Goal: Information Seeking & Learning: Learn about a topic

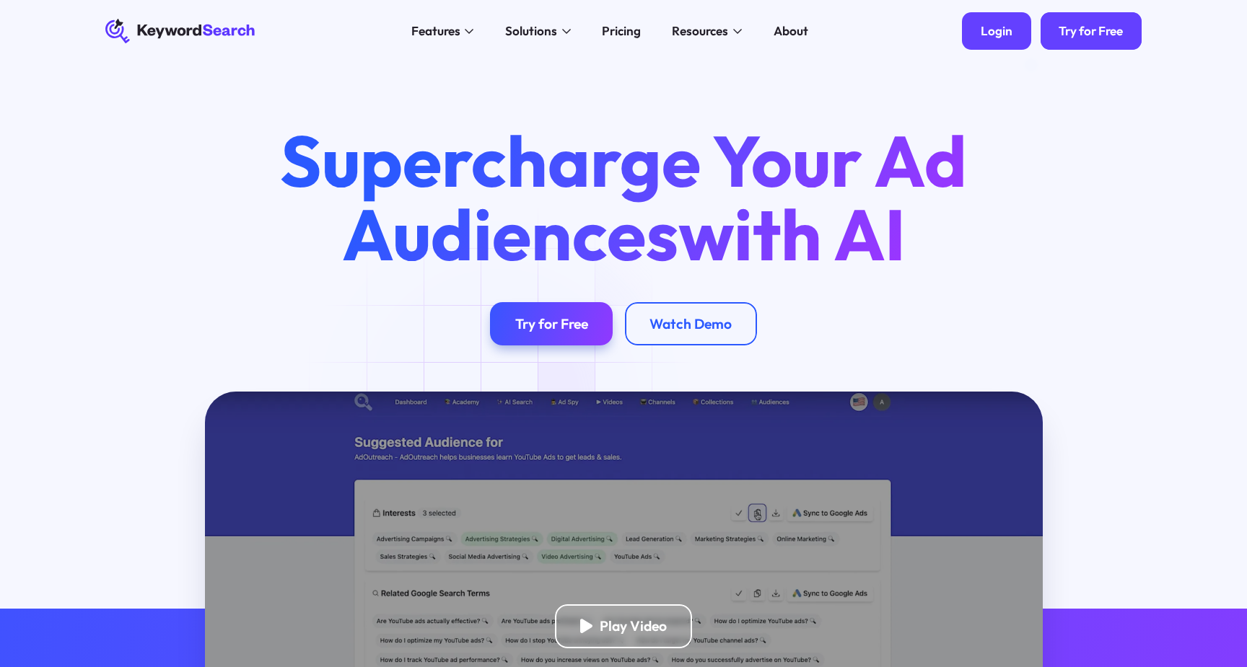
click at [1004, 30] on div "Login" at bounding box center [996, 31] width 32 height 16
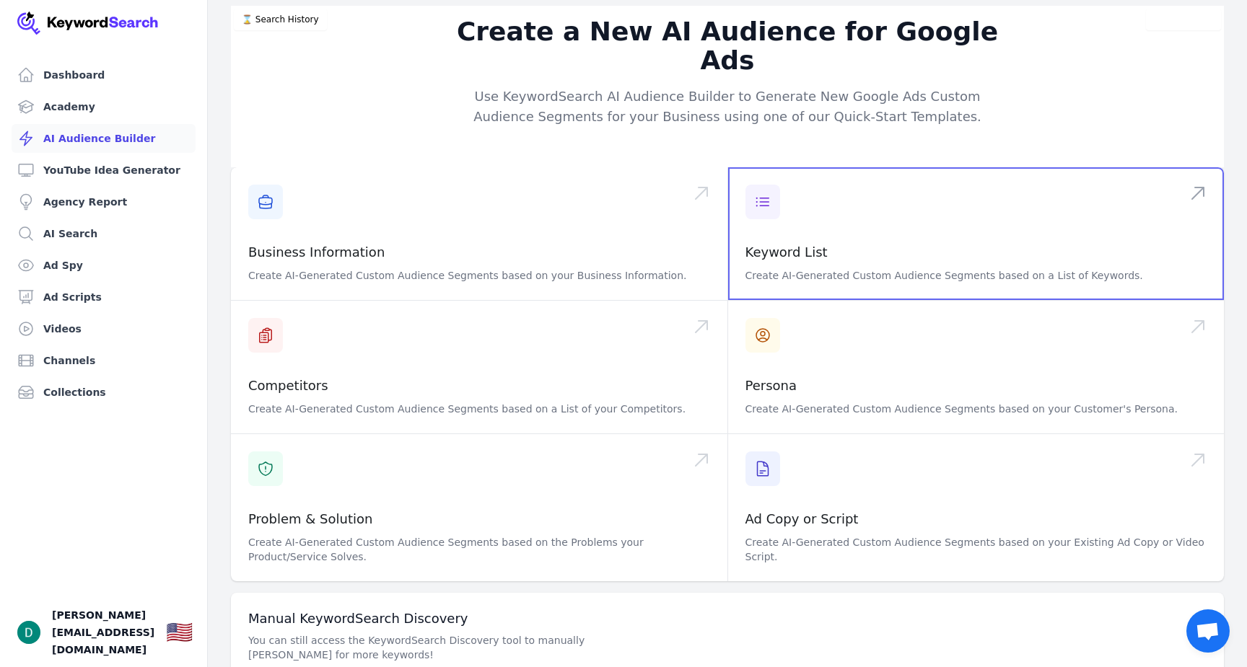
click at [788, 233] on span at bounding box center [976, 233] width 496 height 133
click at [825, 223] on span at bounding box center [976, 233] width 496 height 133
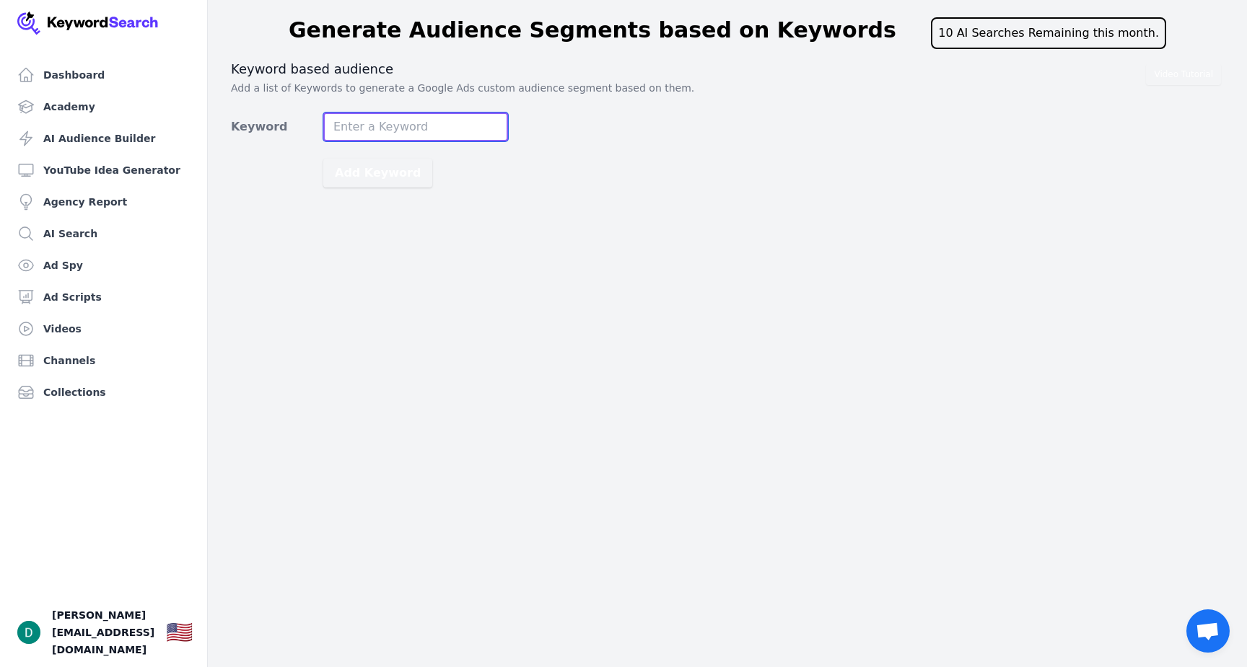
click at [349, 126] on input "Keyword" at bounding box center [415, 127] width 185 height 29
type input "overwhelmed by 10,000 credit card debt"
click at [323, 159] on button "Add Keyword" at bounding box center [377, 173] width 109 height 29
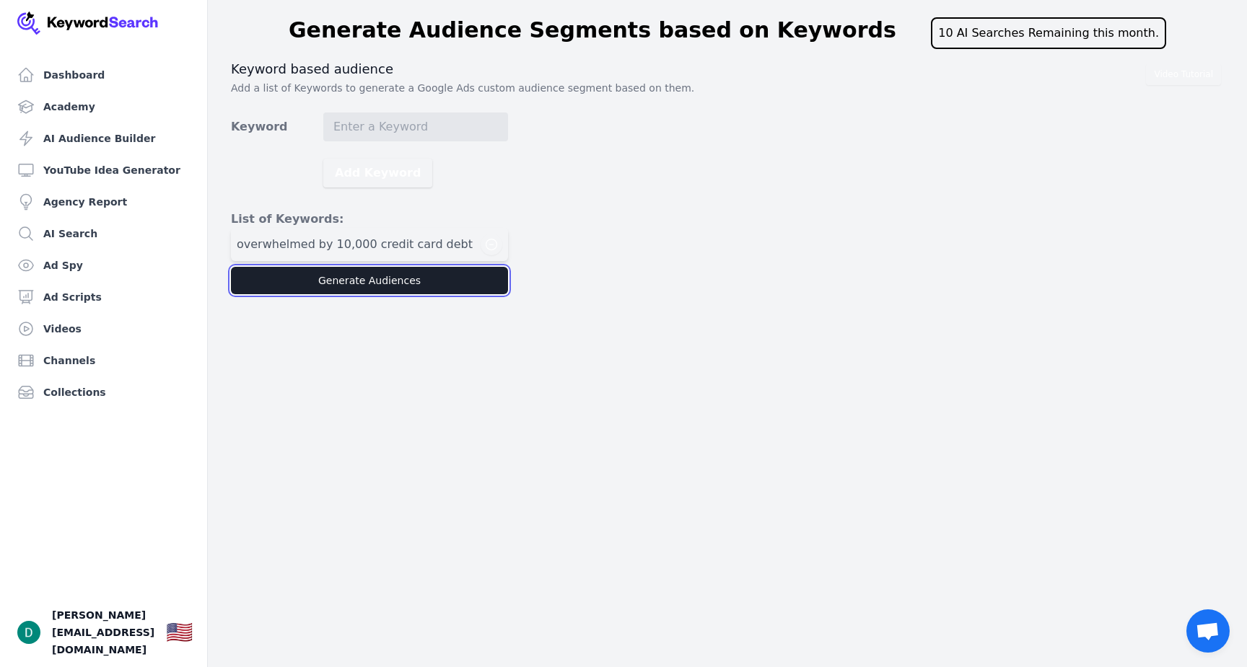
click at [390, 272] on button "Generate Audiences" at bounding box center [369, 280] width 277 height 27
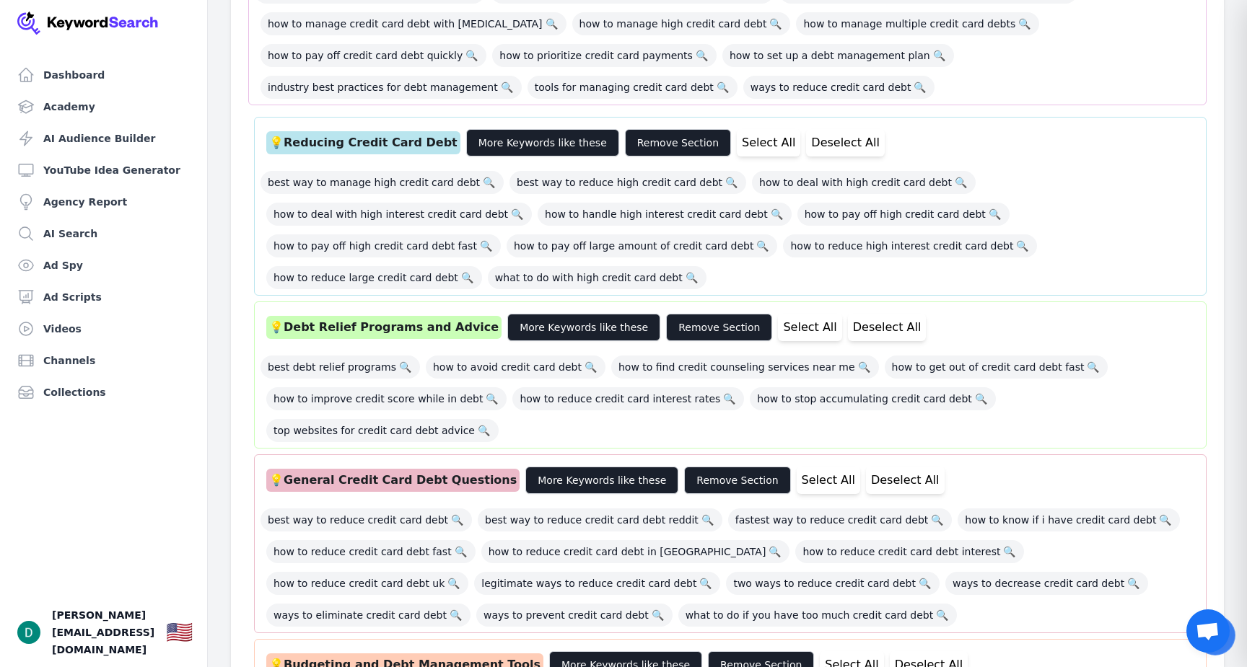
scroll to position [446, 0]
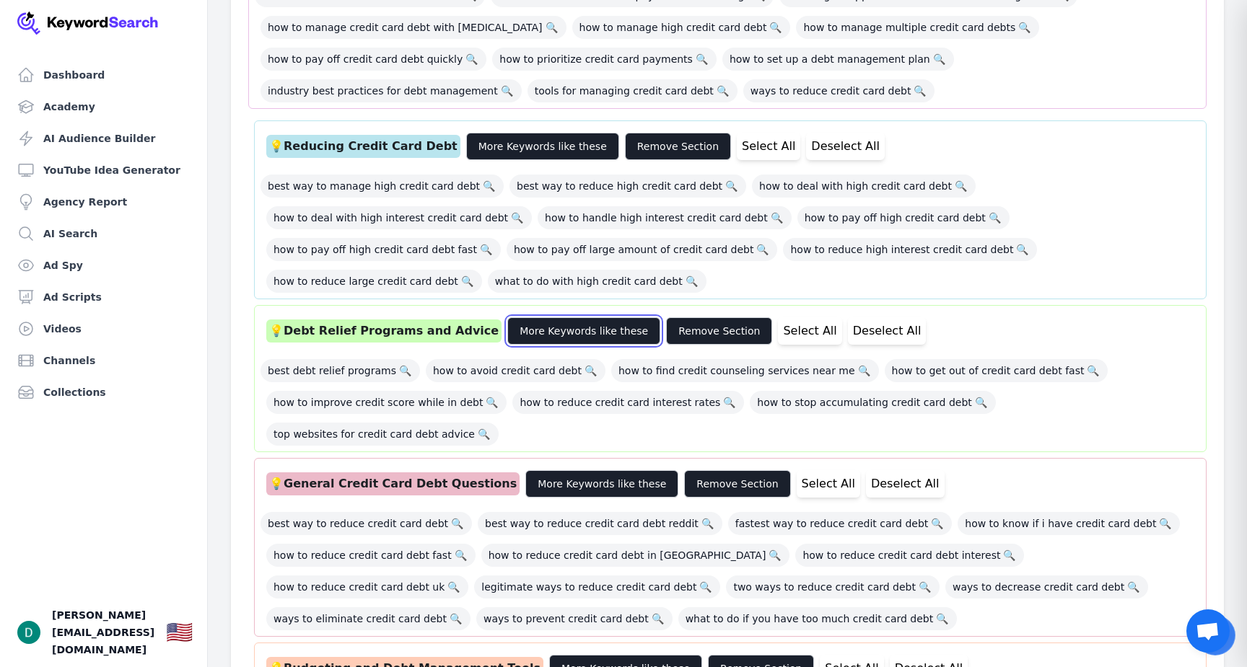
click at [562, 317] on button "More Keywords like these" at bounding box center [583, 330] width 153 height 27
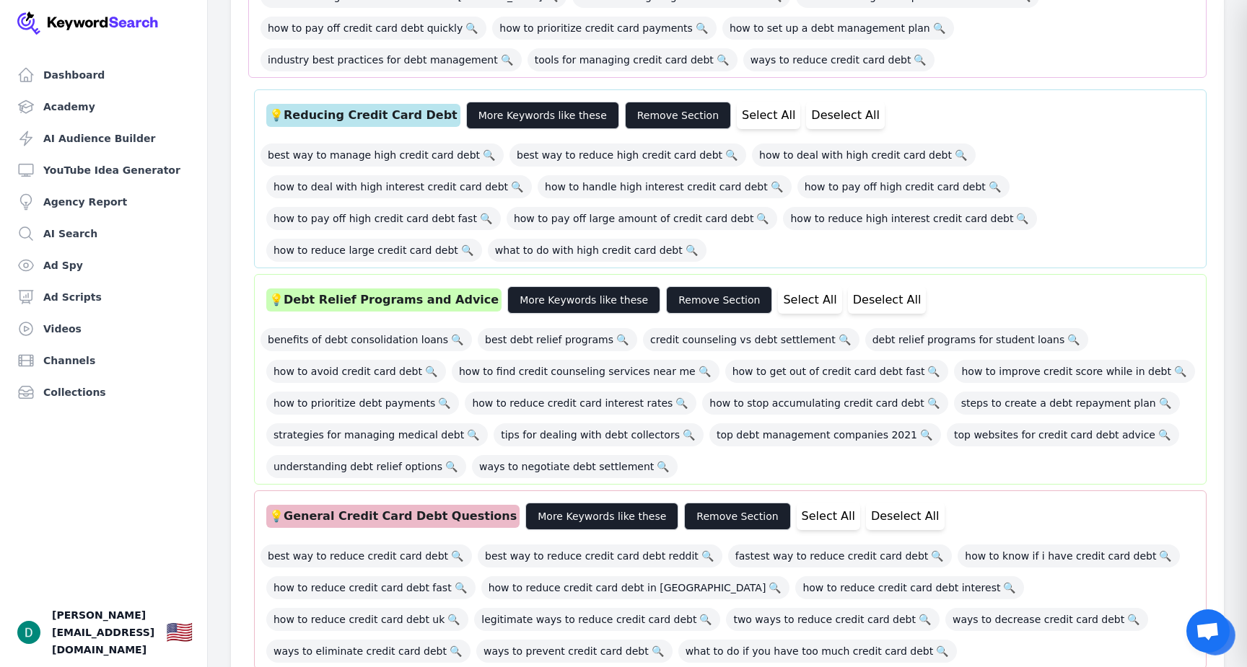
scroll to position [444, 0]
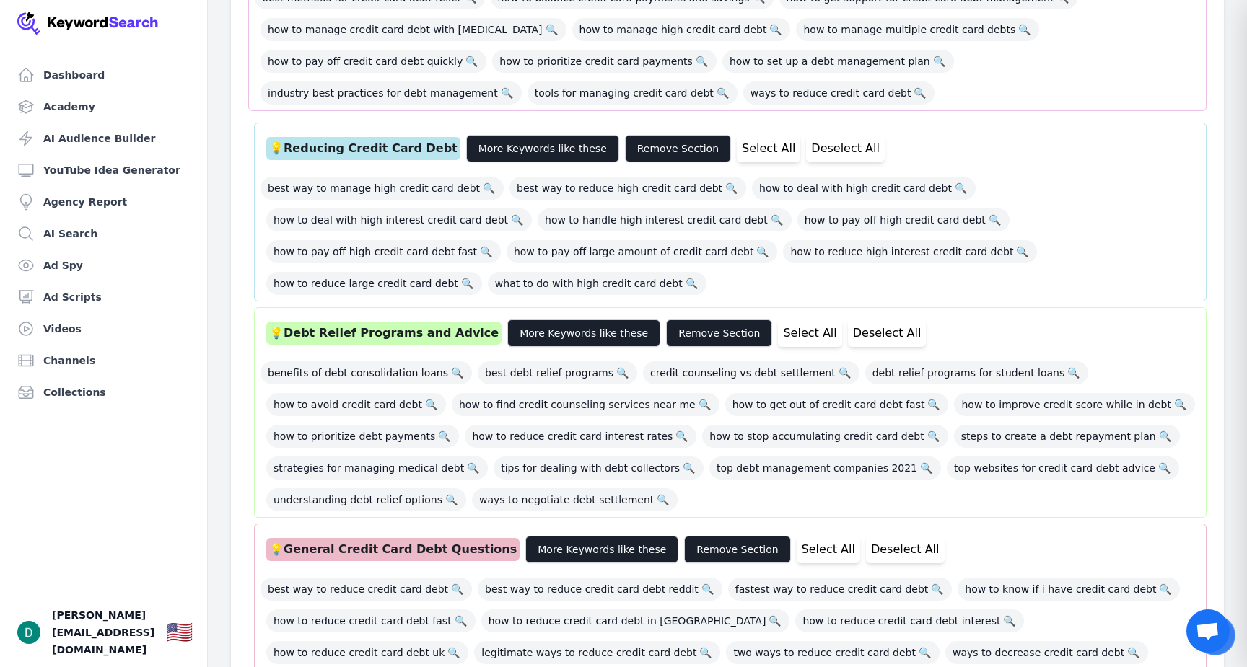
click at [373, 322] on div "💡 Debt Relief Programs and Advice" at bounding box center [383, 333] width 235 height 23
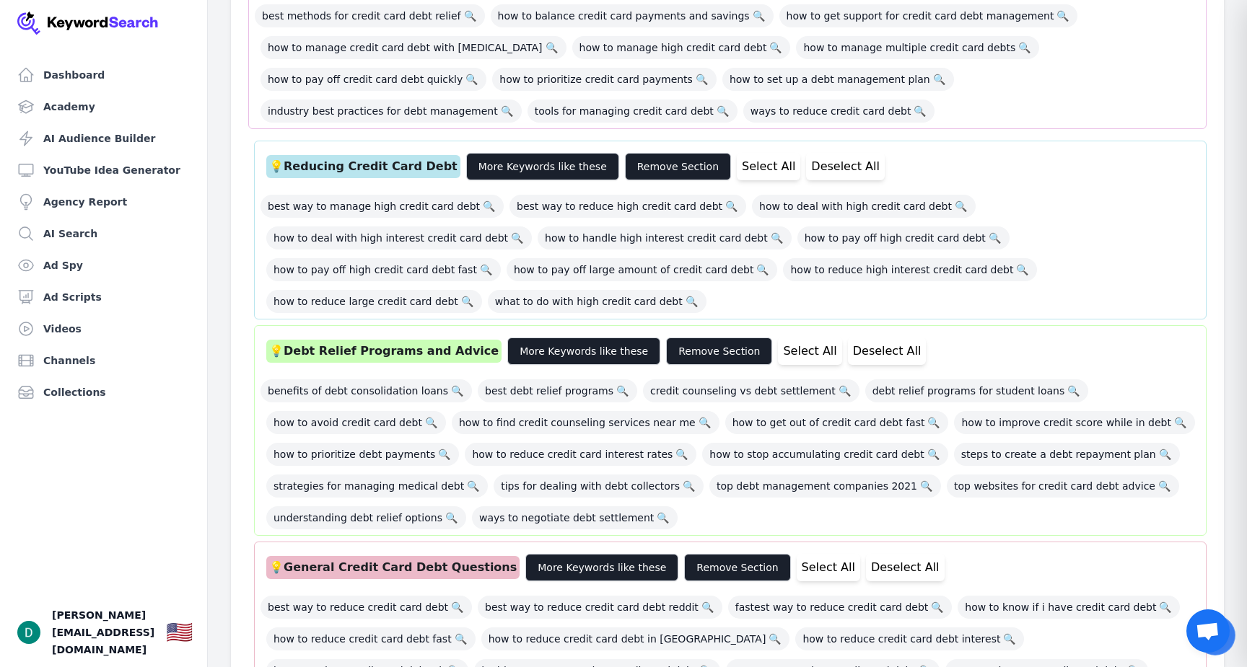
scroll to position [425, 0]
click at [613, 382] on span "🔍" at bounding box center [622, 392] width 18 height 20
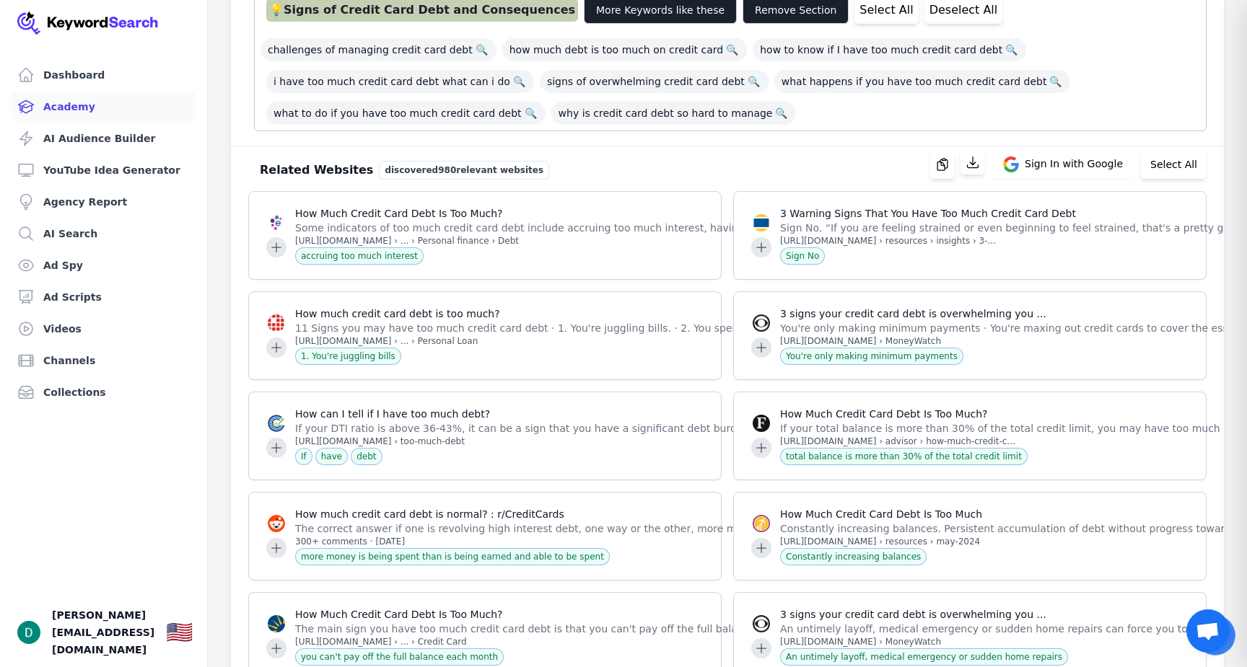
scroll to position [3412, 0]
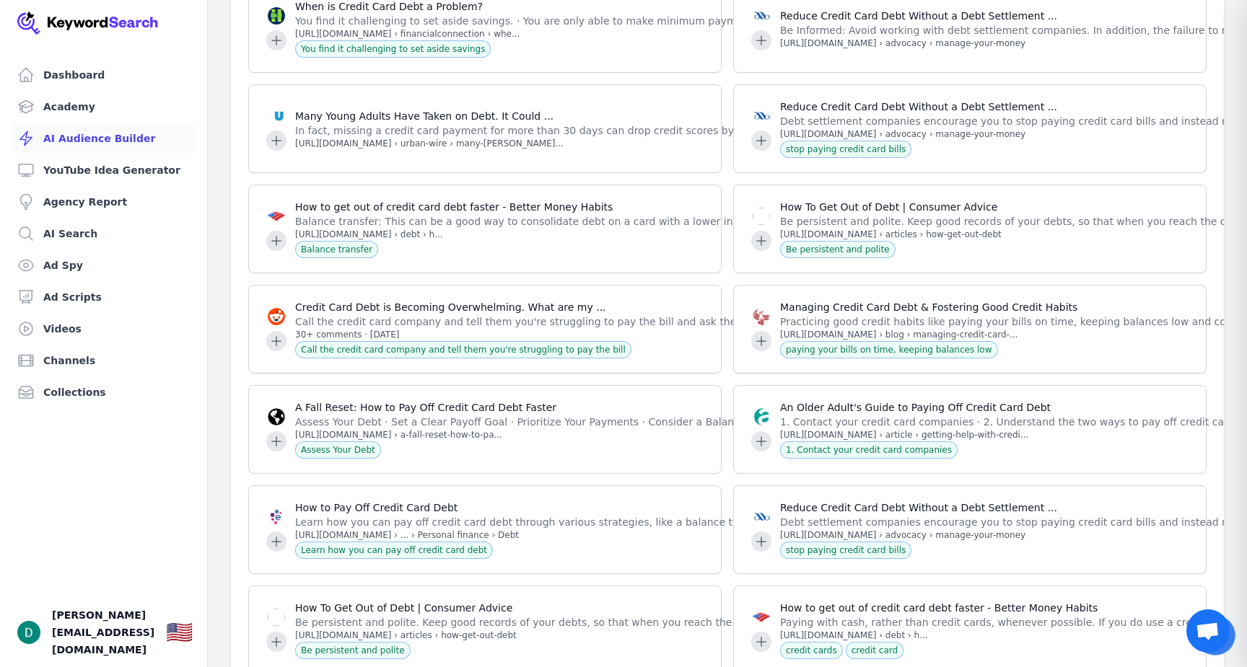
click at [66, 139] on link "AI Audience Builder" at bounding box center [104, 138] width 184 height 29
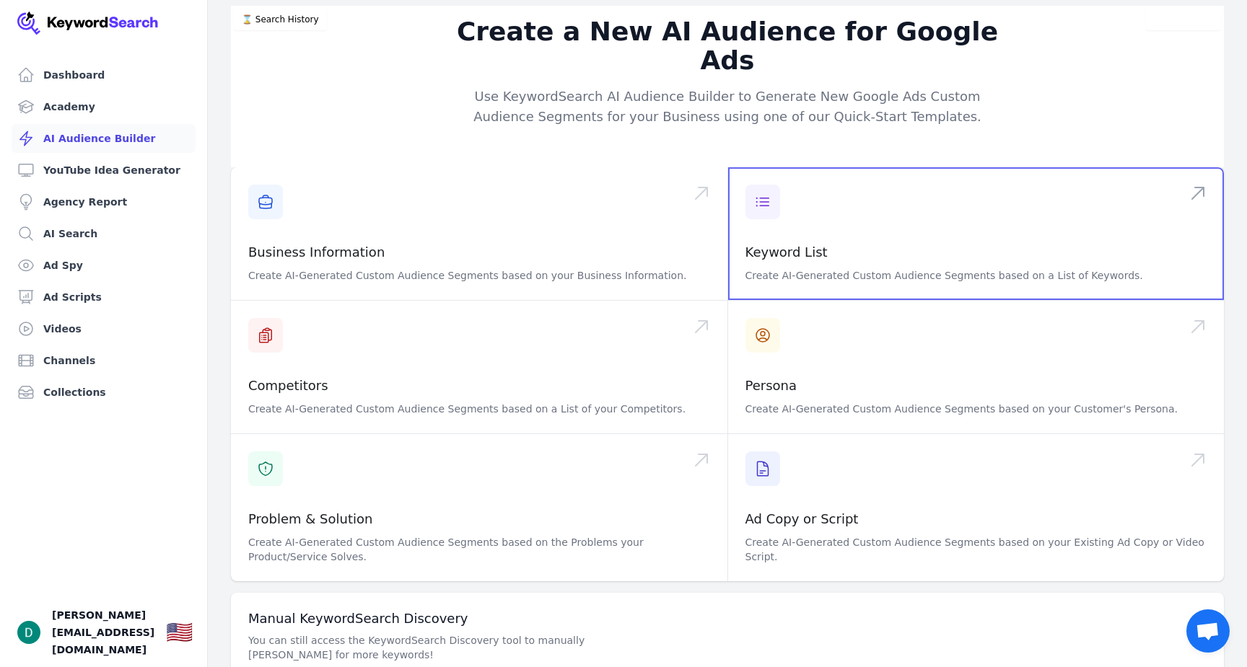
click at [795, 217] on span at bounding box center [976, 233] width 496 height 133
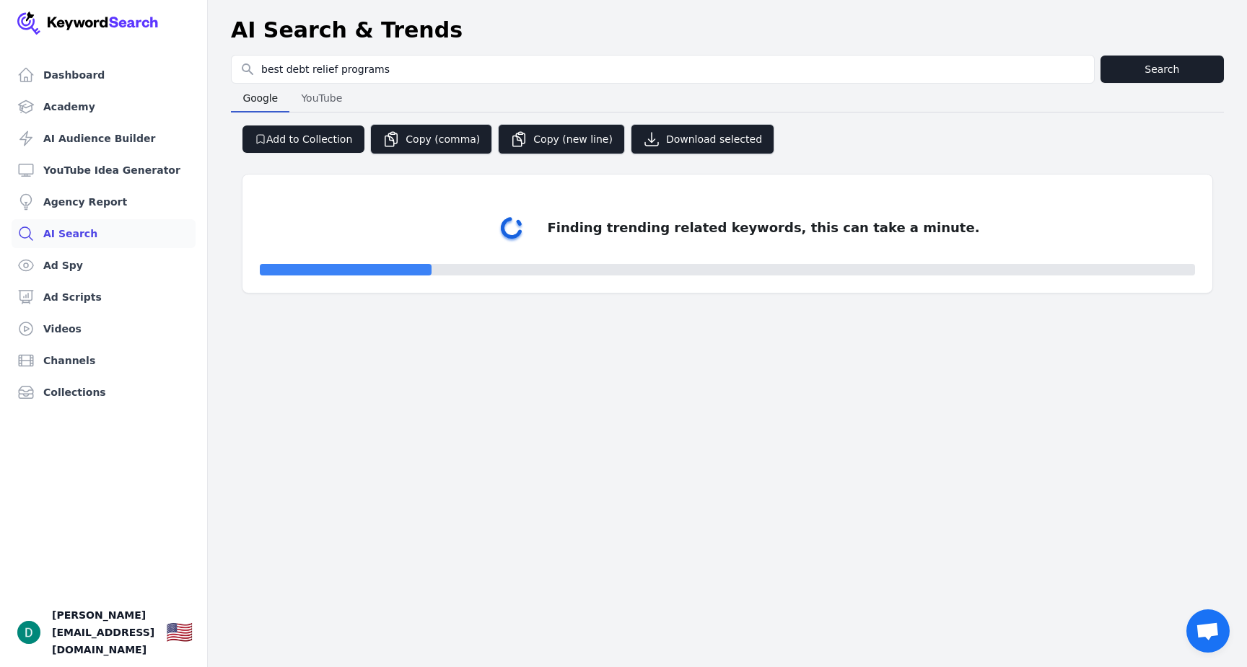
select select "50"
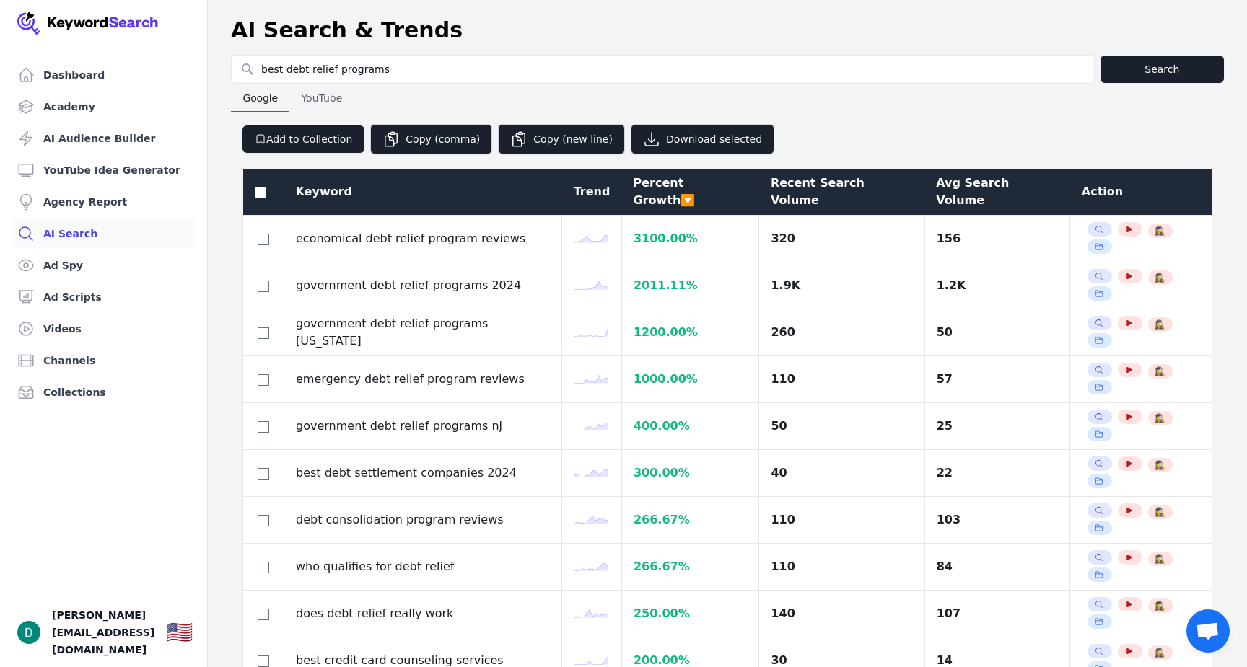
click at [960, 187] on div "Avg Search Volume" at bounding box center [997, 192] width 123 height 35
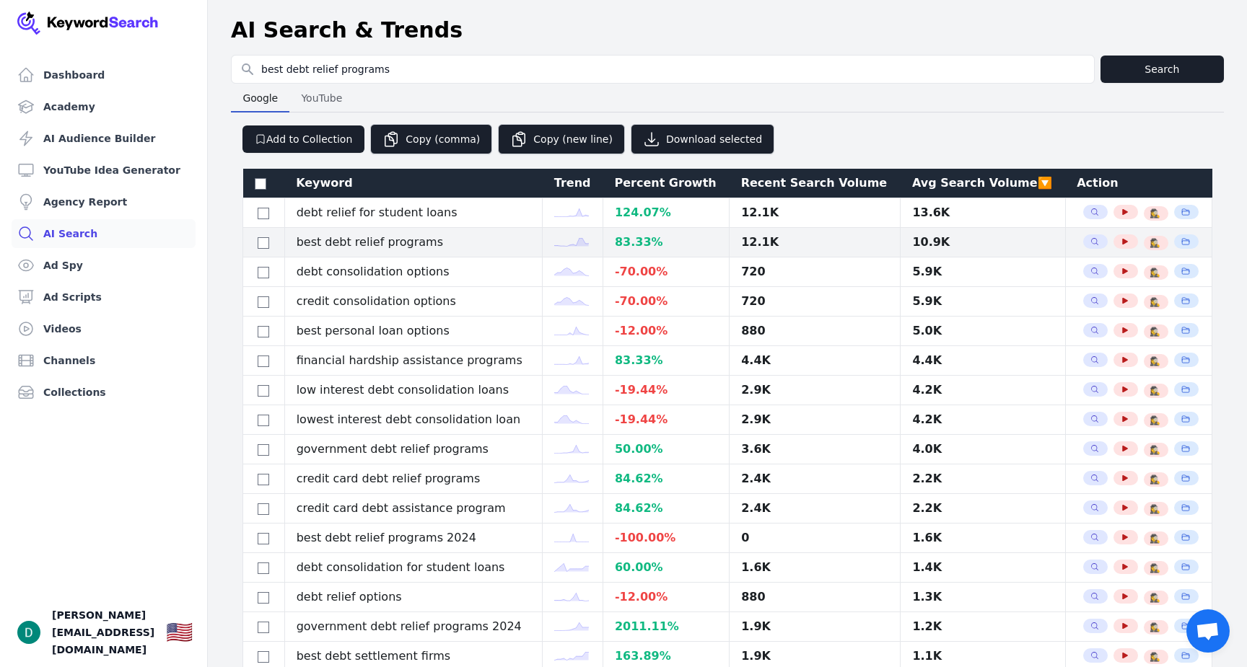
click at [361, 240] on td "best debt relief programs" at bounding box center [413, 243] width 258 height 30
copy tr "best debt relief programs"
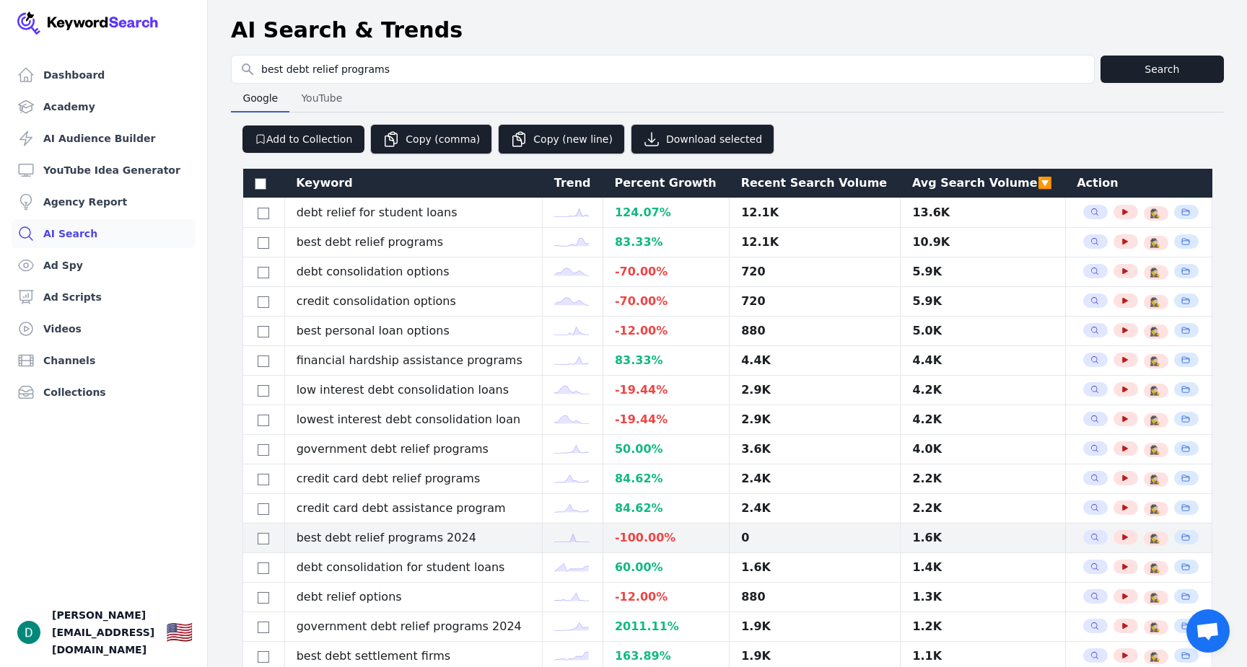
click at [352, 544] on td "best debt relief programs 2024" at bounding box center [413, 539] width 258 height 30
copy tr "best debt relief programs 2024"
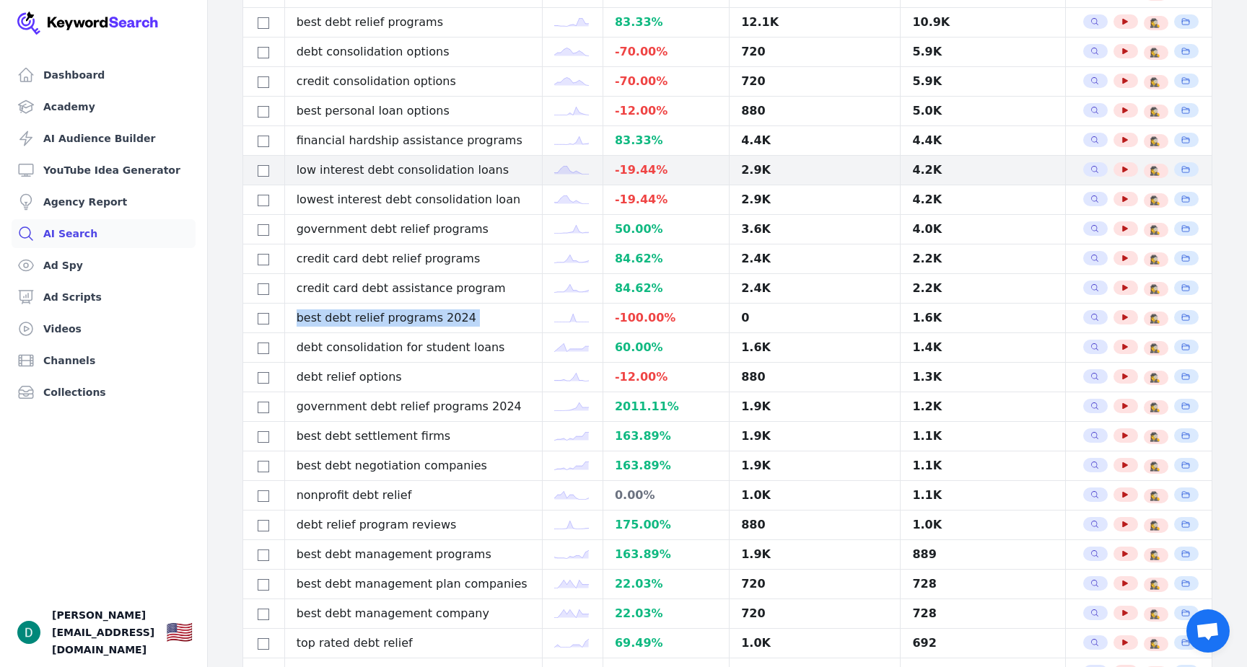
scroll to position [251, 0]
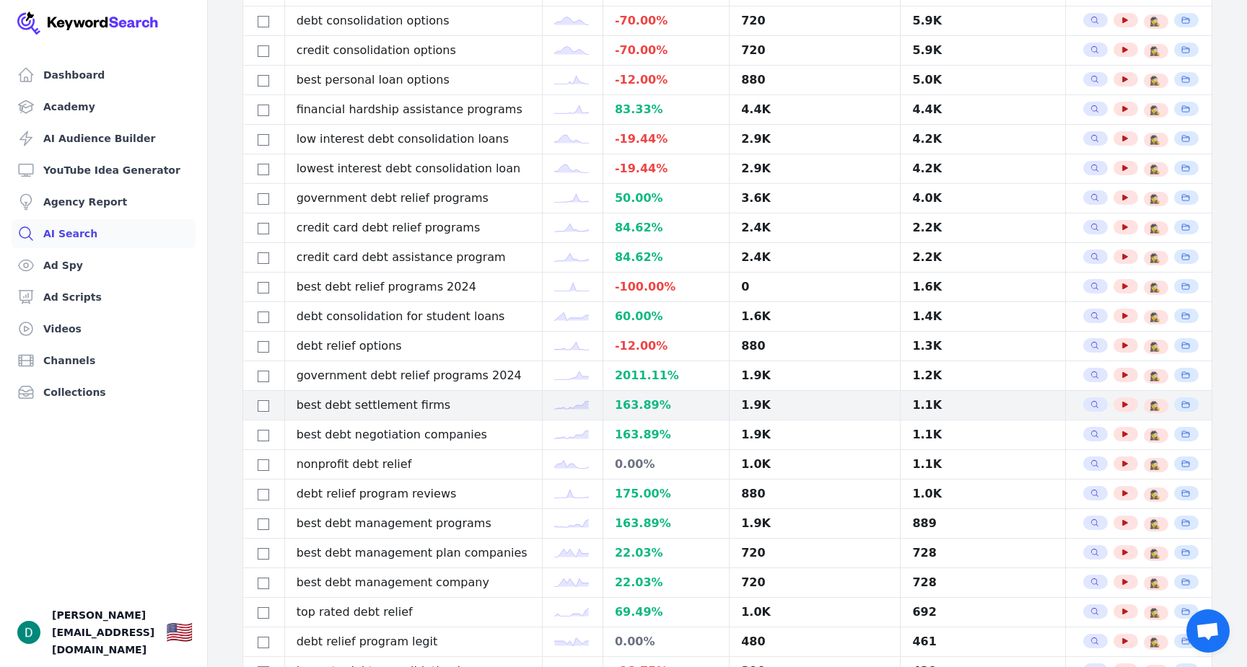
click at [358, 408] on td "best debt settlement firms" at bounding box center [413, 406] width 258 height 30
copy tr "best debt settlement firms"
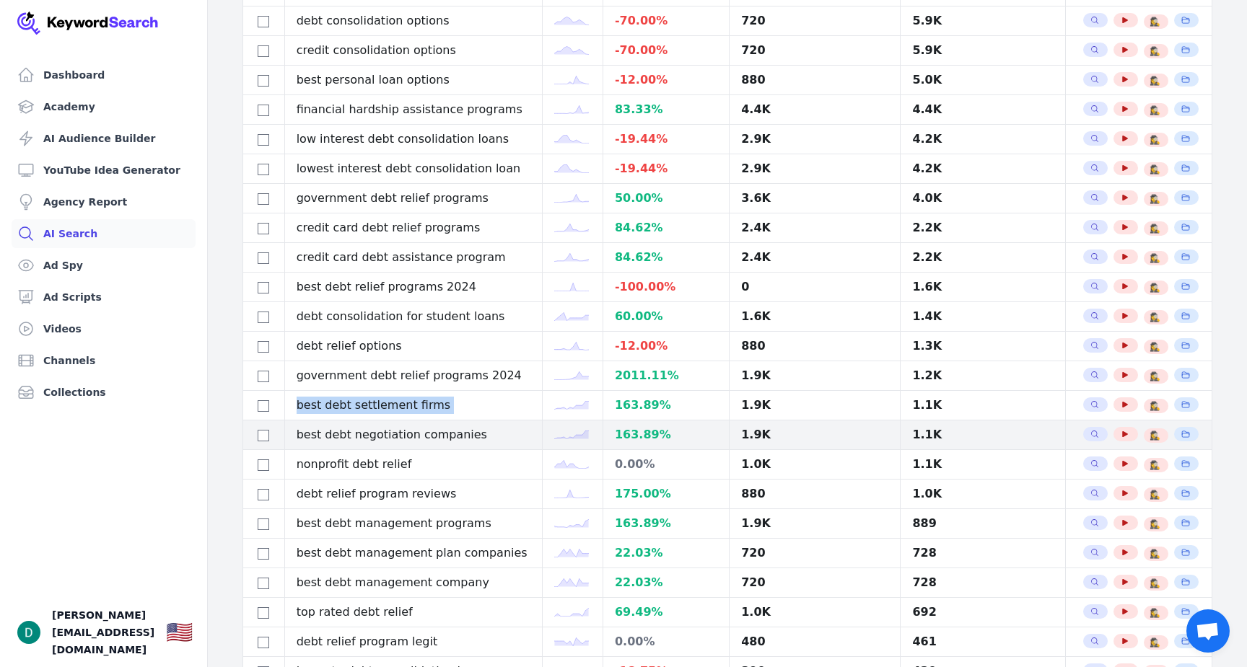
click at [361, 437] on td "best debt negotiation companies" at bounding box center [413, 436] width 258 height 30
copy tr "best debt negotiation companies"
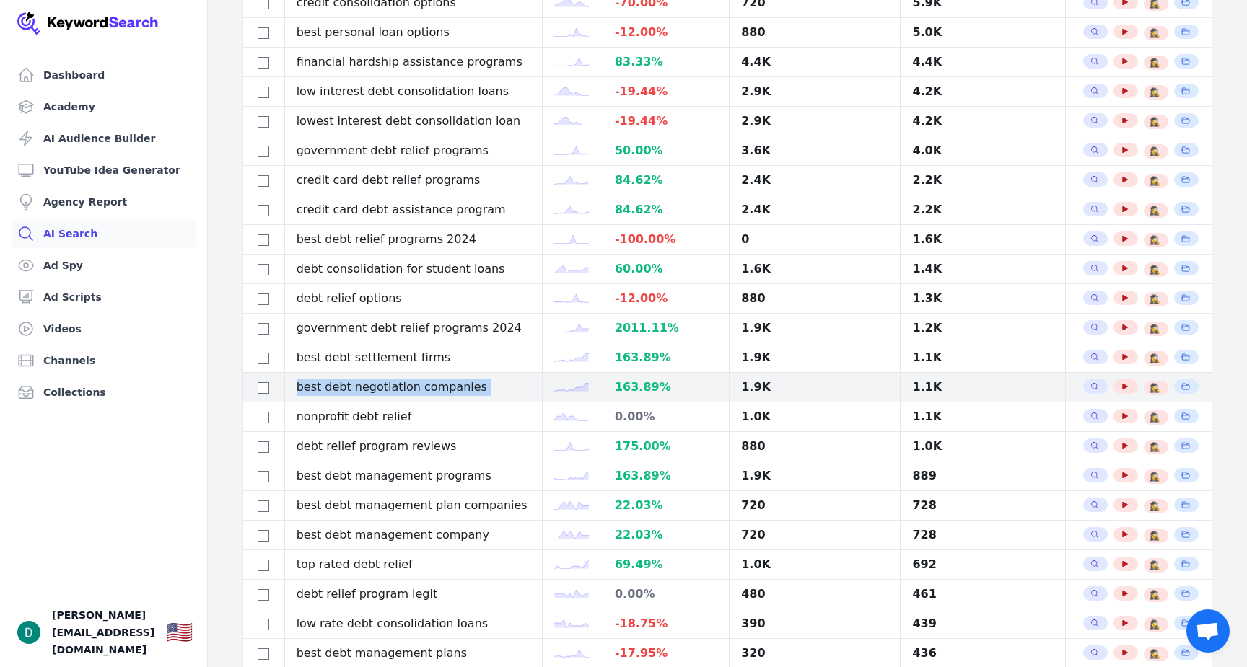
scroll to position [325, 0]
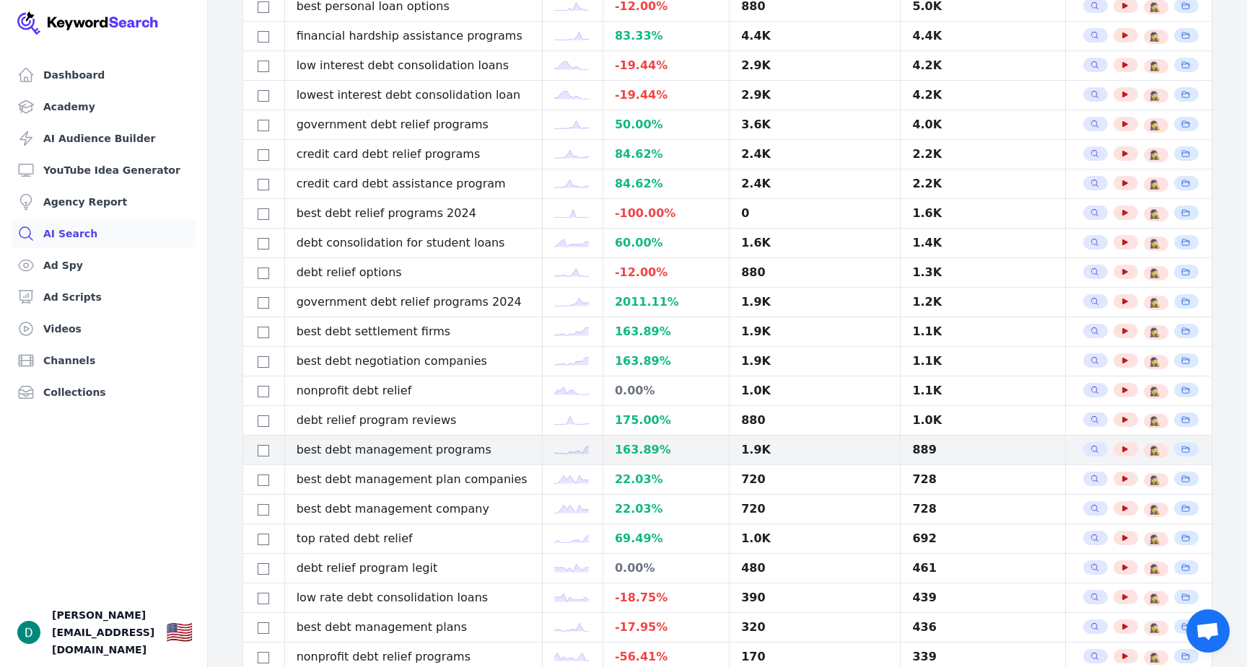
click at [395, 452] on td "best debt management programs" at bounding box center [413, 451] width 258 height 30
copy tr "best debt management programs"
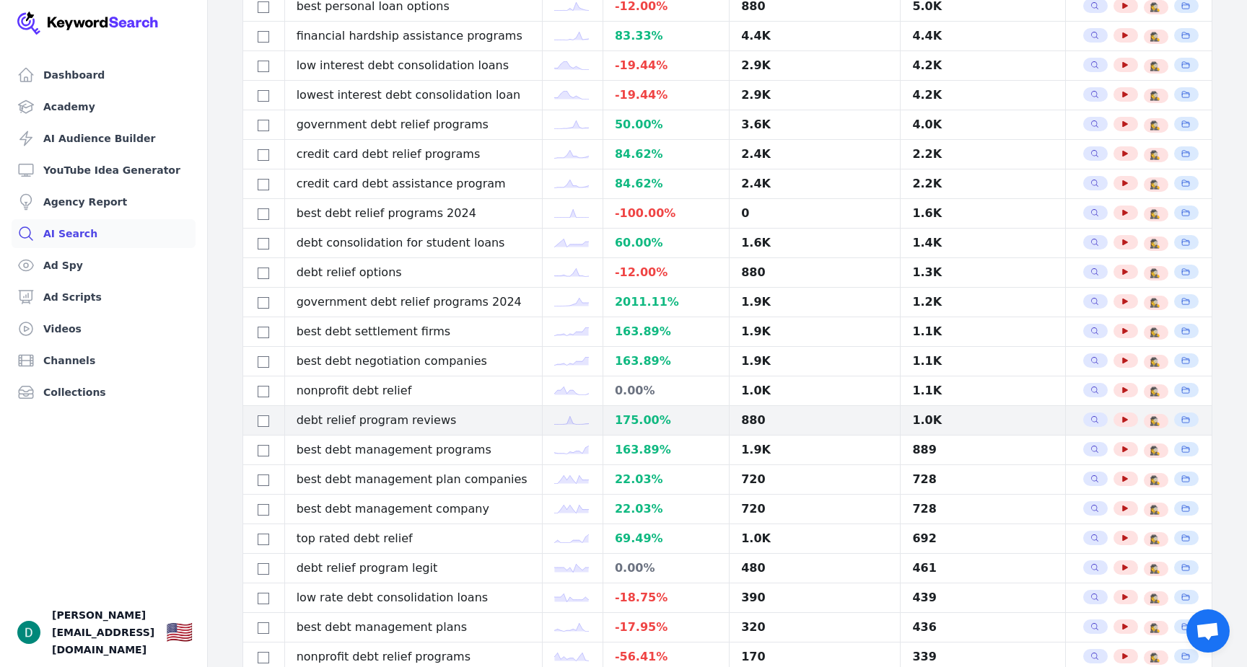
click at [403, 432] on td "debt relief program reviews" at bounding box center [413, 421] width 258 height 30
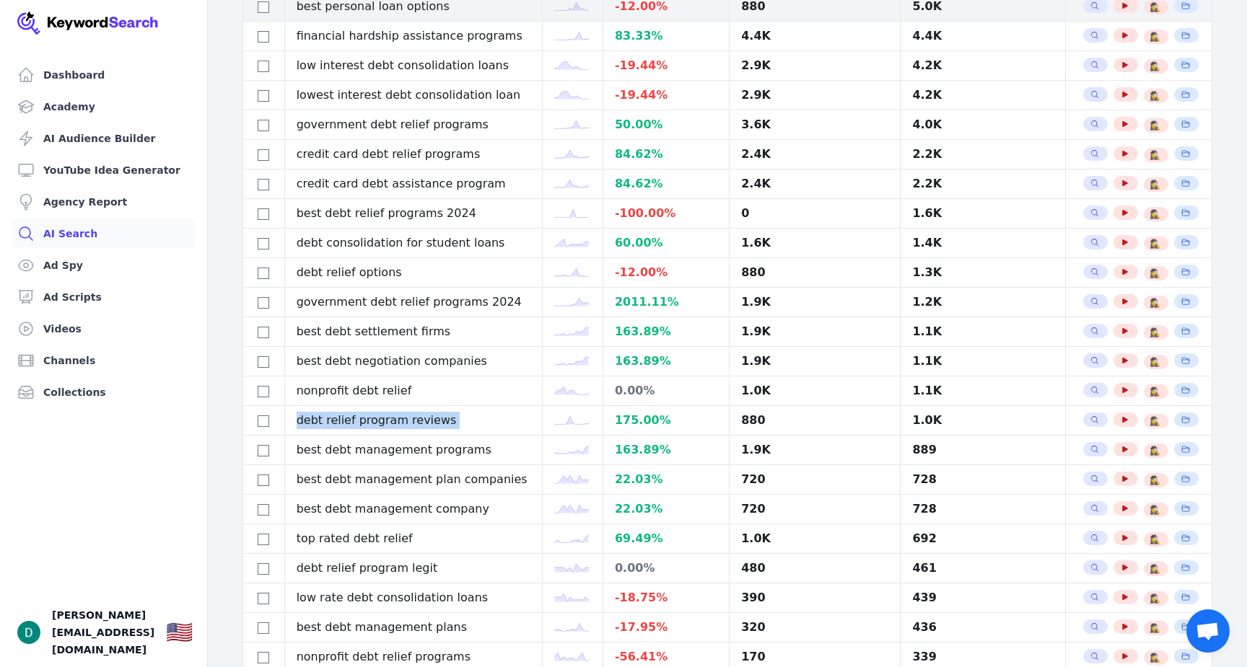
copy tr "debt relief program reviews"
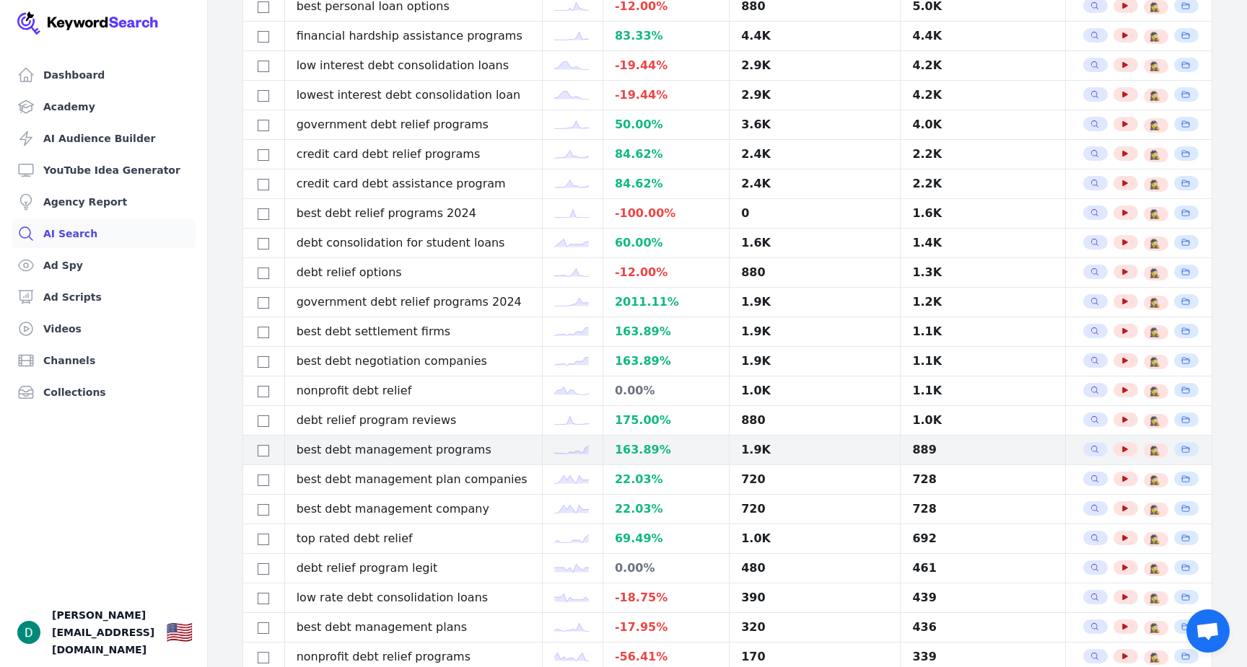
click at [316, 452] on td "best debt management programs" at bounding box center [413, 451] width 258 height 30
copy tr "best debt management programs"
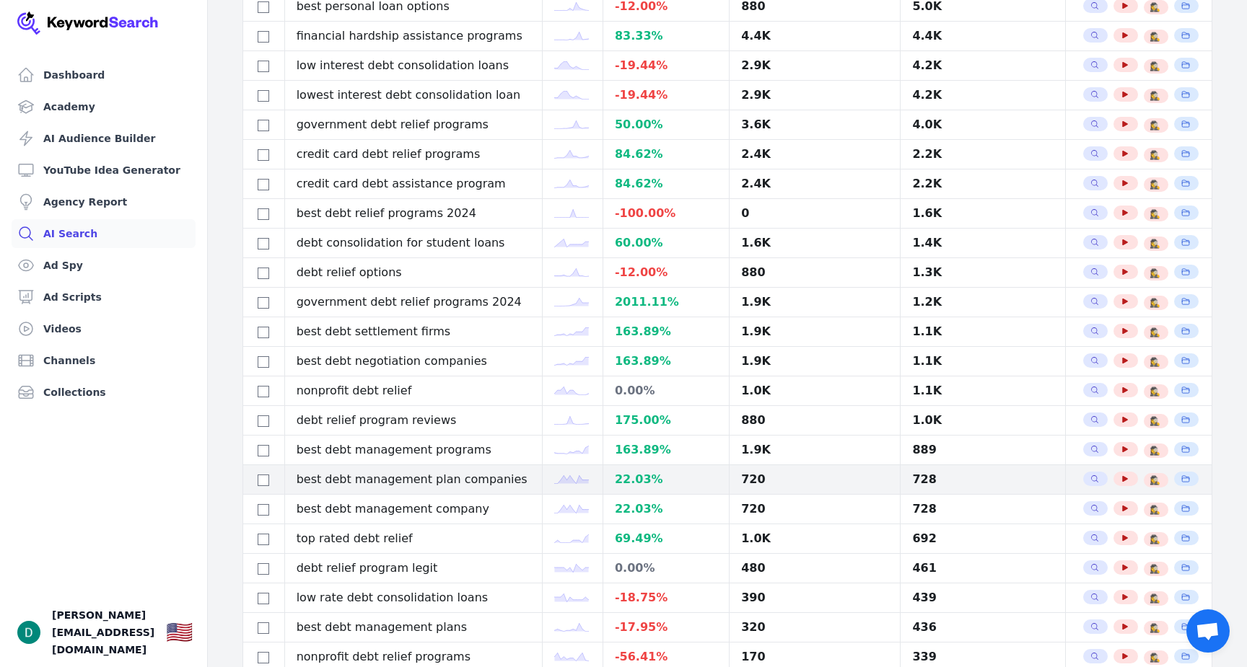
click at [442, 480] on td "best debt management plan companies" at bounding box center [413, 480] width 258 height 30
copy tr "best debt management plan companies"
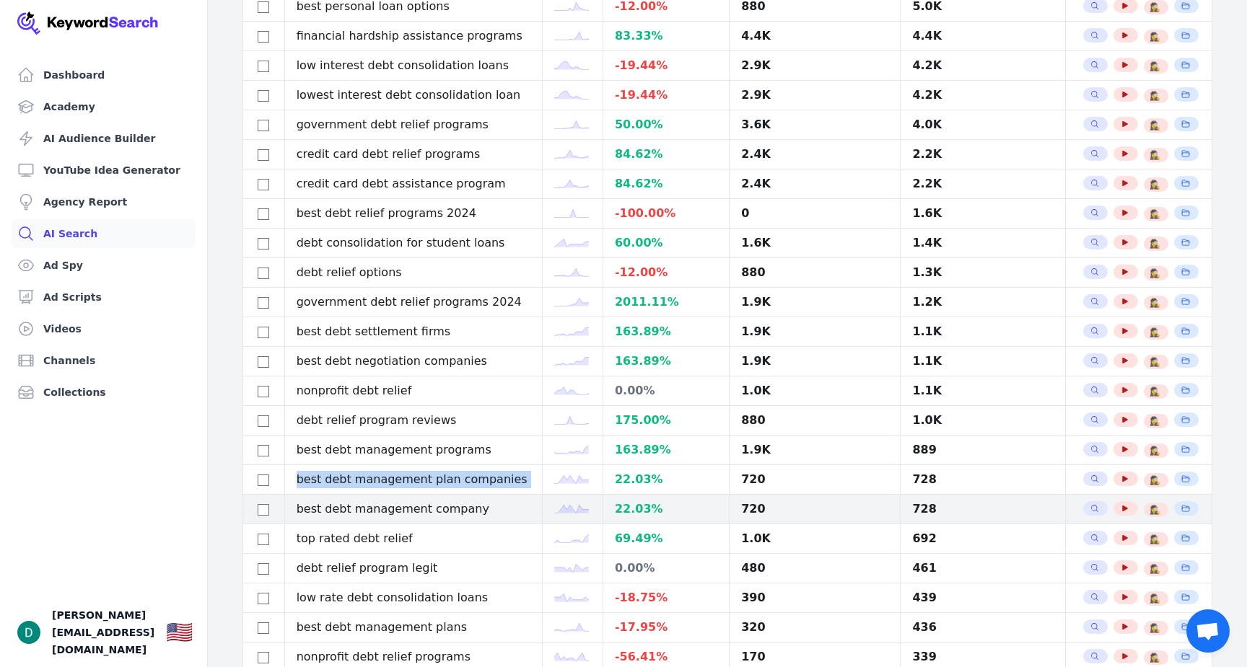
click at [334, 495] on td "best debt management company" at bounding box center [413, 510] width 258 height 30
click at [334, 510] on td "best debt management company" at bounding box center [413, 510] width 258 height 30
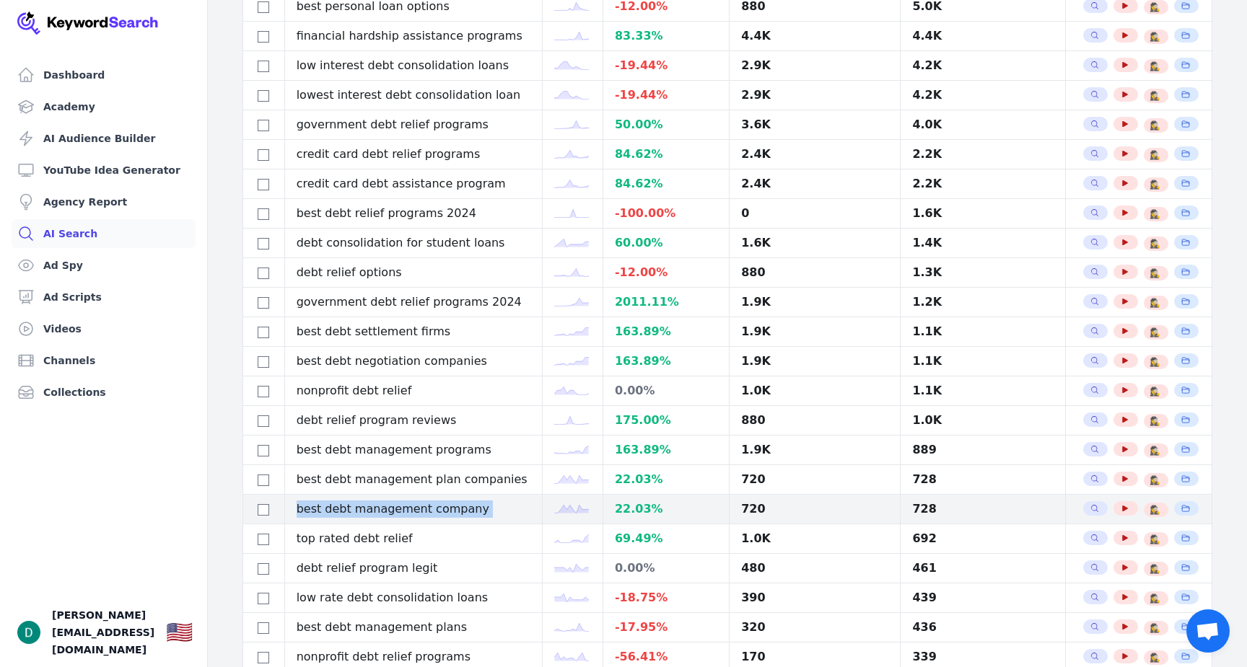
click at [334, 510] on td "best debt management company" at bounding box center [413, 510] width 258 height 30
copy tr "best debt management company"
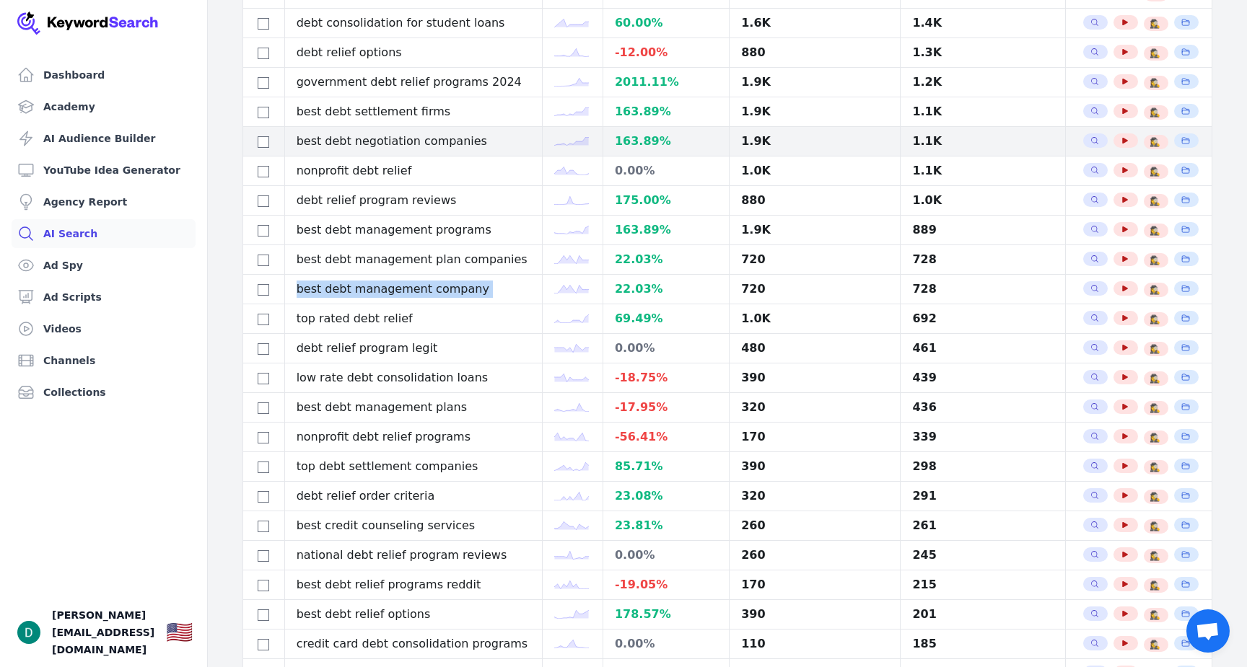
scroll to position [560, 0]
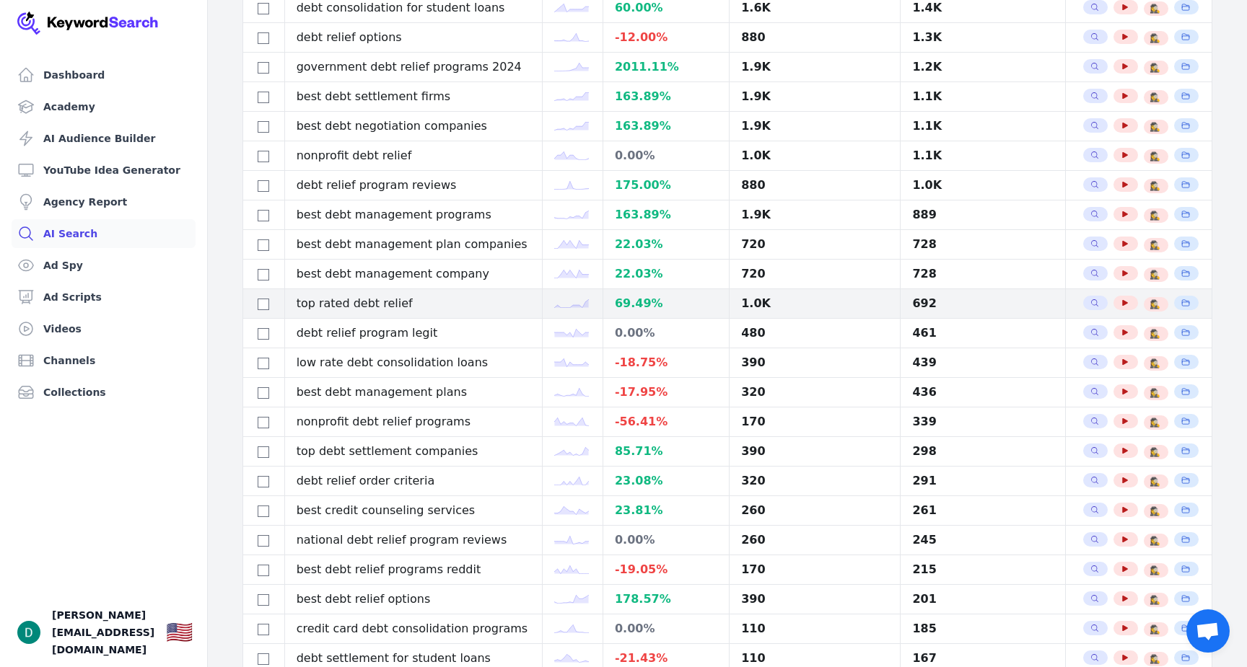
click at [400, 308] on td "top rated debt relief" at bounding box center [413, 304] width 258 height 30
copy tr "top rated debt relief"
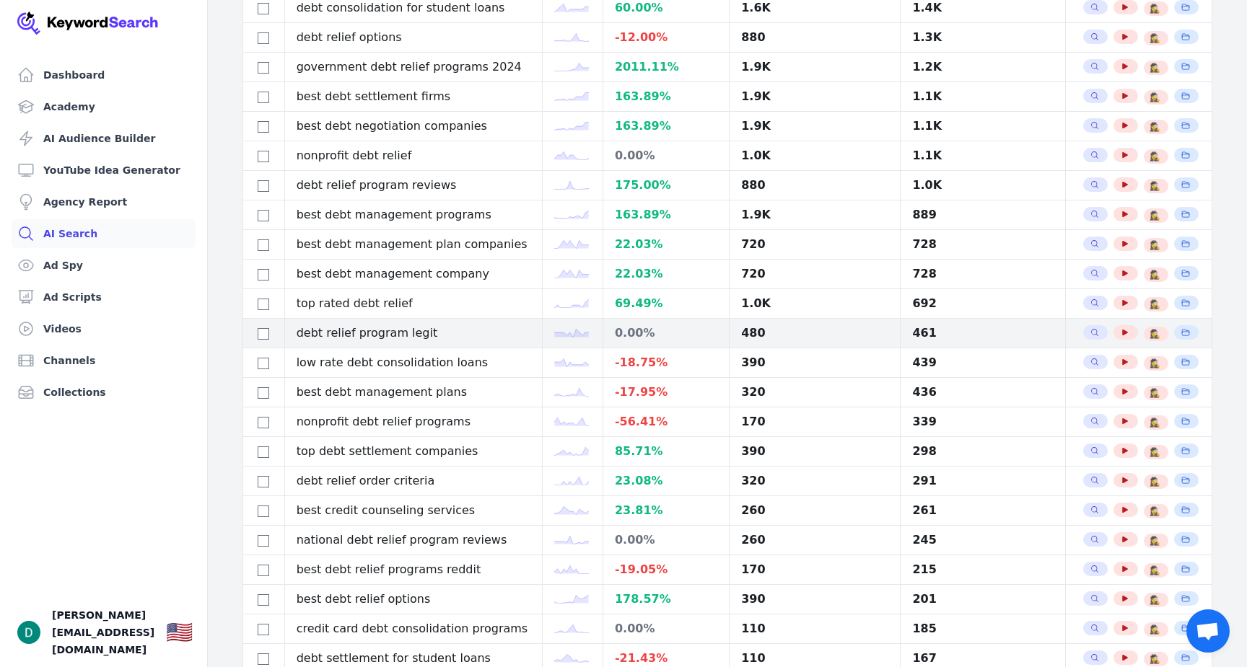
click at [380, 335] on td "debt relief program legit" at bounding box center [413, 334] width 258 height 30
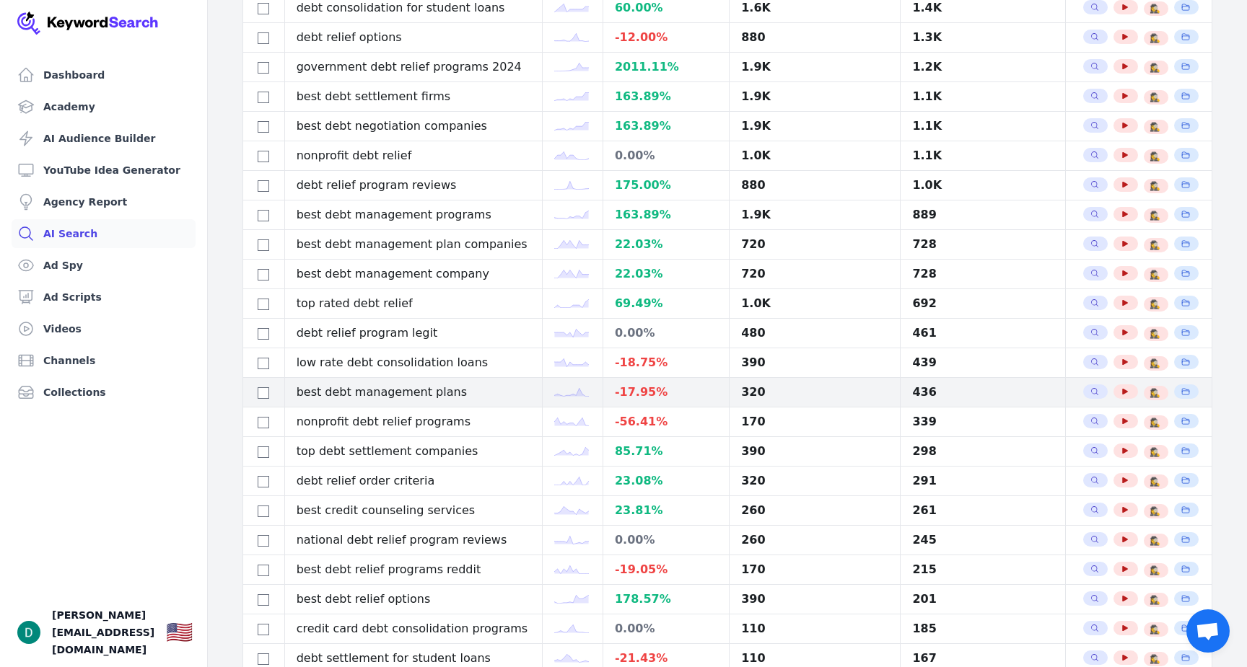
click at [350, 392] on td "best debt management plans" at bounding box center [413, 393] width 258 height 30
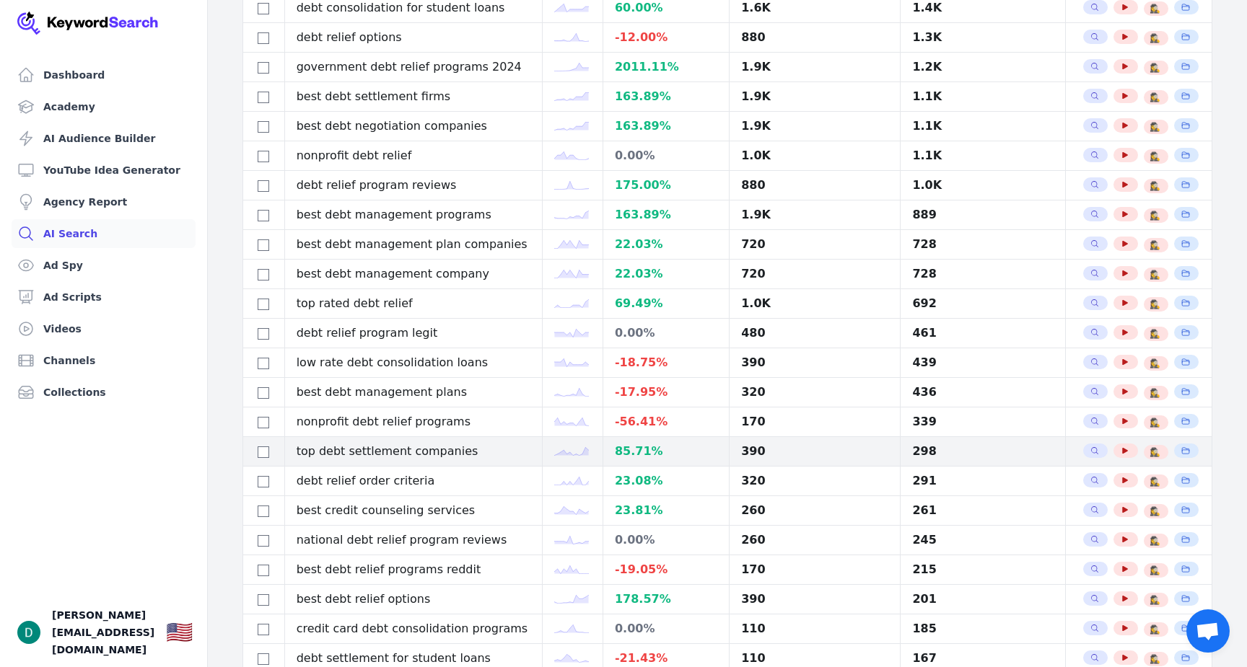
click at [401, 454] on td "top debt settlement companies" at bounding box center [413, 452] width 258 height 30
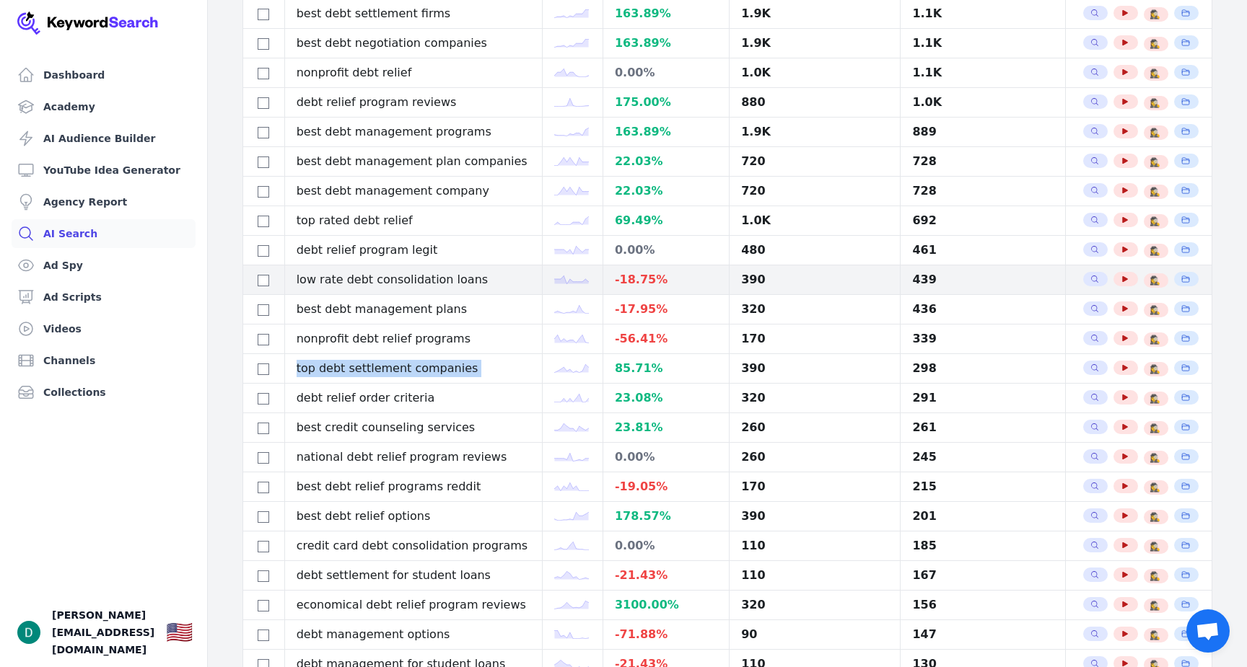
scroll to position [667, 0]
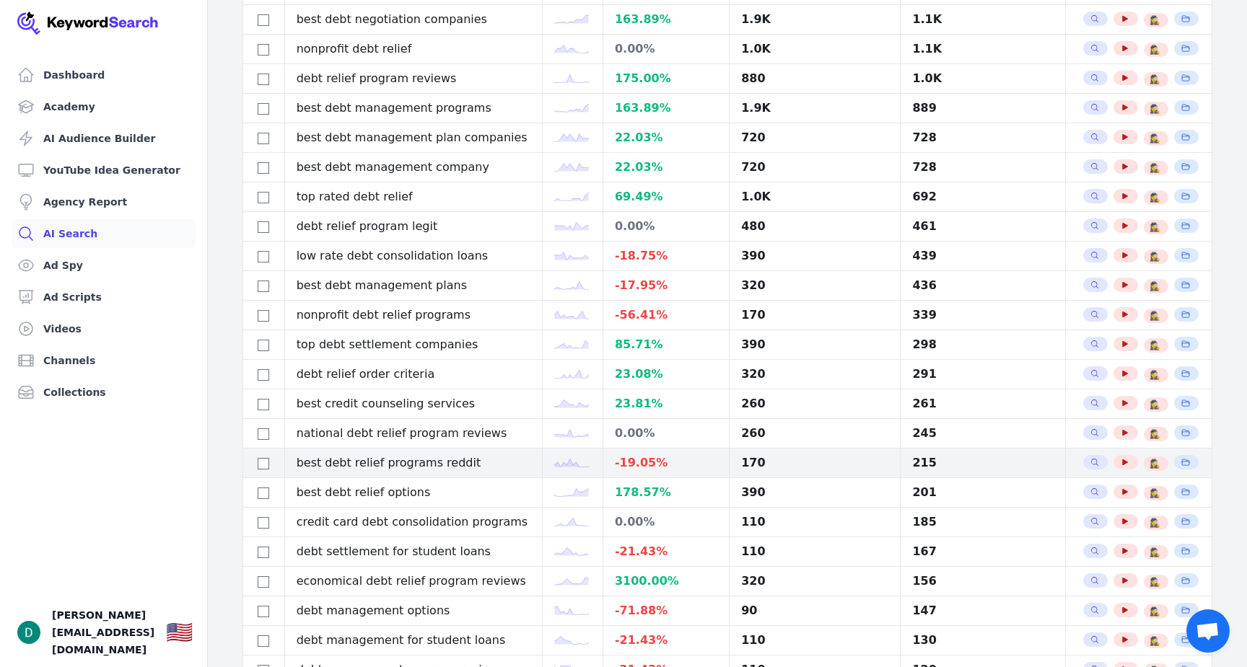
click at [392, 459] on td "best debt relief programs reddit" at bounding box center [413, 464] width 258 height 30
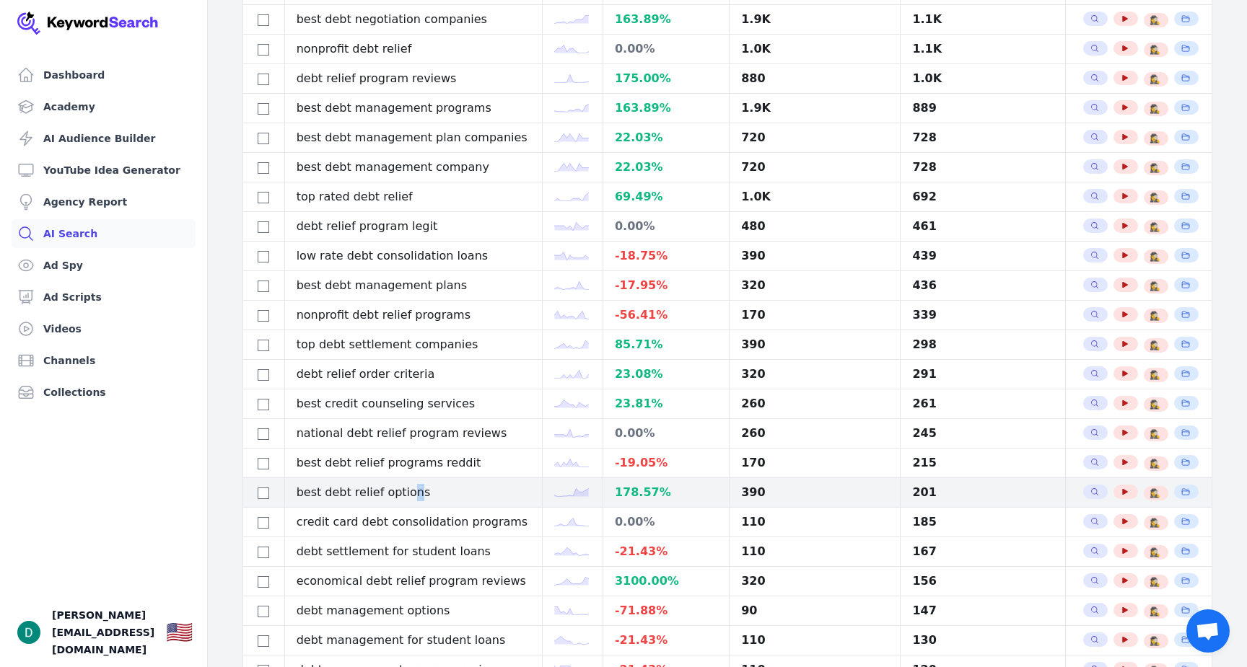
click at [411, 497] on td "best debt relief options" at bounding box center [413, 493] width 258 height 30
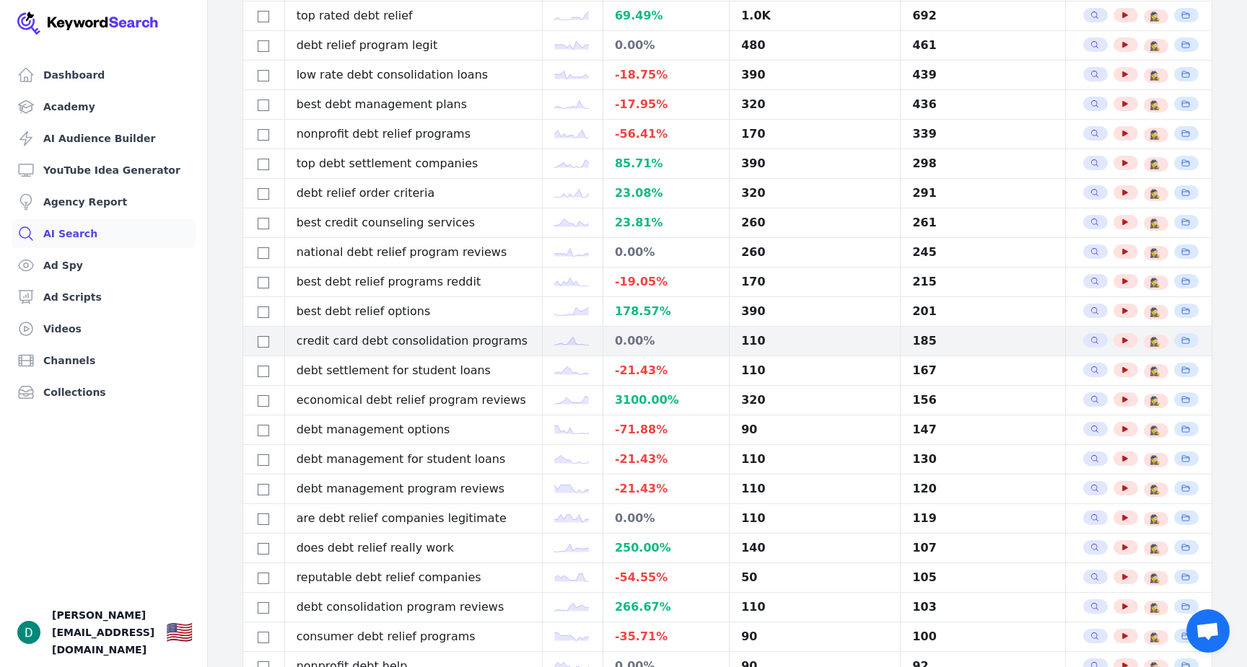
scroll to position [0, 0]
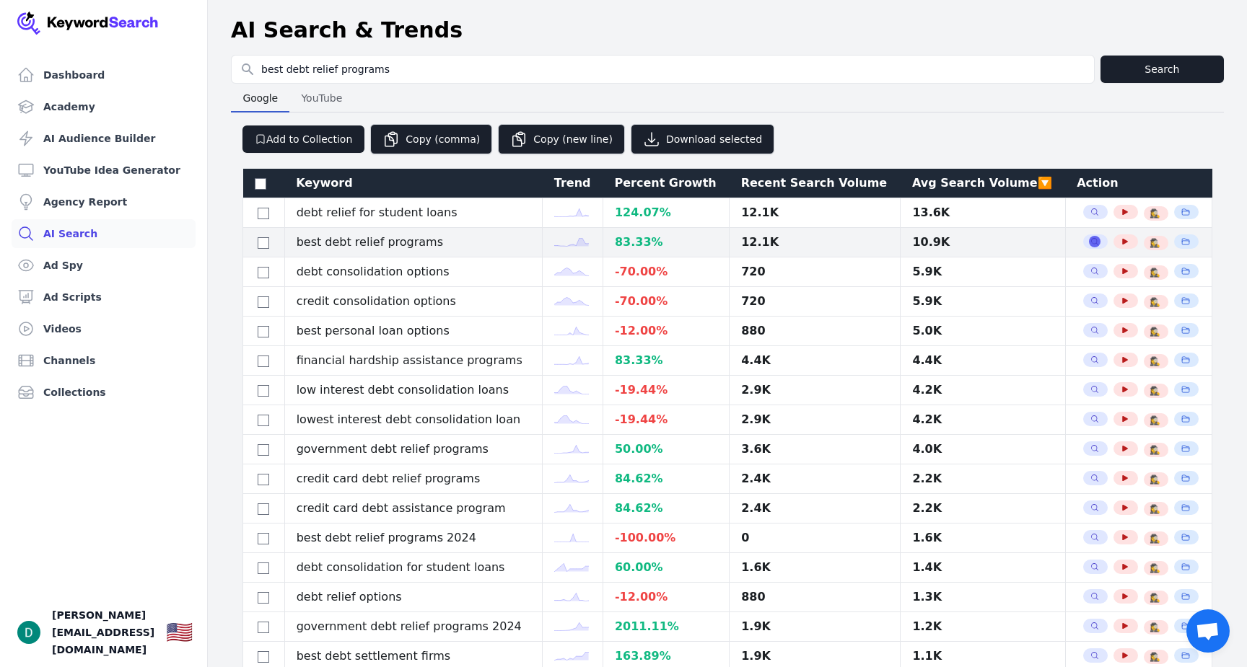
click at [1090, 240] on icon "button" at bounding box center [1094, 241] width 9 height 9
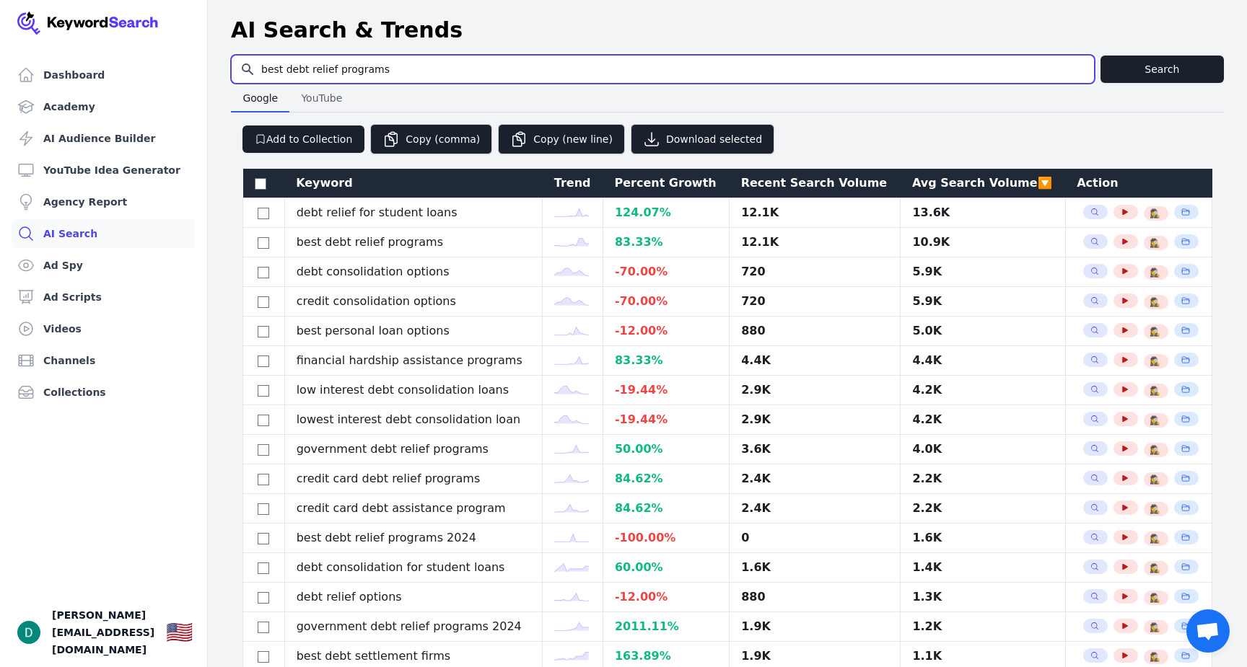
click at [376, 72] on input "best debt relief programs" at bounding box center [663, 69] width 862 height 27
click at [294, 71] on input "personal loans credit card d" at bounding box center [663, 69] width 862 height 27
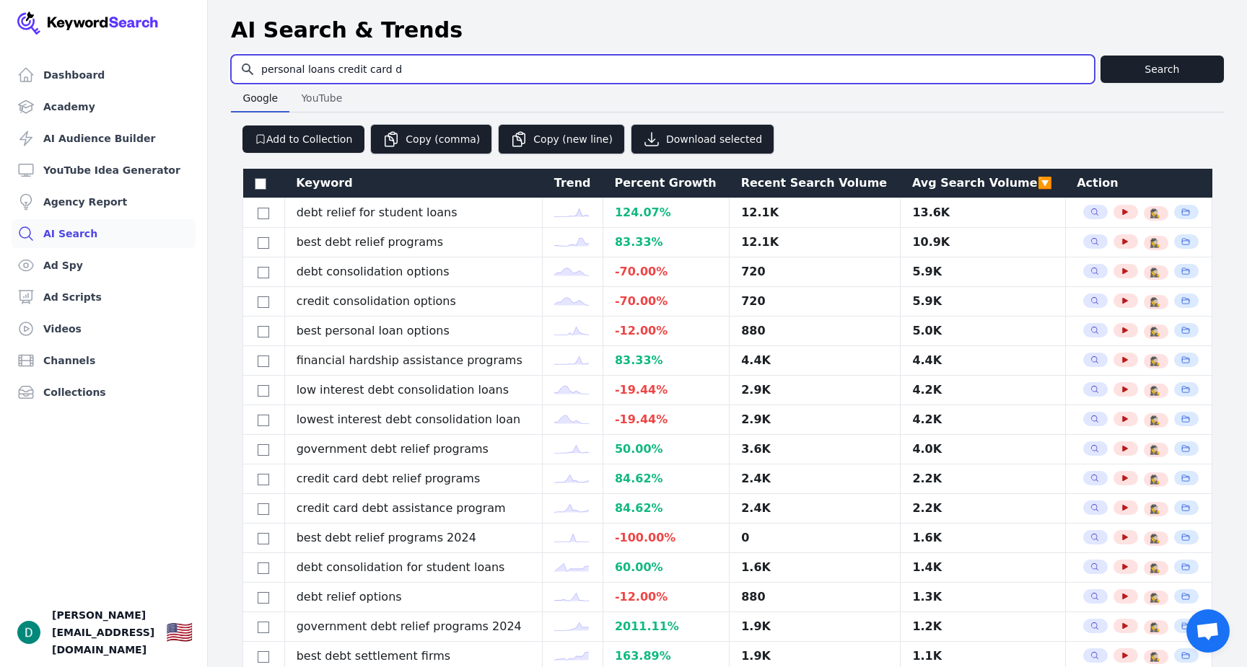
click at [294, 71] on input "personal loans credit card d" at bounding box center [663, 69] width 862 height 27
type input "credit card debt consolidation"
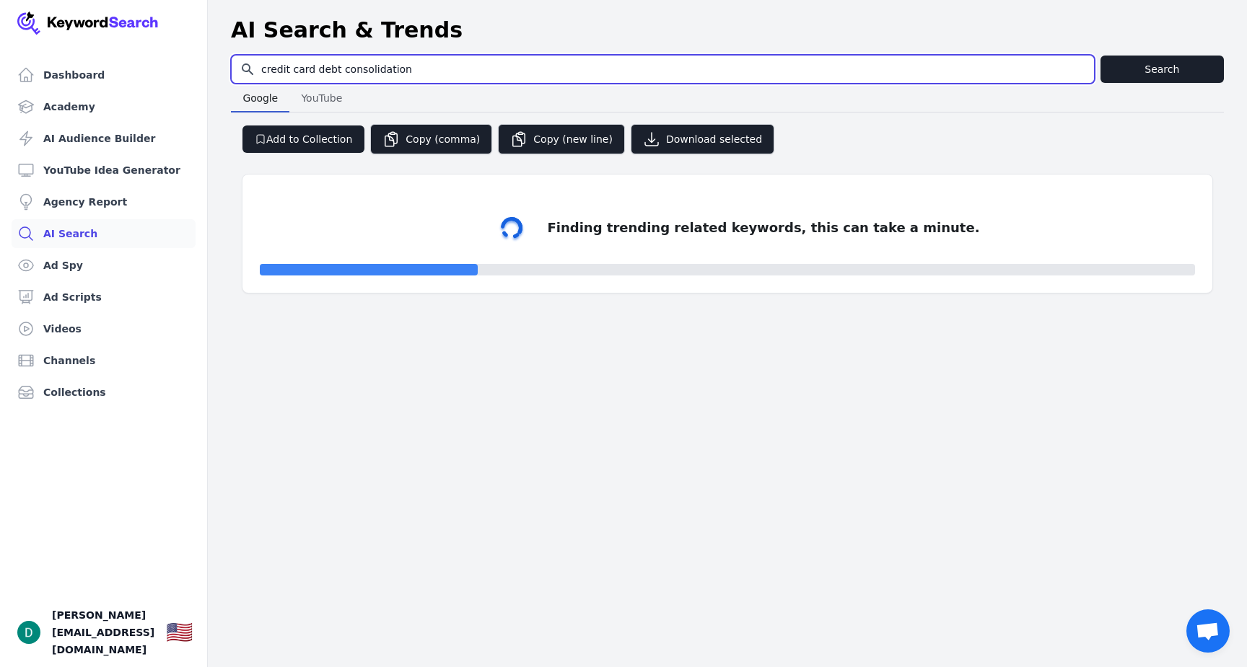
select select "50"
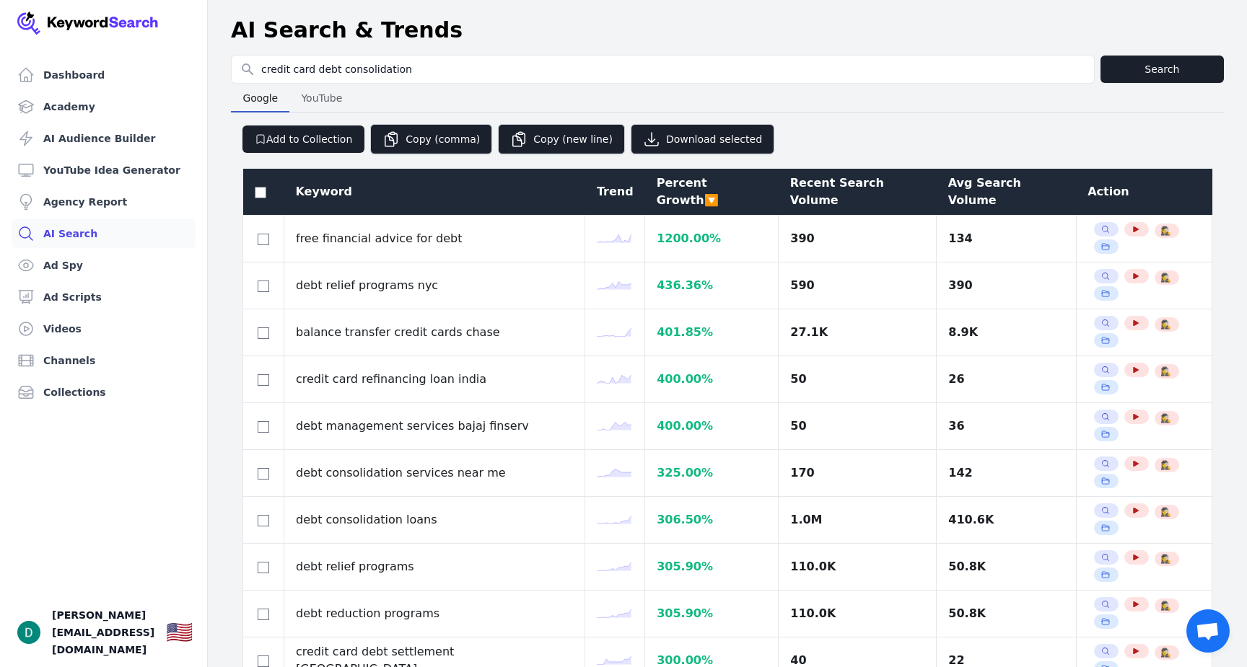
click at [974, 176] on div "Avg Search Volume" at bounding box center [1006, 192] width 116 height 35
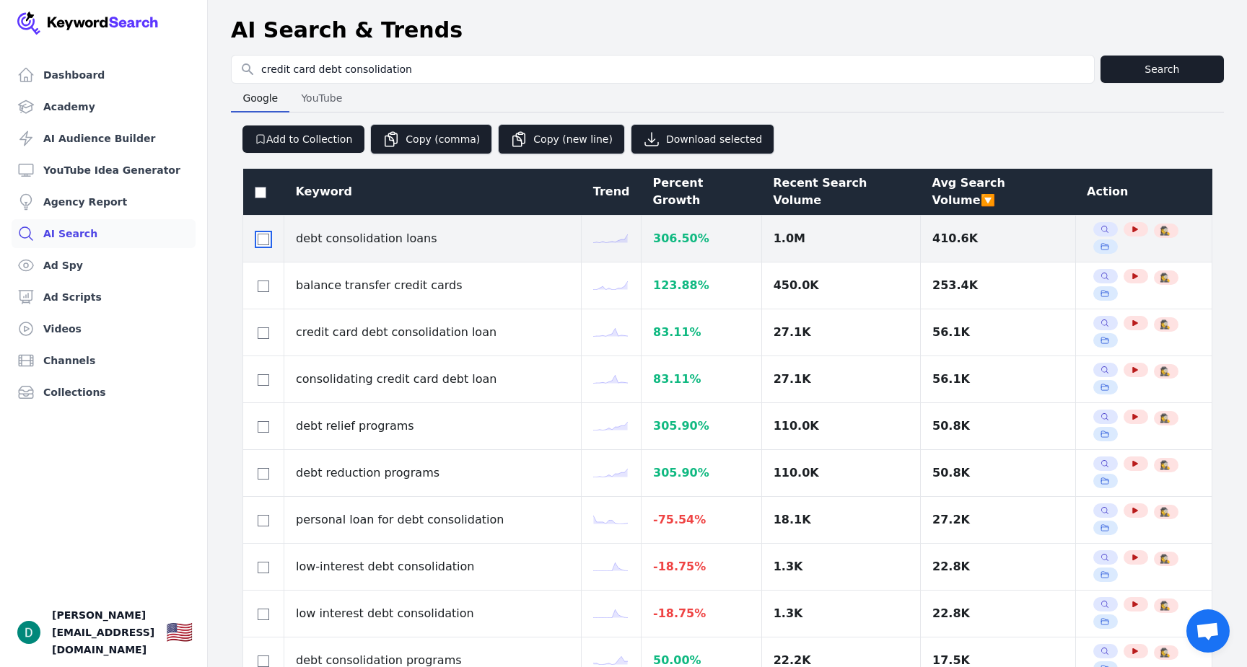
click at [260, 234] on input "checkbox" at bounding box center [264, 240] width 12 height 12
checkbox input "true"
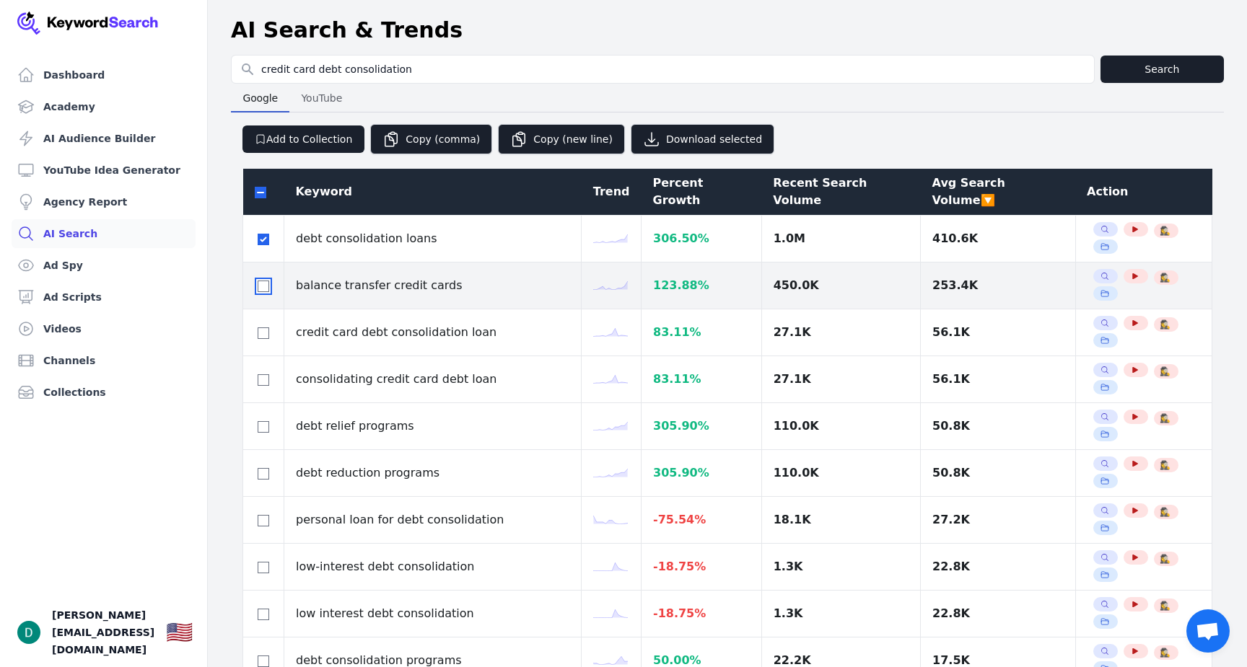
click at [267, 281] on input "checkbox" at bounding box center [264, 287] width 12 height 12
checkbox input "false"
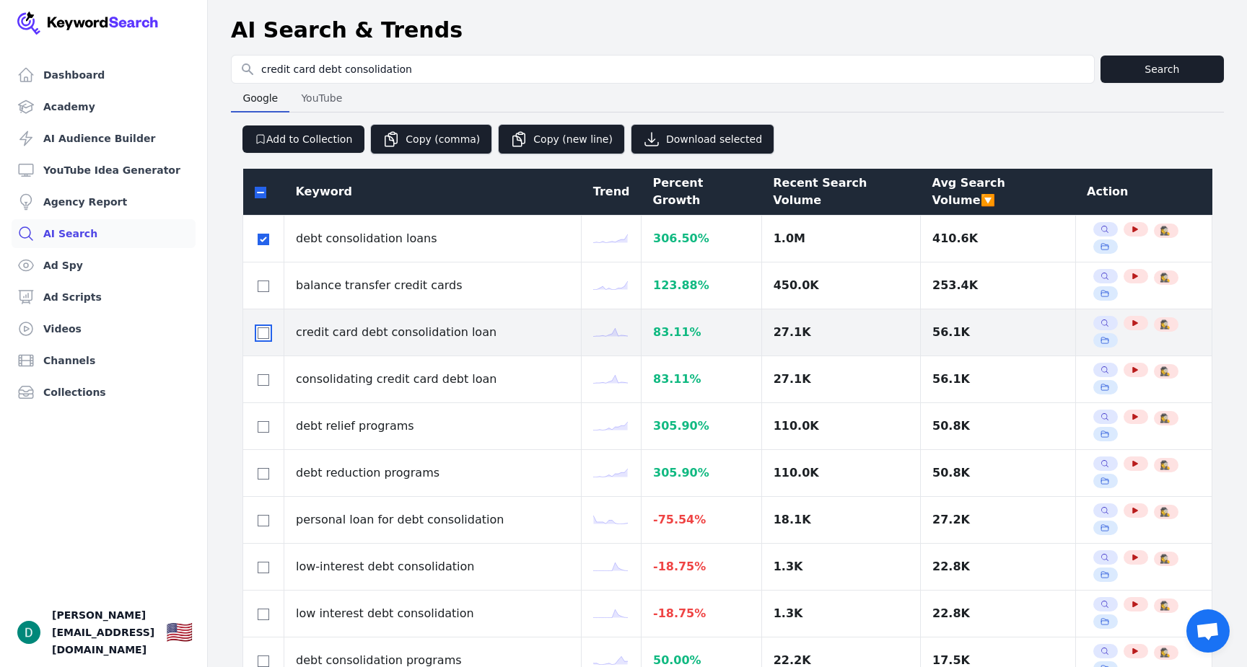
click at [266, 328] on input "checkbox" at bounding box center [264, 334] width 12 height 12
checkbox input "true"
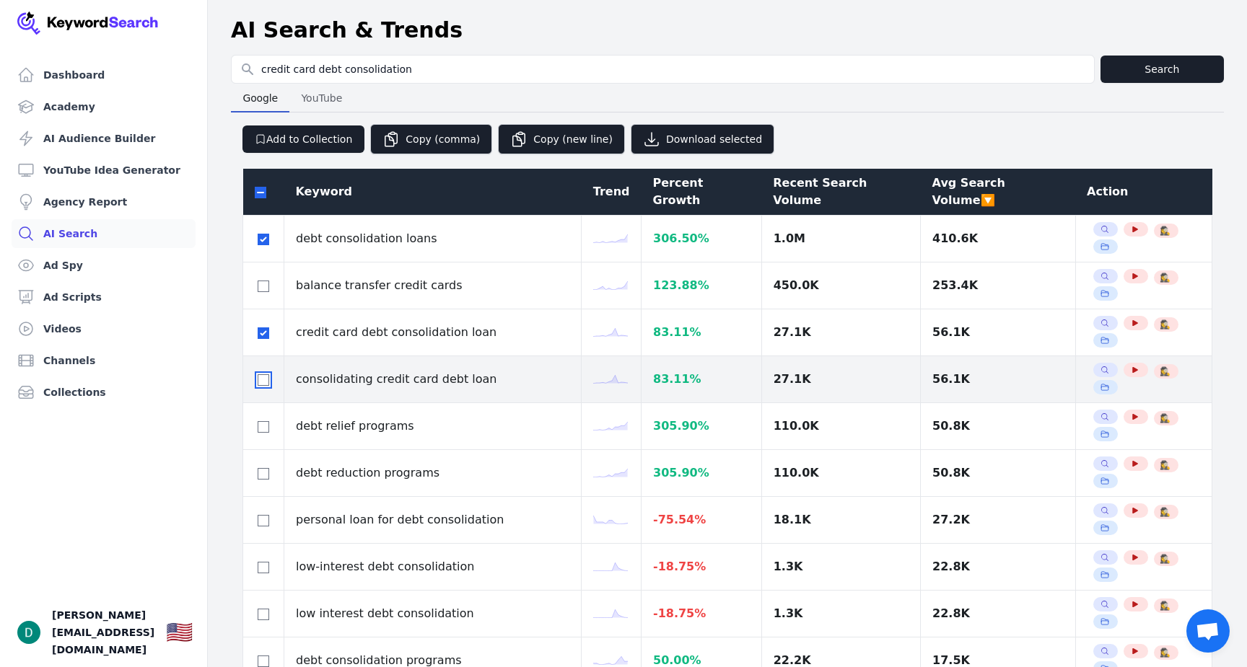
click at [264, 374] on input "checkbox" at bounding box center [264, 380] width 12 height 12
checkbox input "true"
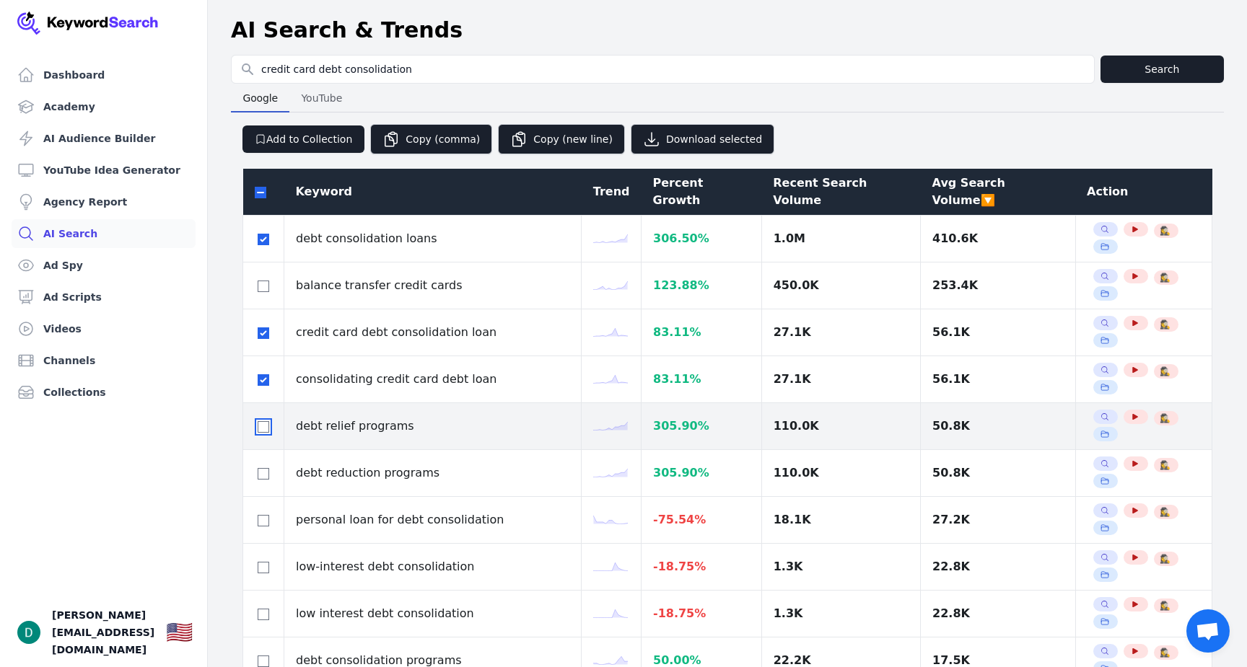
click at [264, 421] on input "checkbox" at bounding box center [264, 427] width 12 height 12
checkbox input "true"
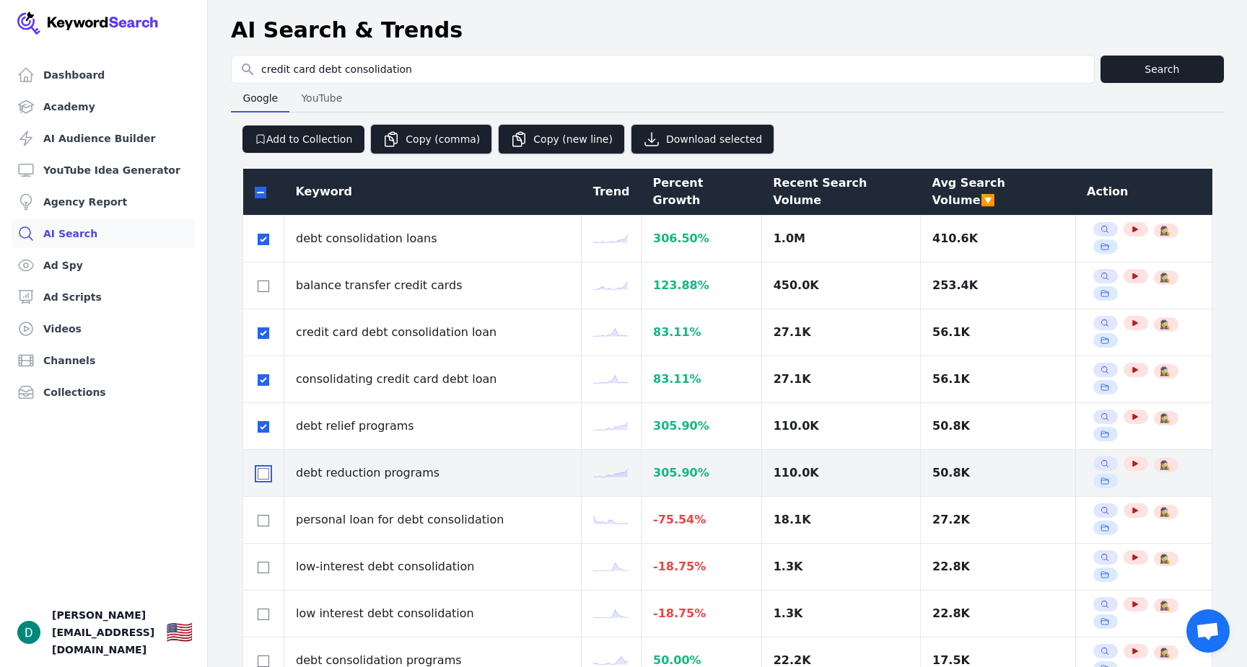
click at [264, 468] on input "checkbox" at bounding box center [264, 474] width 12 height 12
checkbox input "false"
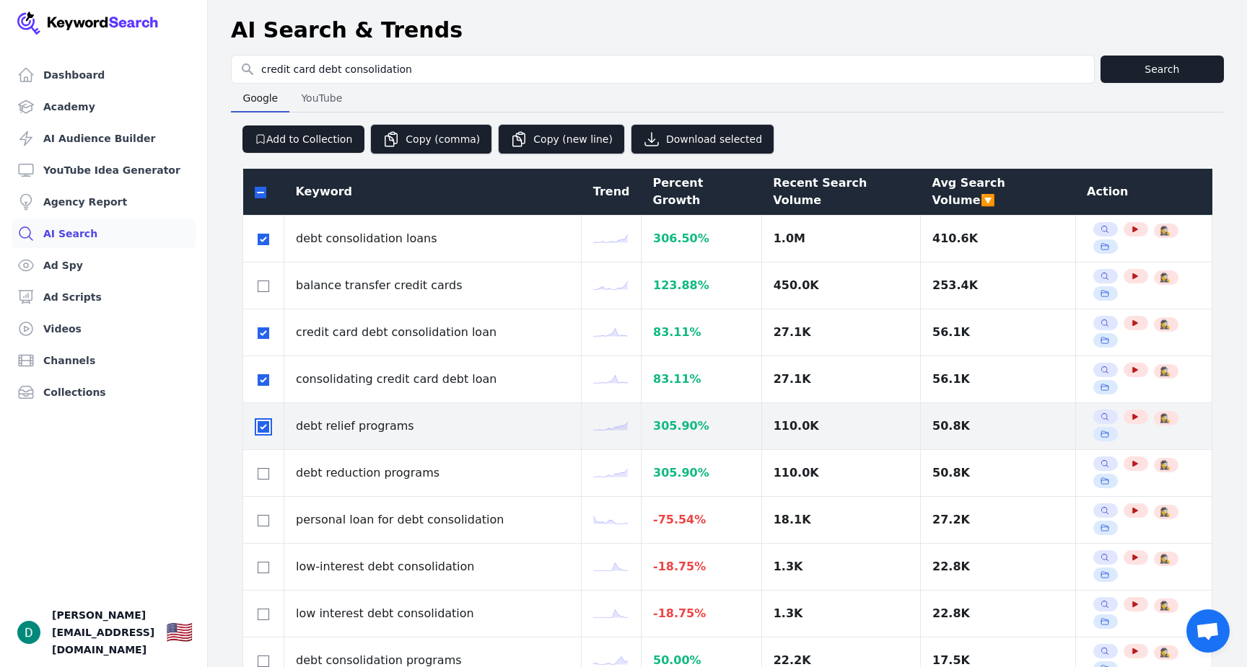
click at [260, 421] on input "checkbox" at bounding box center [264, 427] width 12 height 12
checkbox input "false"
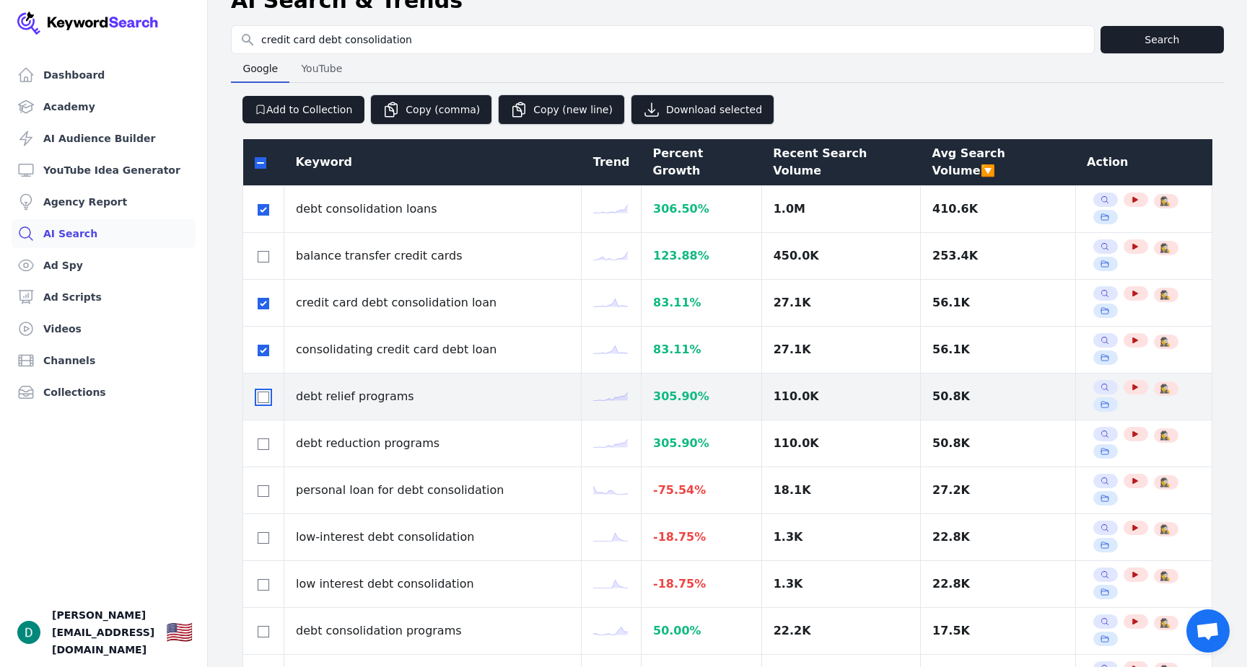
scroll to position [30, 0]
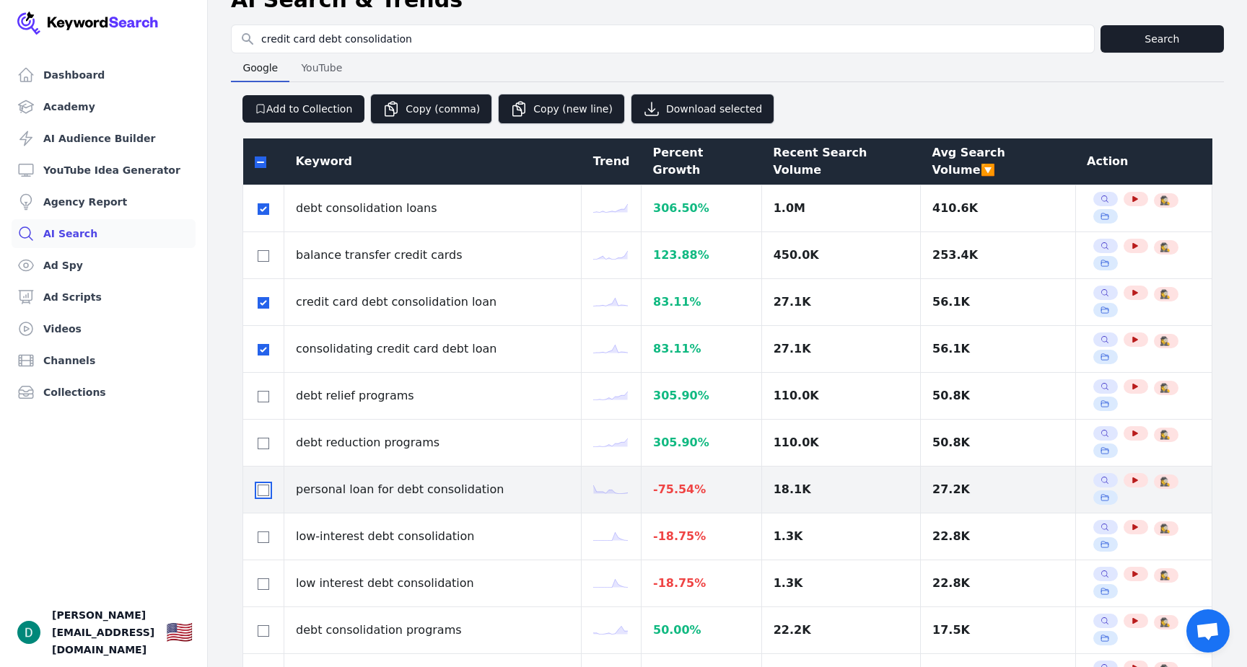
click at [261, 485] on input "checkbox" at bounding box center [264, 491] width 12 height 12
checkbox input "true"
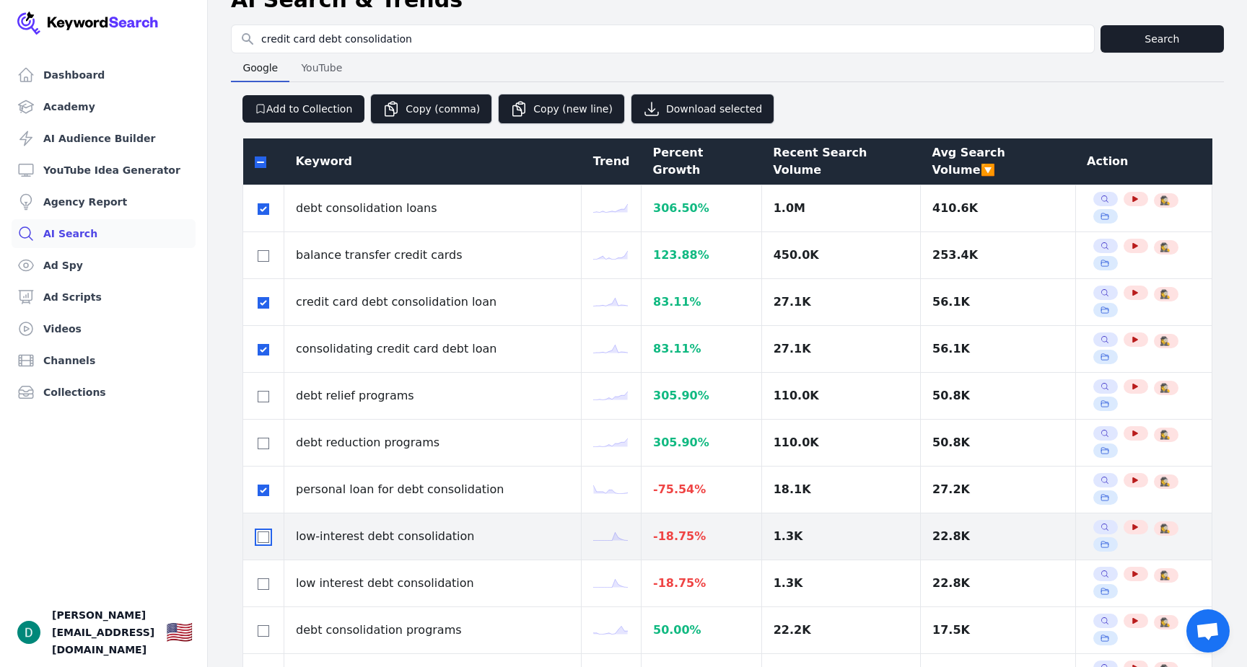
click at [261, 532] on input "checkbox" at bounding box center [264, 538] width 12 height 12
checkbox input "true"
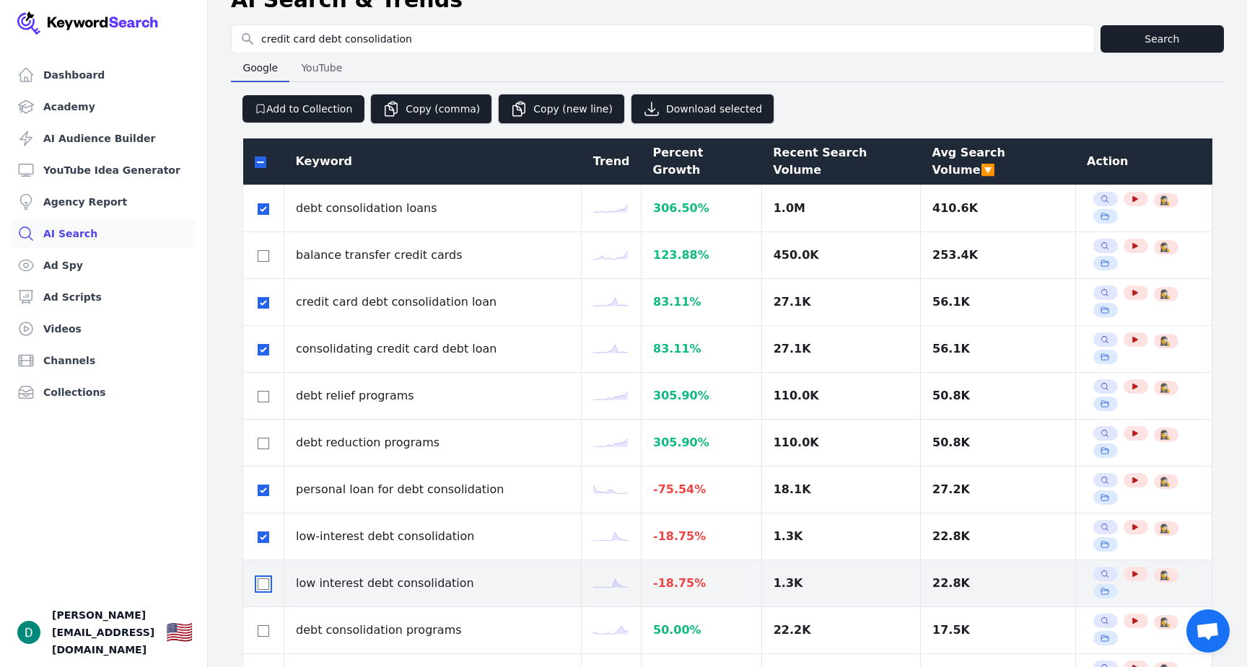
click at [260, 579] on input "checkbox" at bounding box center [264, 585] width 12 height 12
checkbox input "true"
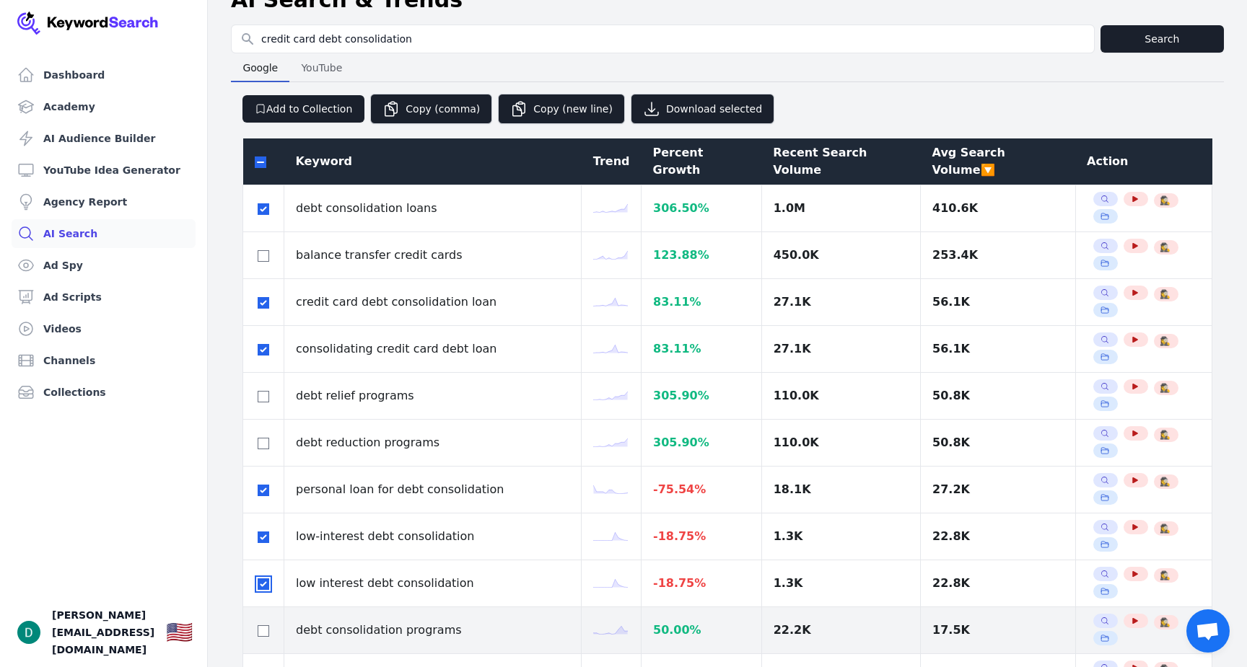
scroll to position [38, 0]
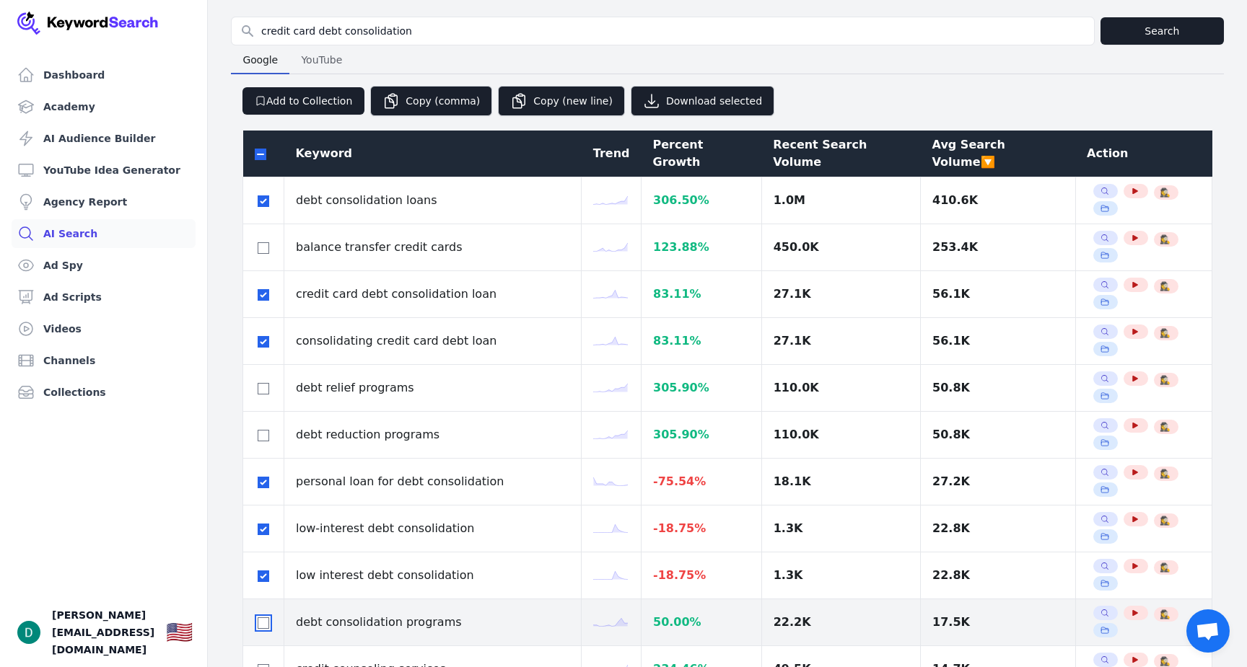
click at [259, 618] on input "checkbox" at bounding box center [264, 624] width 12 height 12
checkbox input "true"
click at [265, 599] on td at bounding box center [263, 622] width 41 height 47
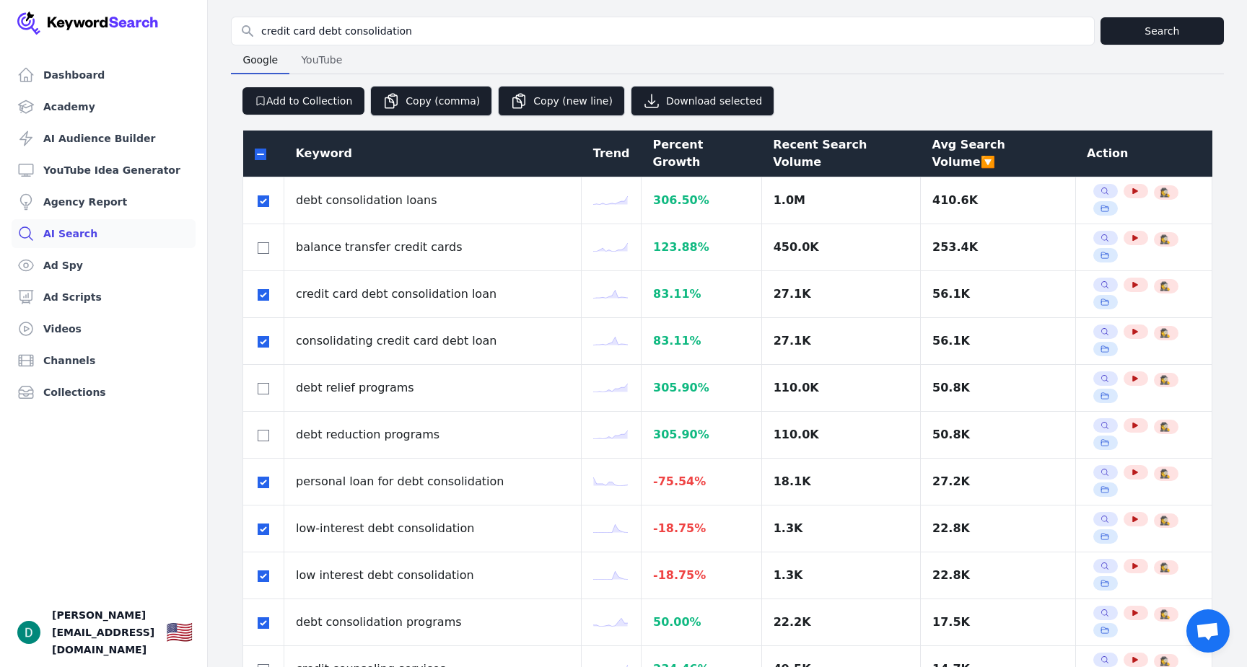
checkbox input "true"
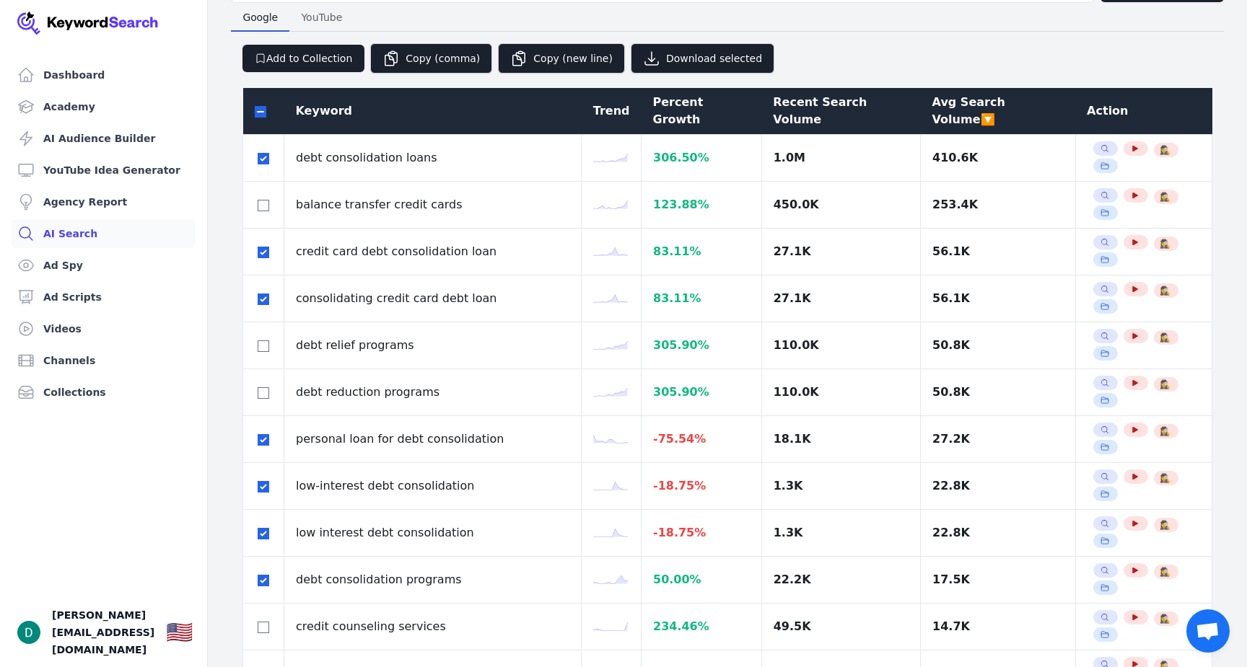
checkbox input "true"
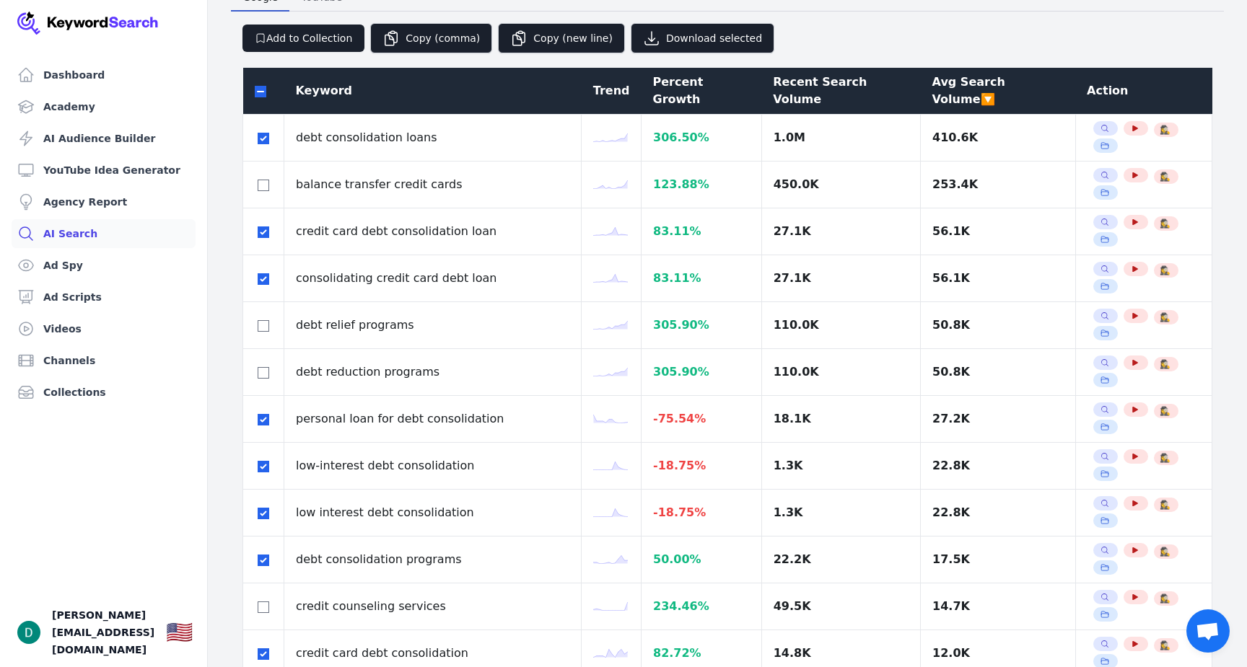
checkbox input "true"
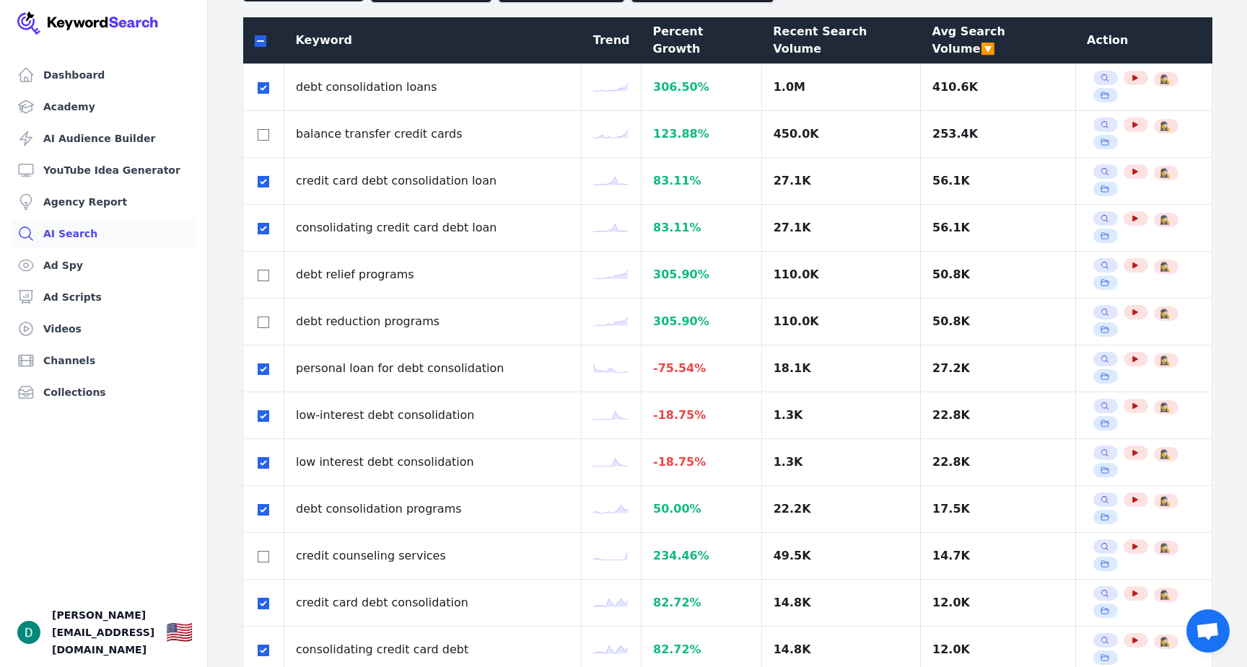
scroll to position [155, 0]
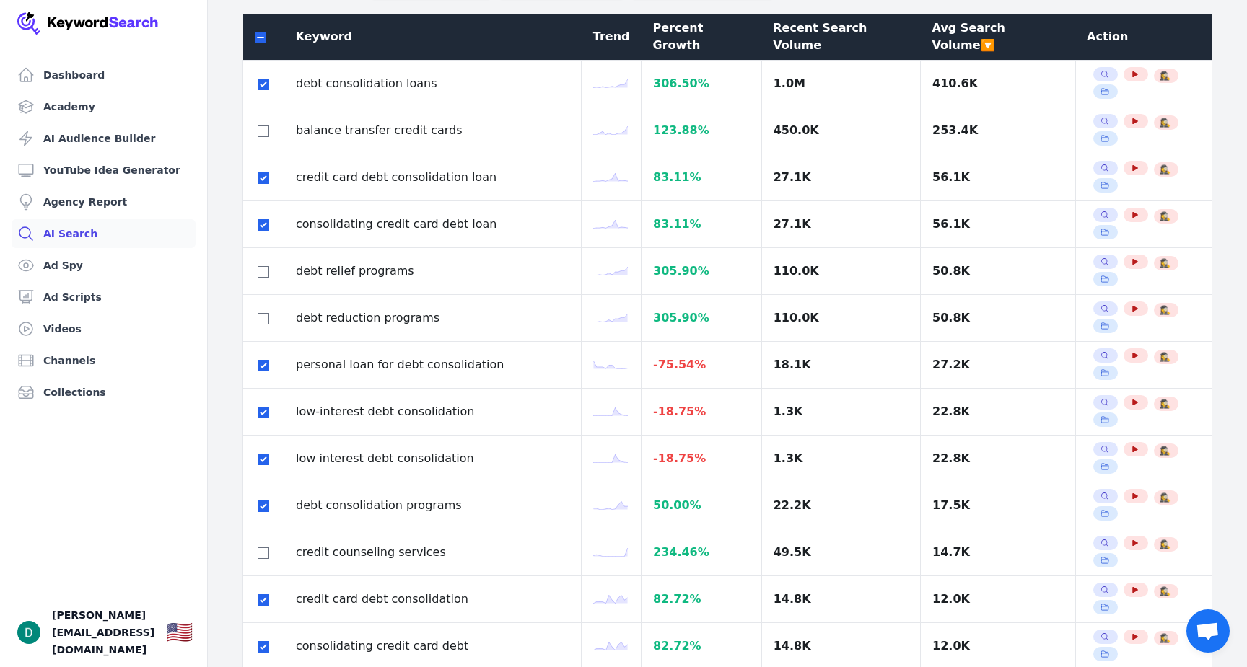
checkbox input "true"
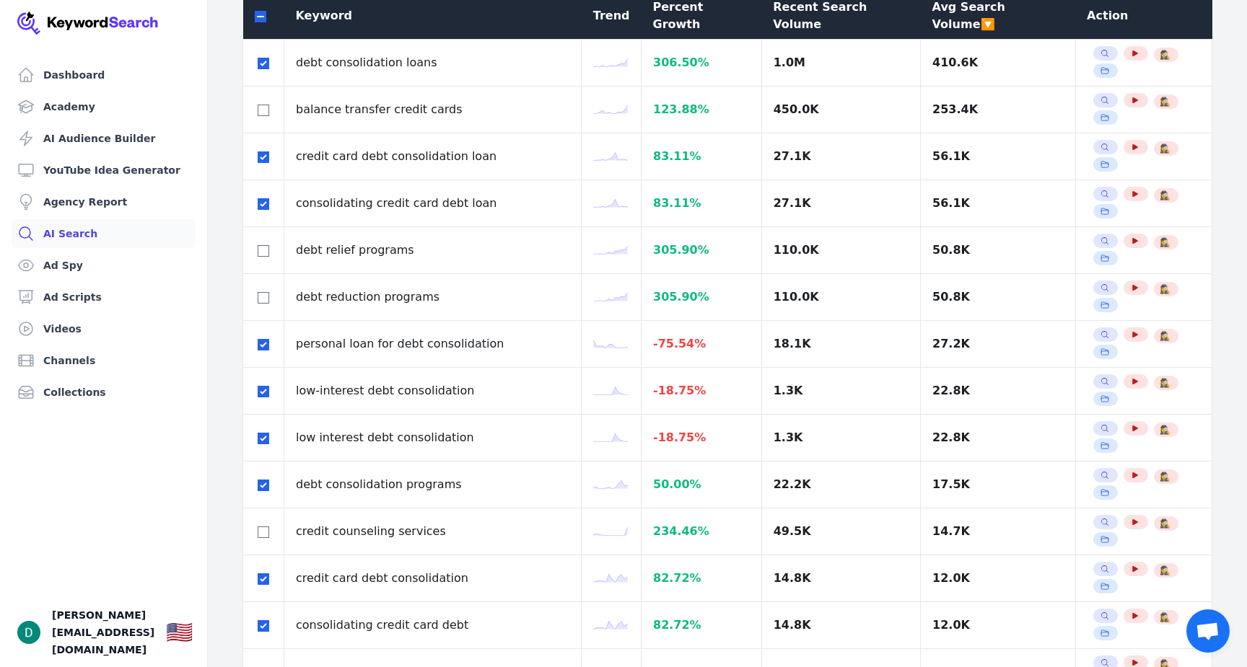
checkbox input "true"
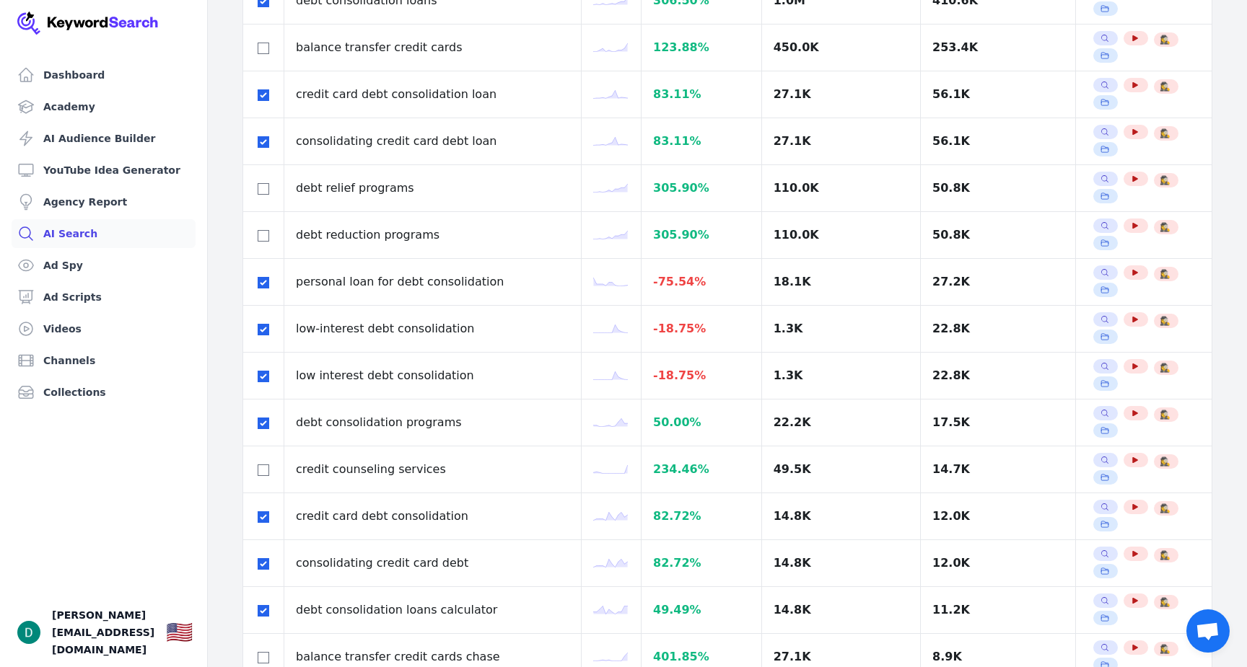
scroll to position [247, 0]
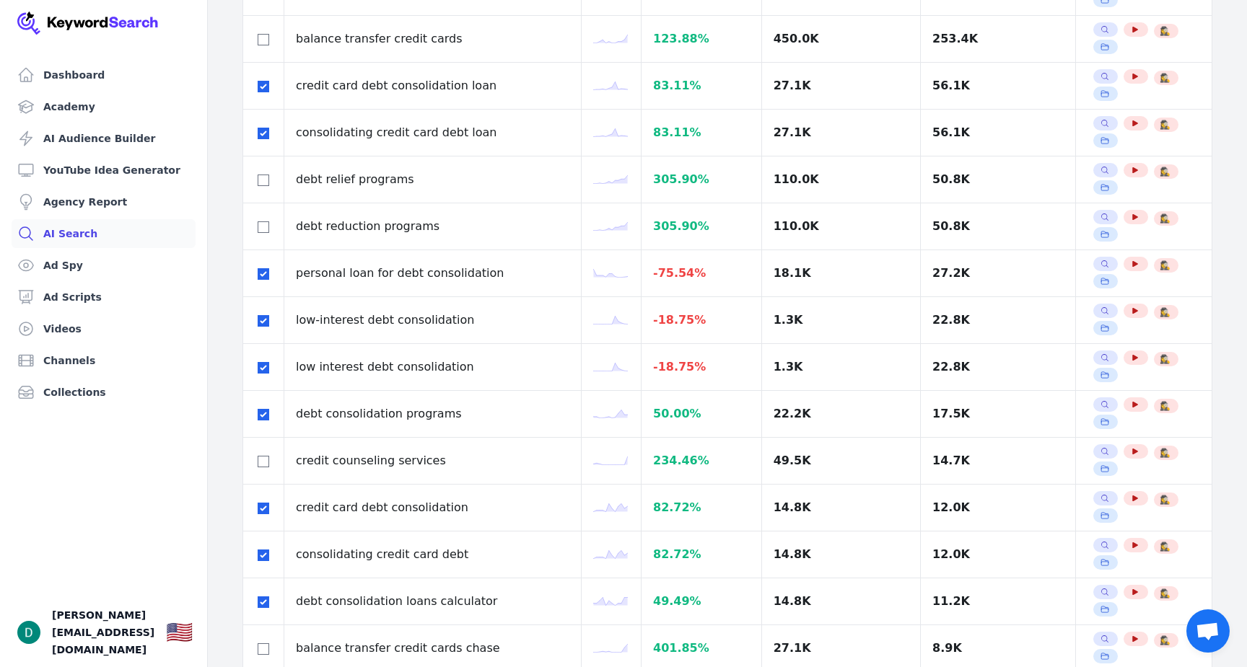
checkbox input "true"
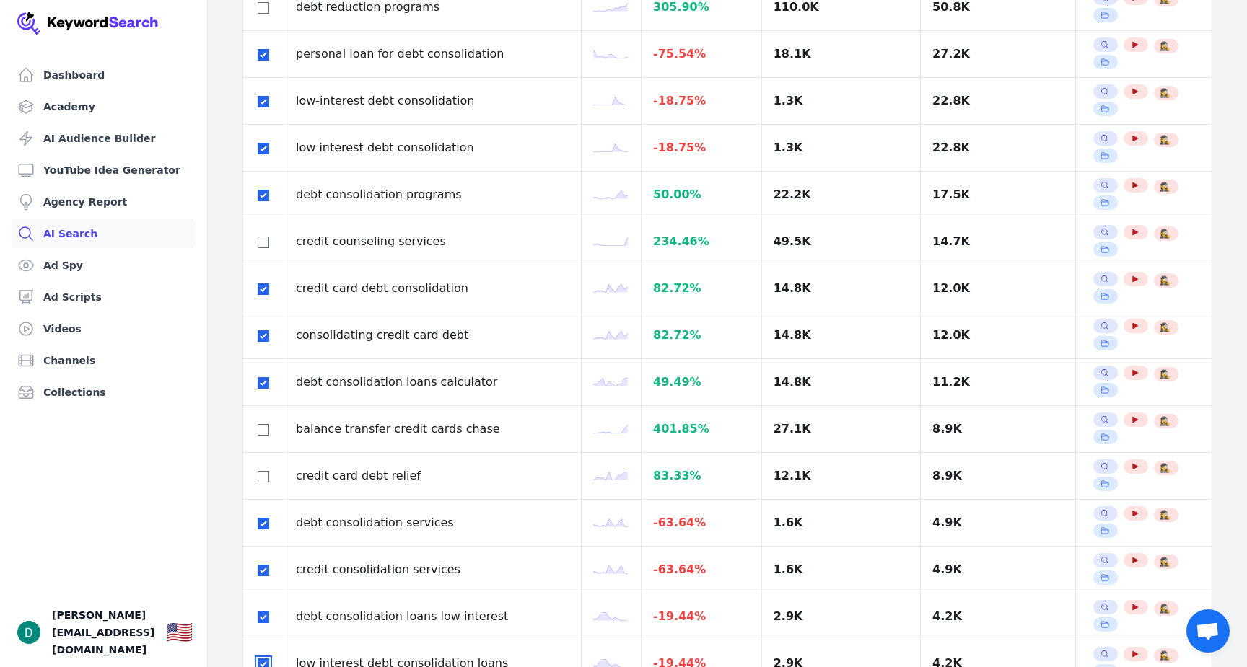
scroll to position [469, 0]
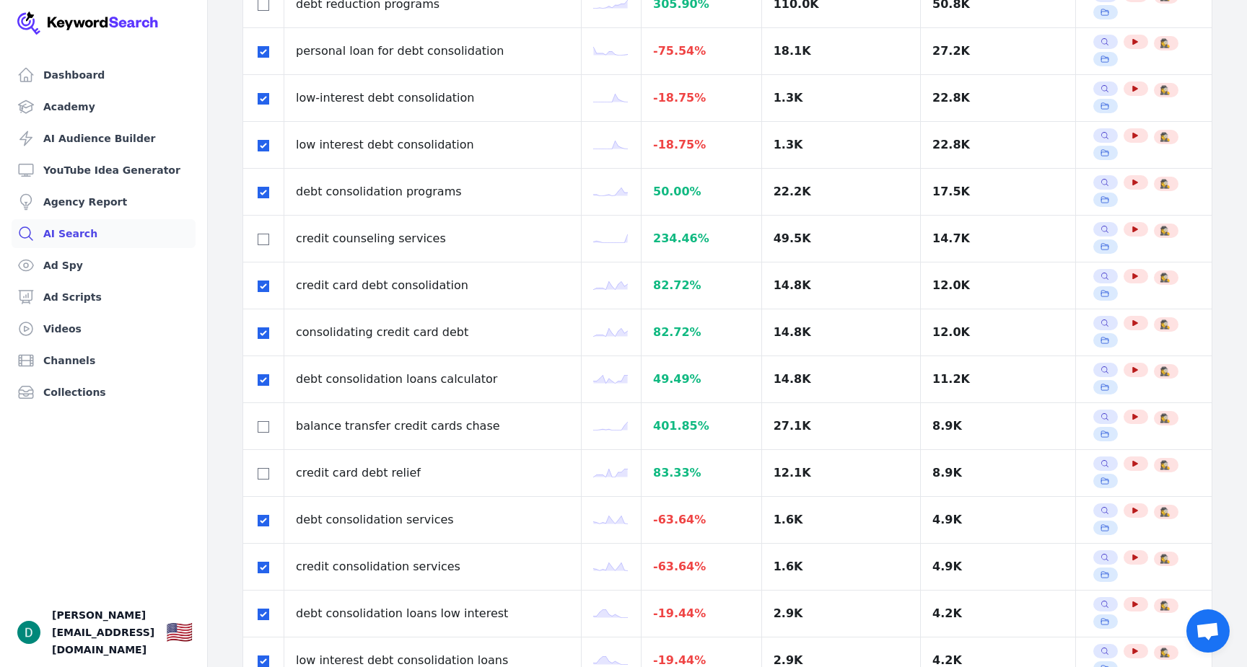
checkbox input "true"
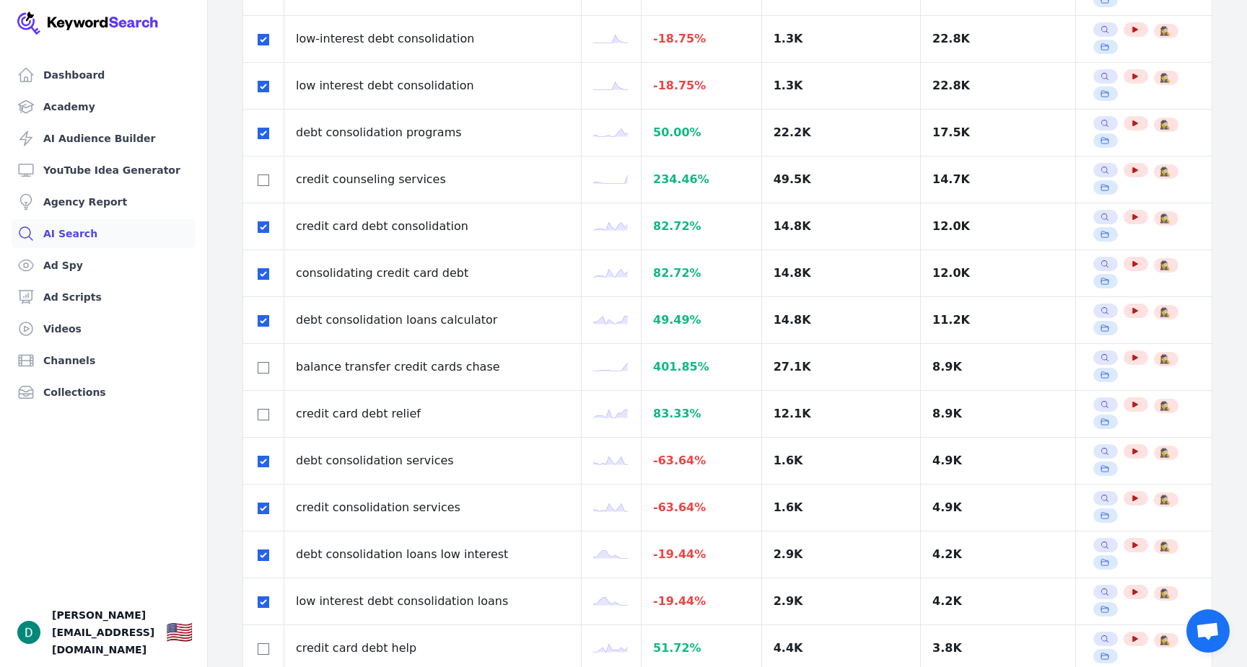
scroll to position [533, 0]
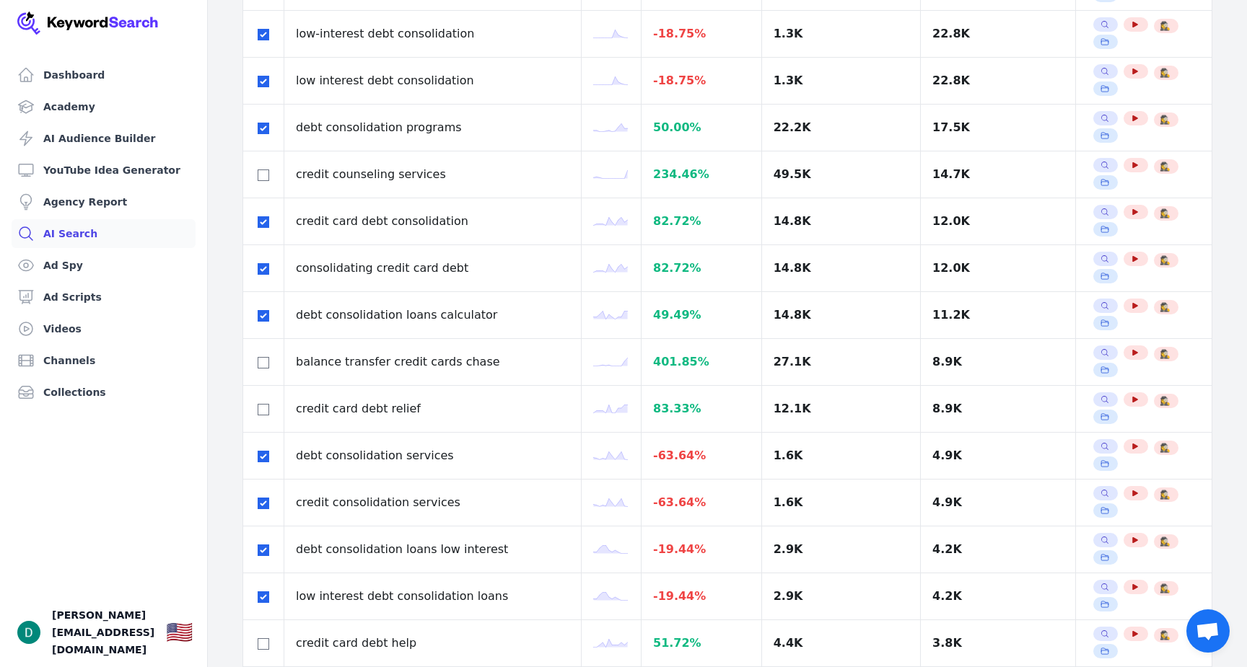
checkbox input "true"
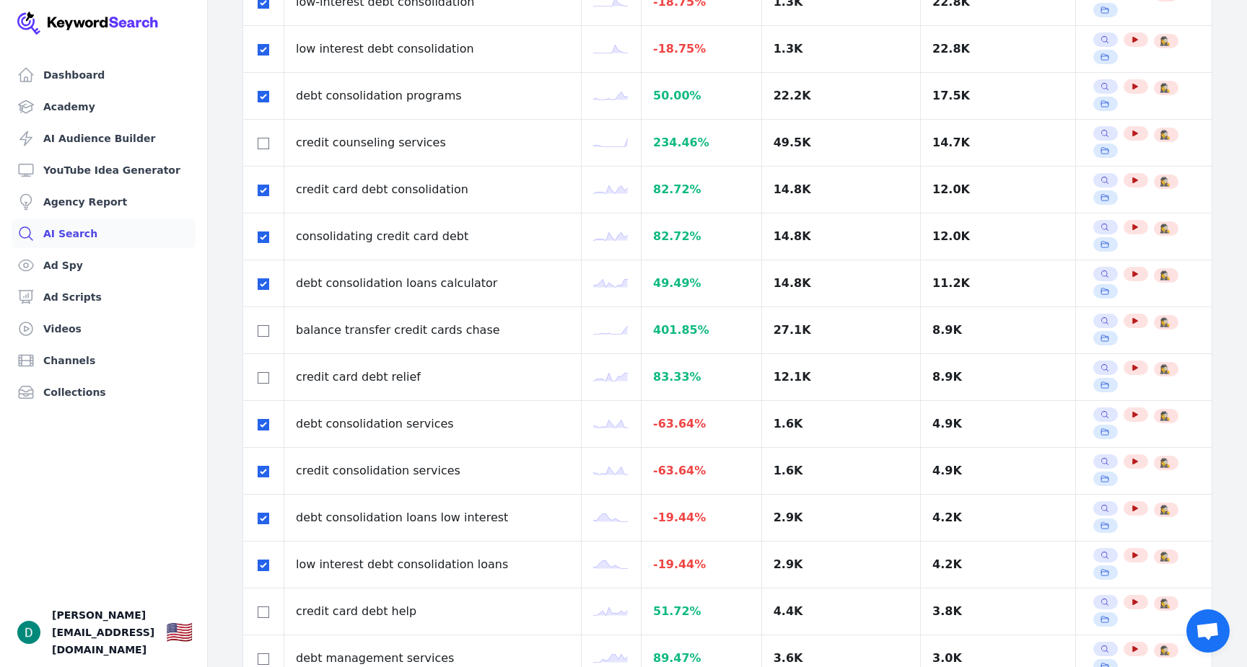
scroll to position [603, 0]
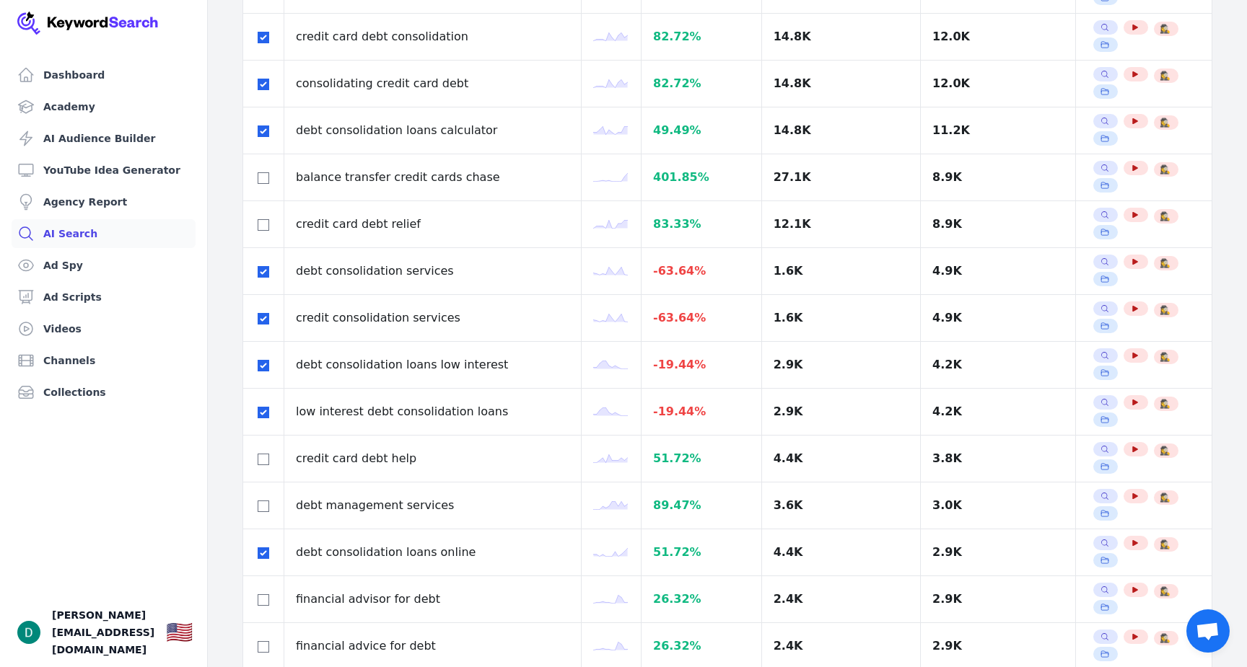
checkbox input "true"
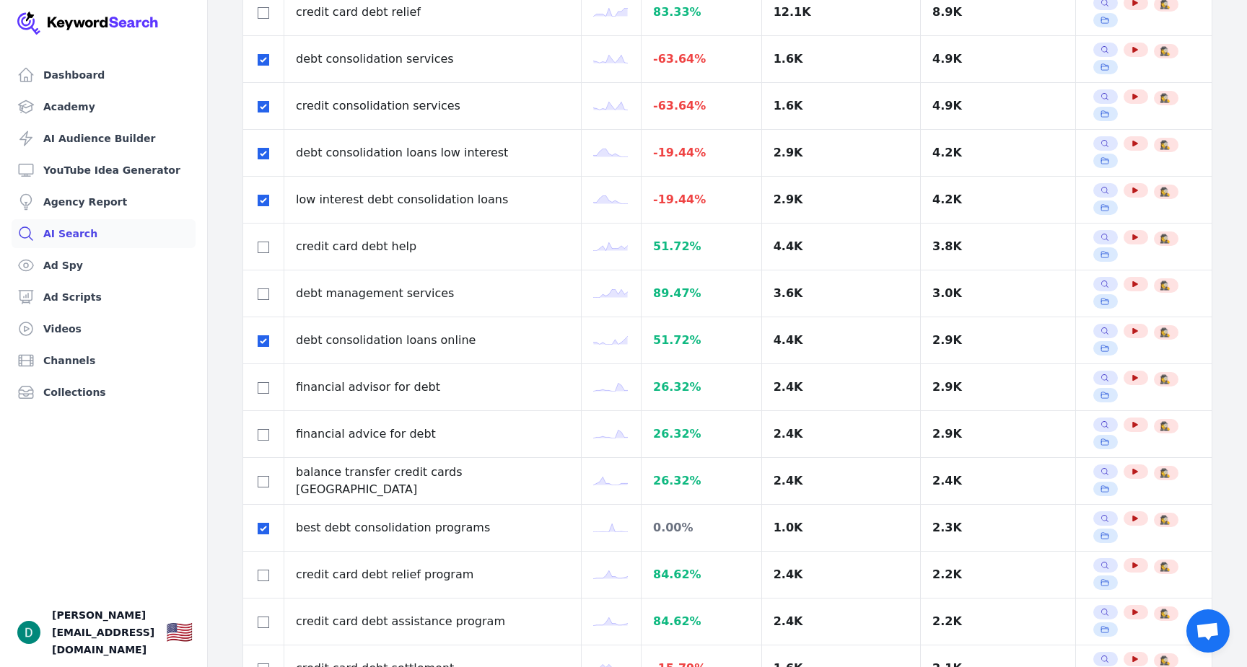
scroll to position [957, 0]
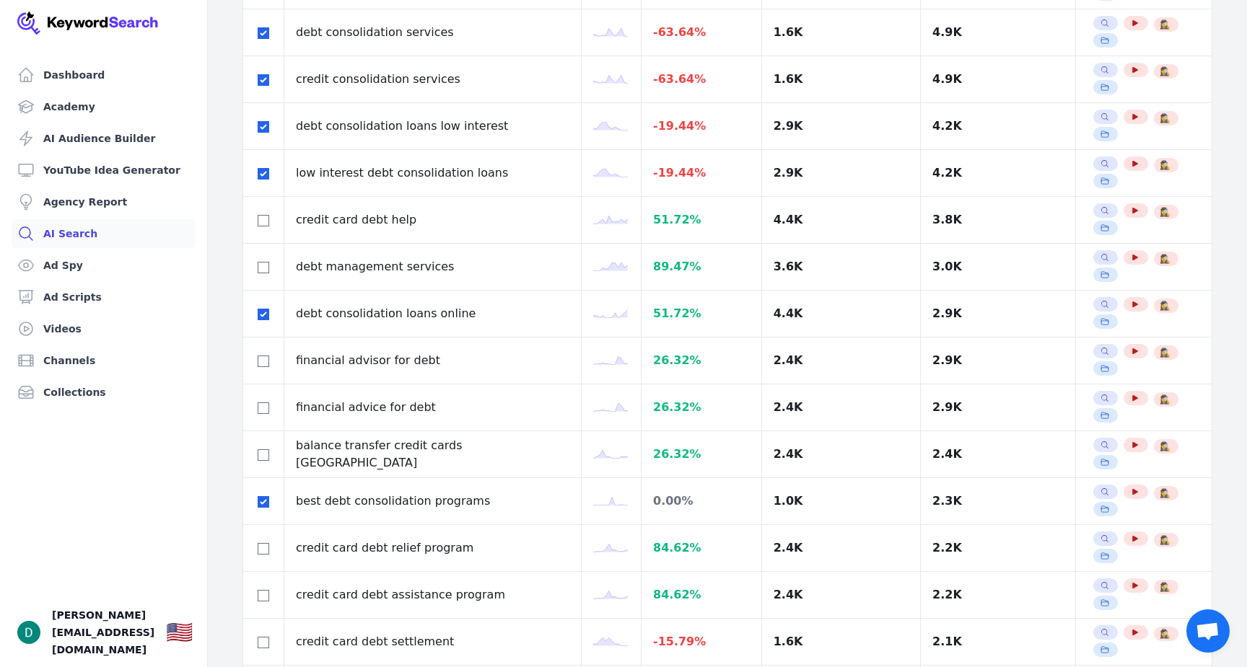
checkbox input "true"
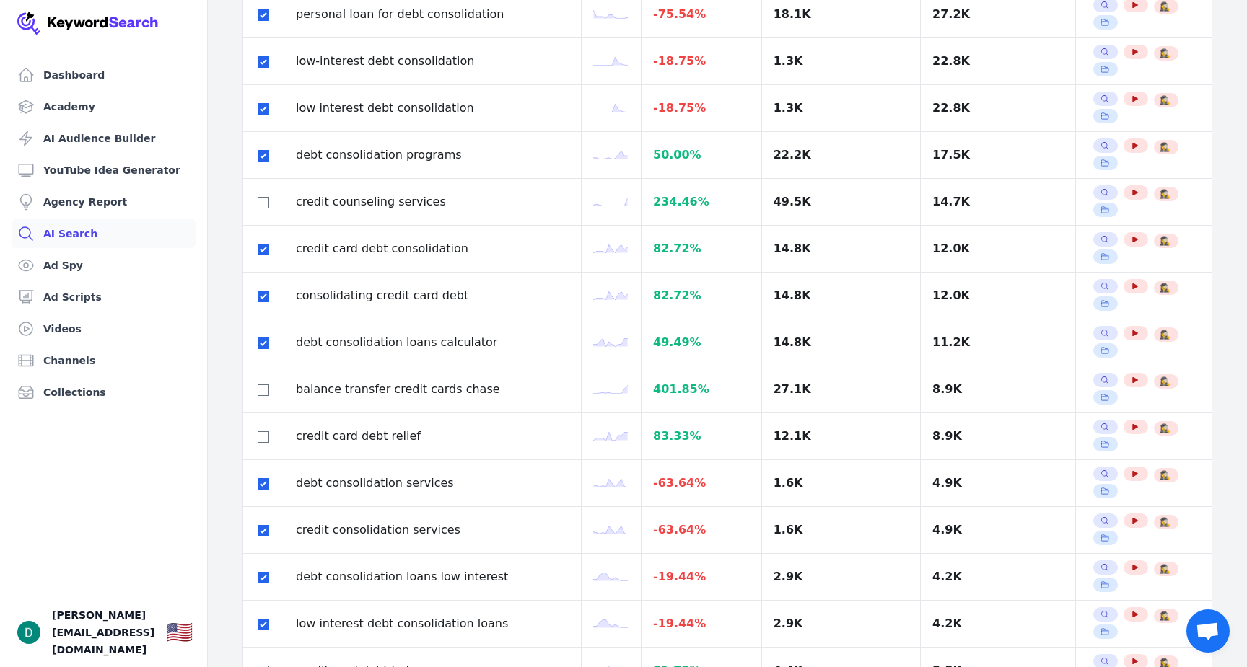
scroll to position [0, 0]
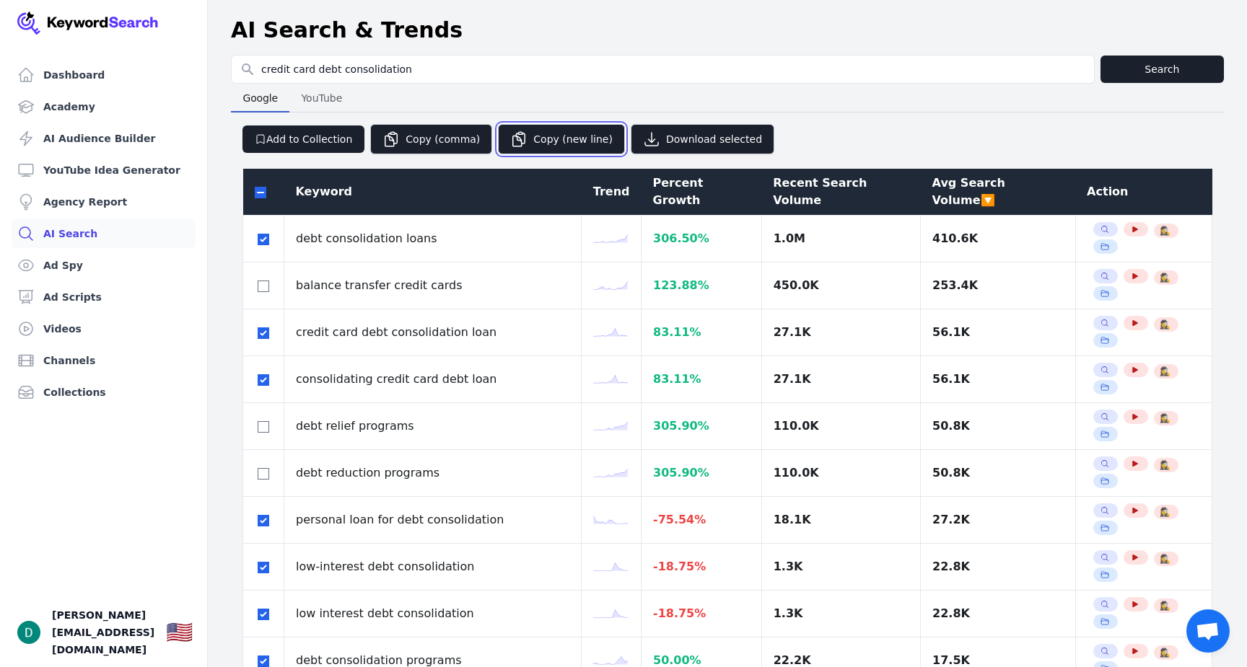
click at [540, 135] on button "Copy (new line)" at bounding box center [561, 139] width 127 height 30
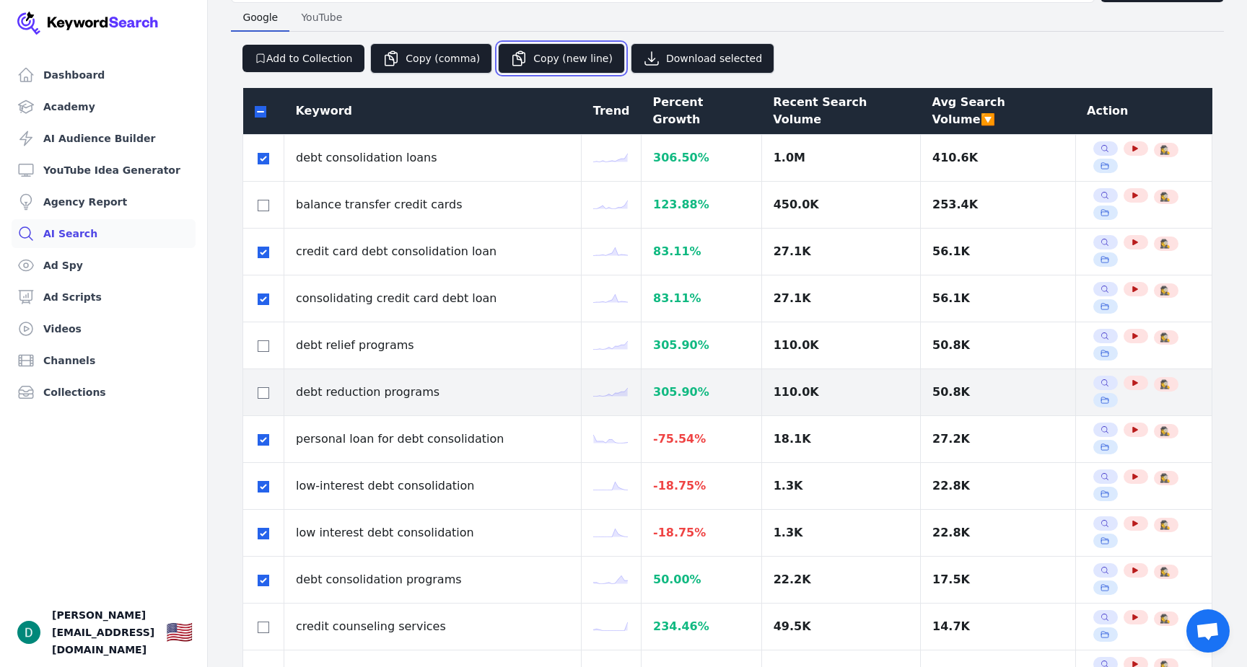
scroll to position [92, 0]
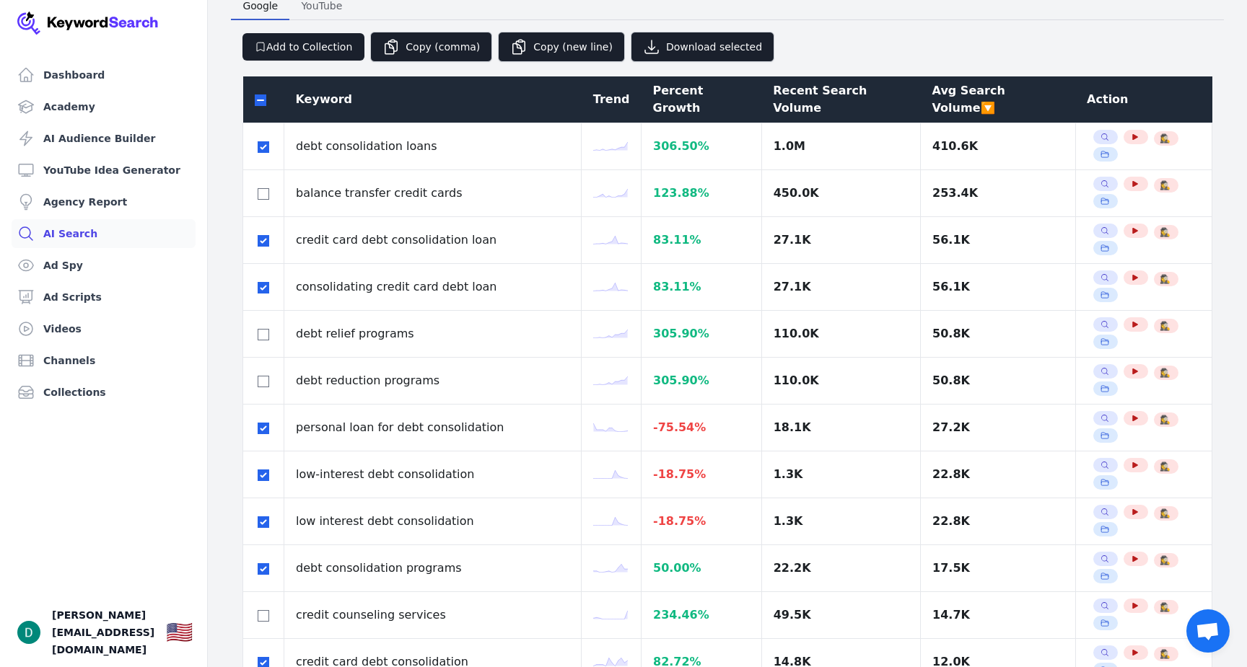
click at [260, 100] on th at bounding box center [263, 99] width 41 height 47
click at [260, 95] on input "checkbox" at bounding box center [261, 101] width 12 height 12
checkbox input "true"
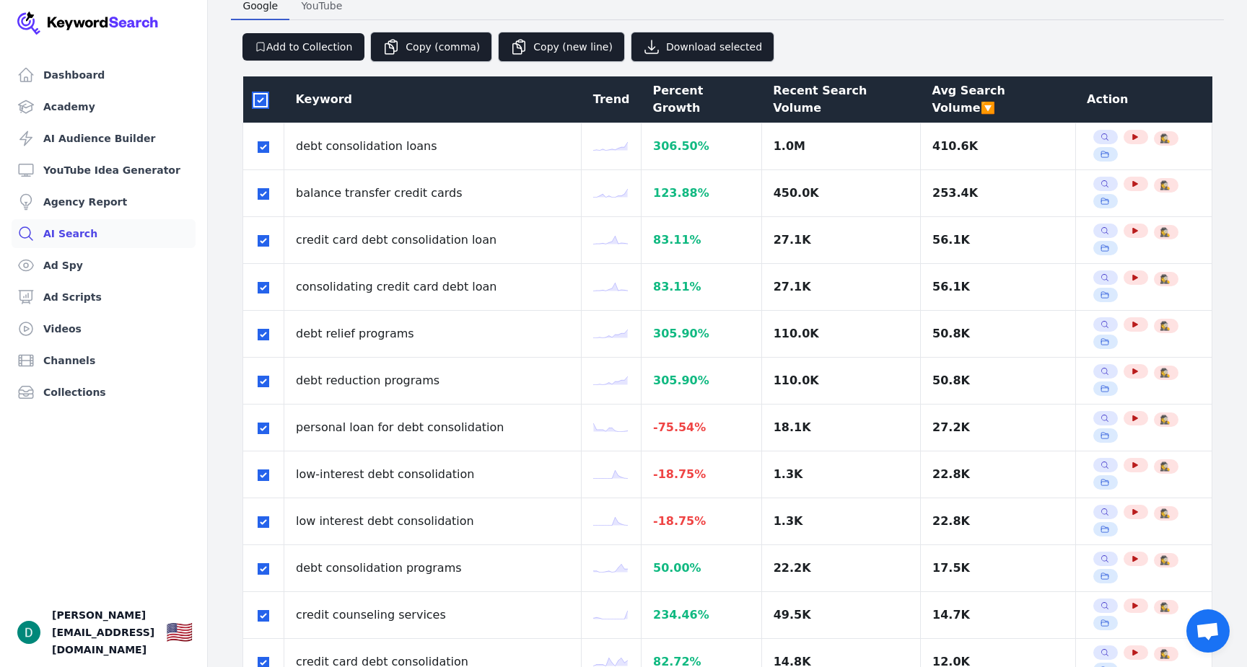
checkbox input "true"
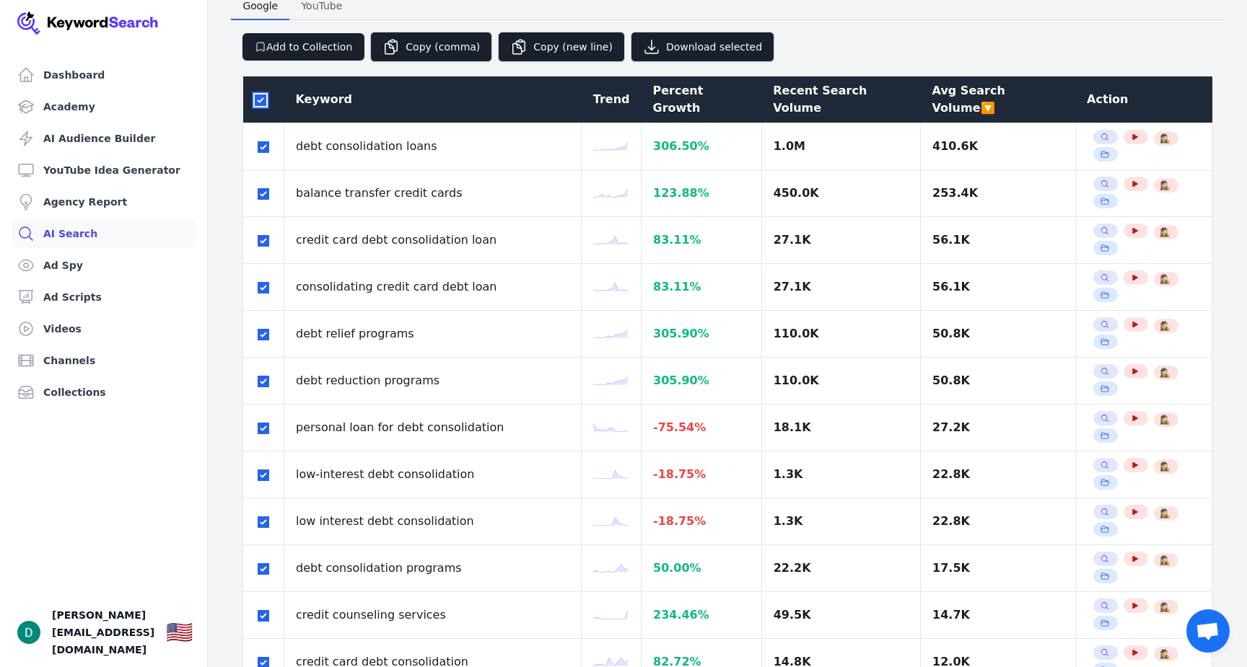
checkbox input "true"
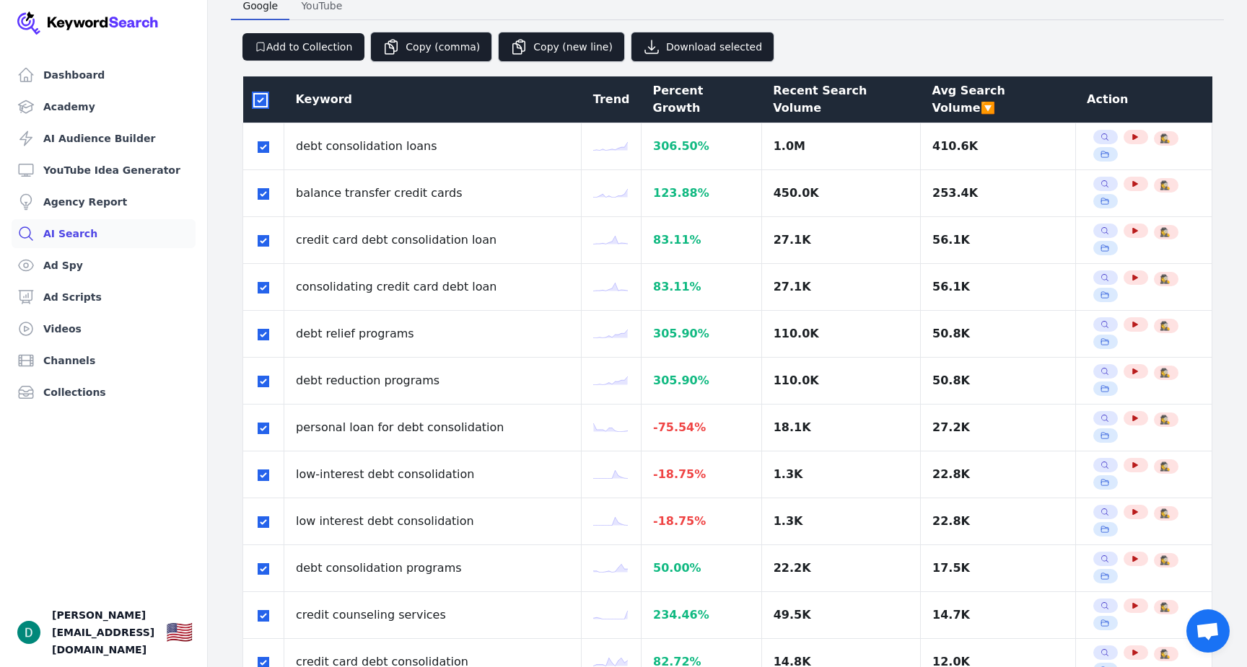
checkbox input "true"
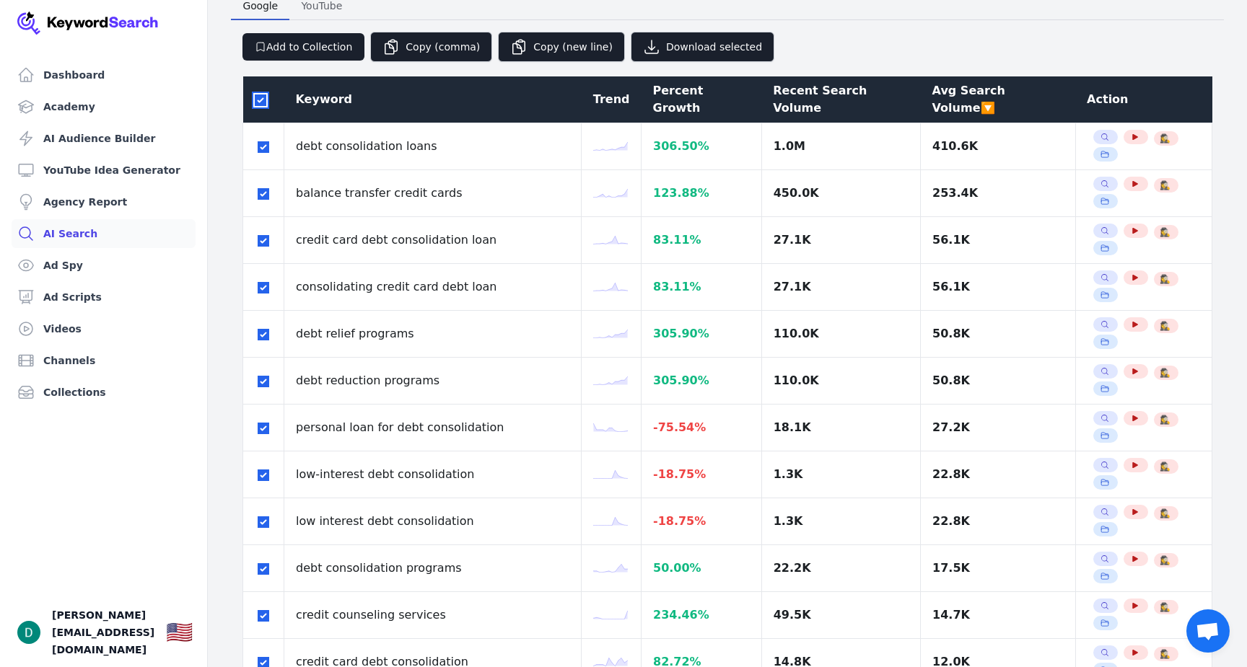
checkbox input "true"
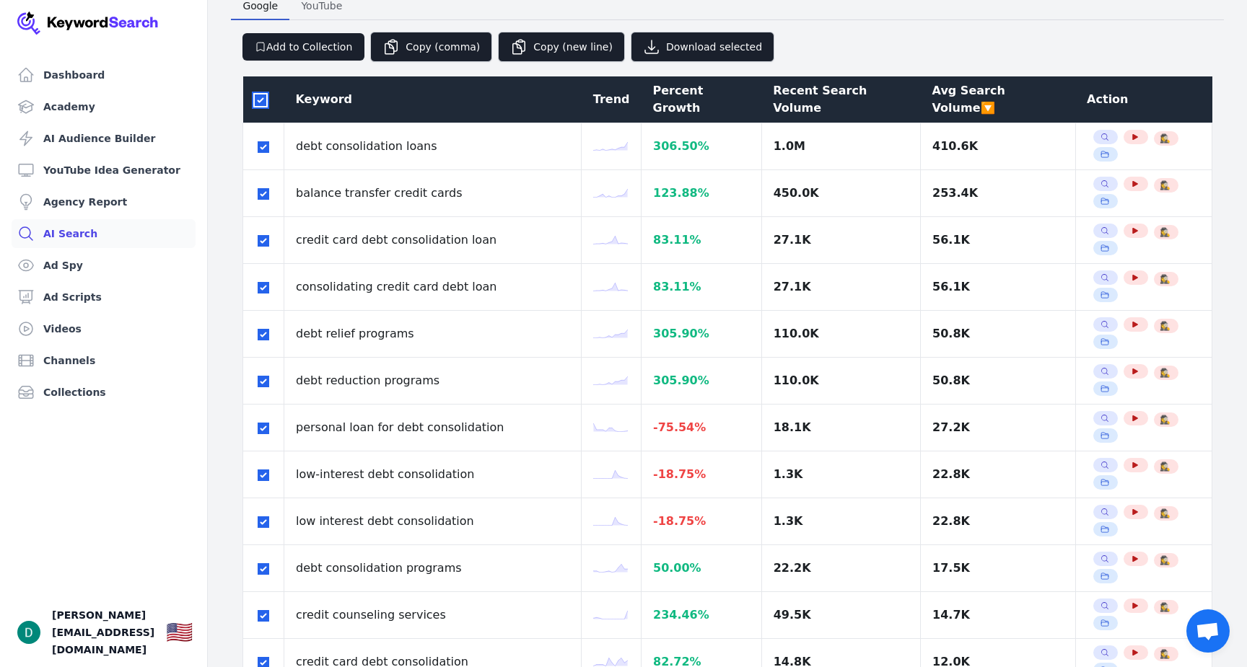
checkbox input "true"
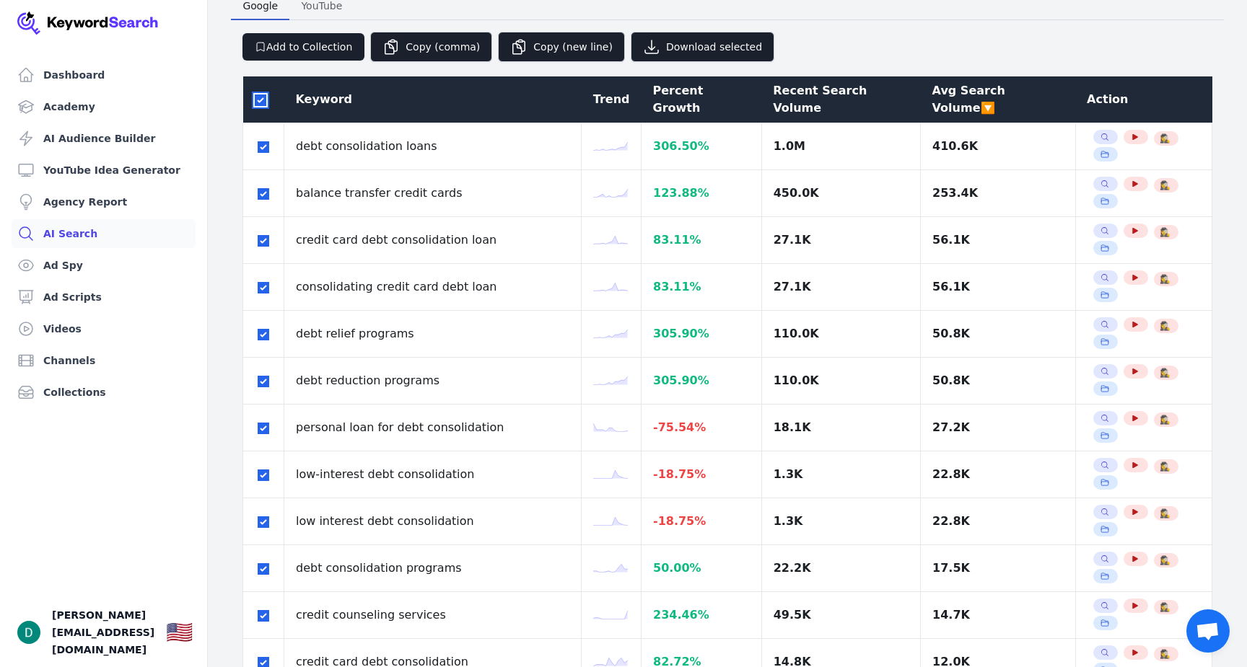
checkbox input "true"
click at [260, 95] on input "checkbox" at bounding box center [261, 101] width 12 height 12
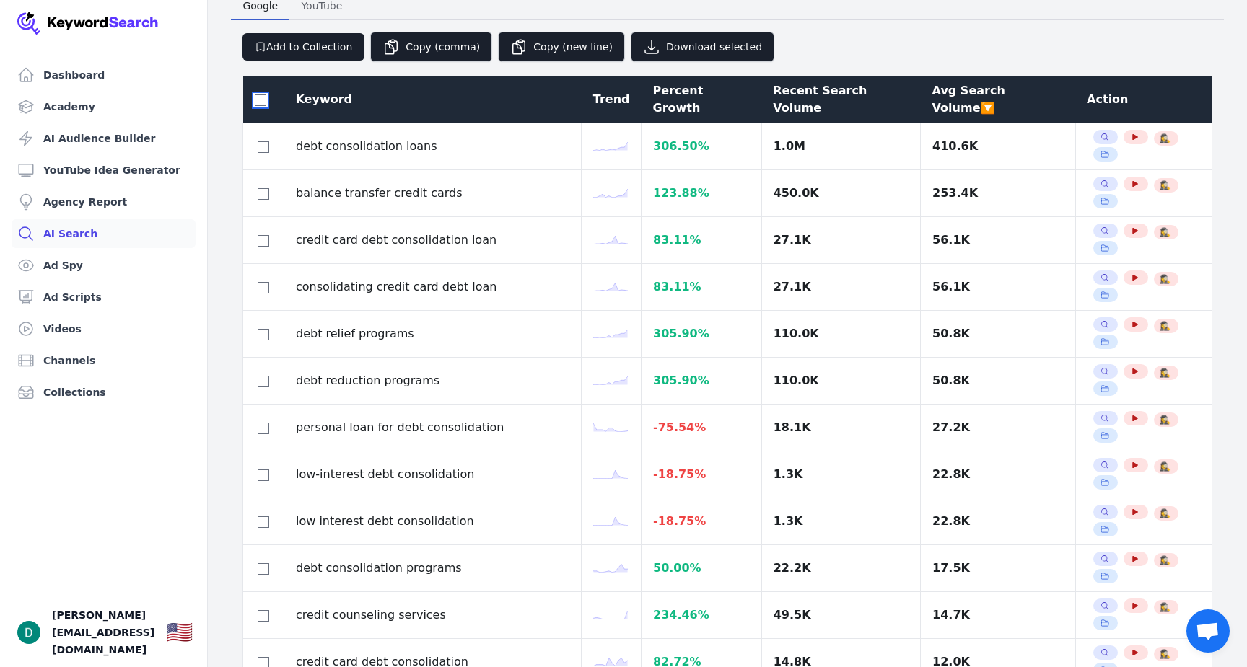
checkbox input "false"
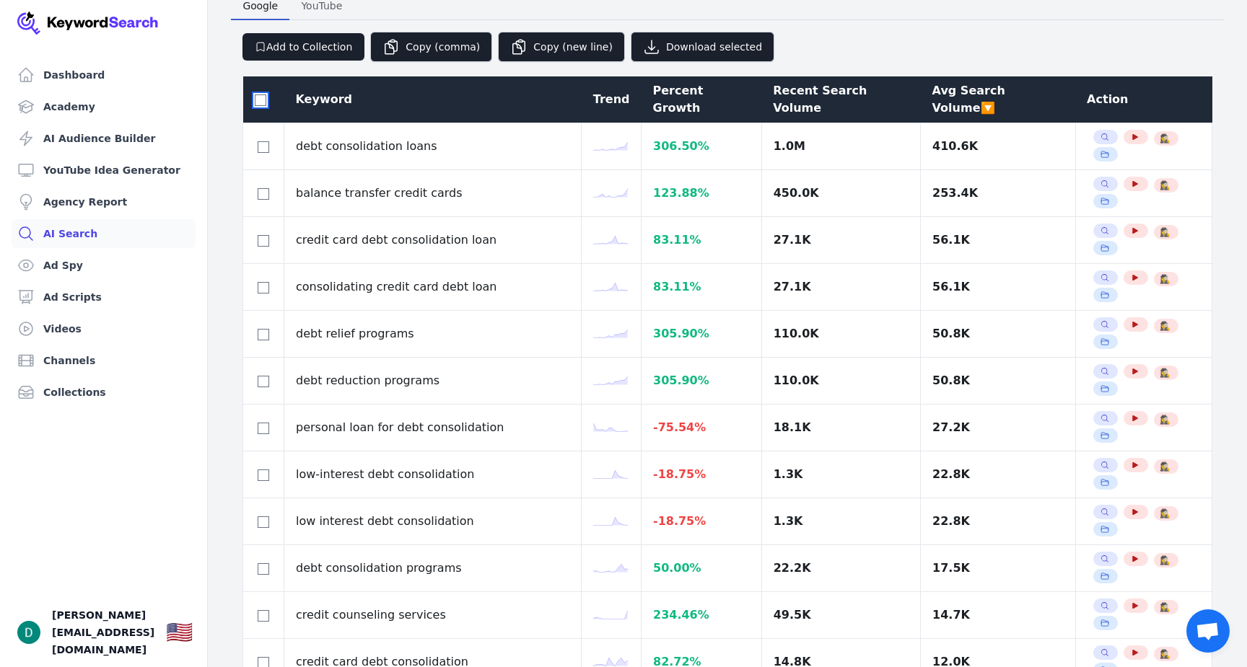
checkbox input "false"
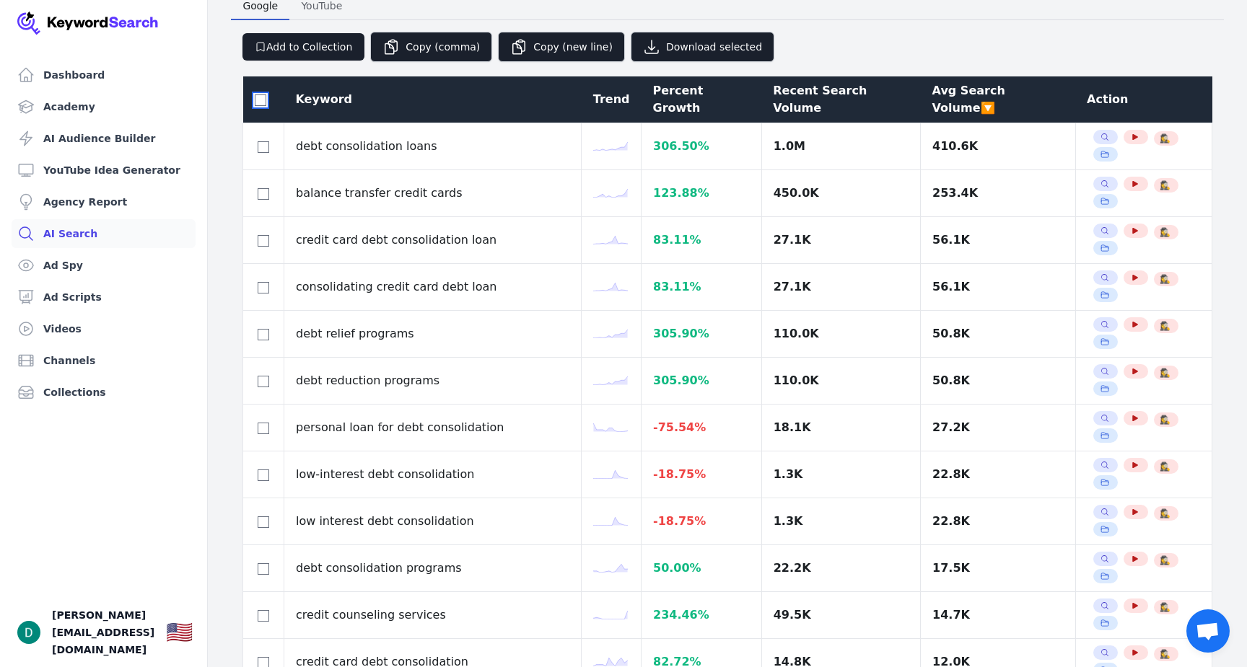
checkbox input "false"
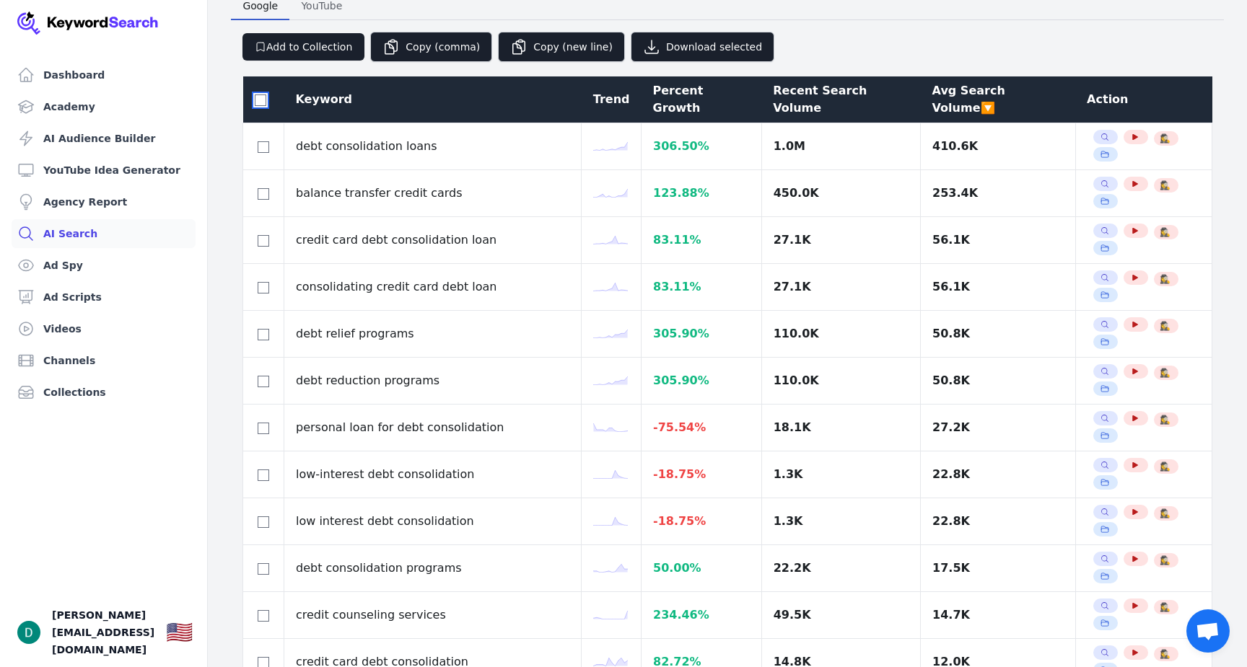
checkbox input "false"
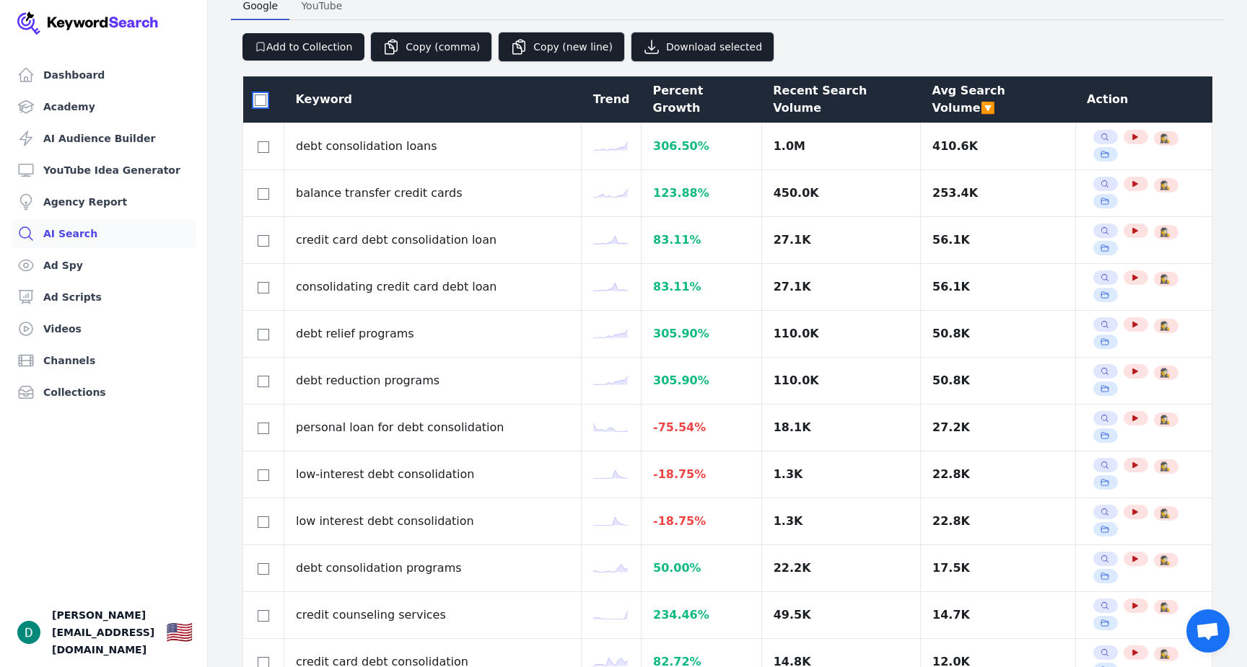
checkbox input "false"
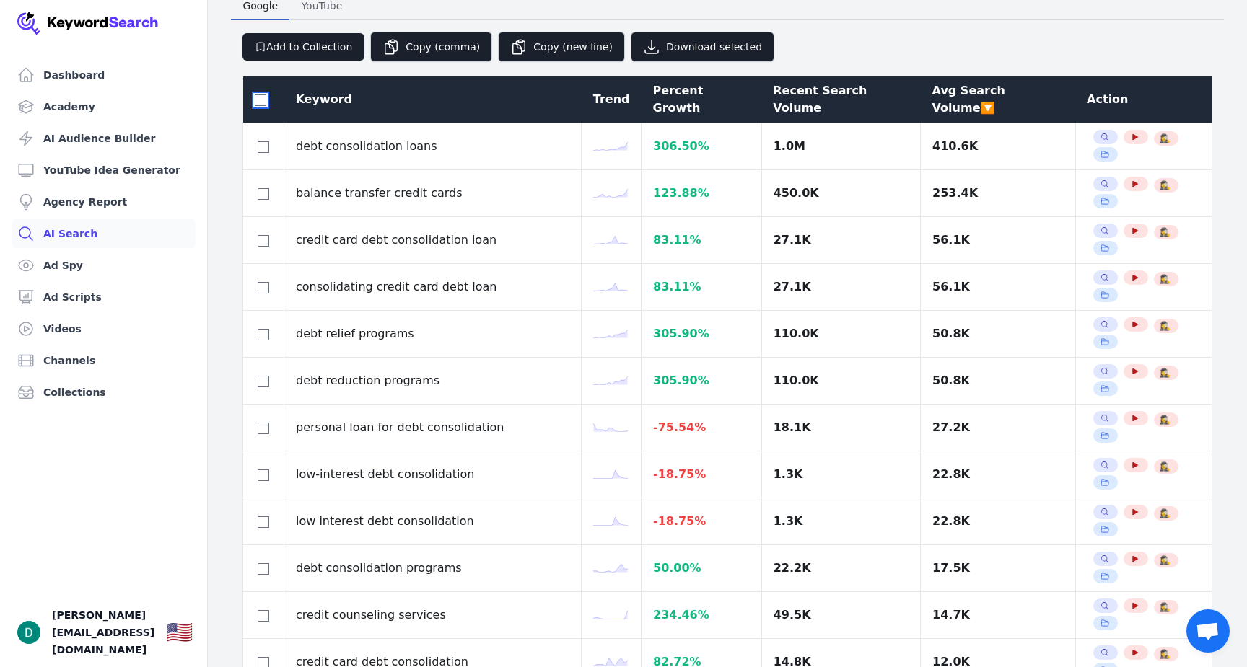
checkbox input "false"
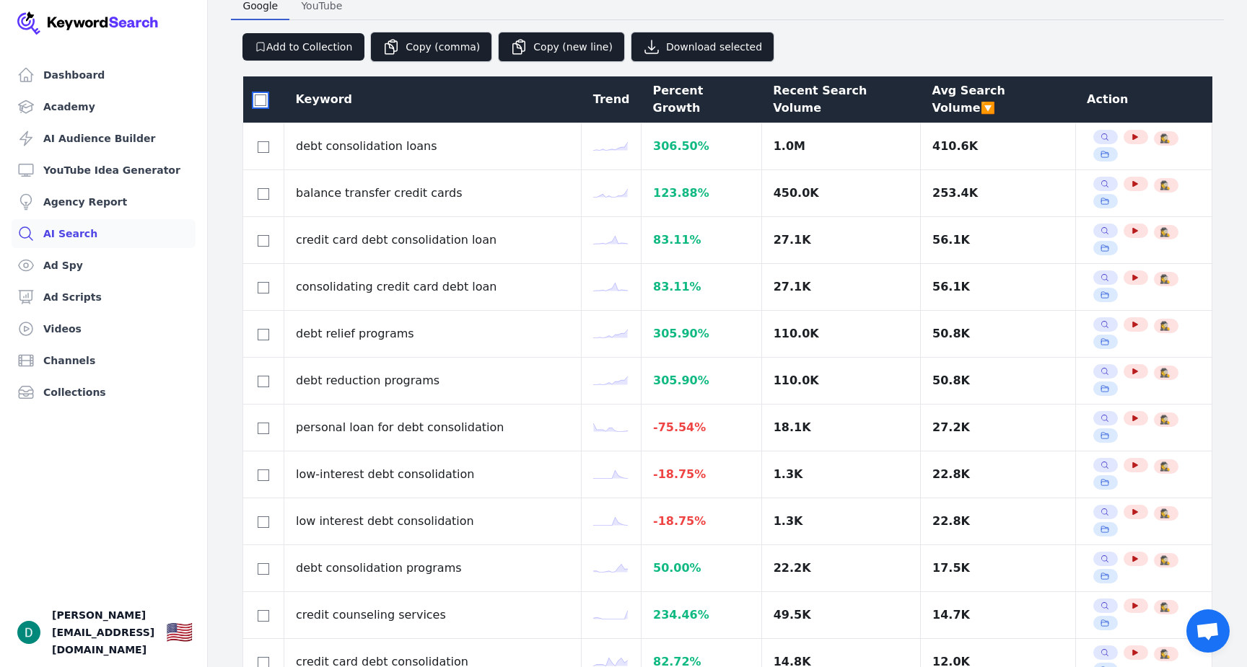
checkbox input "false"
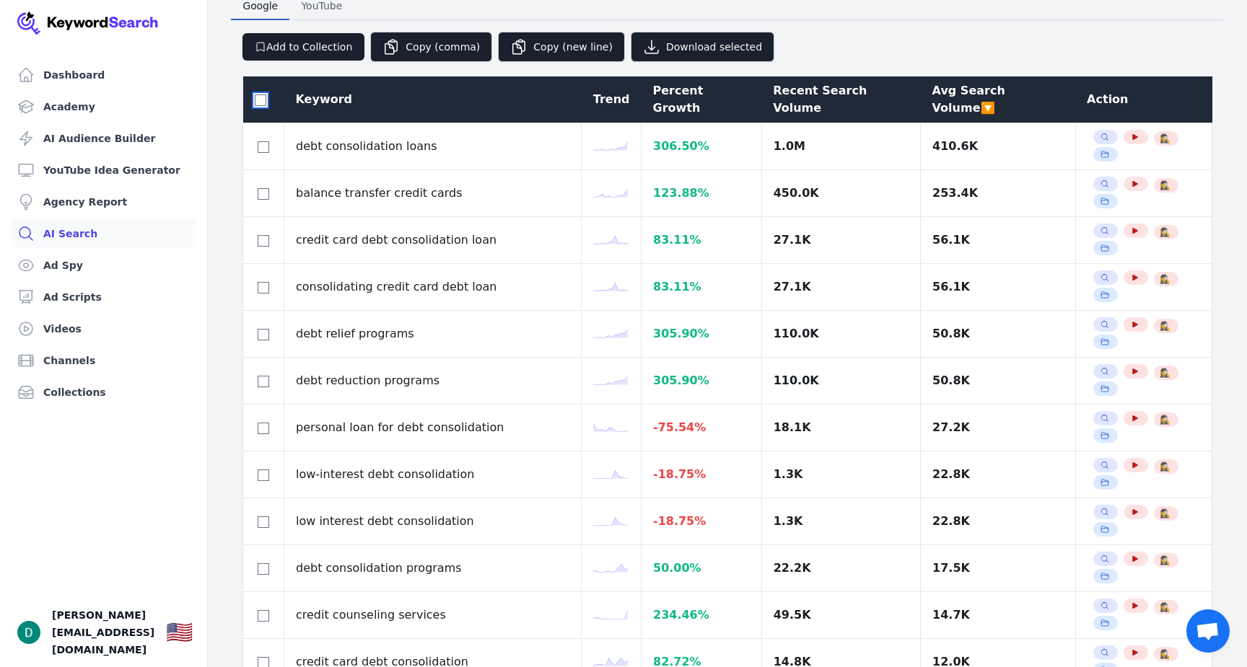
checkbox input "false"
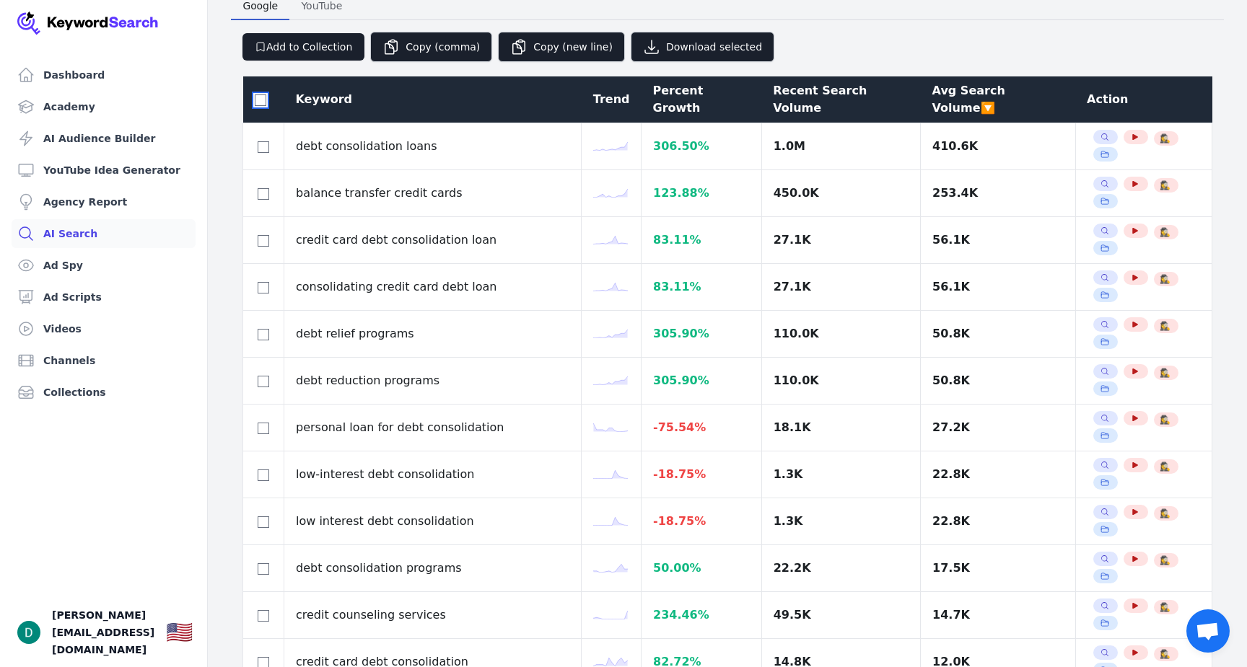
checkbox input "false"
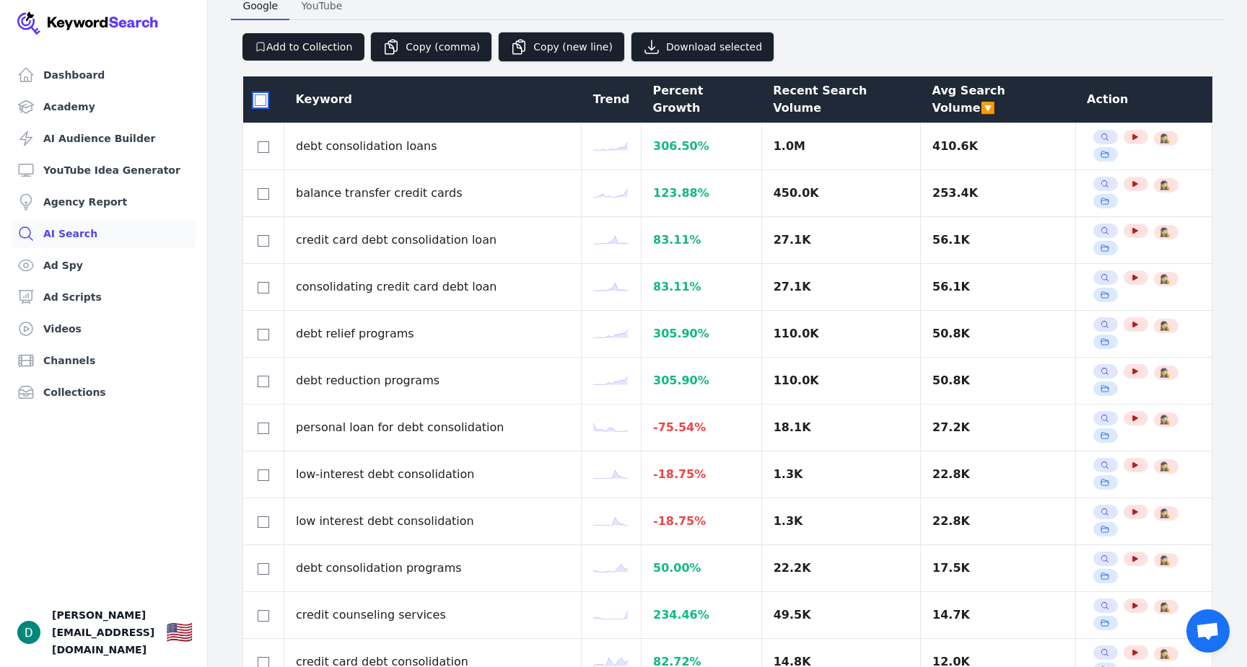
checkbox input "false"
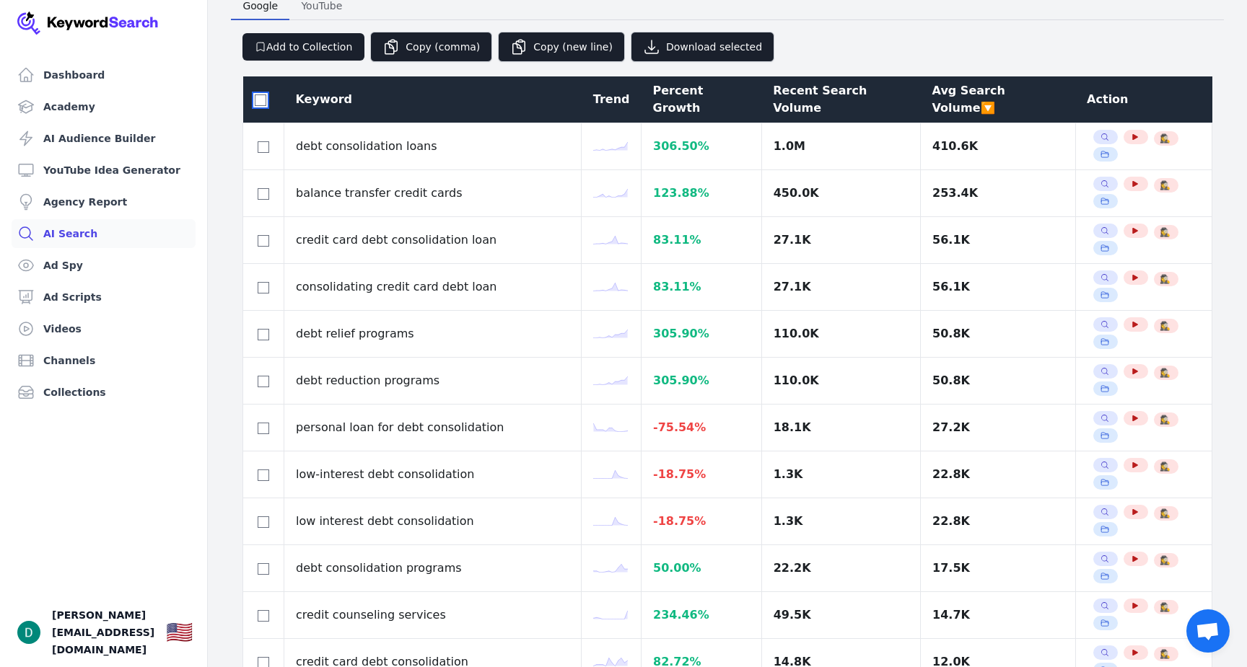
checkbox input "false"
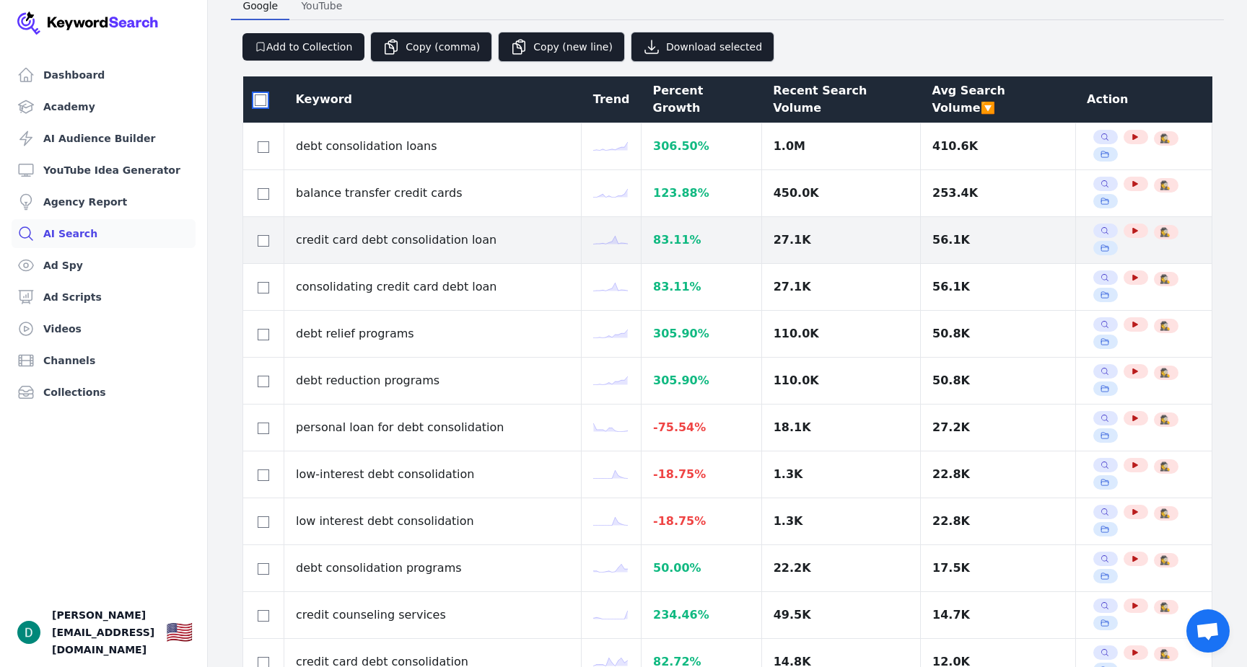
scroll to position [0, 0]
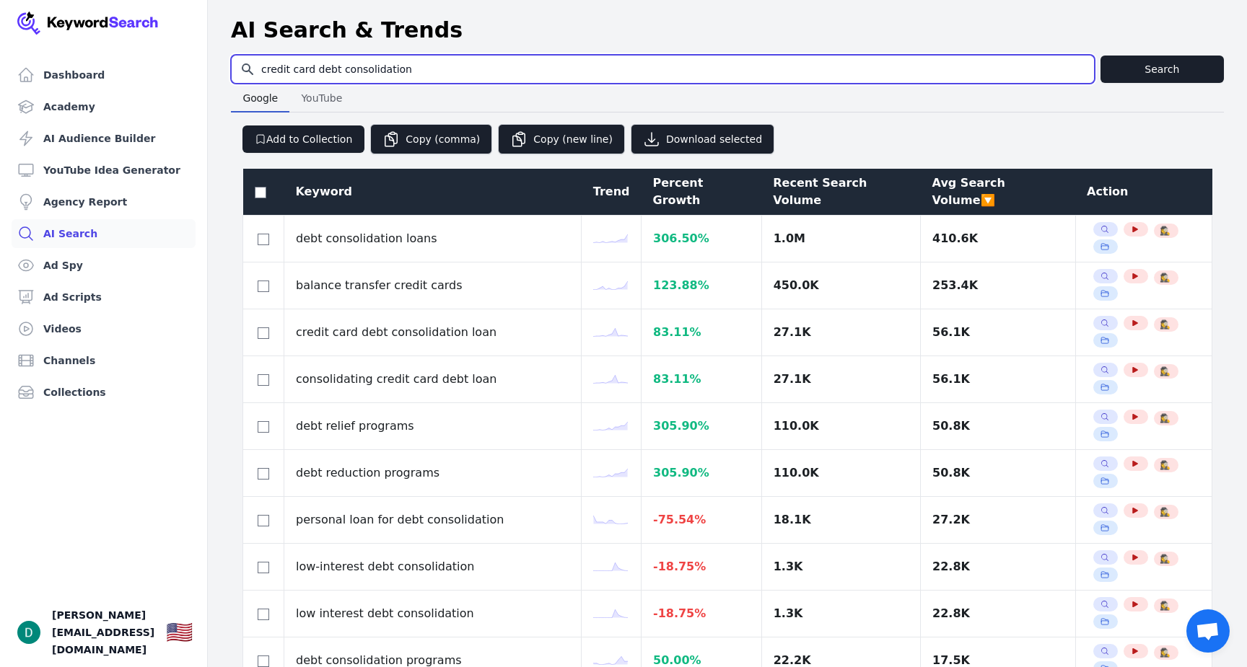
click at [339, 76] on input "credit card debt consolidation" at bounding box center [663, 69] width 862 height 27
type input "bankruptcy alternative"
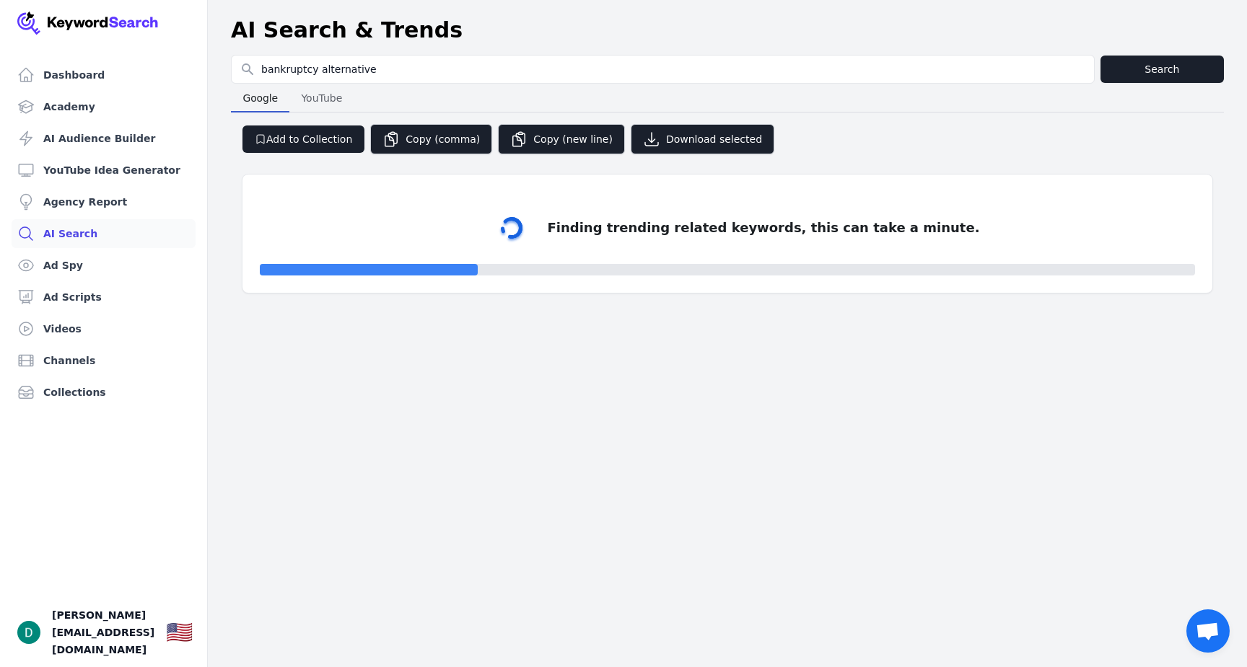
select select "50"
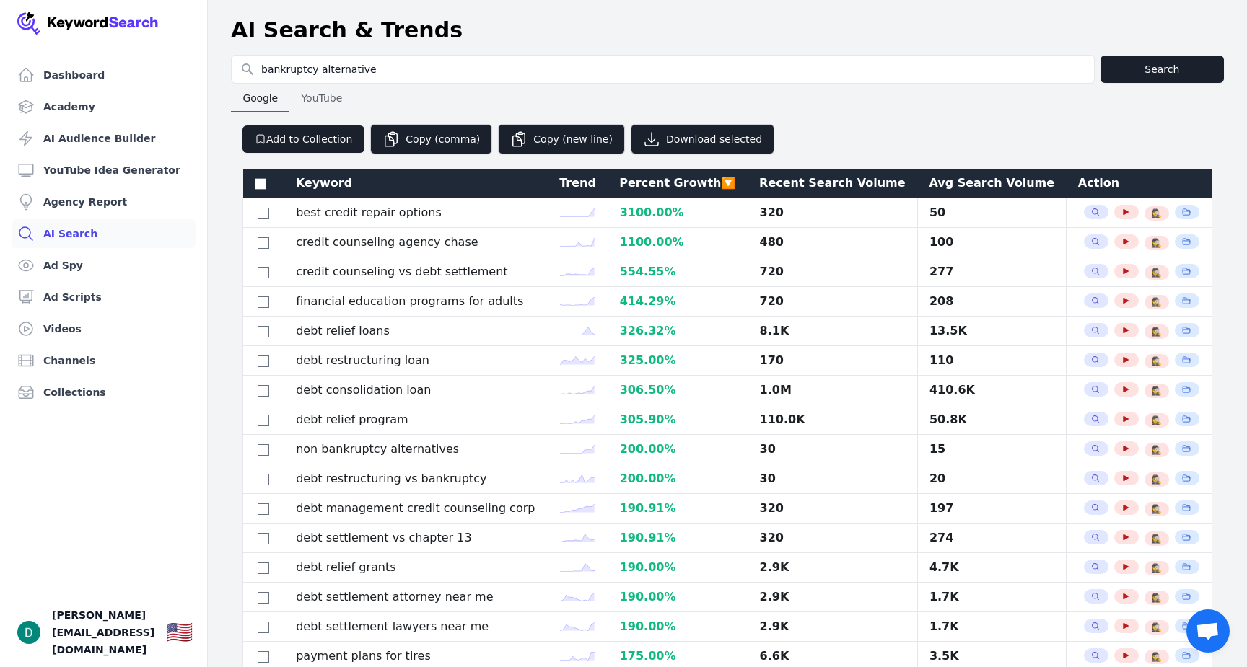
click at [962, 180] on div "Avg Search Volume" at bounding box center [991, 183] width 126 height 17
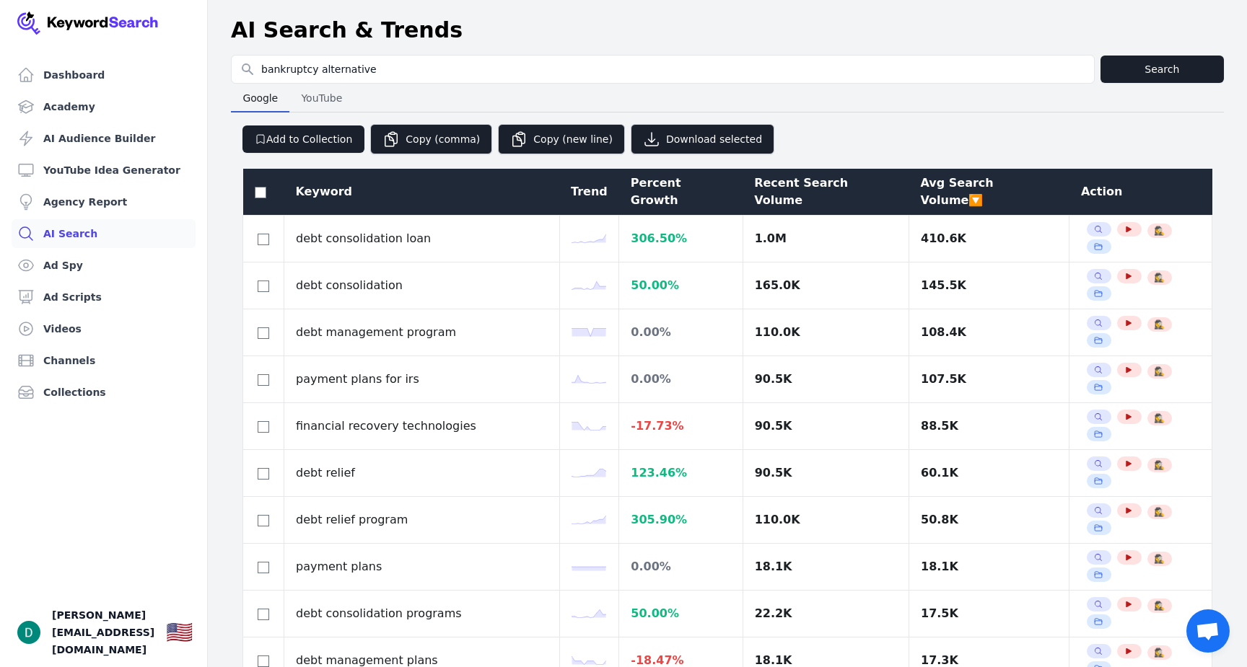
click at [329, 46] on header "AI Search & Trends" at bounding box center [727, 30] width 1039 height 49
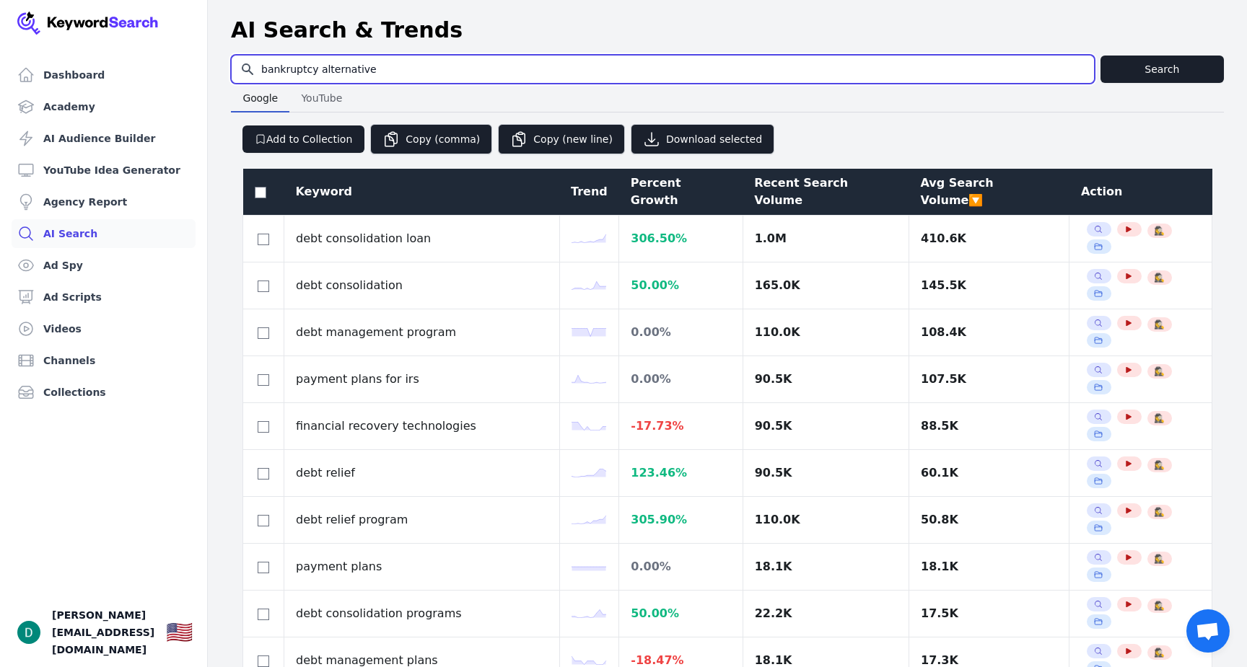
click at [316, 69] on input "bankruptcy alternative" at bounding box center [663, 69] width 862 height 27
drag, startPoint x: 314, startPoint y: 69, endPoint x: 391, endPoint y: 71, distance: 77.2
click at [390, 71] on input "bankruptcy alternative" at bounding box center [663, 69] width 862 height 27
type input "bankruptcy"
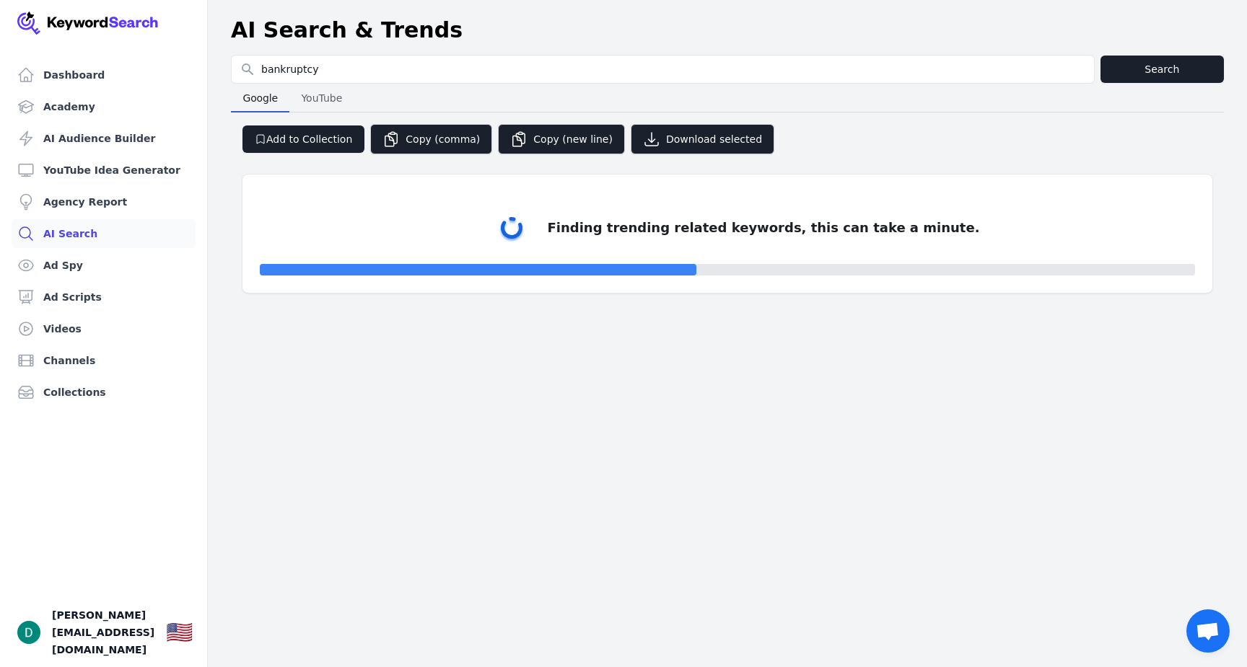
select select "50"
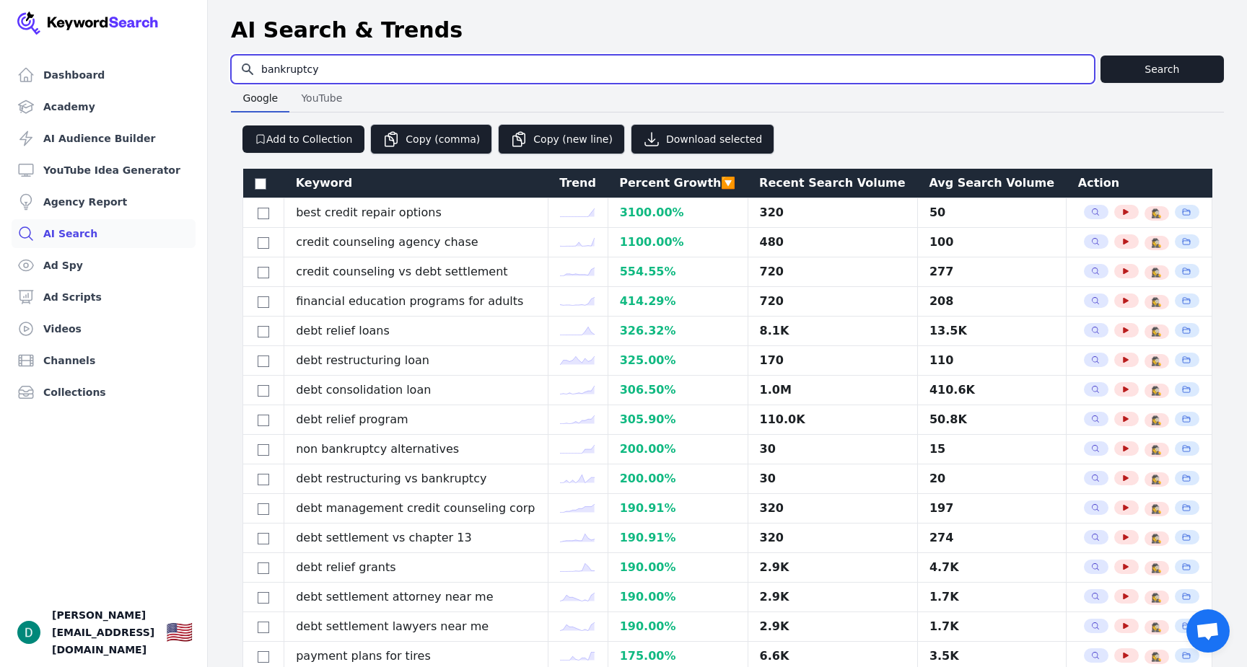
click at [344, 74] on input "bankruptcy" at bounding box center [663, 69] width 862 height 27
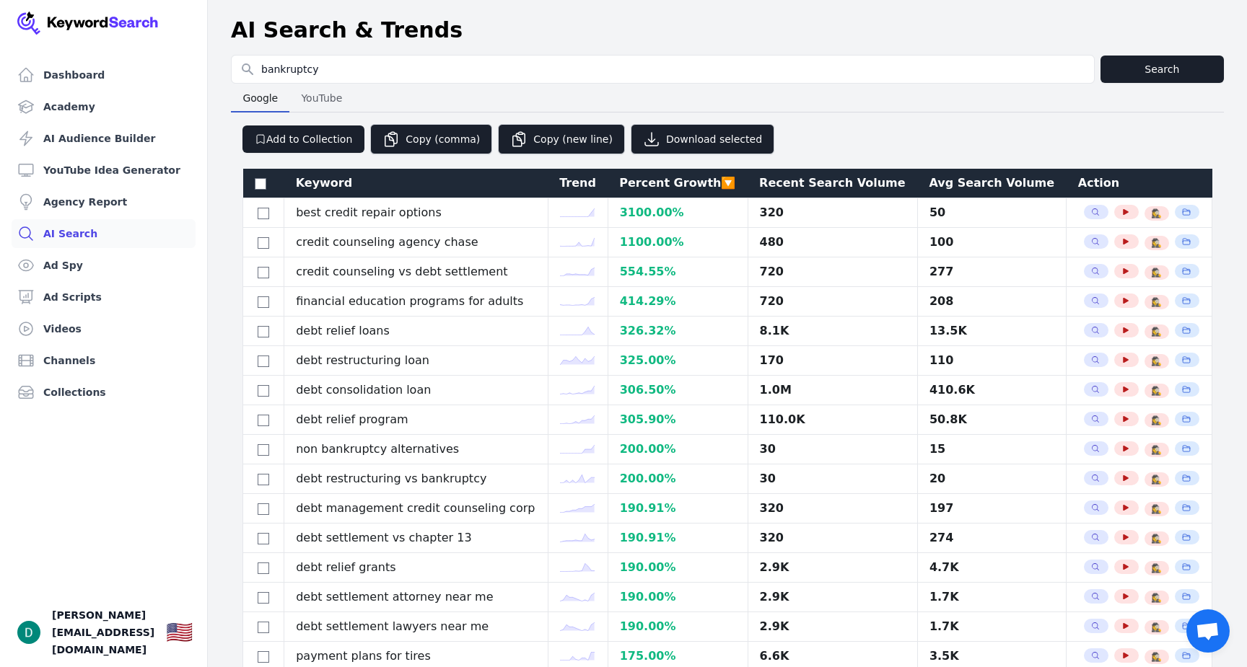
click at [996, 183] on div "Avg Search Volume" at bounding box center [991, 183] width 126 height 17
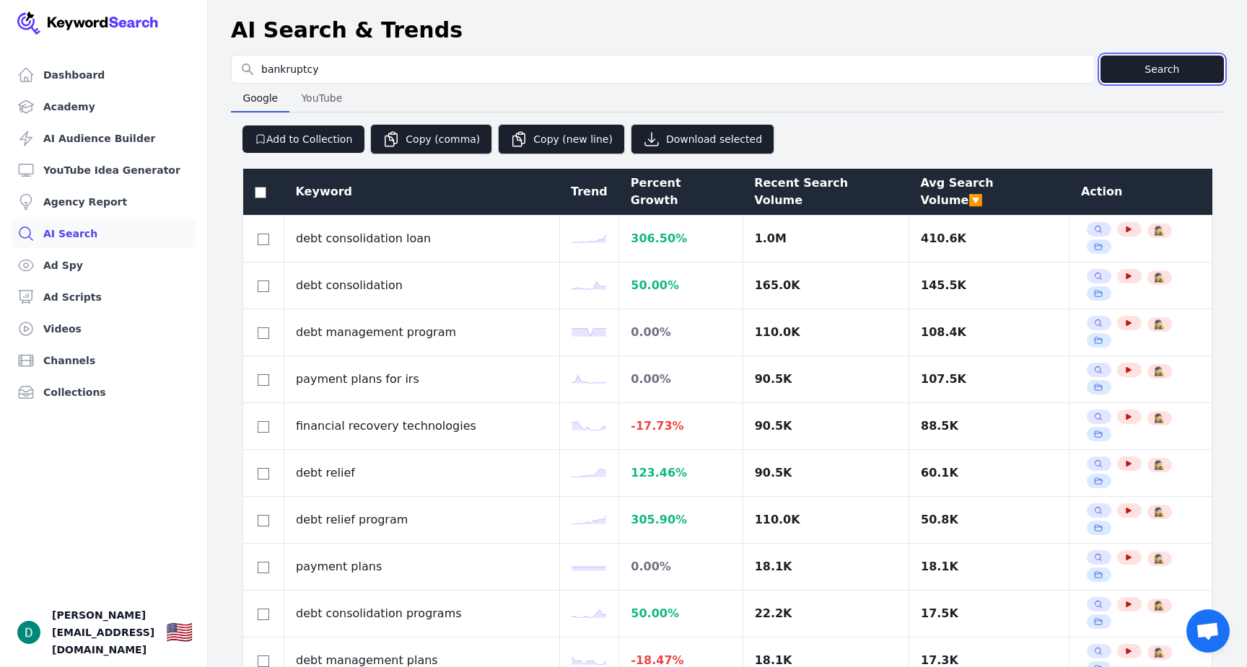
click at [1151, 82] on button "Search" at bounding box center [1161, 69] width 123 height 27
click button "Search"
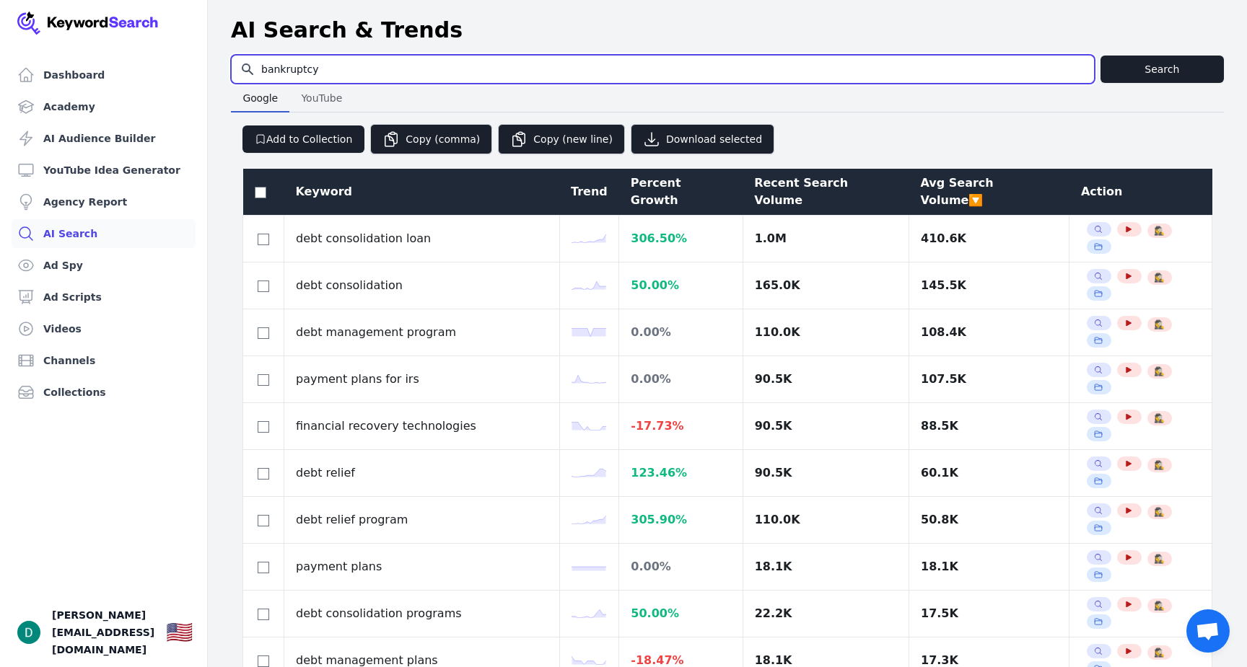
click input "bankruptcy"
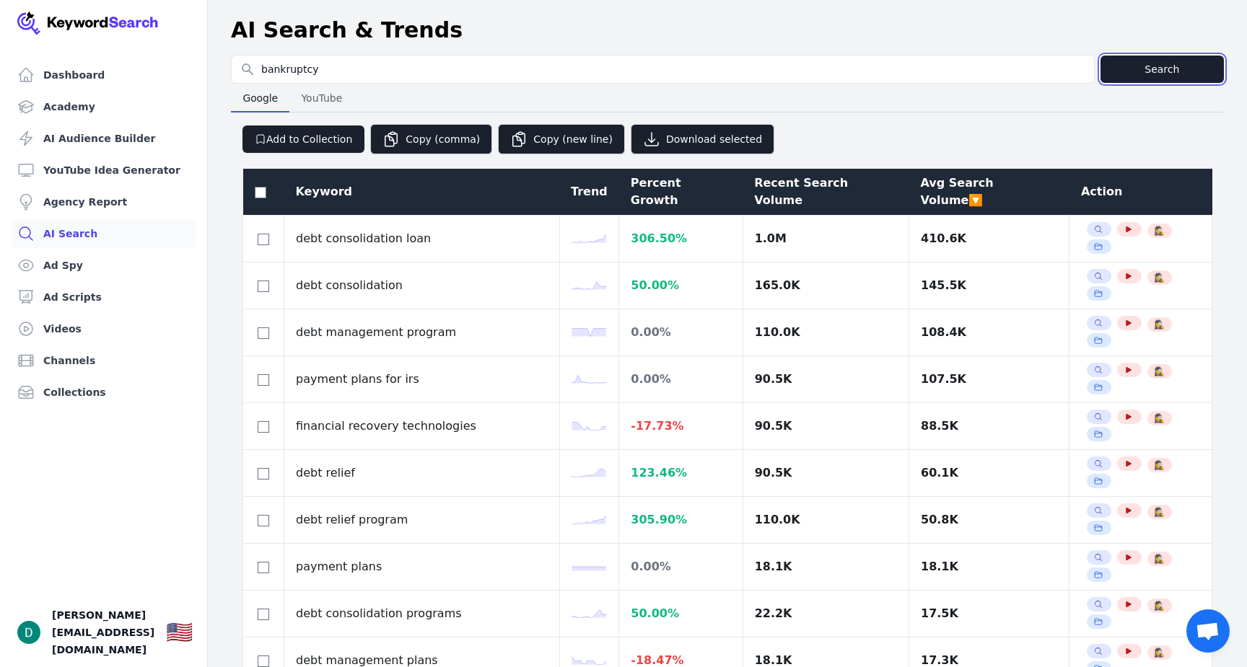
click button "Search"
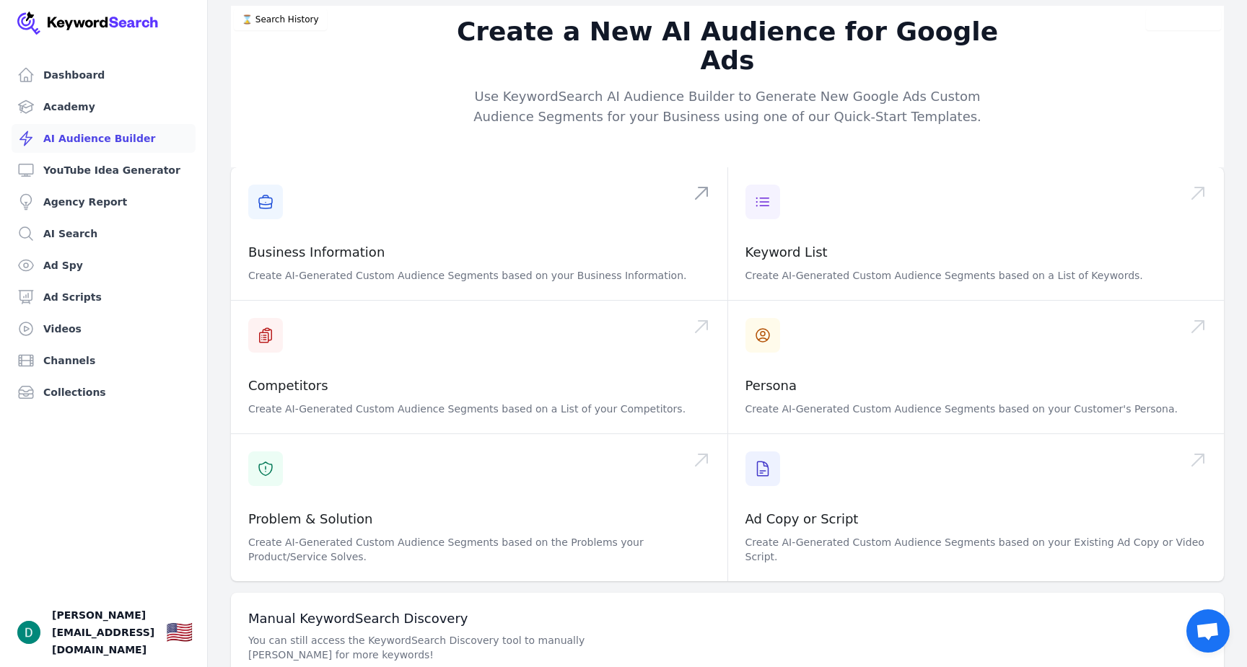
scroll to position [50, 0]
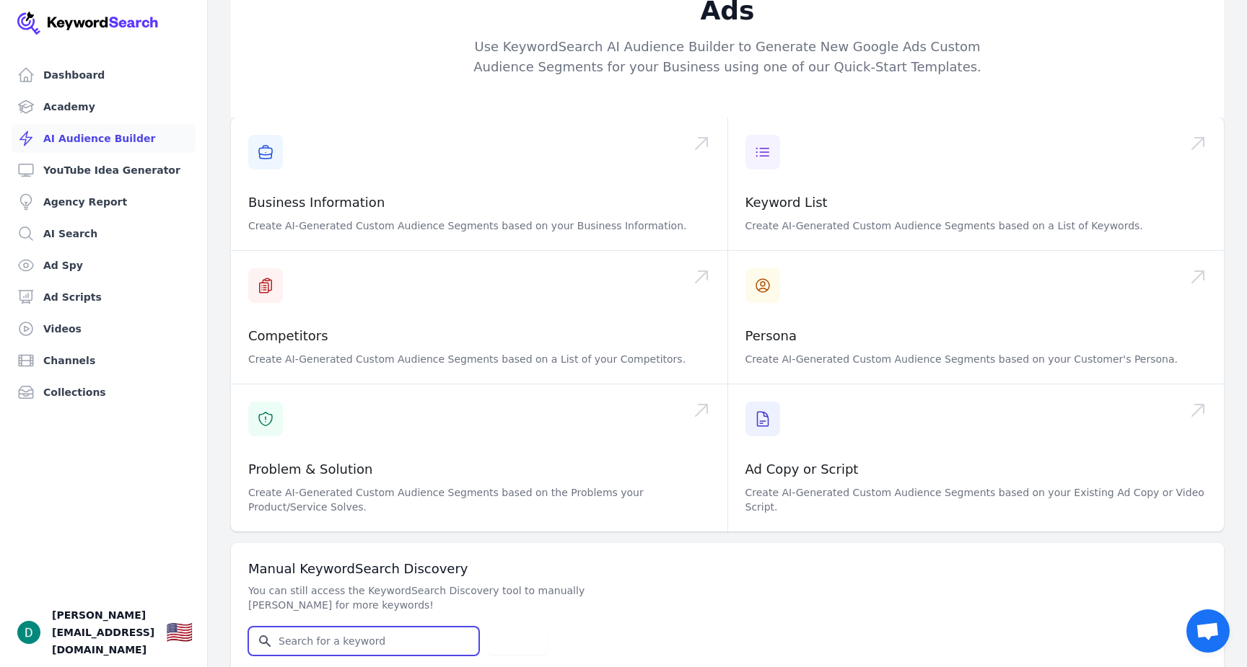
click at [315, 628] on input "Search for YouTube Keywords" at bounding box center [363, 641] width 229 height 27
type input "debt relief scams"
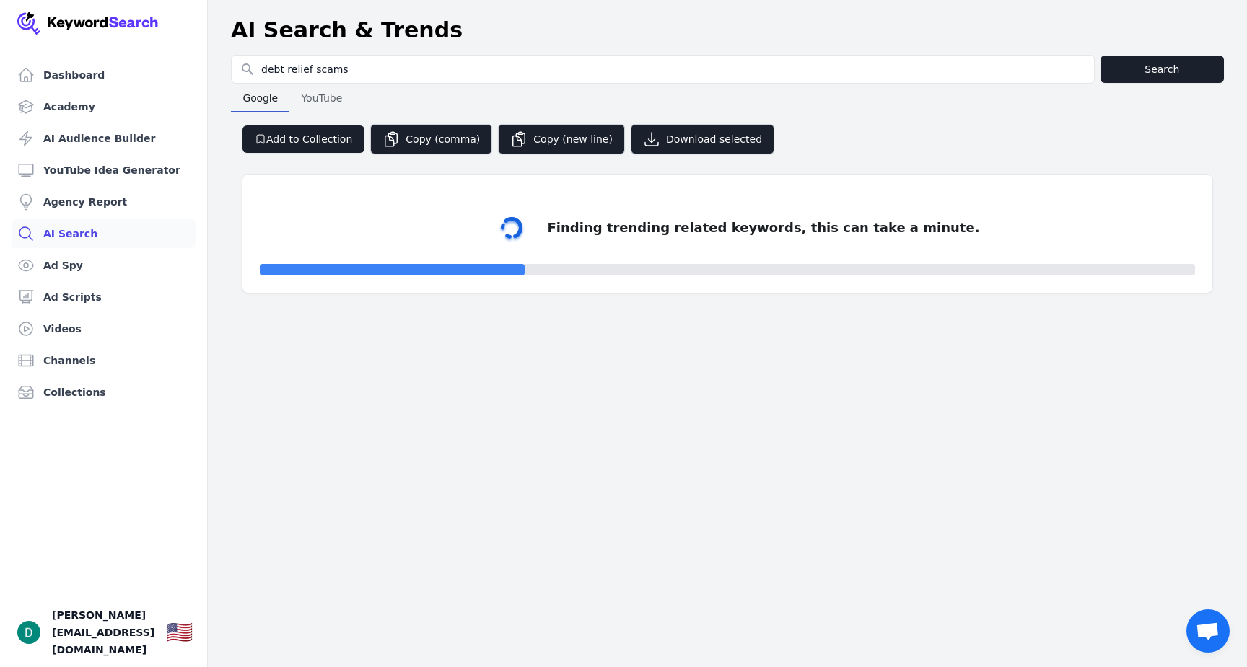
select select "50"
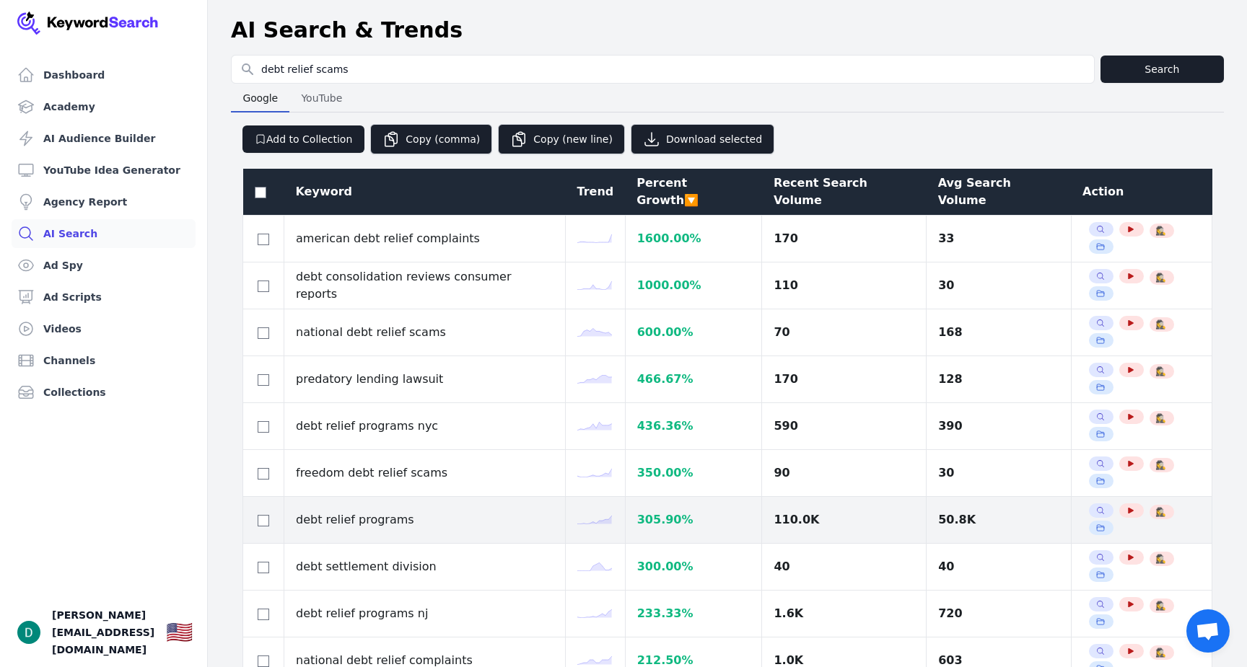
click at [357, 497] on td "debt relief programs" at bounding box center [424, 520] width 281 height 47
click at [1094, 505] on button "Search Related Keywords" at bounding box center [1100, 511] width 12 height 12
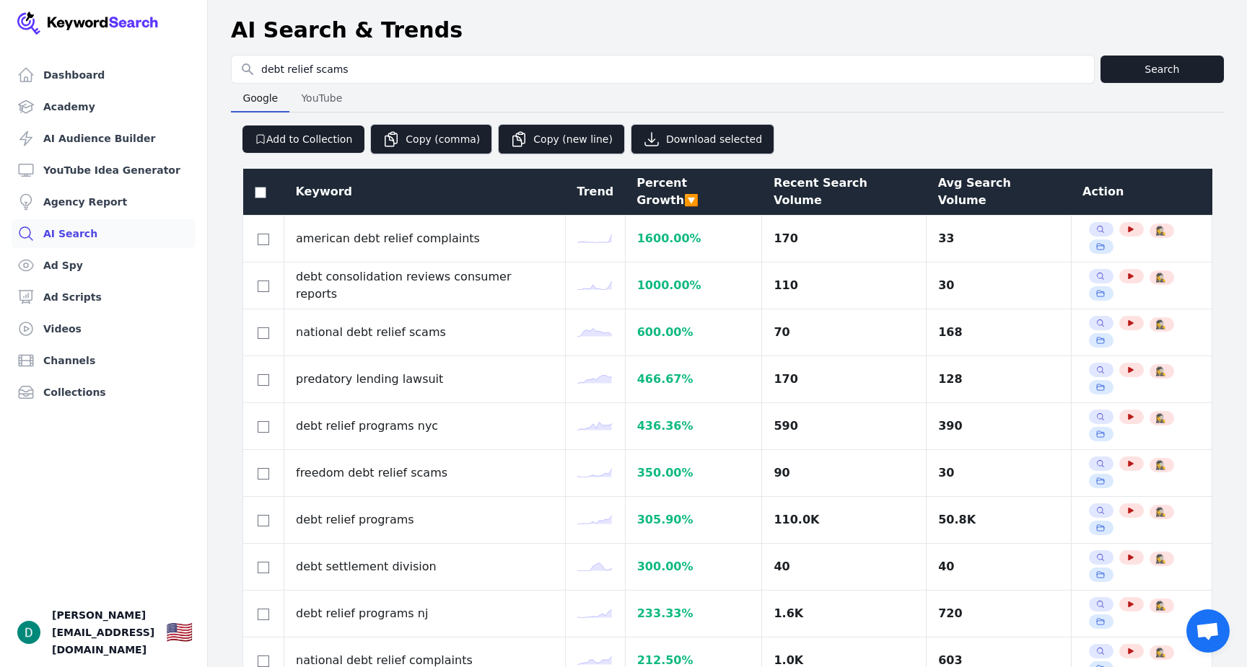
click at [330, 190] on div "Keyword" at bounding box center [425, 191] width 258 height 17
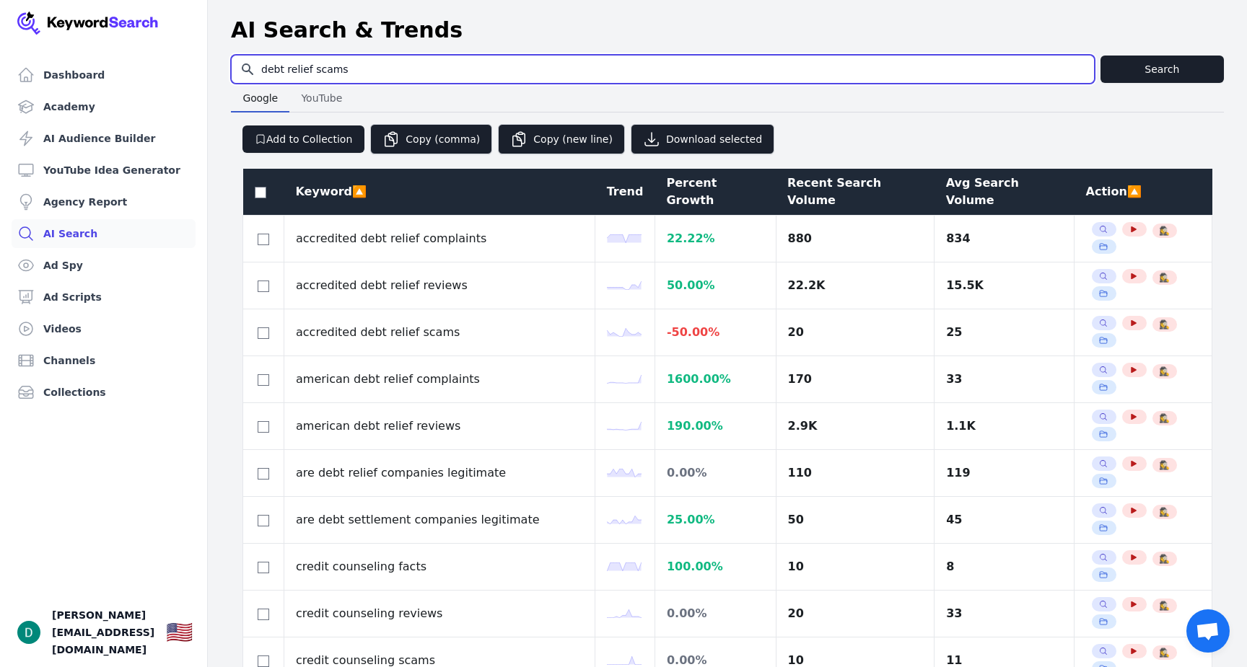
click at [390, 63] on input "debt relief scams" at bounding box center [663, 69] width 862 height 27
type input "bankruptcy"
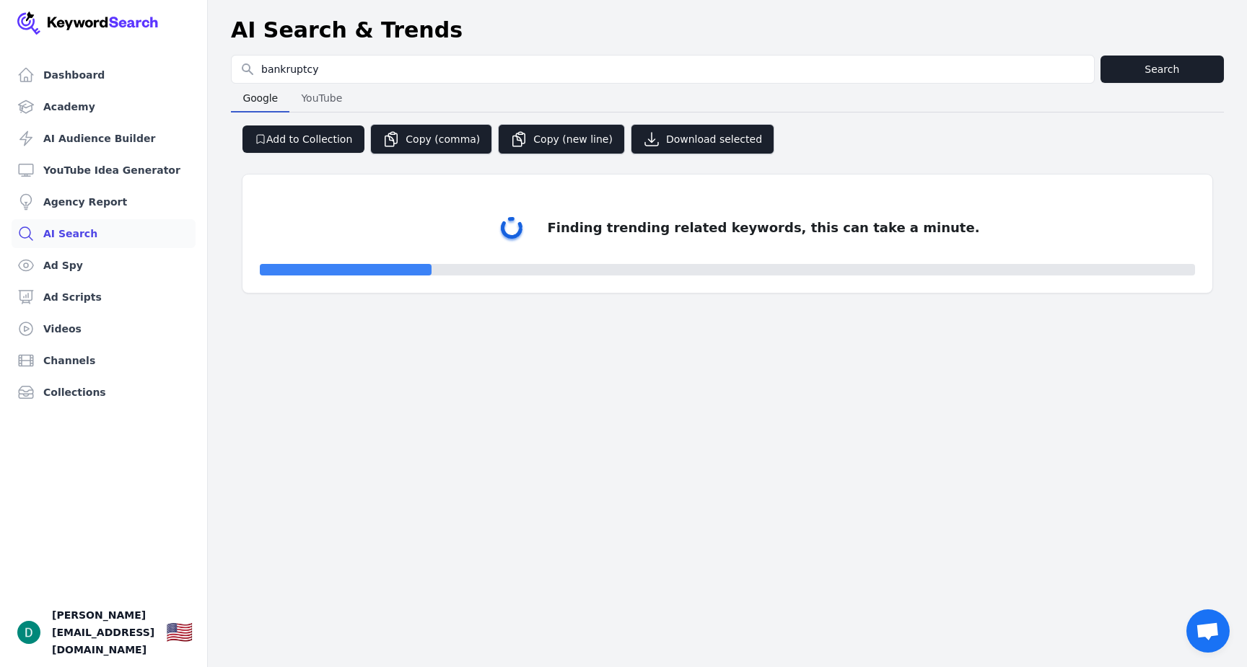
select select "50"
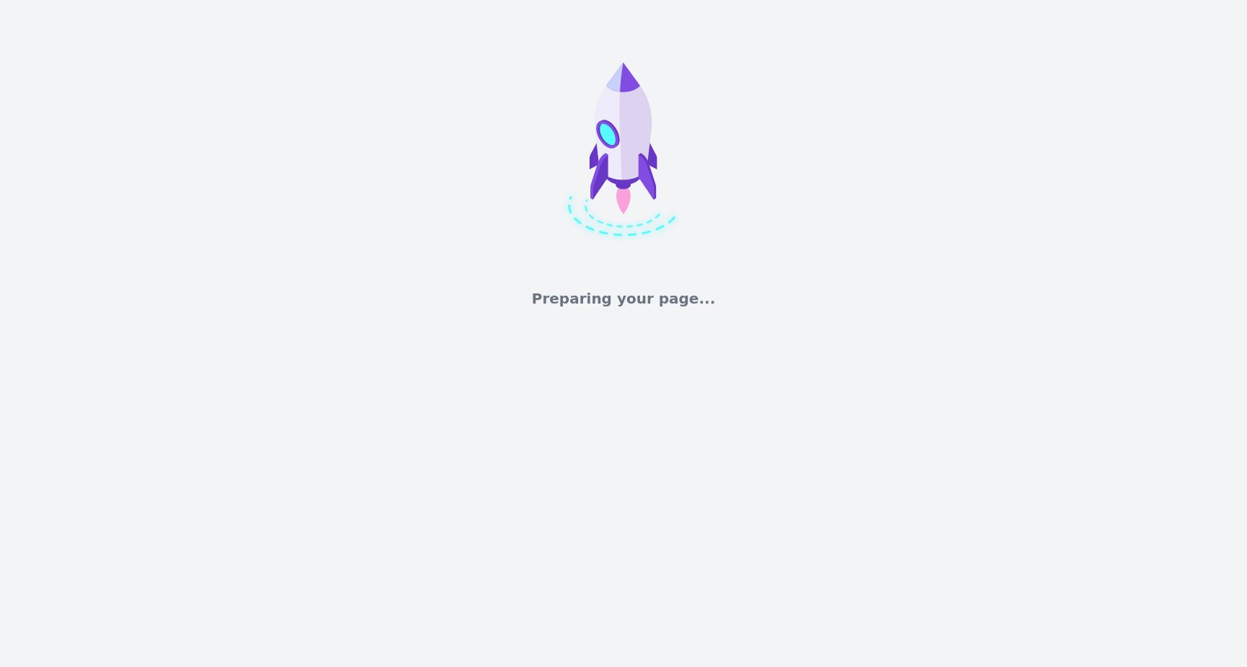
select select "50"
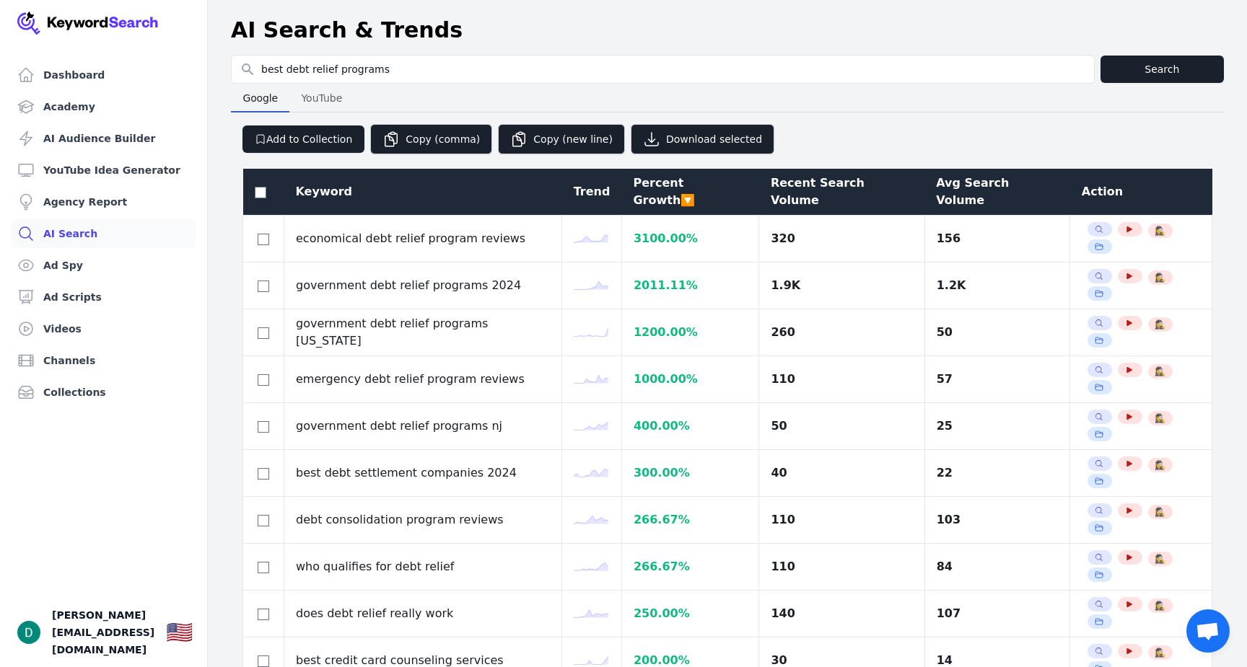
click at [944, 173] on th "Avg Search Volume" at bounding box center [997, 192] width 146 height 47
click at [939, 185] on div "Avg Search Volume" at bounding box center [997, 192] width 123 height 35
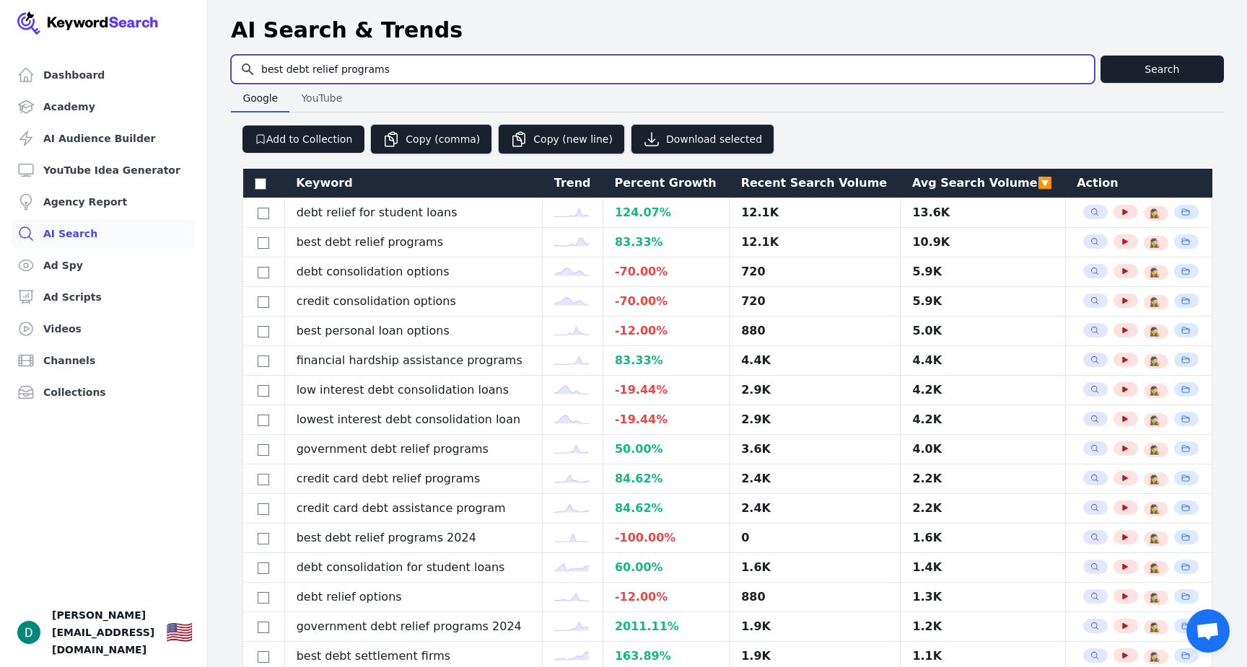
click at [286, 71] on input "best debt relief programs" at bounding box center [663, 69] width 862 height 27
drag, startPoint x: 286, startPoint y: 71, endPoint x: 246, endPoint y: 74, distance: 40.6
click at [246, 74] on input "best debt relief programs" at bounding box center [663, 69] width 862 height 27
type input "debt relief programs"
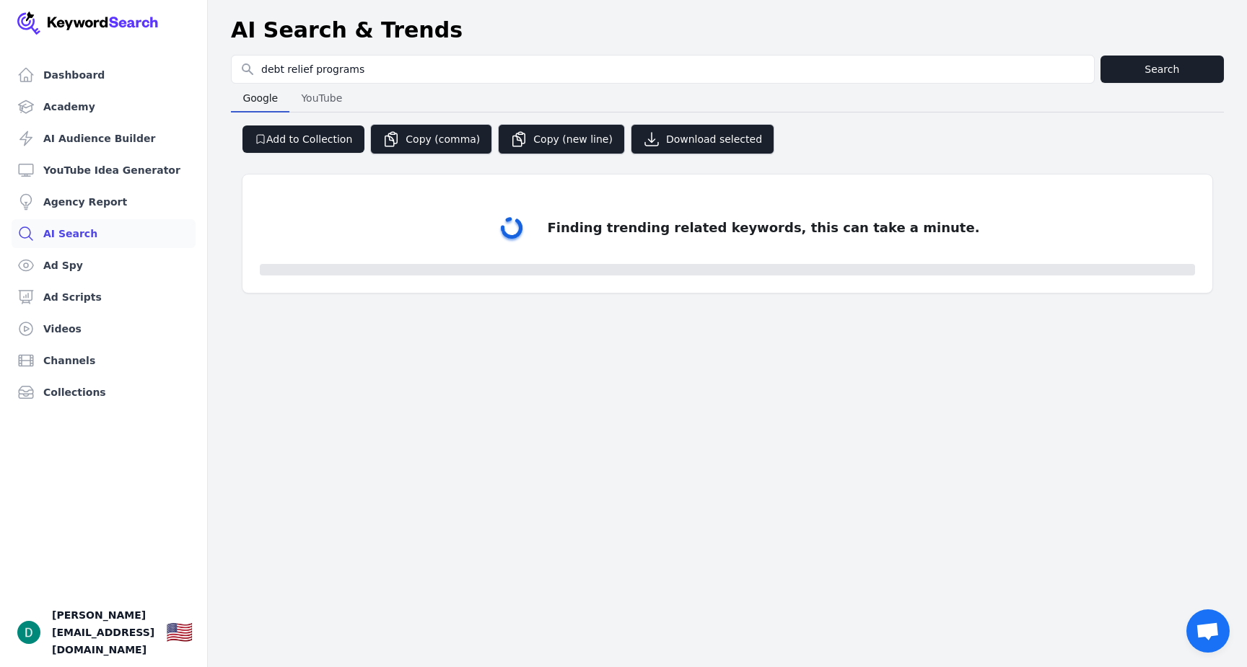
select select "50"
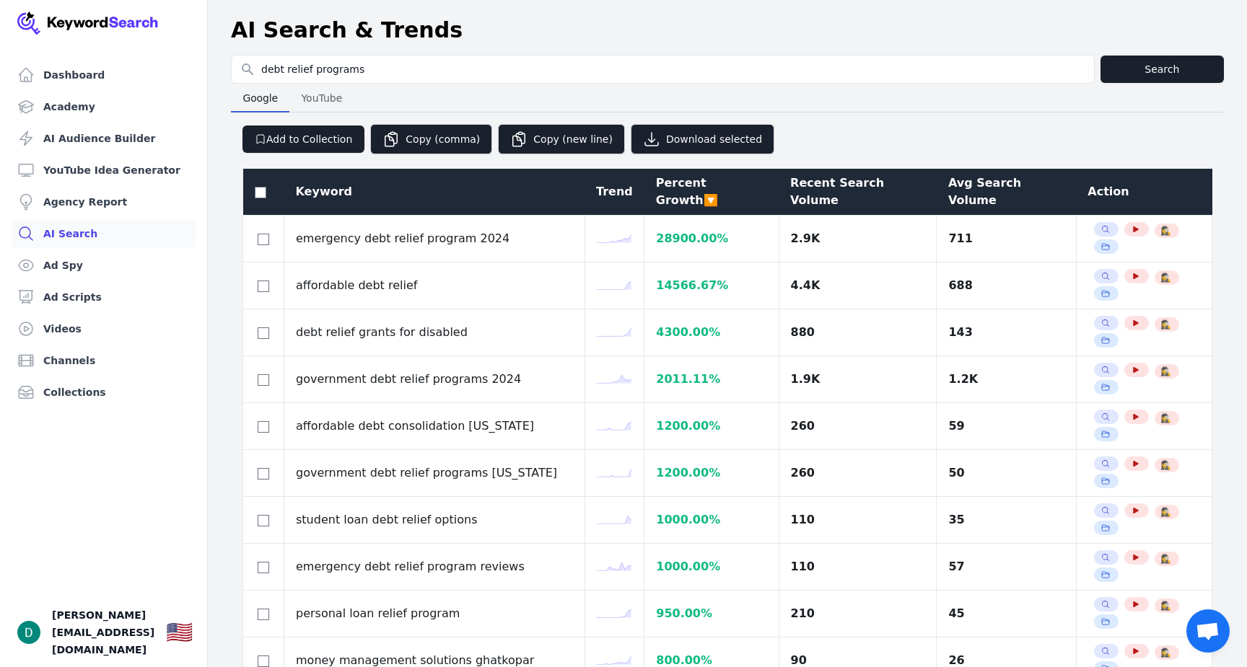
click at [1026, 188] on div "Avg Search Volume" at bounding box center [1006, 192] width 116 height 35
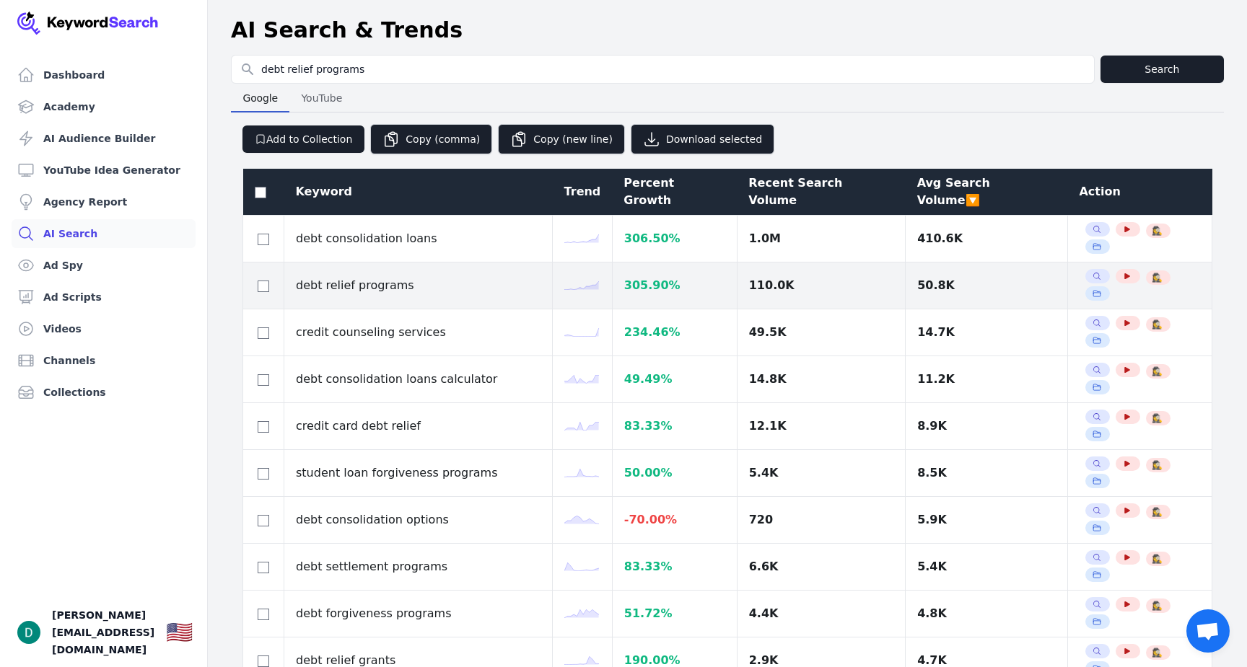
click at [315, 263] on td "debt relief programs" at bounding box center [418, 286] width 268 height 47
copy tr "debt relief programs"
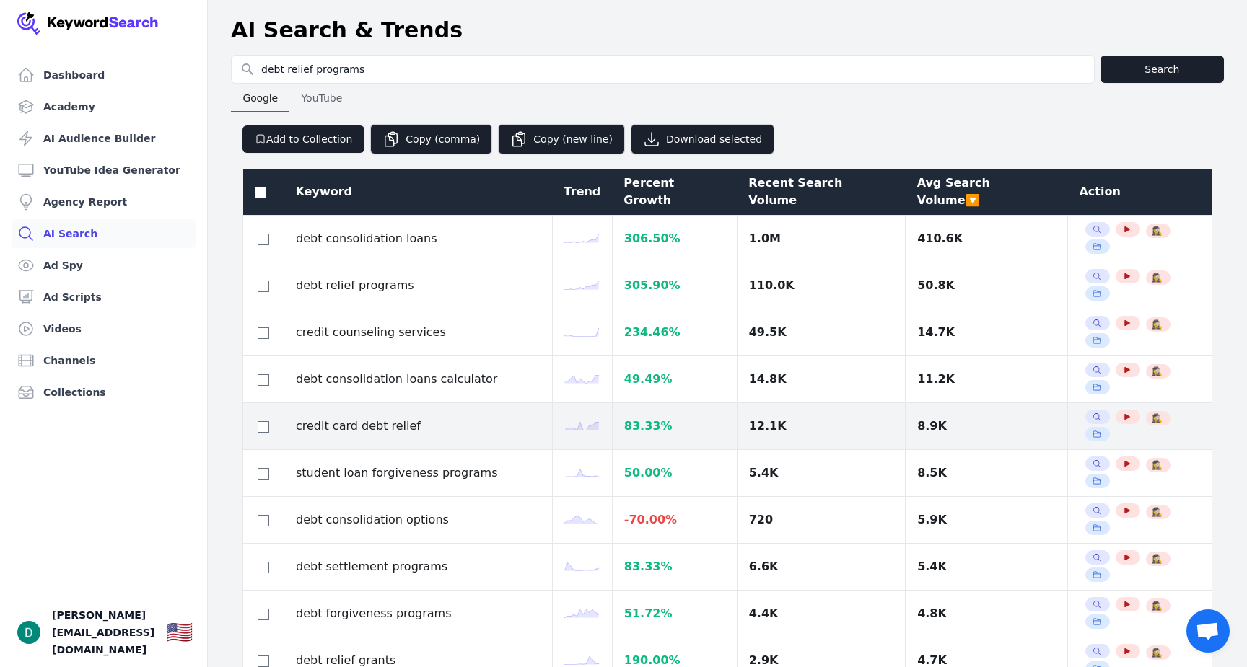
click at [390, 403] on td "credit card debt relief" at bounding box center [418, 426] width 268 height 47
copy tr "credit card debt relief"
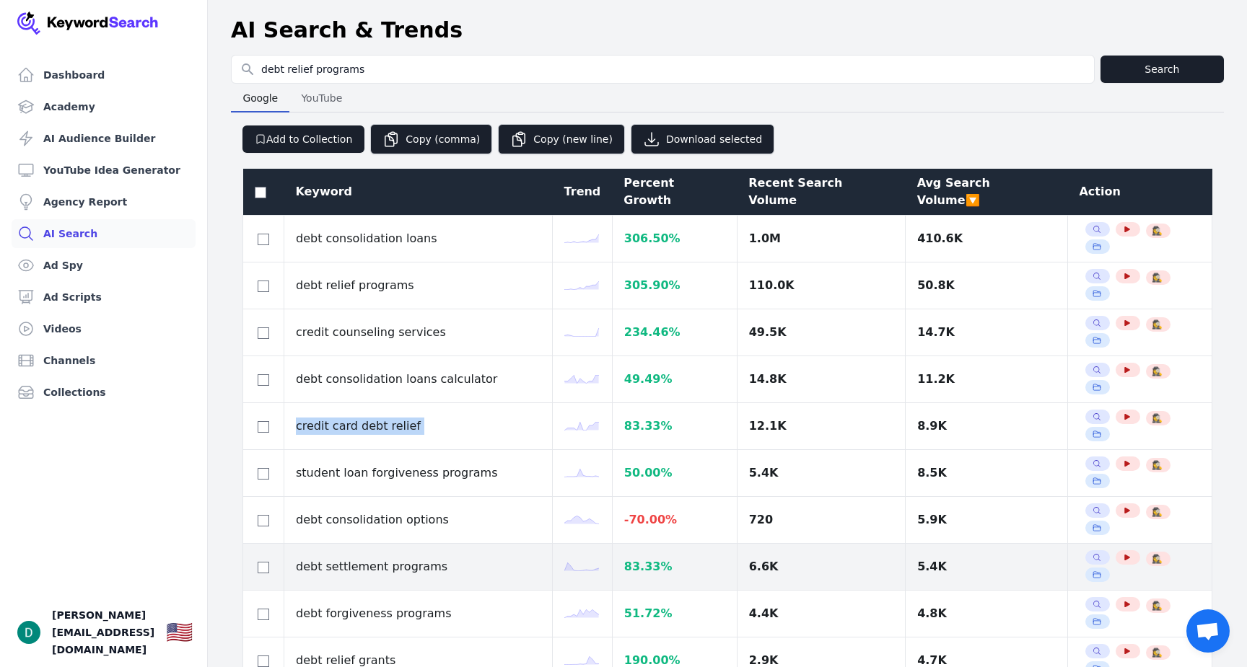
click at [363, 544] on td "debt settlement programs" at bounding box center [418, 567] width 268 height 47
copy tr "debt settlement programs"
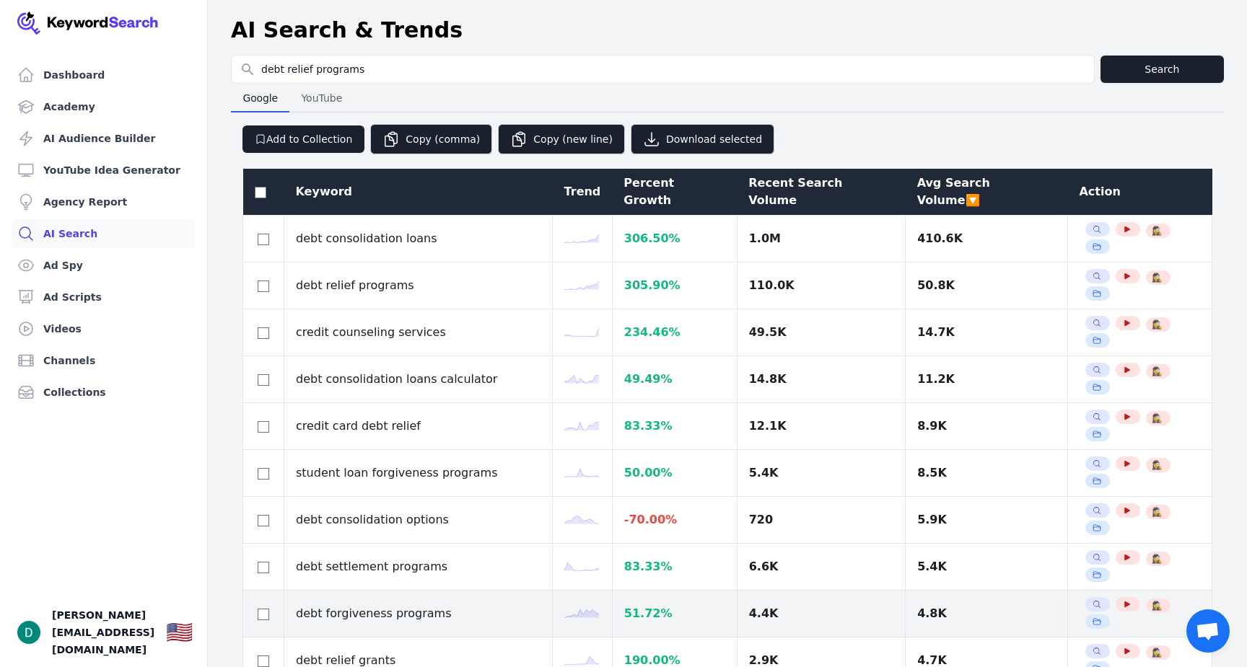
click at [322, 591] on td "debt forgiveness programs" at bounding box center [418, 614] width 268 height 47
copy tr "debt forgiveness programs"
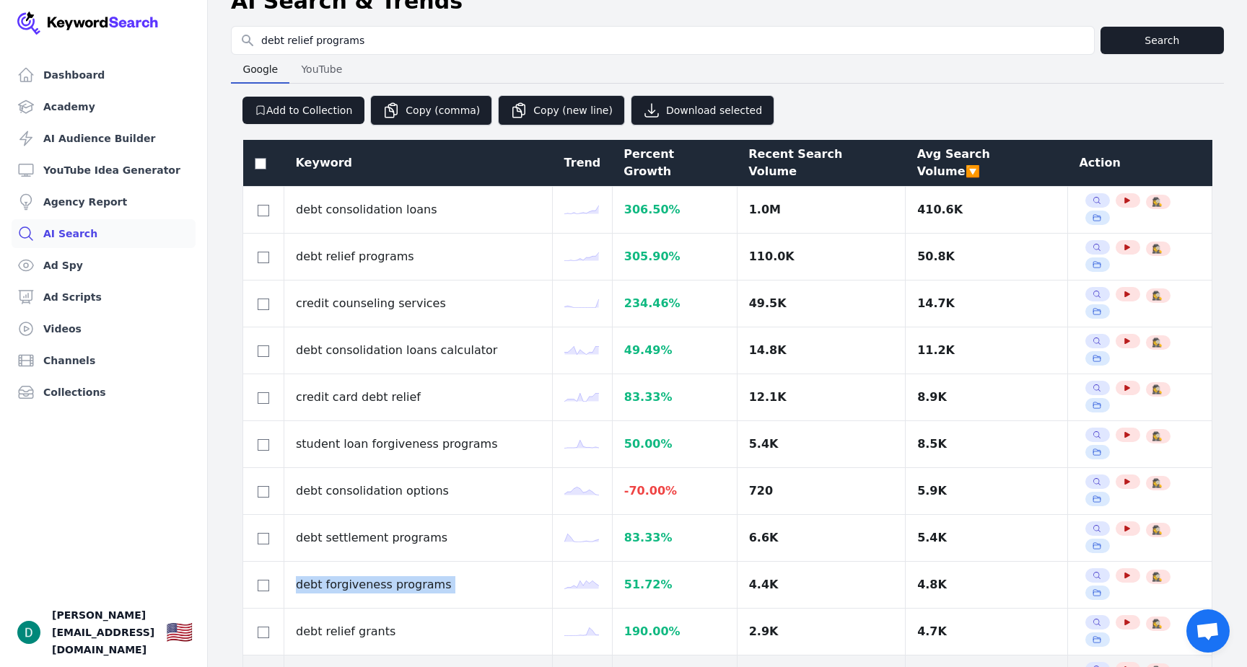
scroll to position [27, 0]
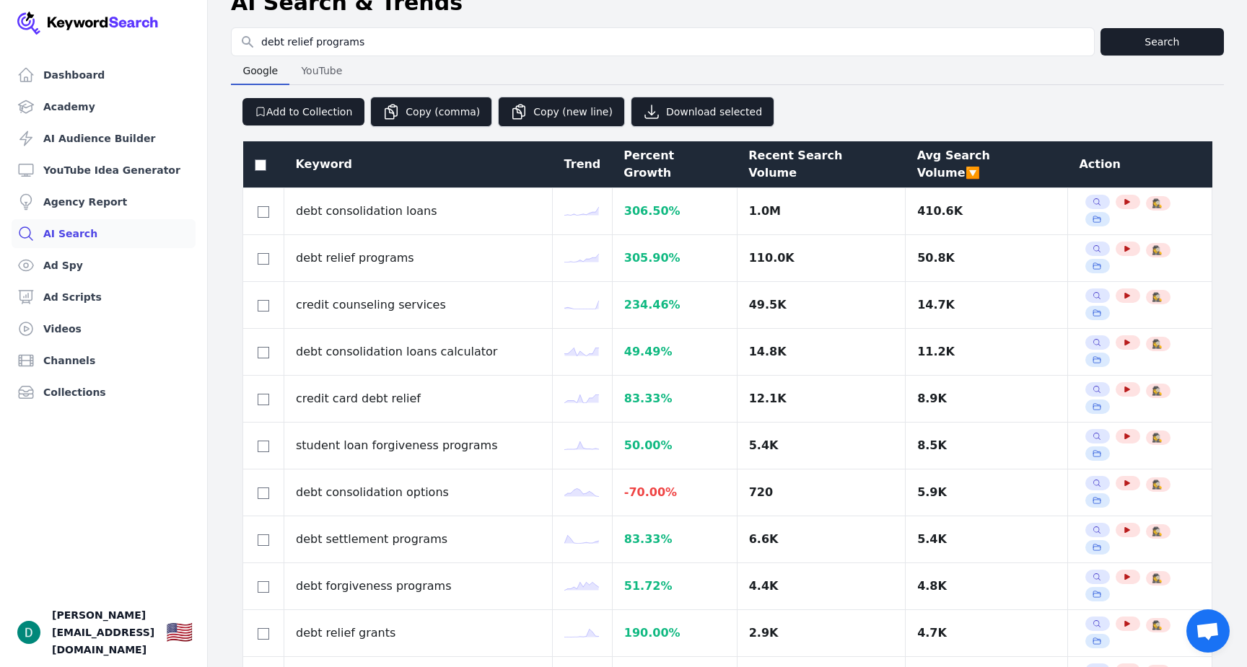
copy tr "financial assistance programs"
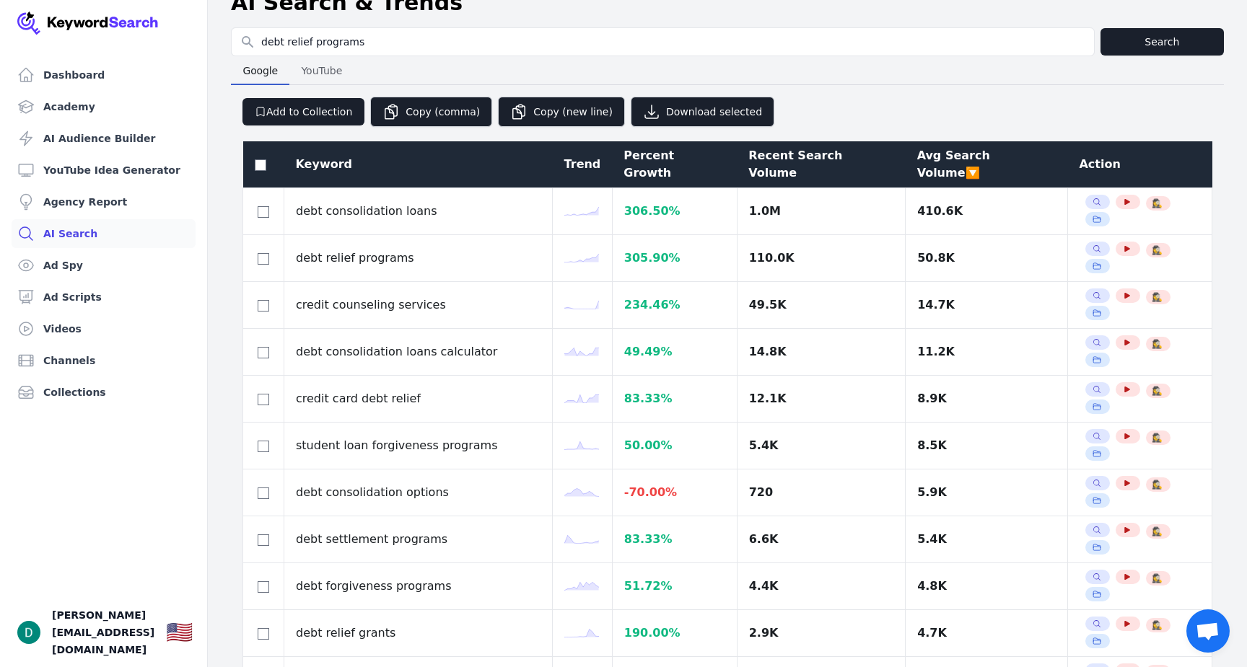
copy tr "emergency debt relief program"
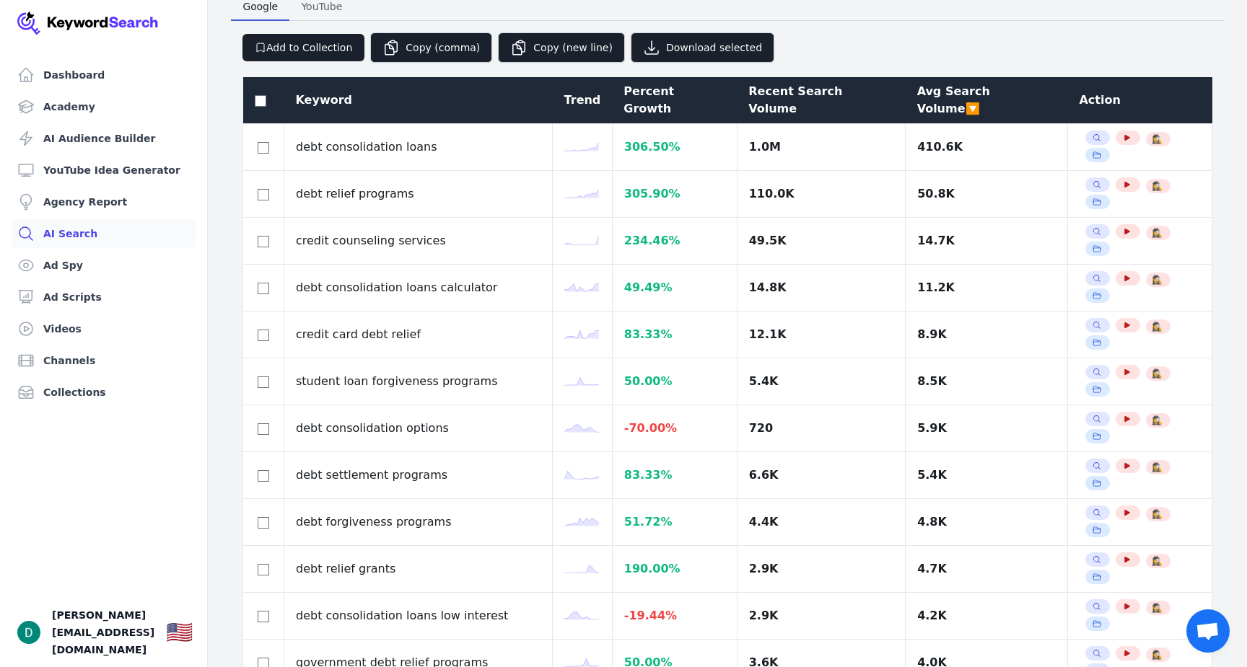
scroll to position [109, 0]
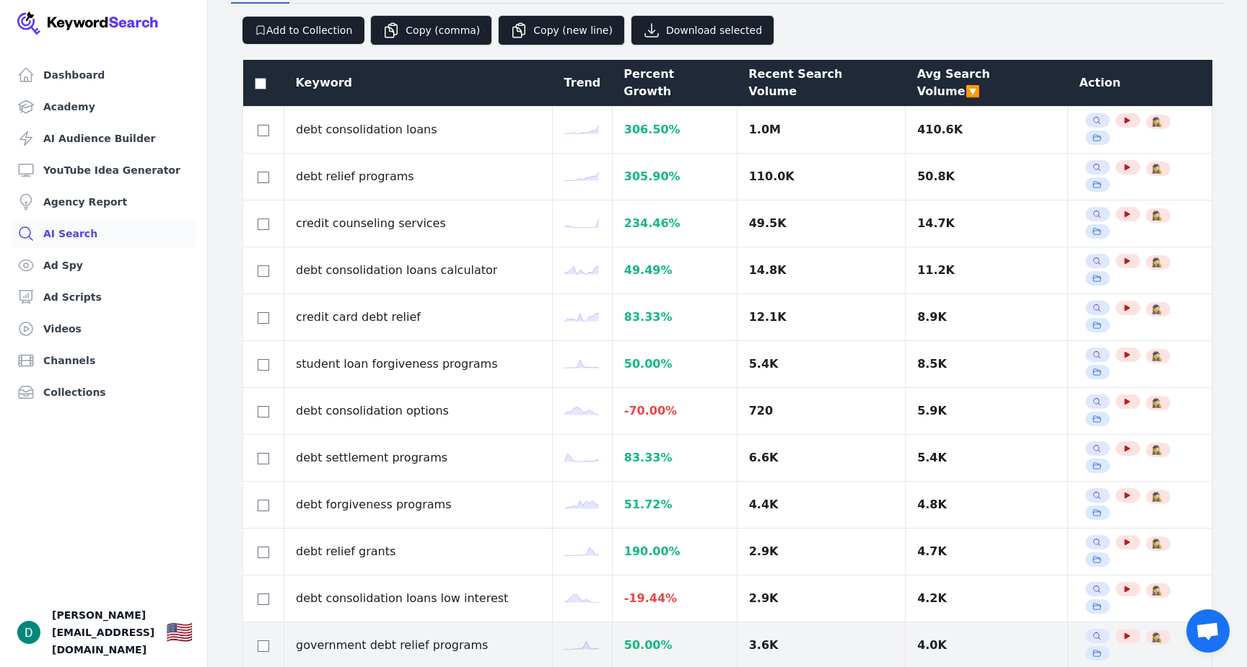
click at [357, 623] on td "government debt relief programs" at bounding box center [418, 646] width 268 height 47
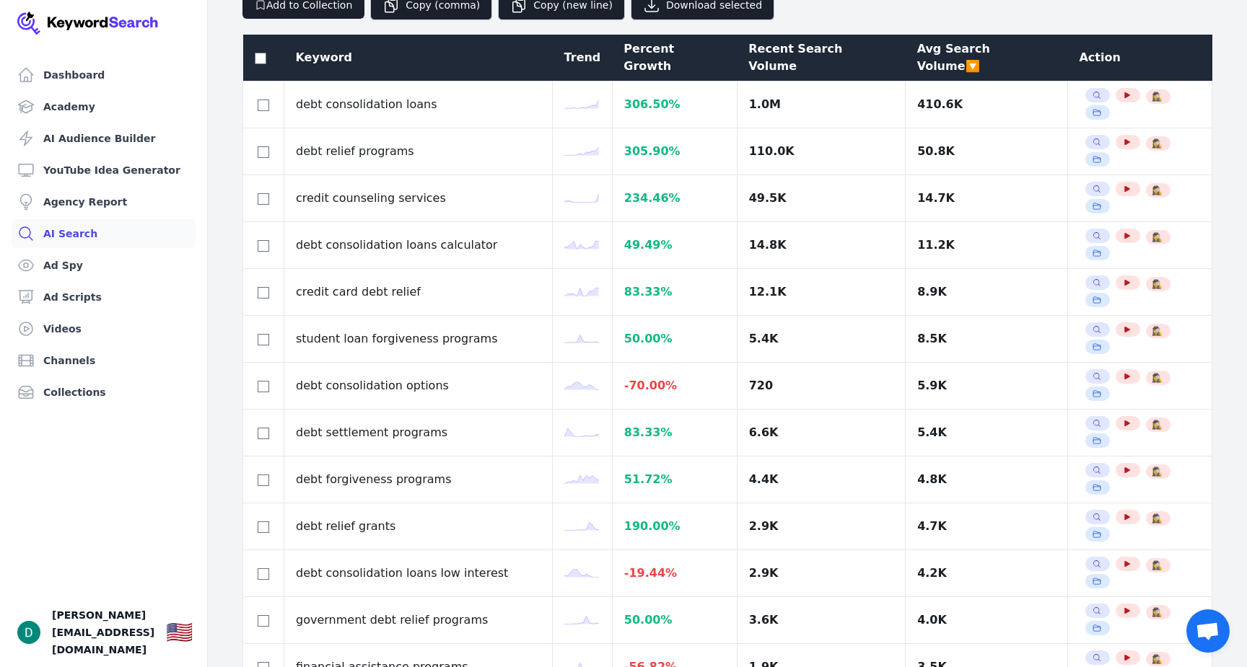
copy tr "debt management services"
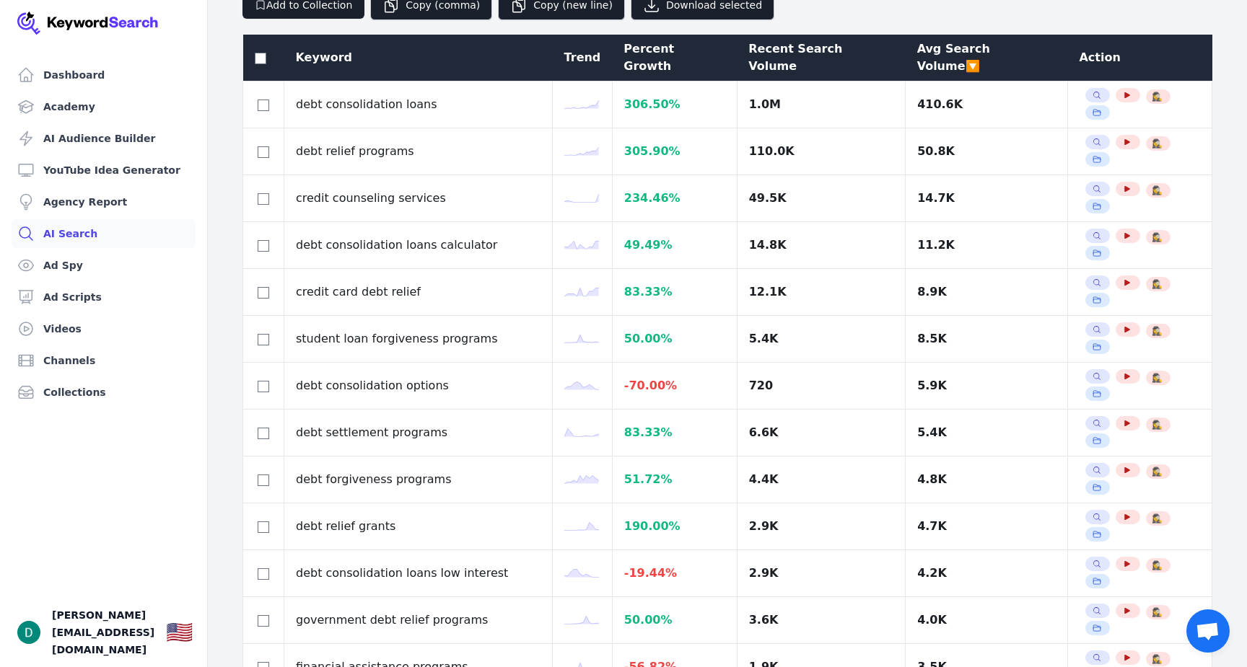
copy tr "debt settlement services"
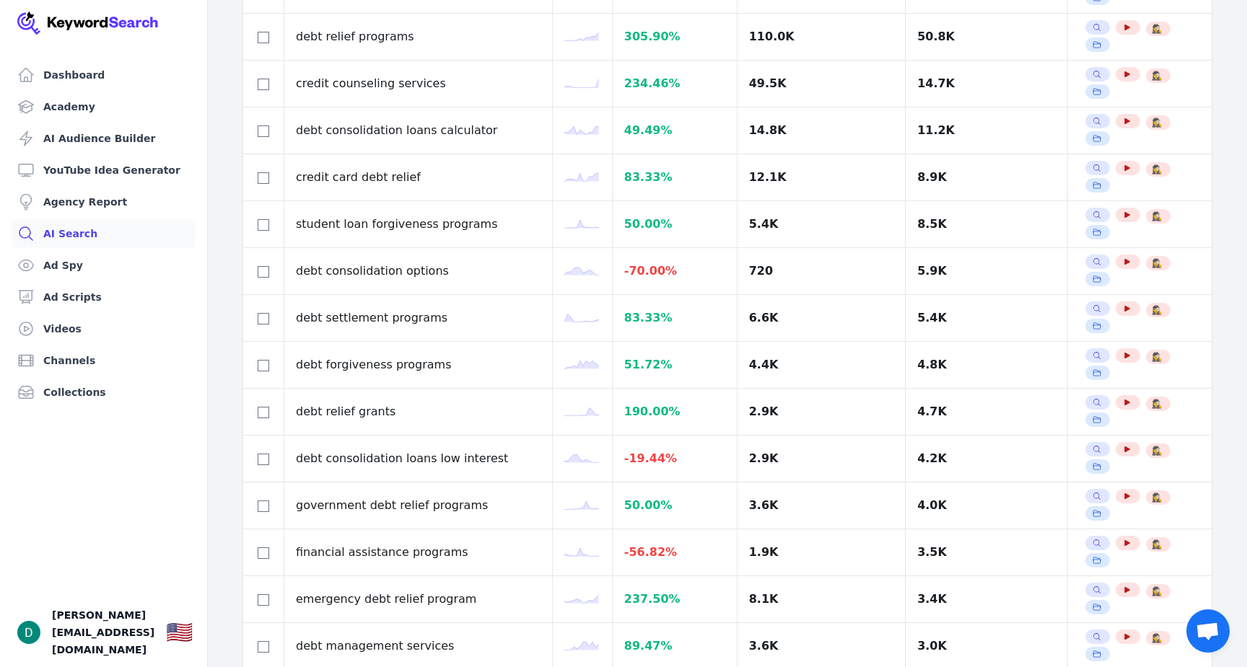
scroll to position [260, 0]
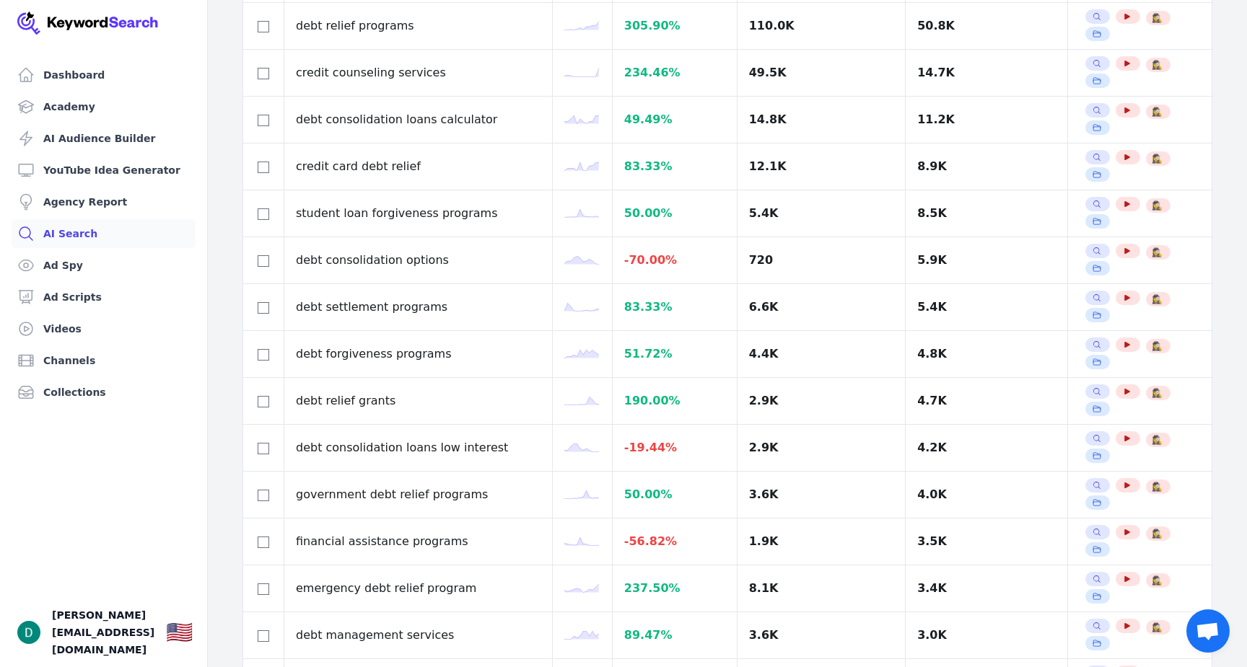
copy tr "credit card debt relief program"
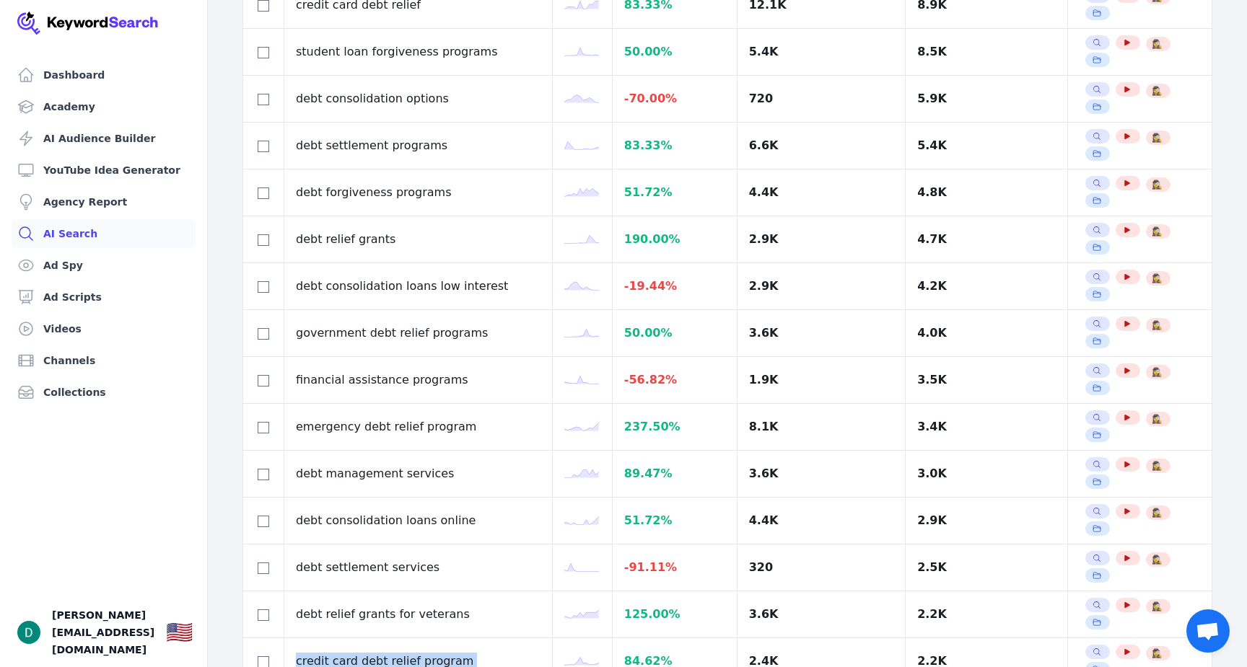
scroll to position [424, 0]
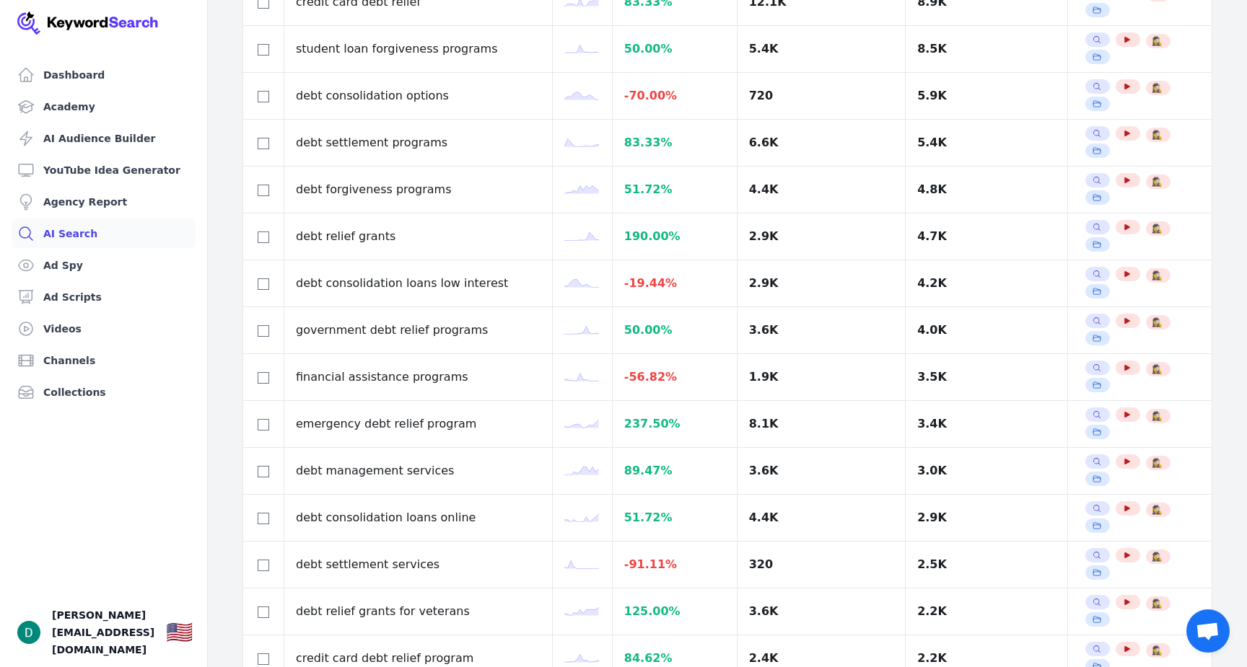
copy tr "debt relief options"
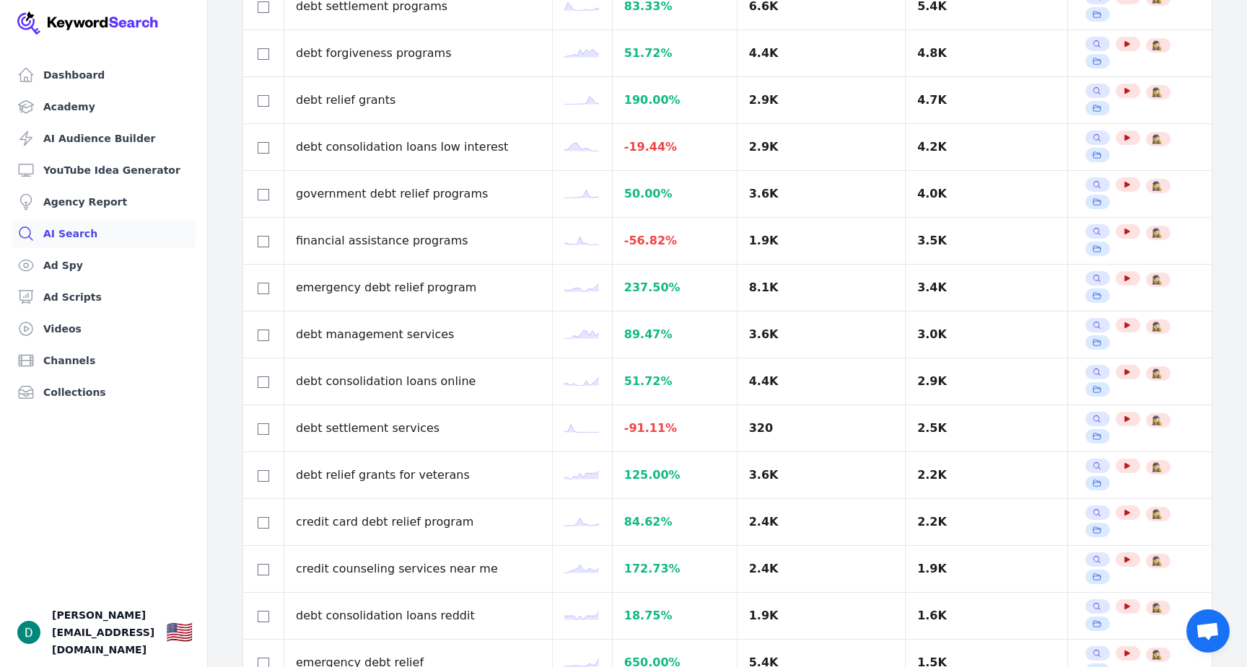
scroll to position [561, 0]
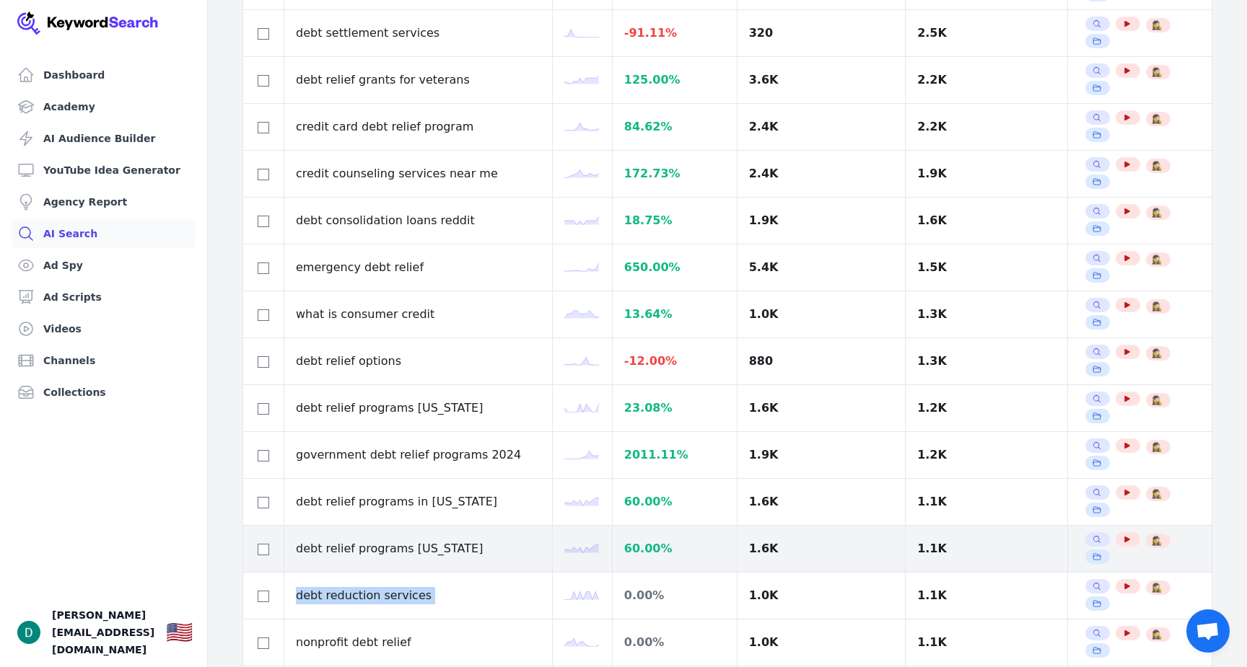
scroll to position [822, 0]
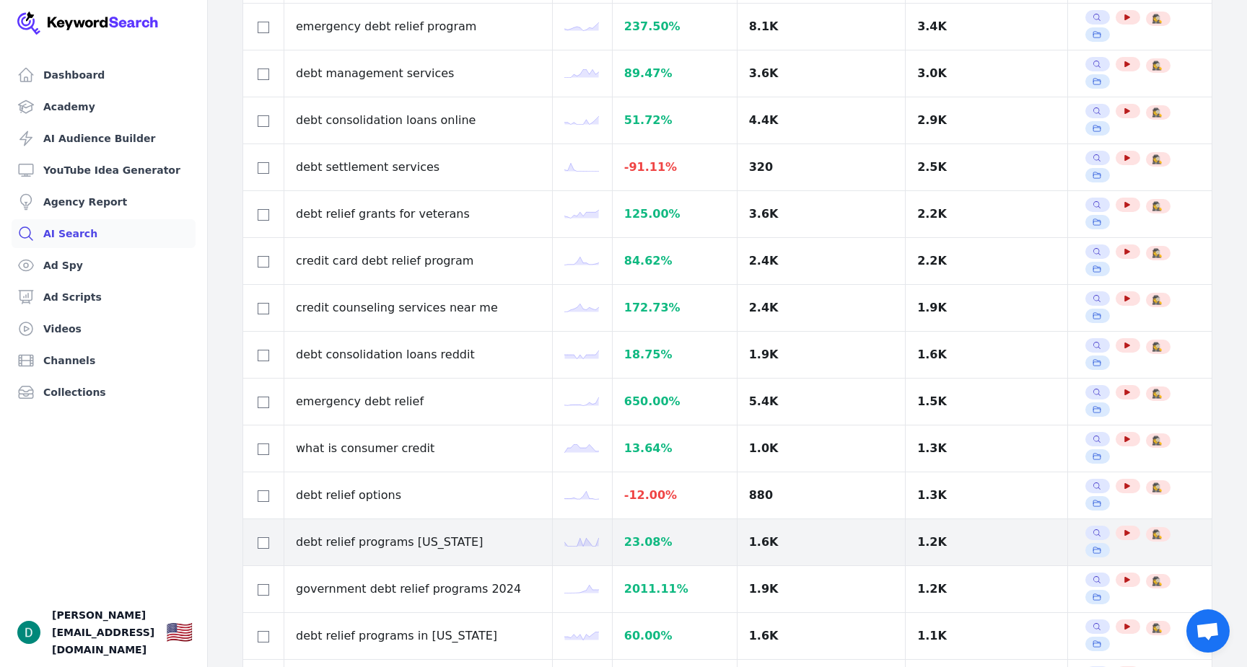
click at [252, 519] on td at bounding box center [263, 542] width 41 height 47
click at [257, 534] on div at bounding box center [263, 542] width 17 height 17
click at [264, 537] on input "checkbox" at bounding box center [264, 543] width 12 height 12
checkbox input "true"
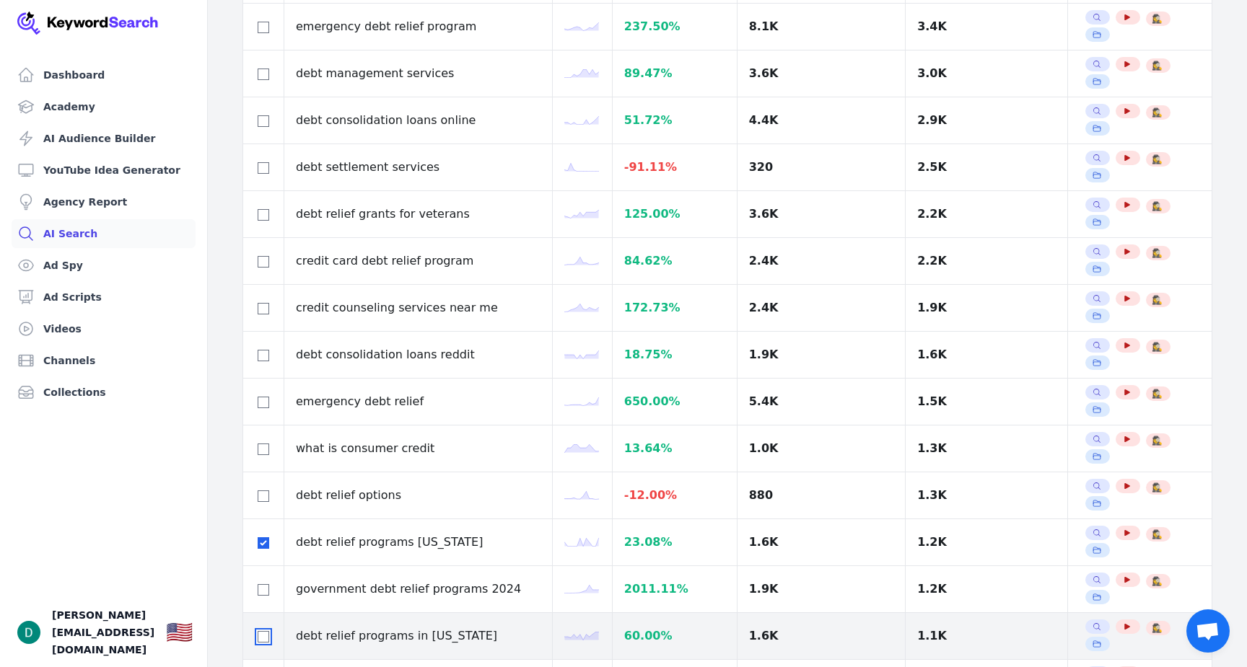
click at [263, 631] on input "checkbox" at bounding box center [264, 637] width 12 height 12
checkbox input "true"
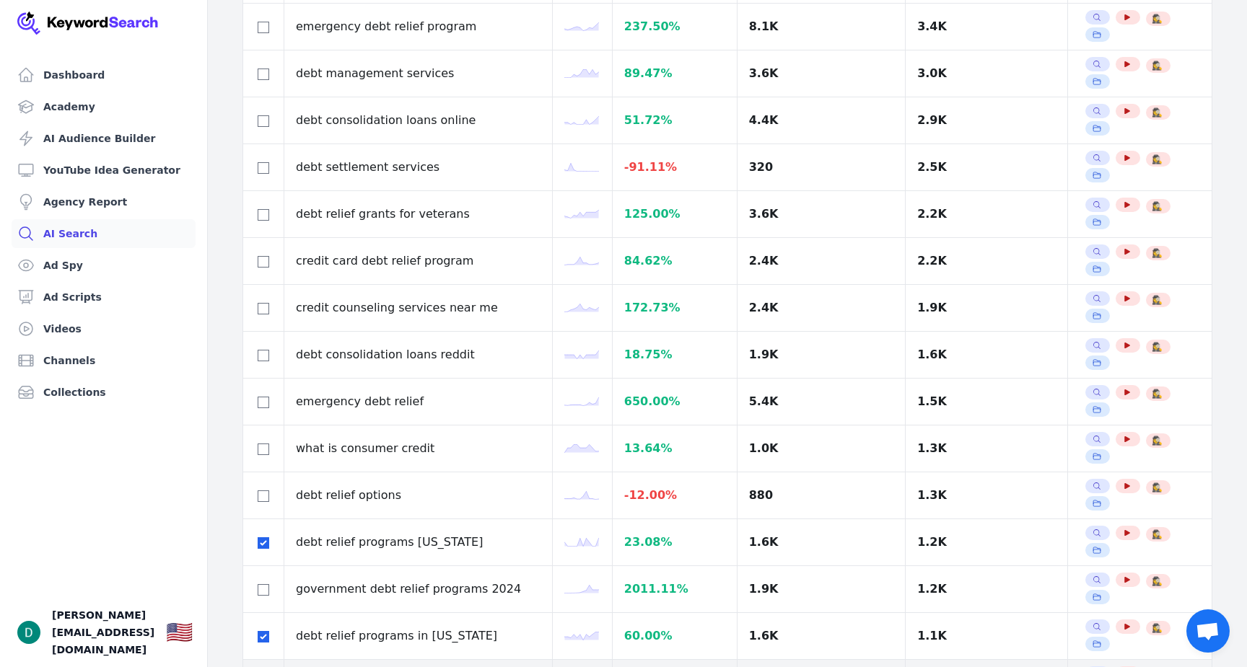
checkbox input "true"
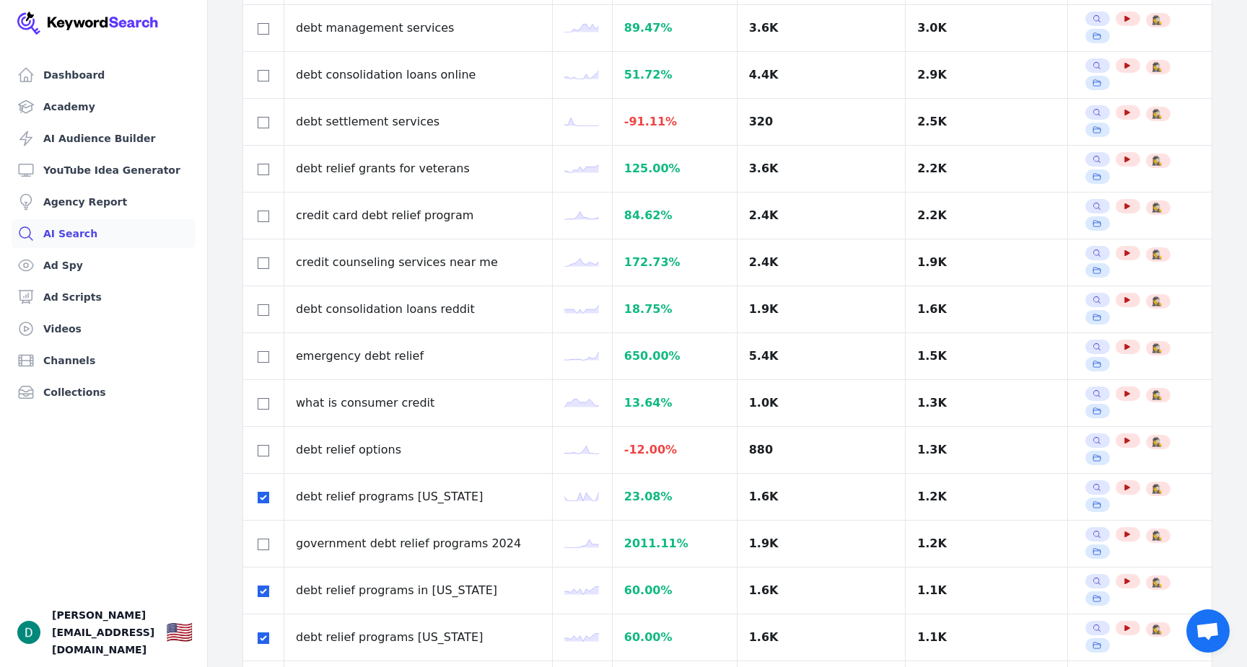
scroll to position [901, 0]
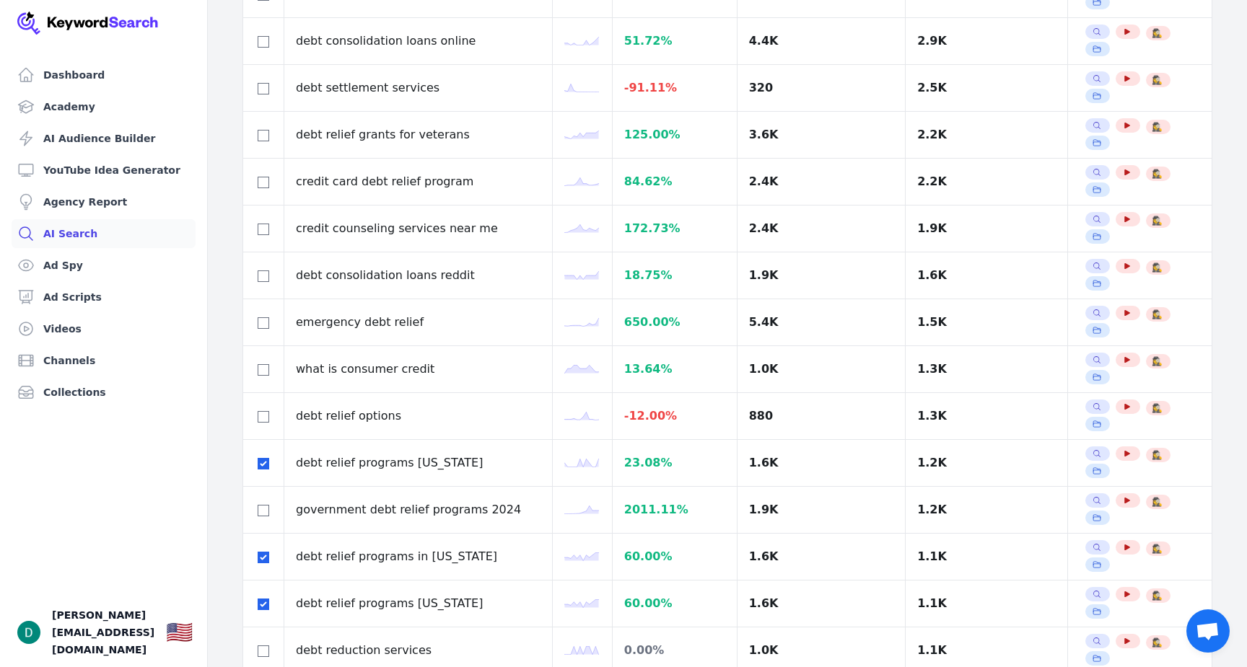
checkbox input "true"
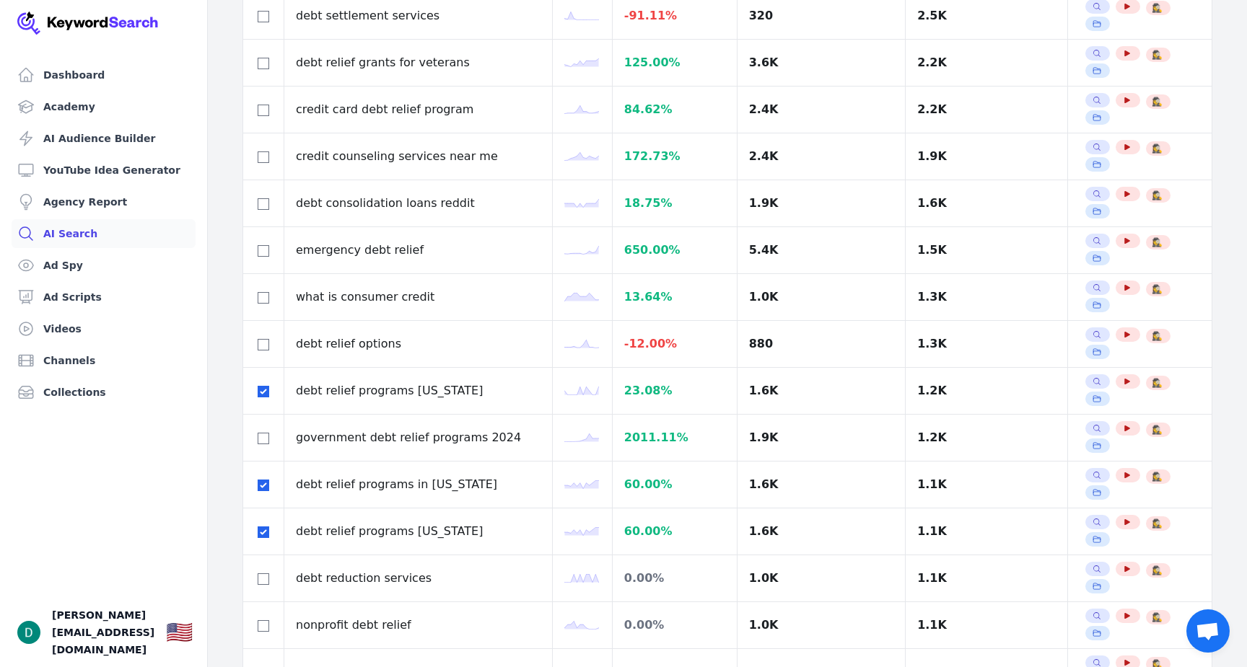
scroll to position [981, 0]
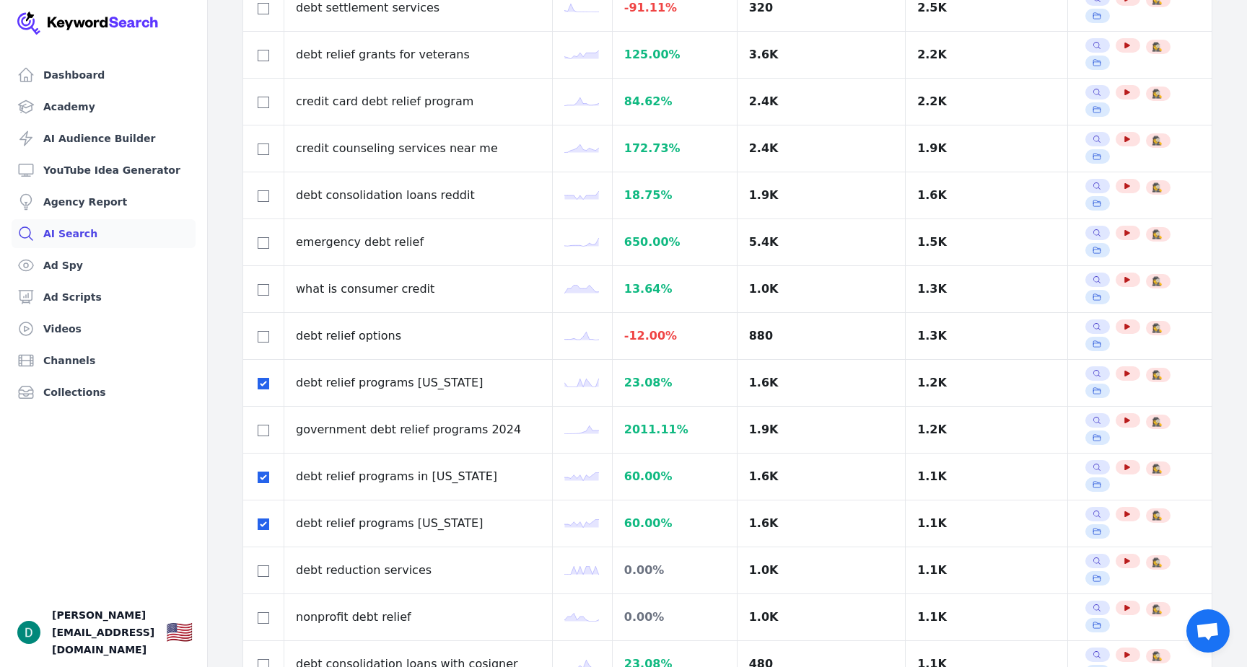
checkbox input "true"
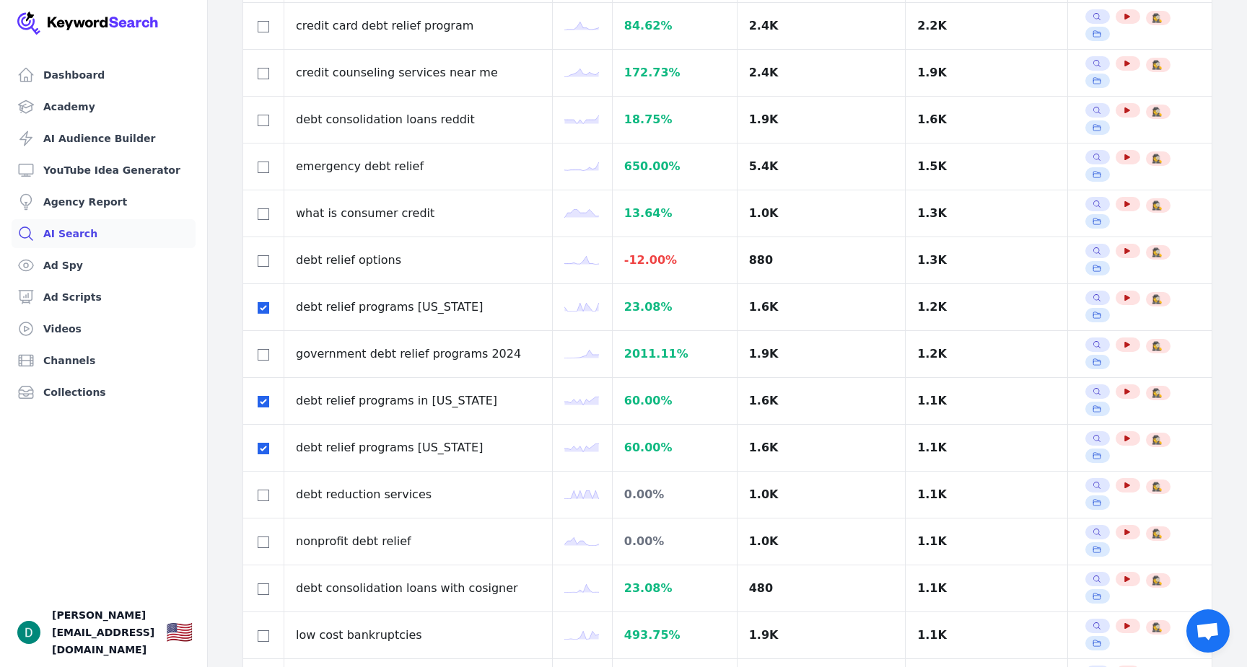
scroll to position [1069, 0]
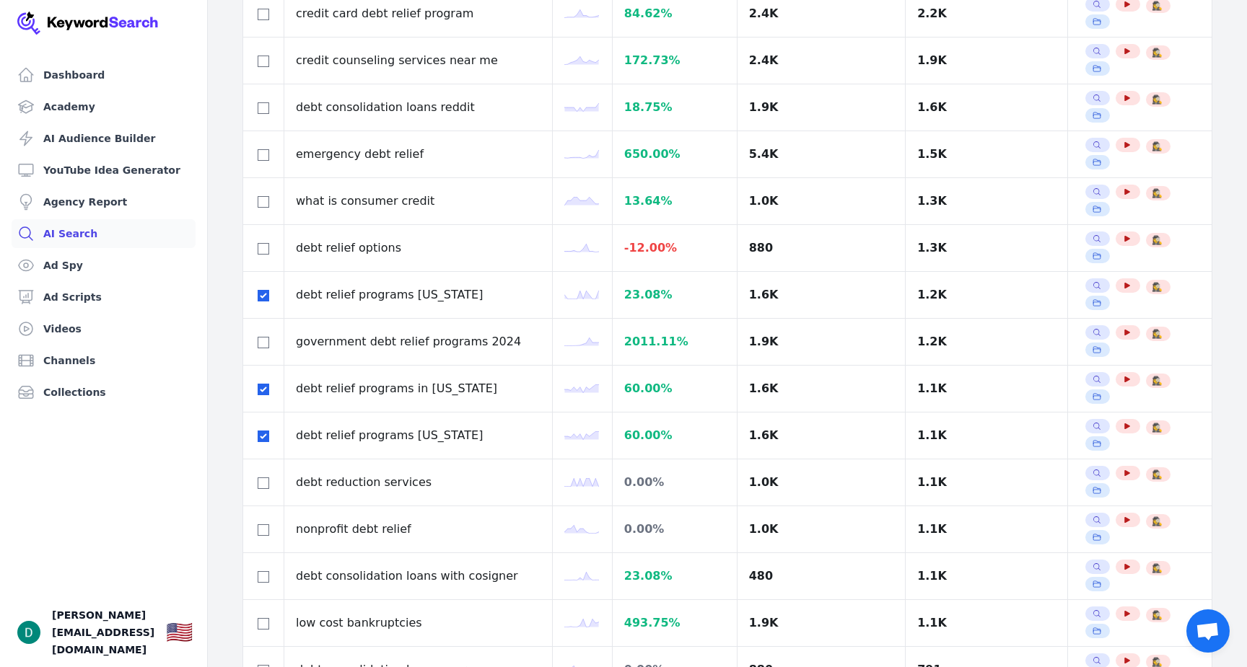
checkbox input "true"
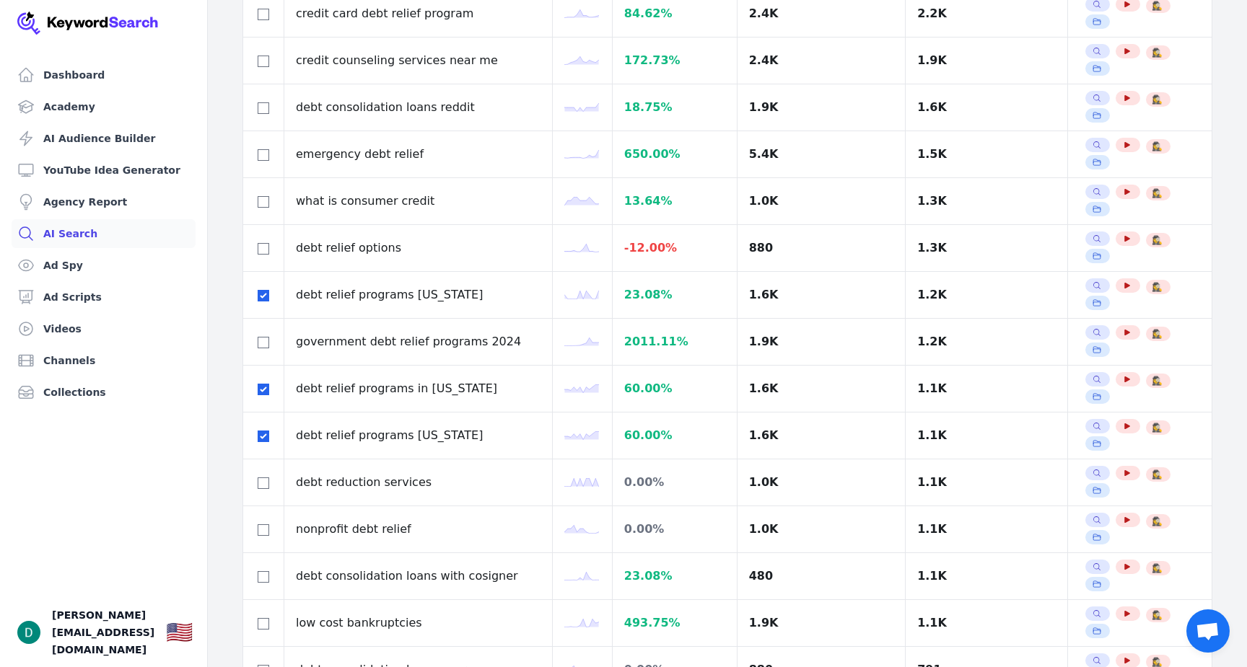
checkbox input "true"
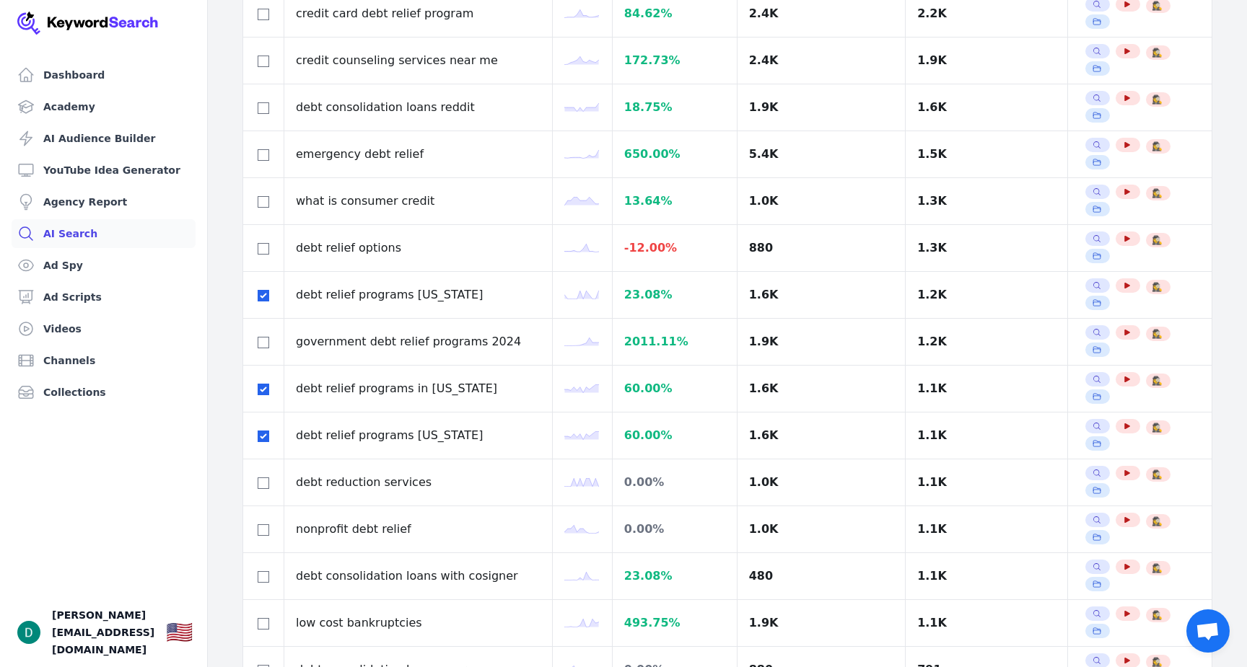
checkbox input "true"
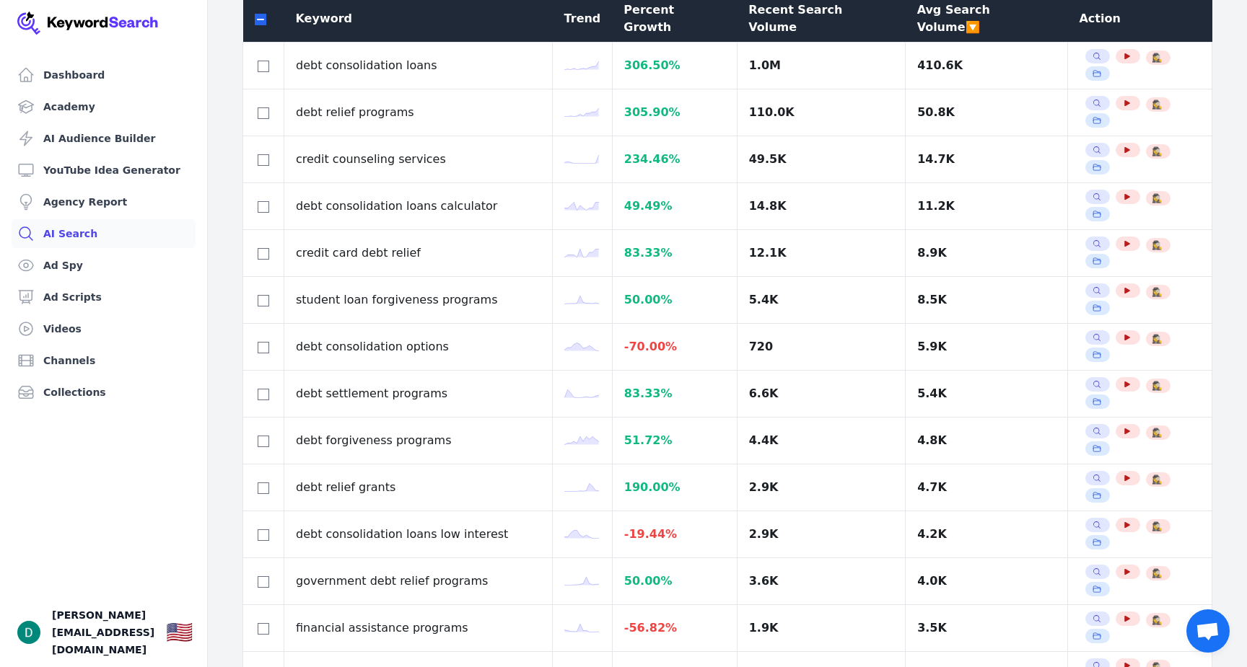
scroll to position [0, 0]
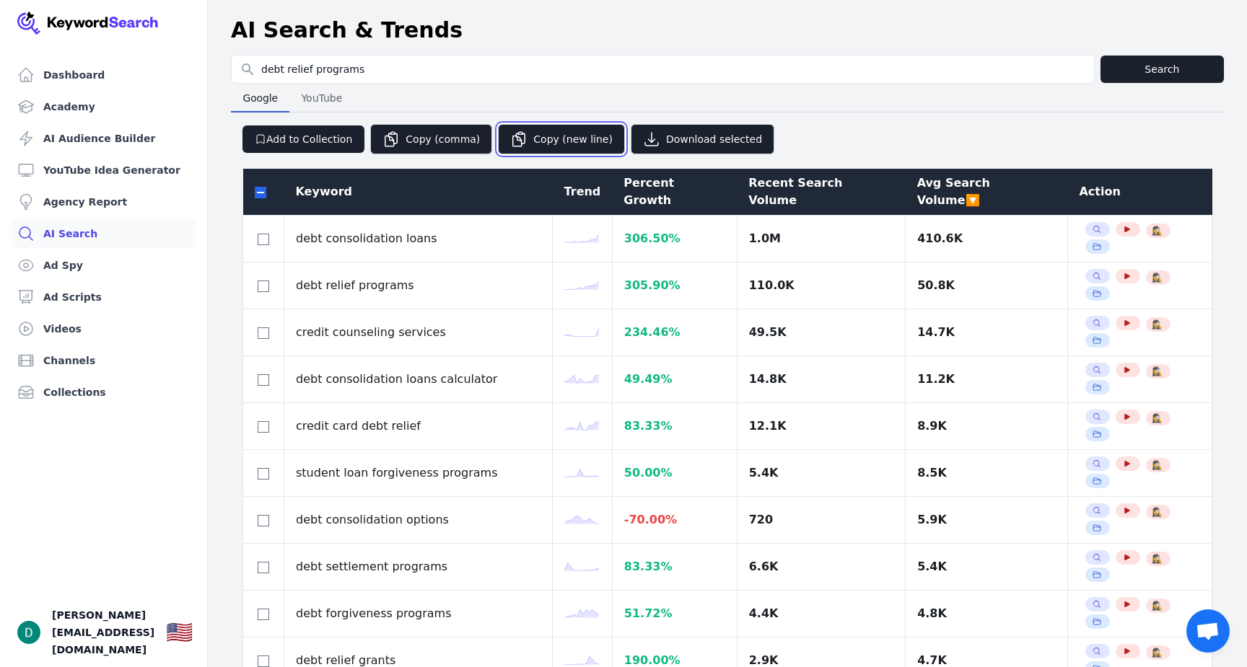
click at [545, 130] on button "Copy (new line)" at bounding box center [561, 139] width 127 height 30
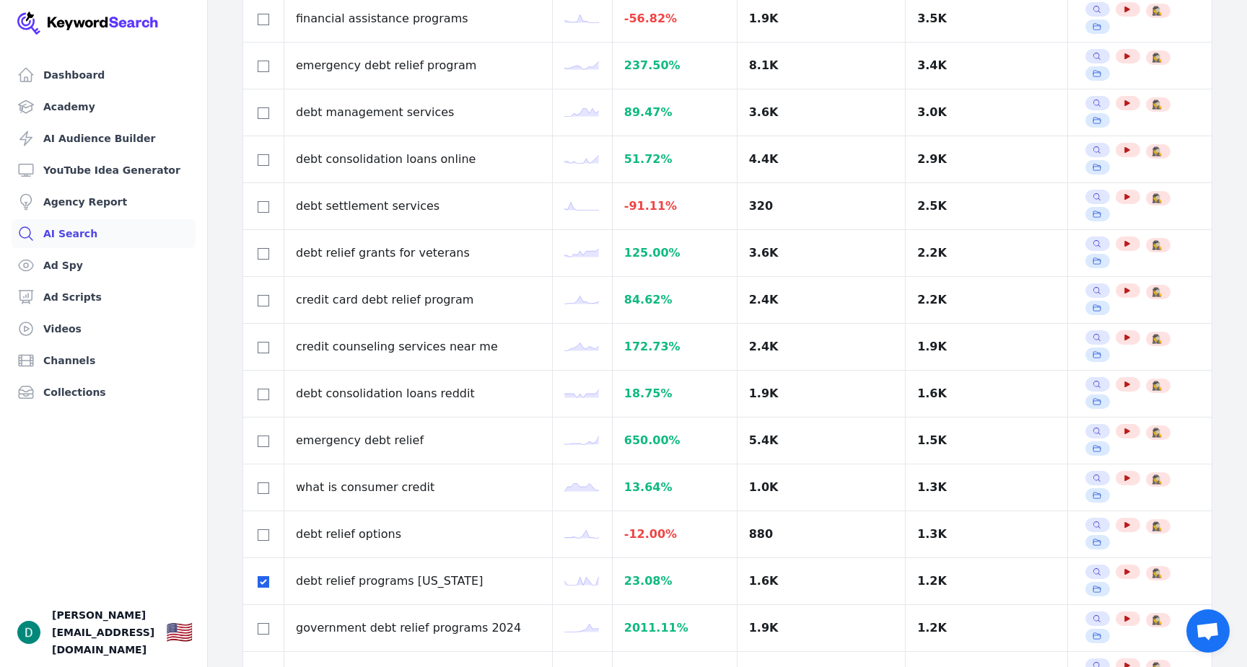
scroll to position [1069, 0]
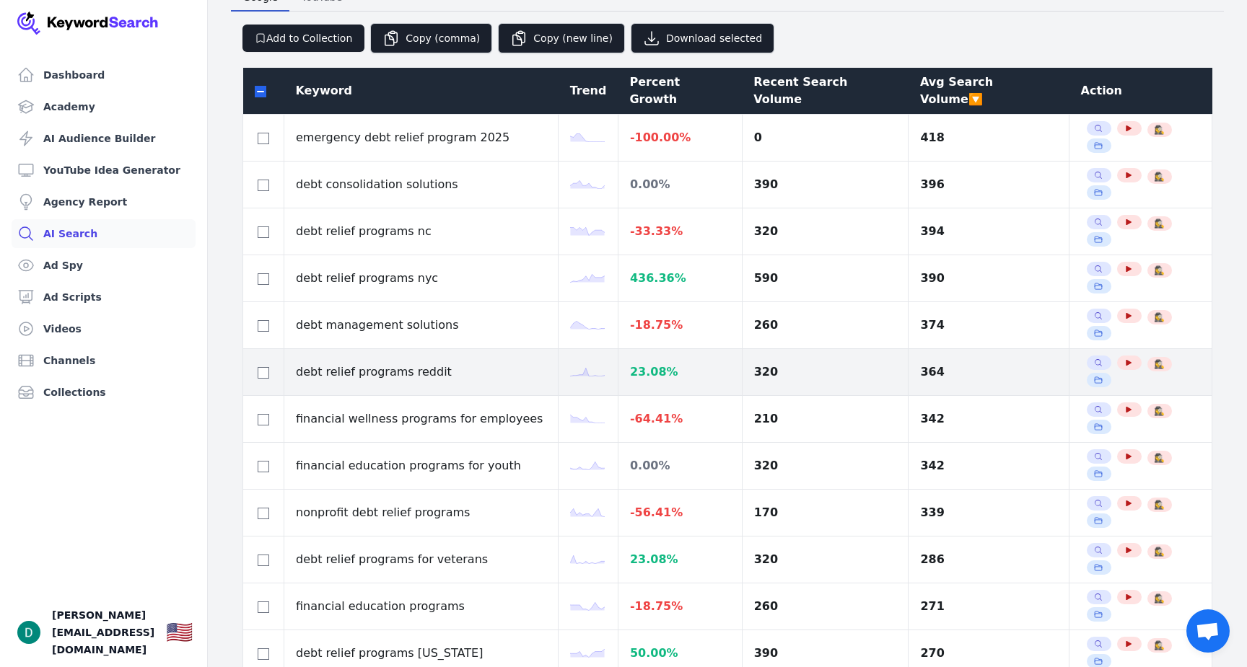
scroll to position [80, 0]
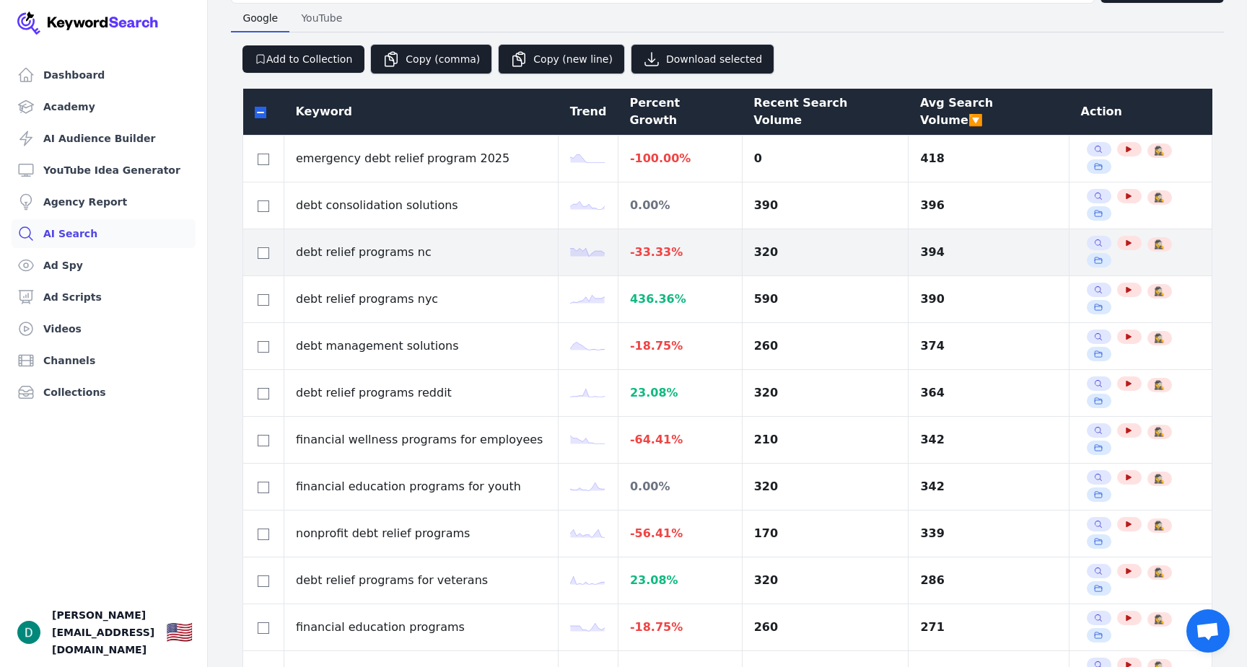
click at [271, 244] on div at bounding box center [263, 252] width 17 height 17
click at [266, 247] on input "checkbox" at bounding box center [264, 253] width 12 height 12
checkbox input "true"
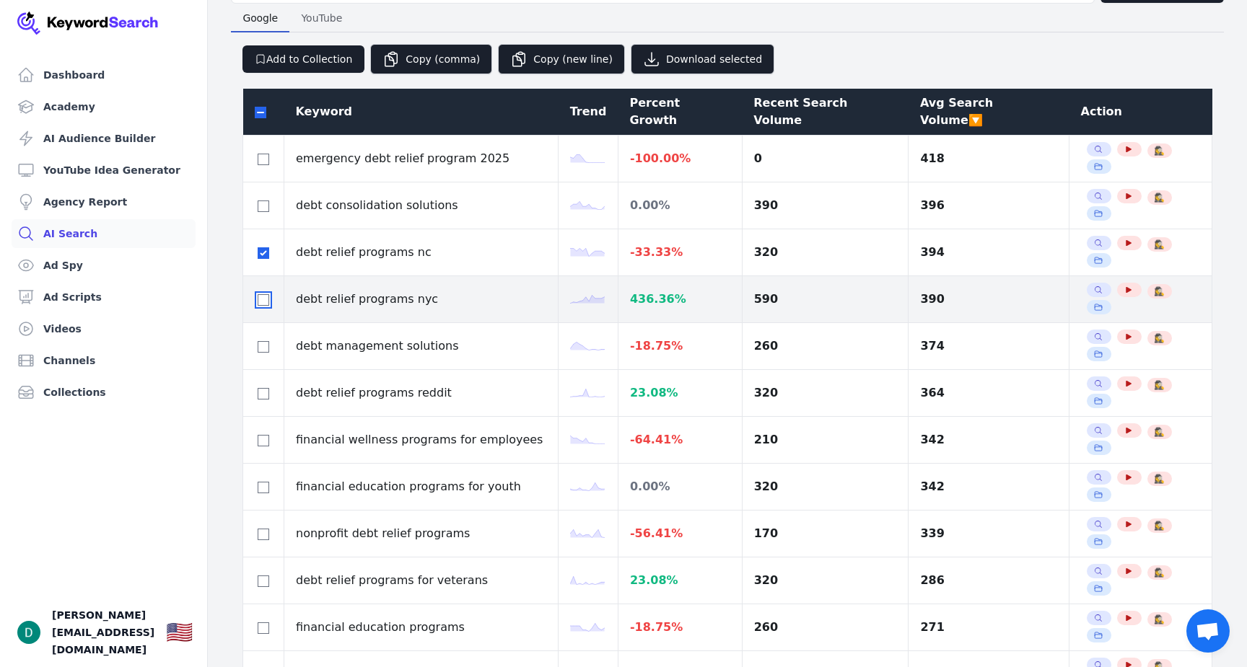
click at [264, 294] on input "checkbox" at bounding box center [264, 300] width 12 height 12
checkbox input "true"
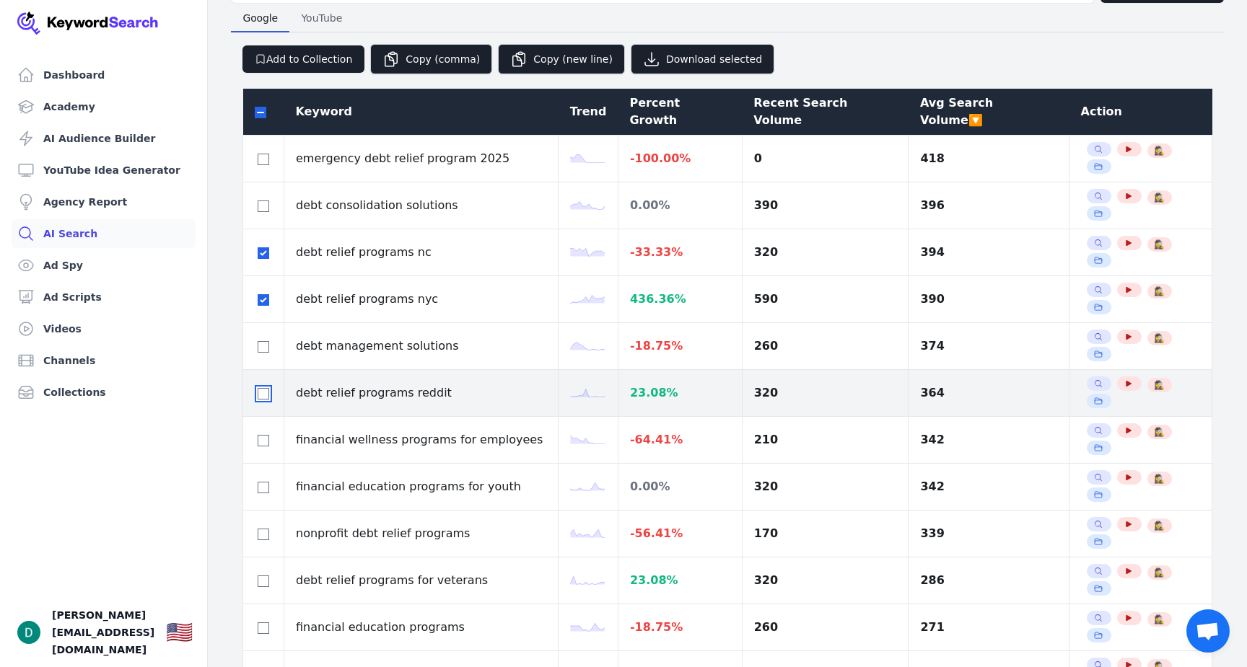
click at [264, 388] on input "checkbox" at bounding box center [264, 394] width 12 height 12
checkbox input "true"
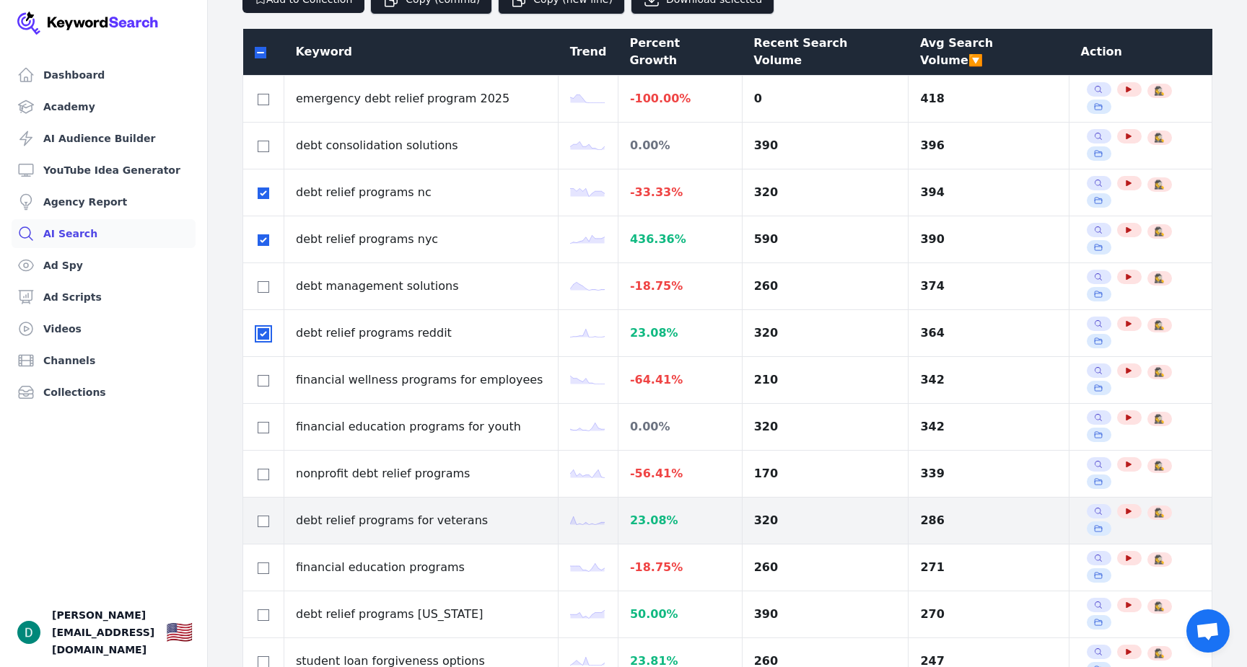
scroll to position [149, 0]
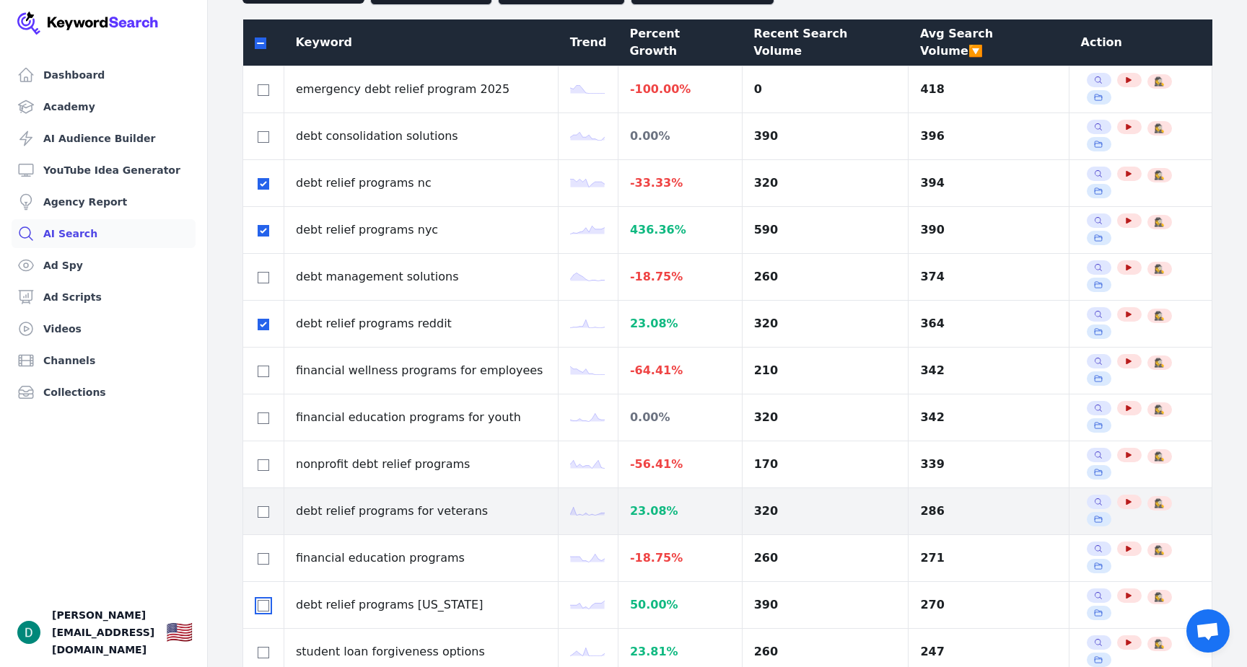
click at [262, 600] on input "checkbox" at bounding box center [264, 606] width 12 height 12
checkbox input "true"
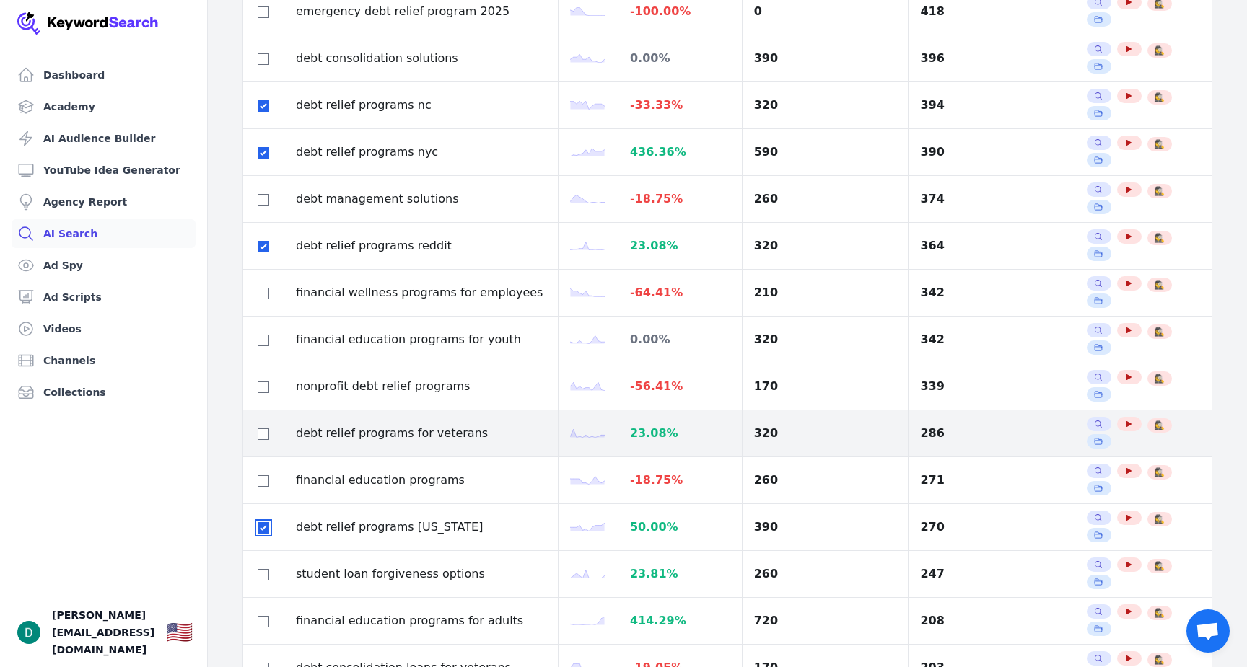
scroll to position [228, 0]
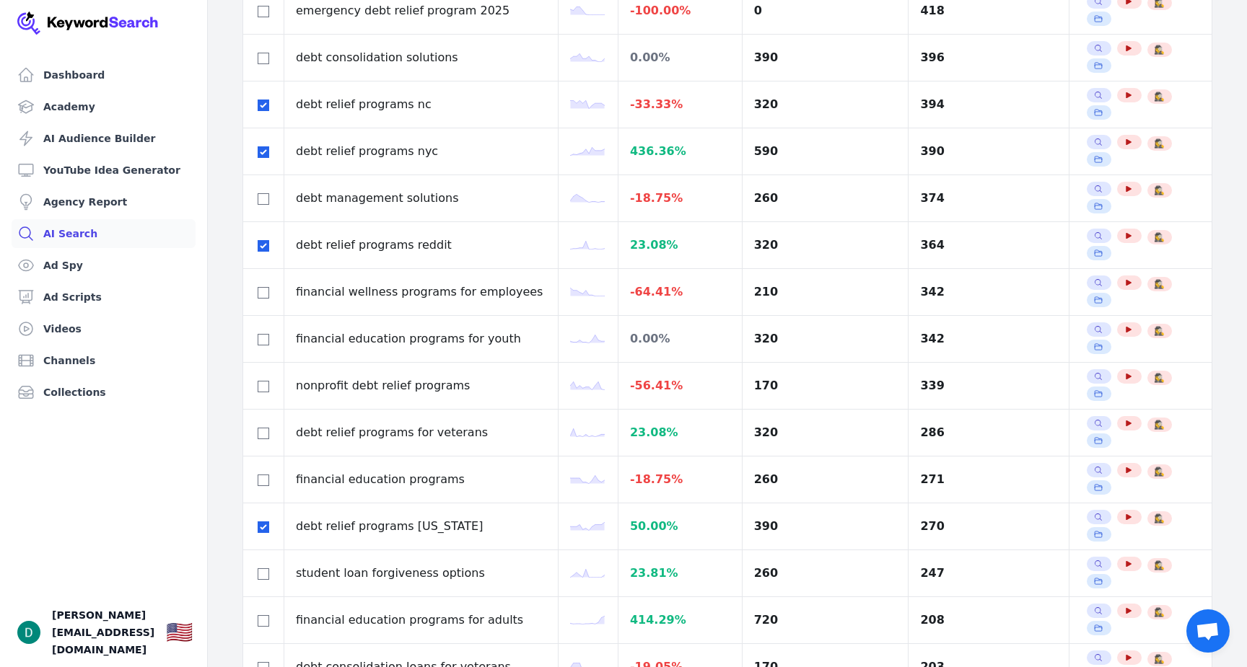
checkbox input "true"
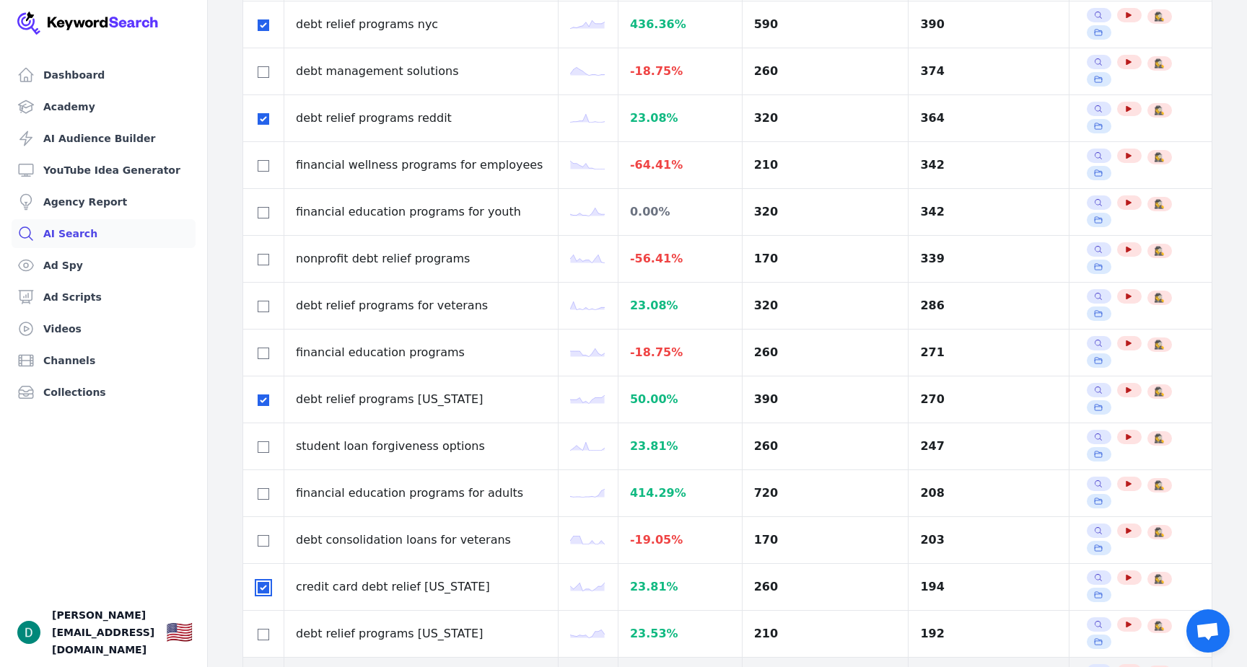
scroll to position [367, 0]
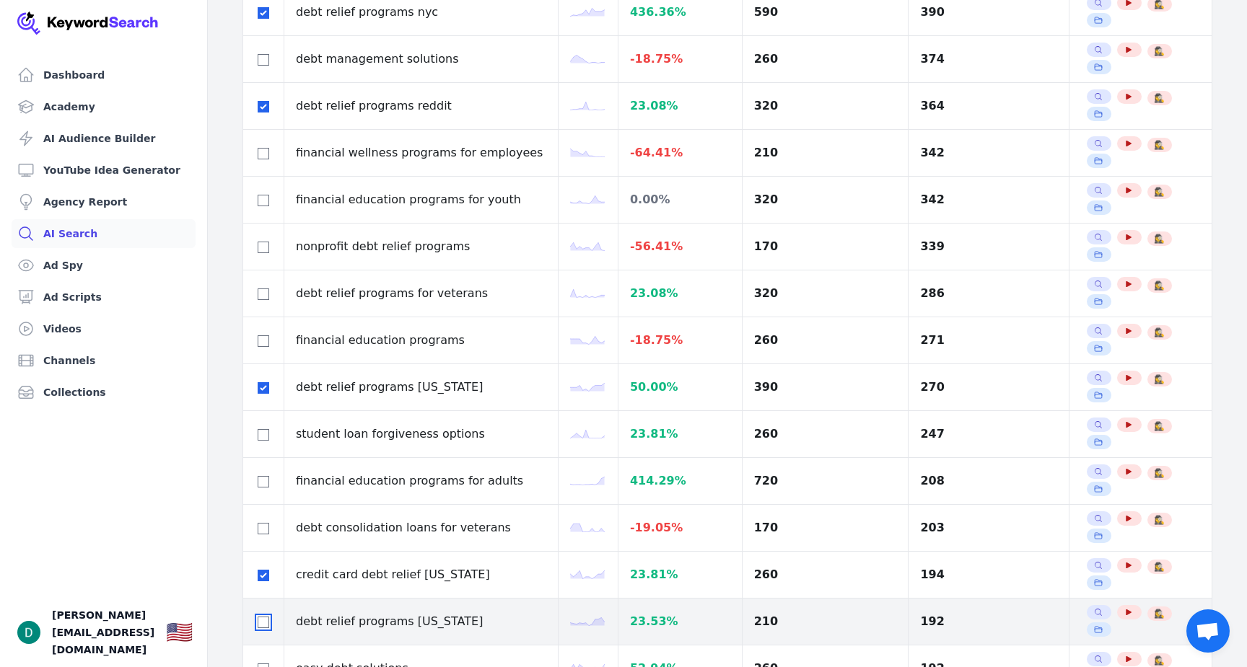
click at [263, 617] on input "checkbox" at bounding box center [264, 623] width 12 height 12
checkbox input "true"
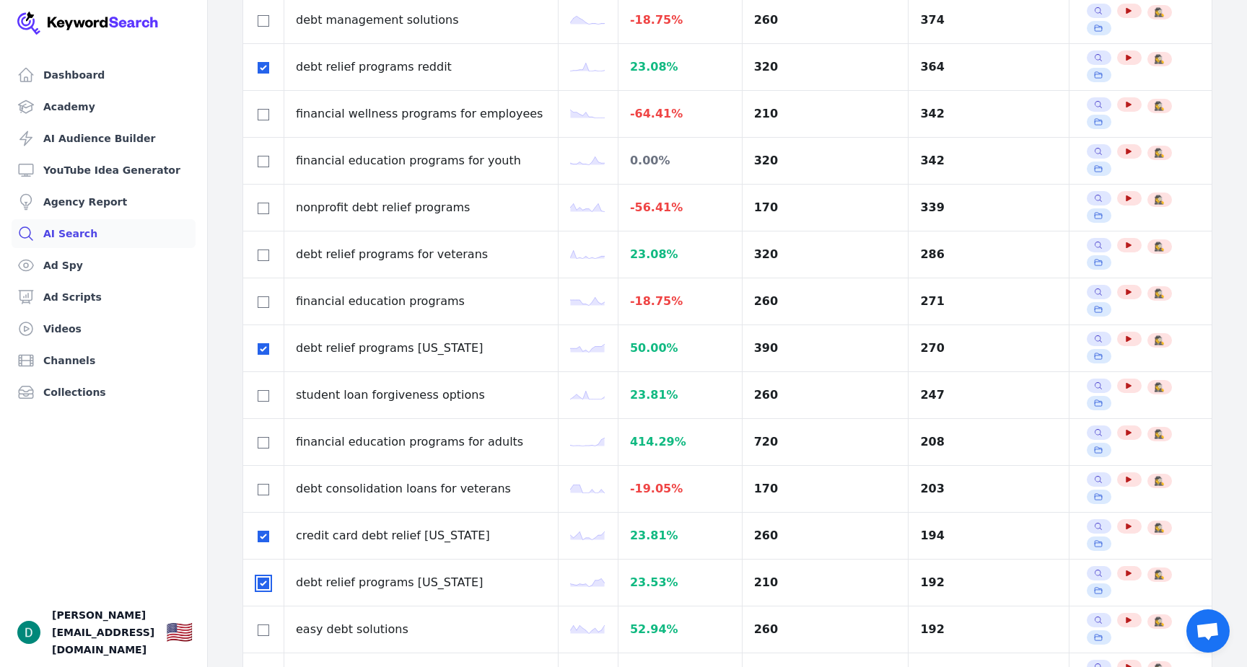
scroll to position [411, 0]
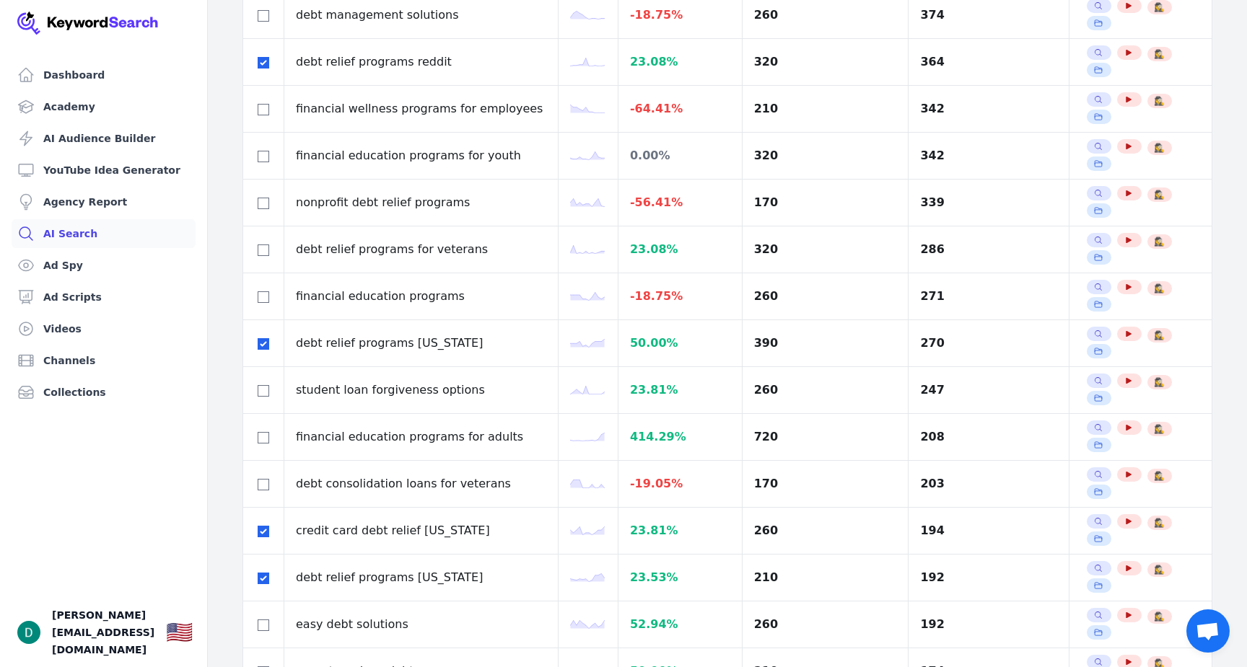
checkbox input "true"
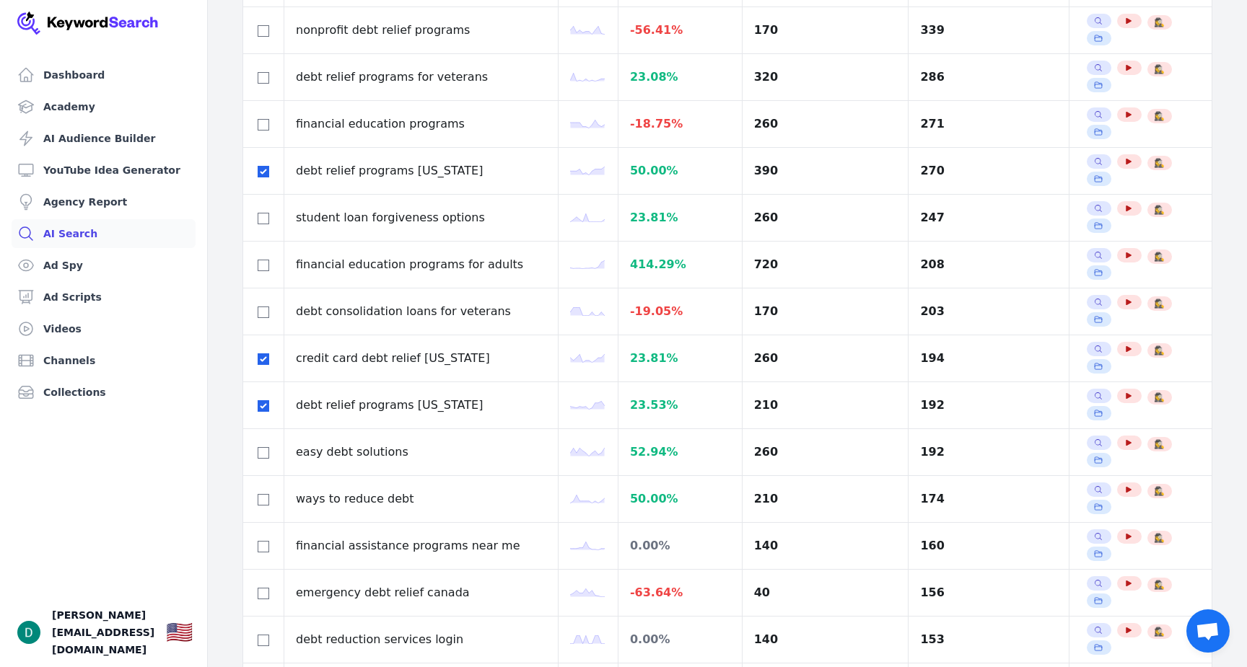
checkbox input "true"
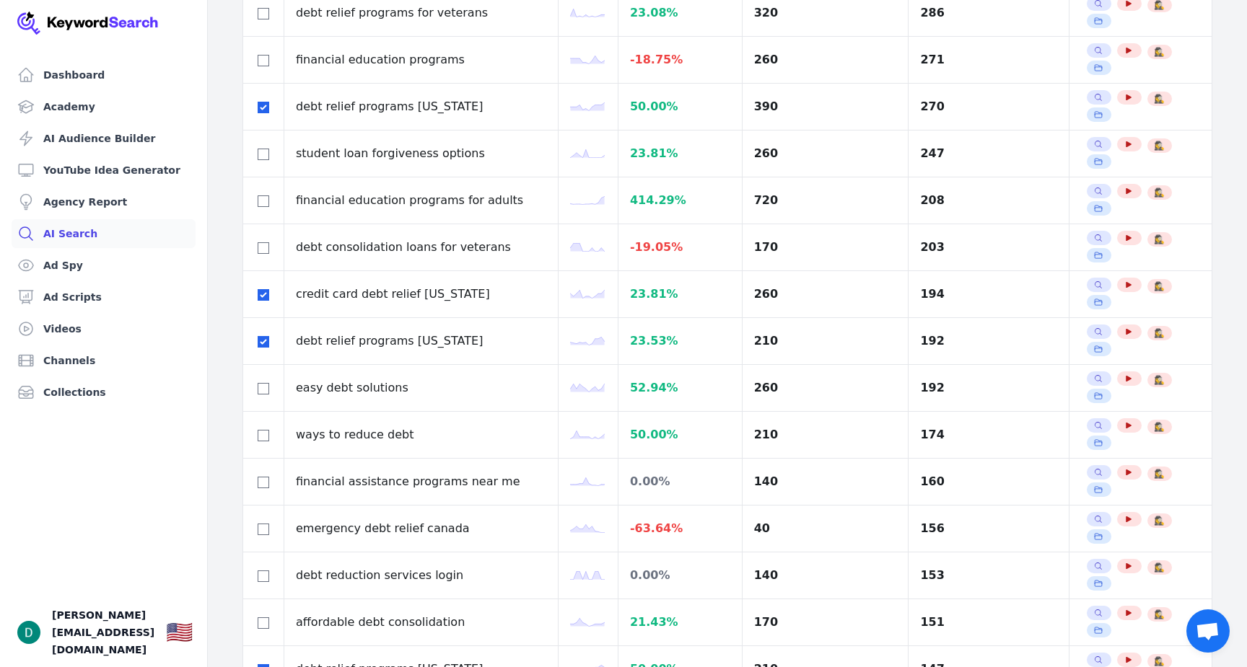
scroll to position [654, 0]
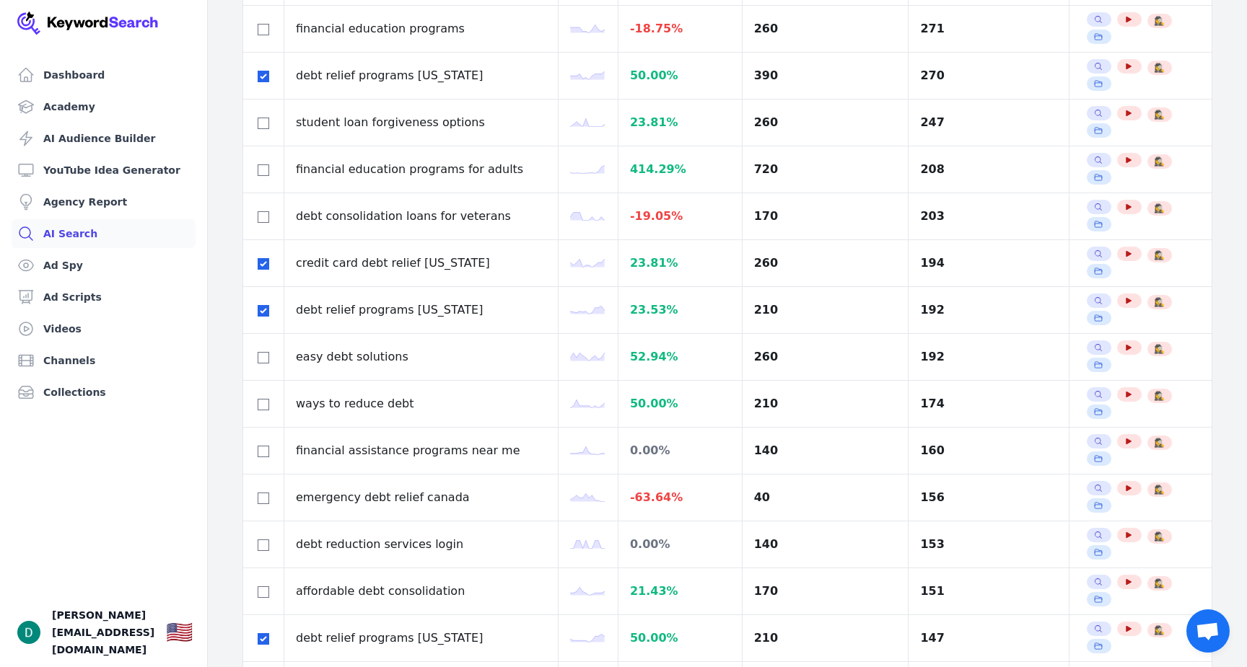
scroll to position [707, 0]
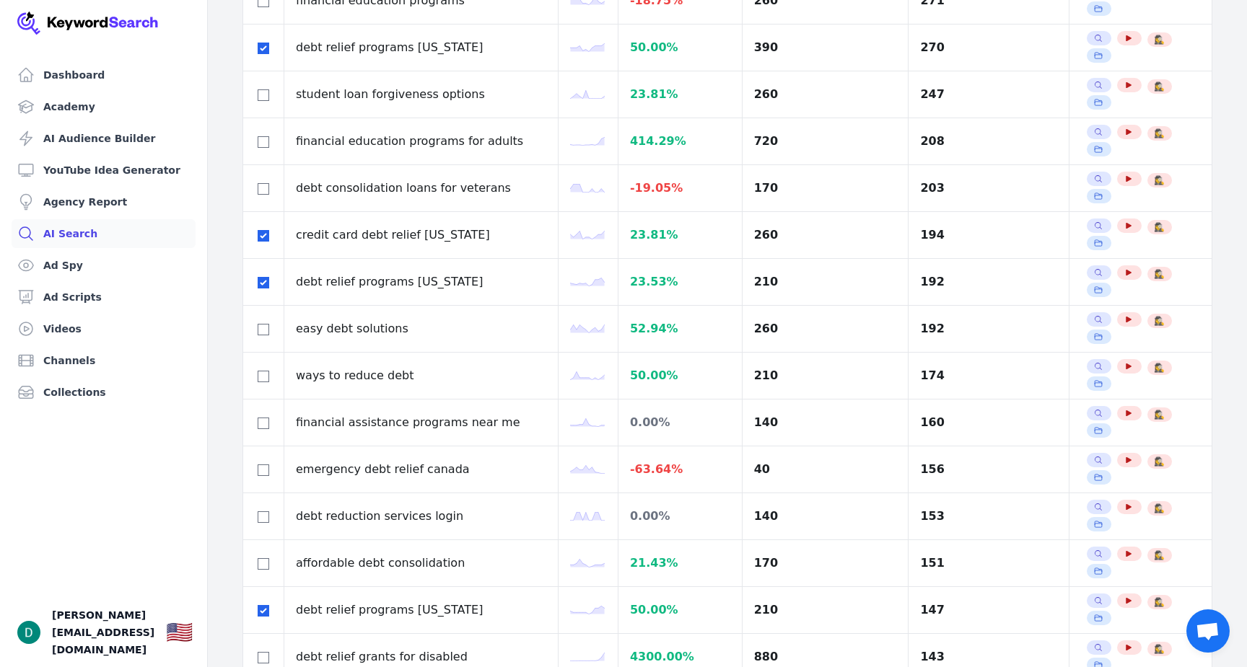
checkbox input "false"
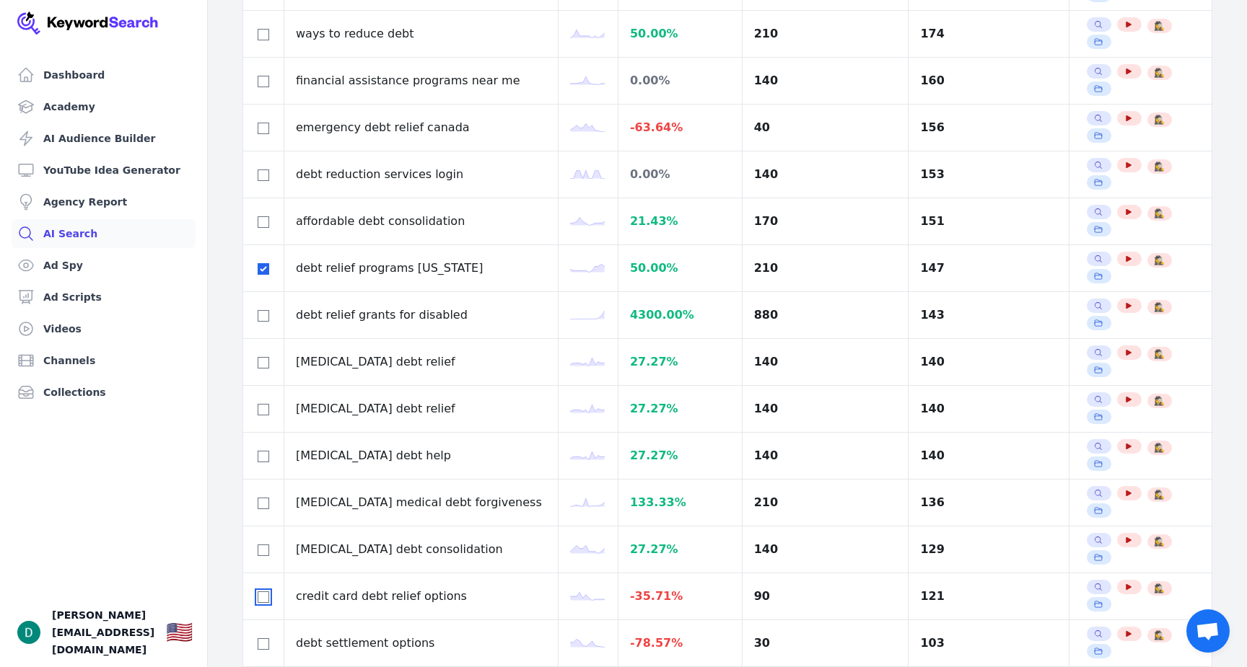
scroll to position [1069, 0]
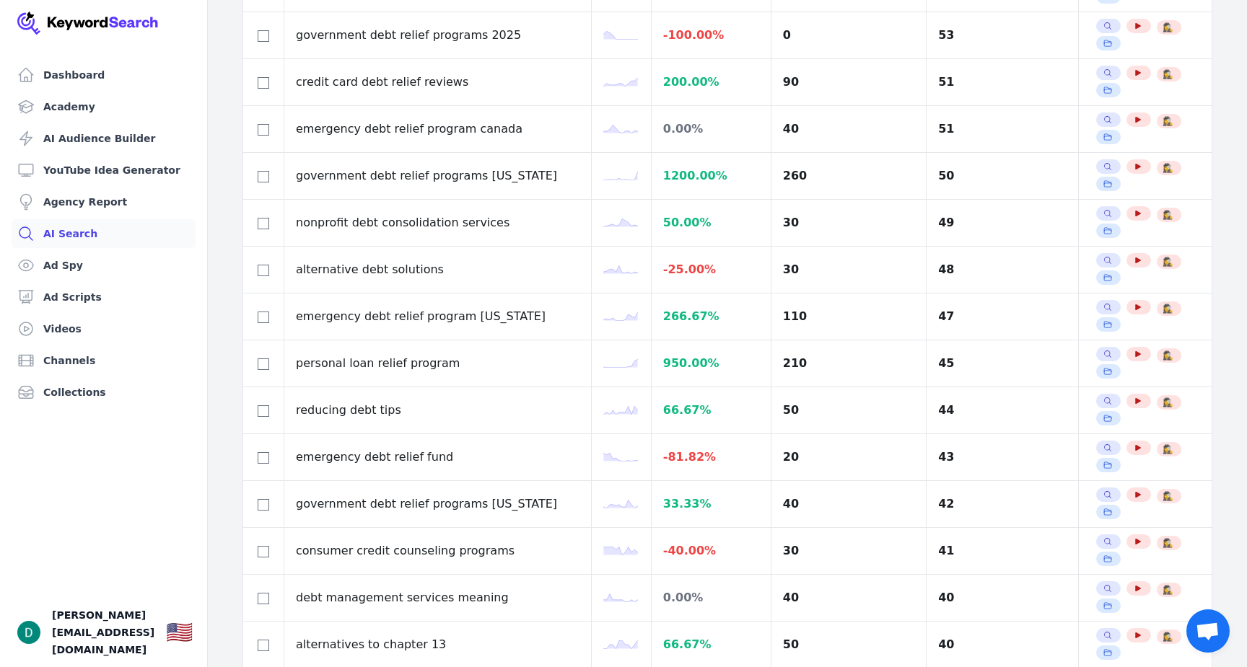
scroll to position [0, 0]
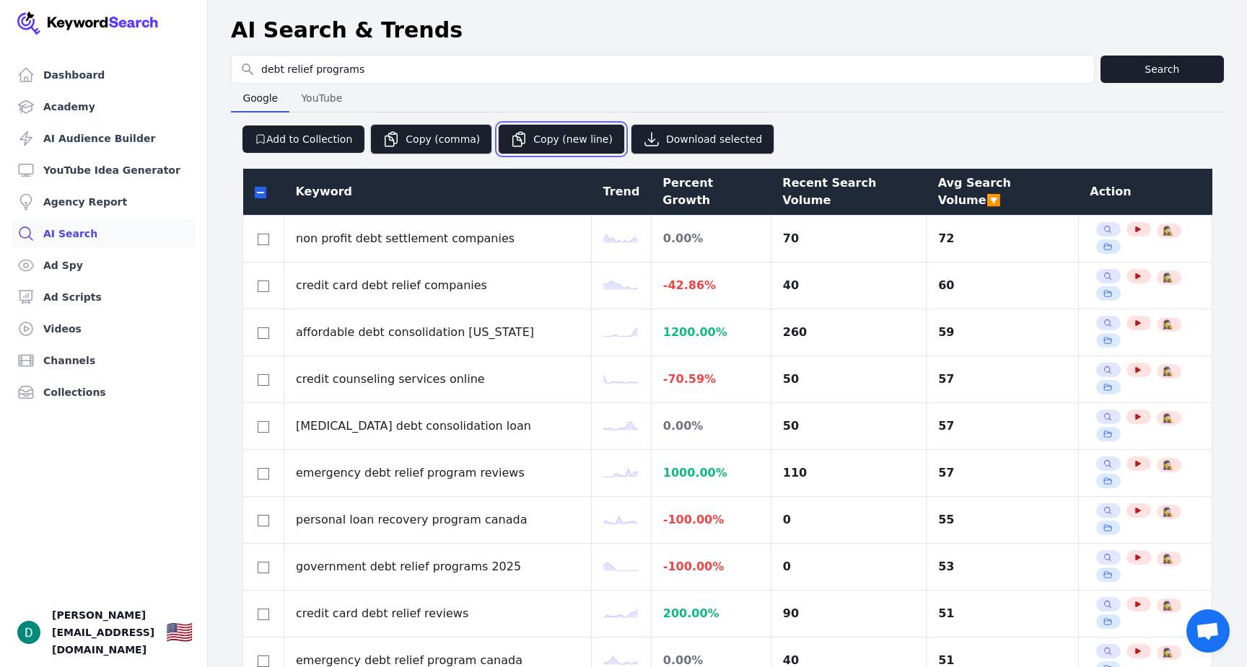
click at [534, 141] on button "Copy (new line)" at bounding box center [561, 139] width 127 height 30
click at [265, 183] on div at bounding box center [264, 191] width 18 height 17
click at [258, 187] on input "checkbox" at bounding box center [261, 193] width 12 height 12
checkbox input "true"
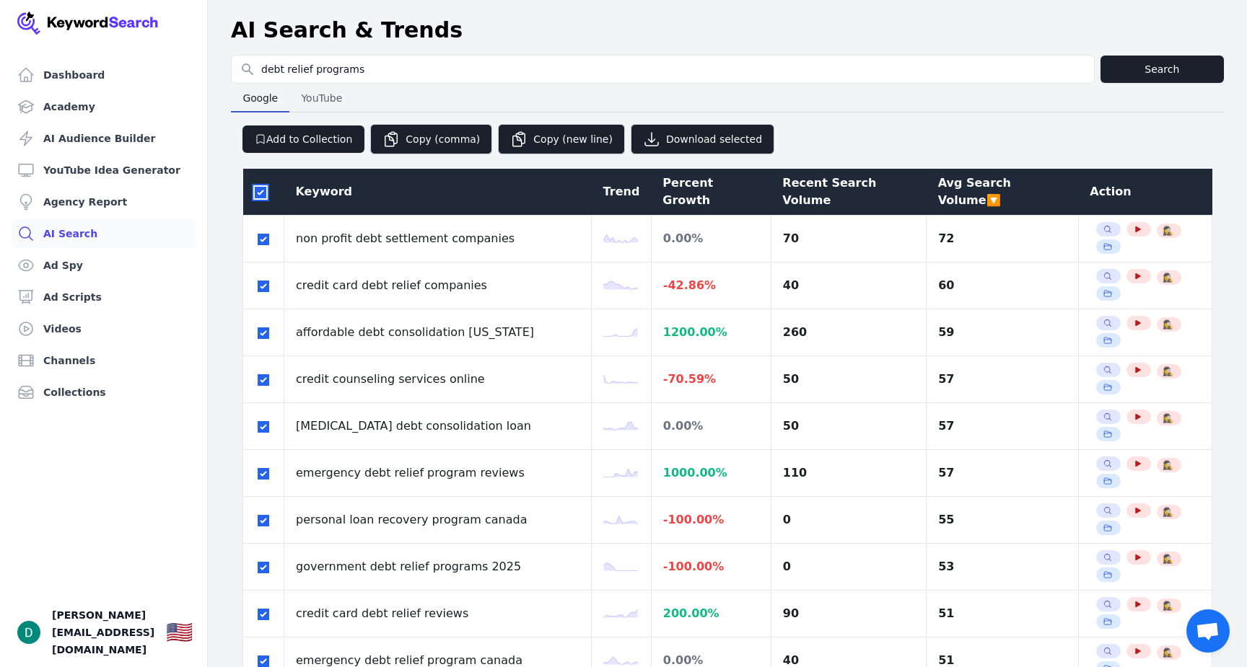
checkbox input "true"
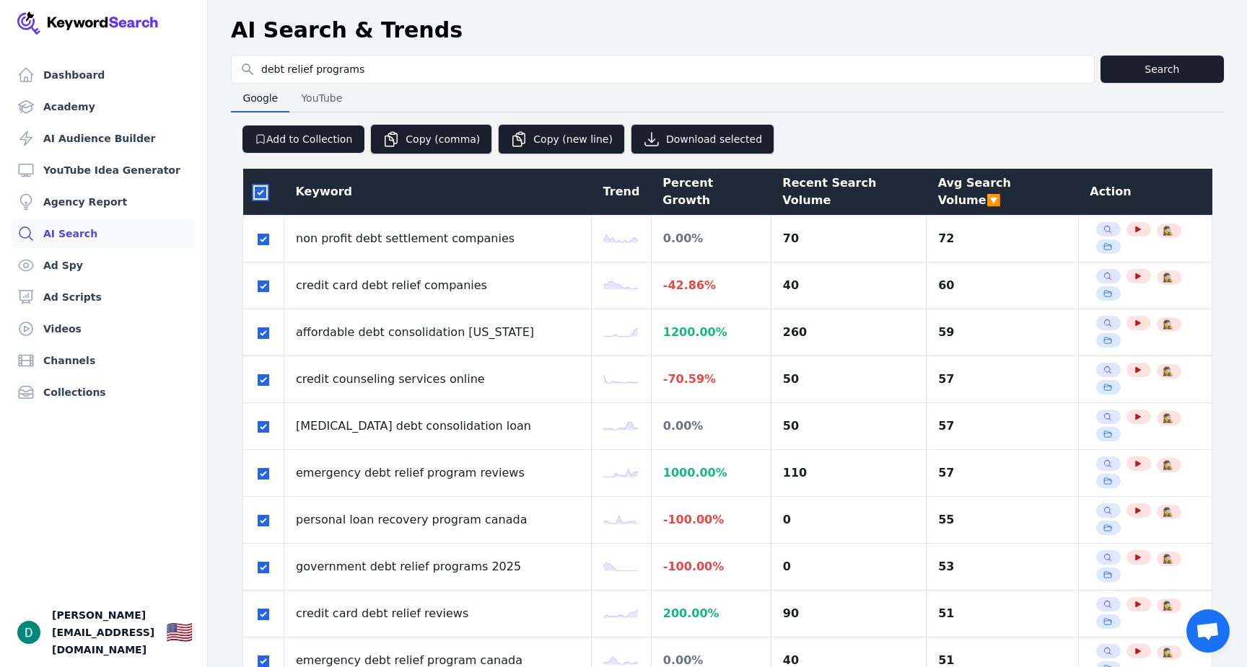
checkbox input "true"
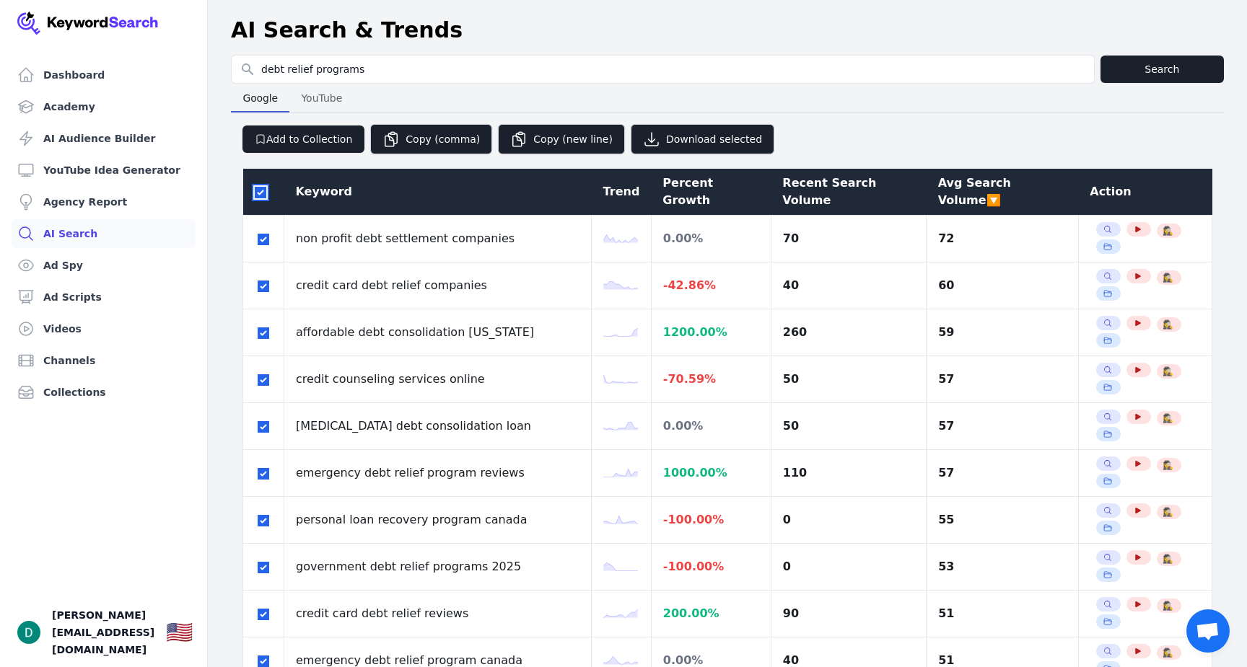
checkbox input "true"
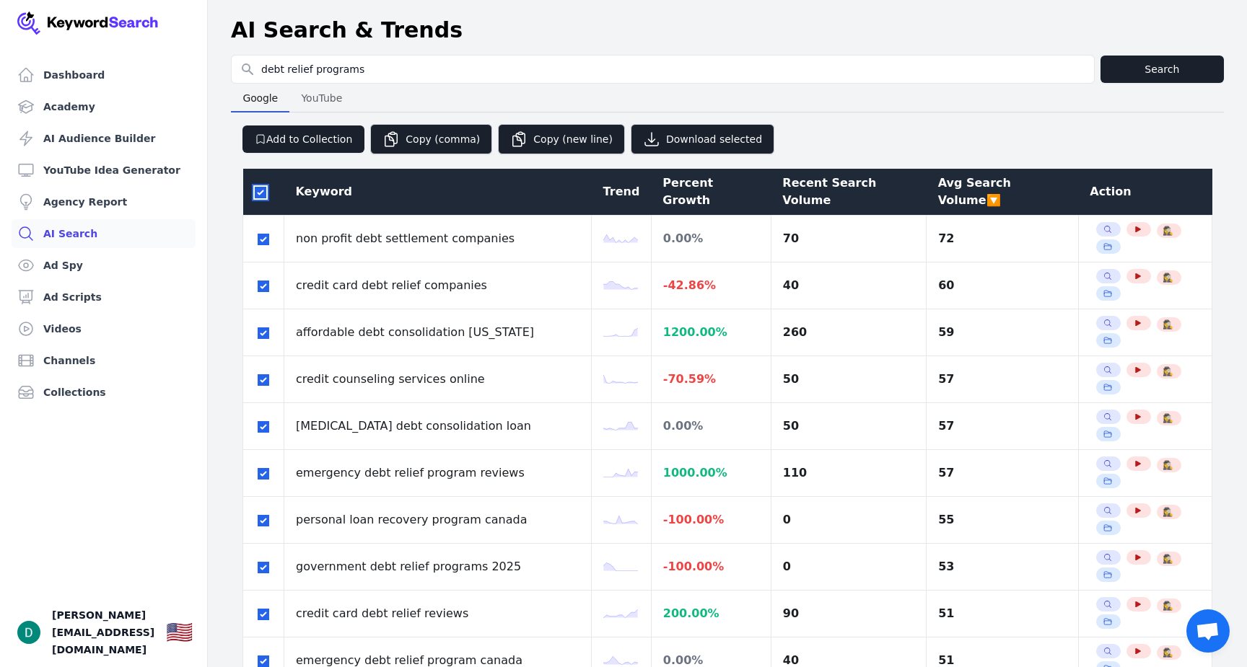
checkbox input "true"
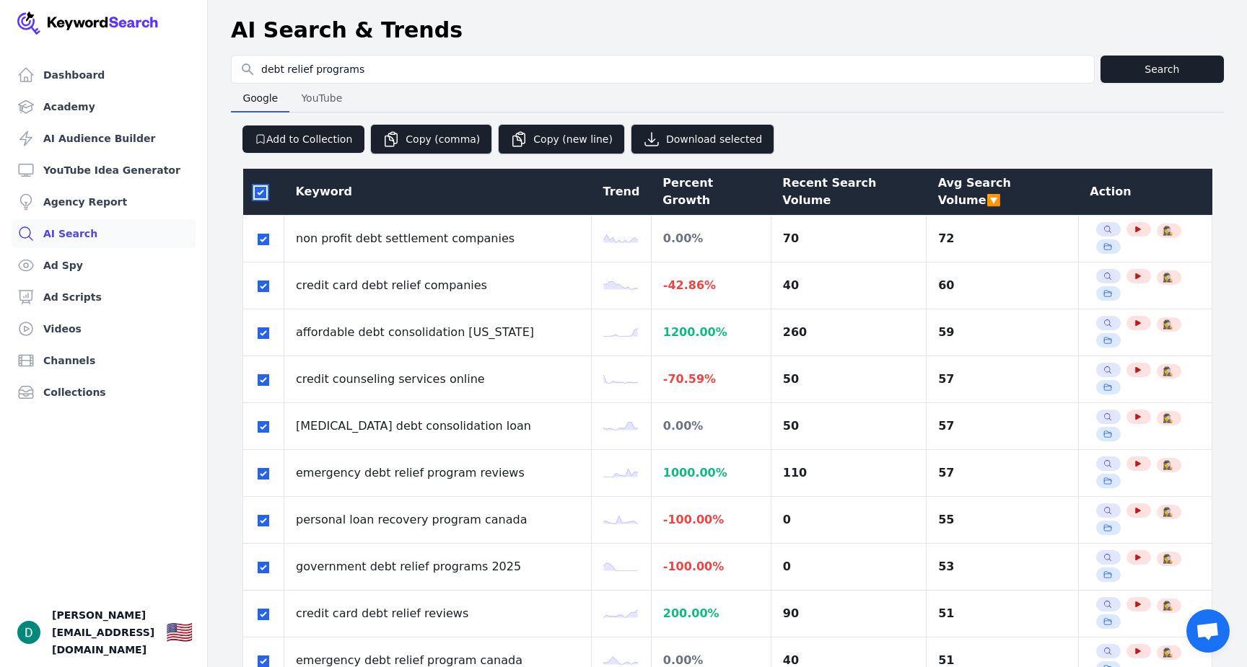
checkbox input "true"
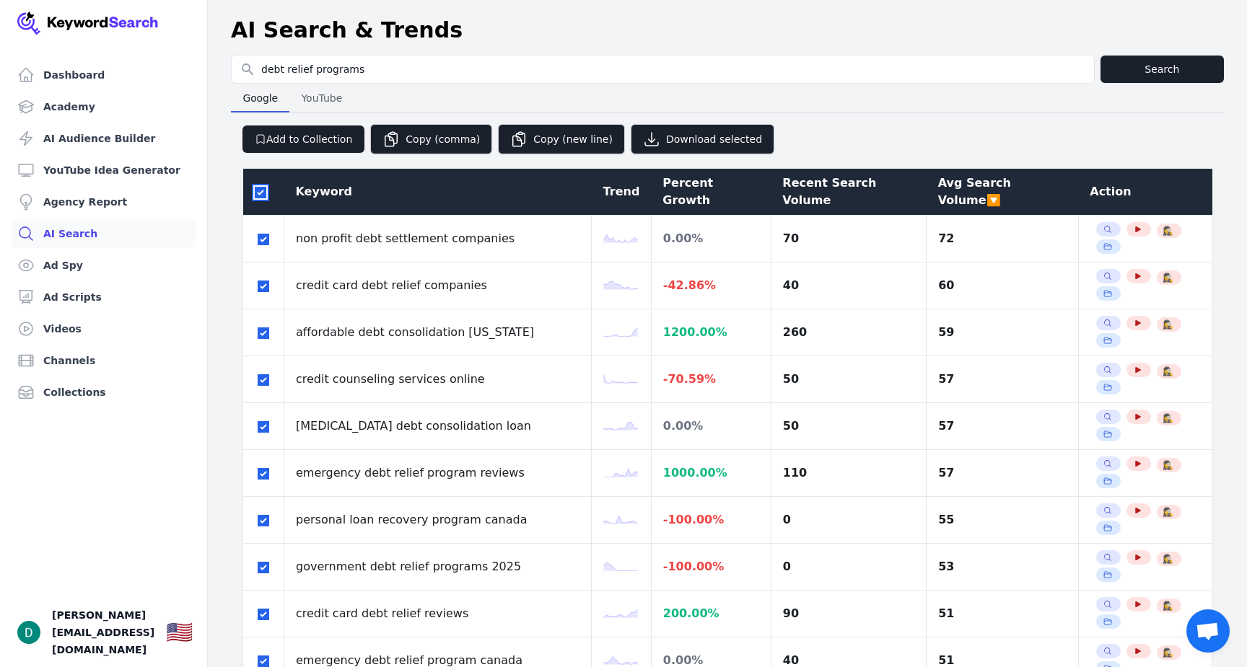
checkbox input "true"
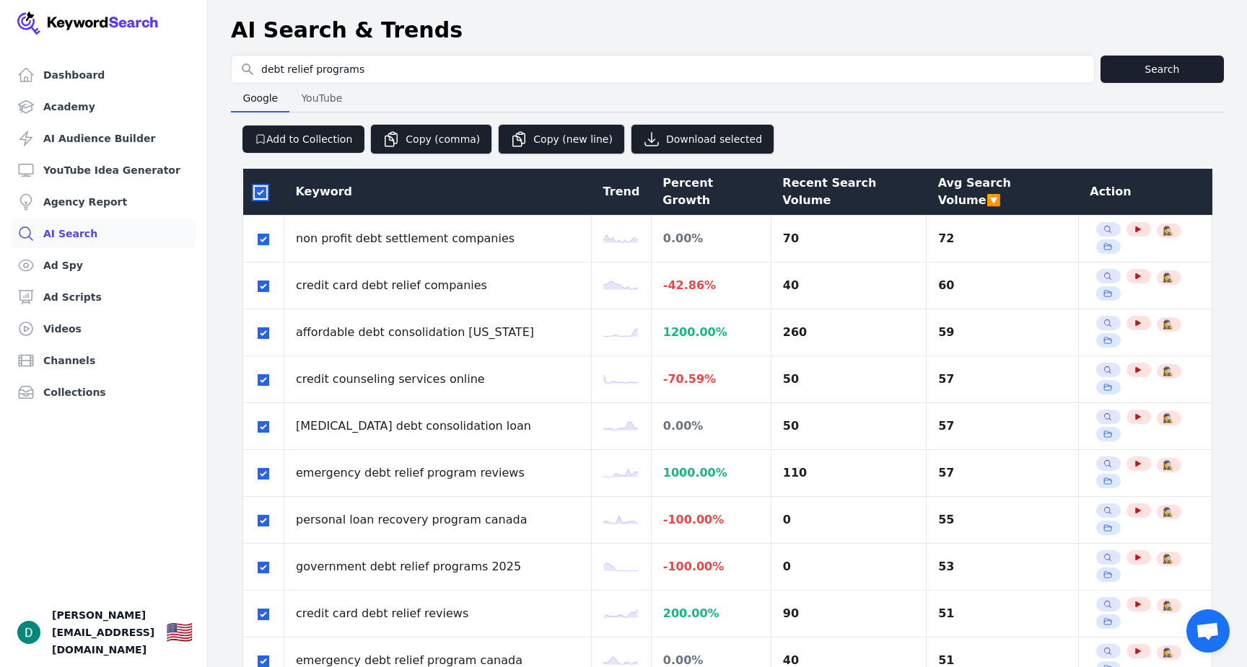
checkbox input "true"
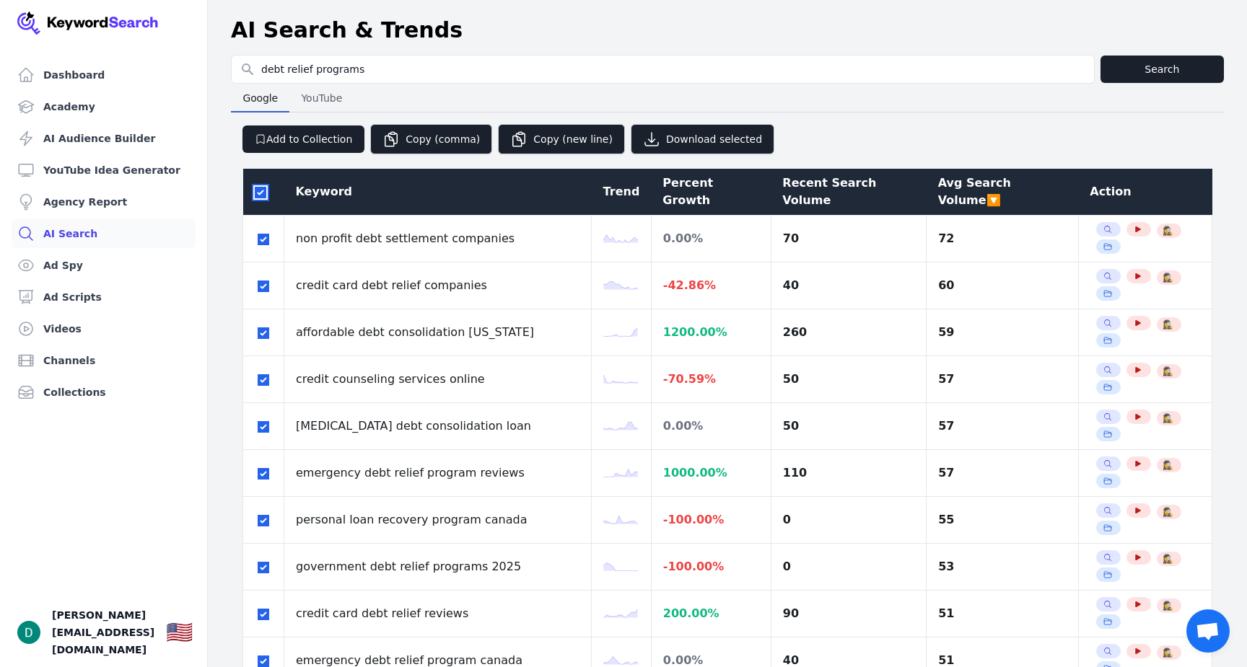
checkbox input "true"
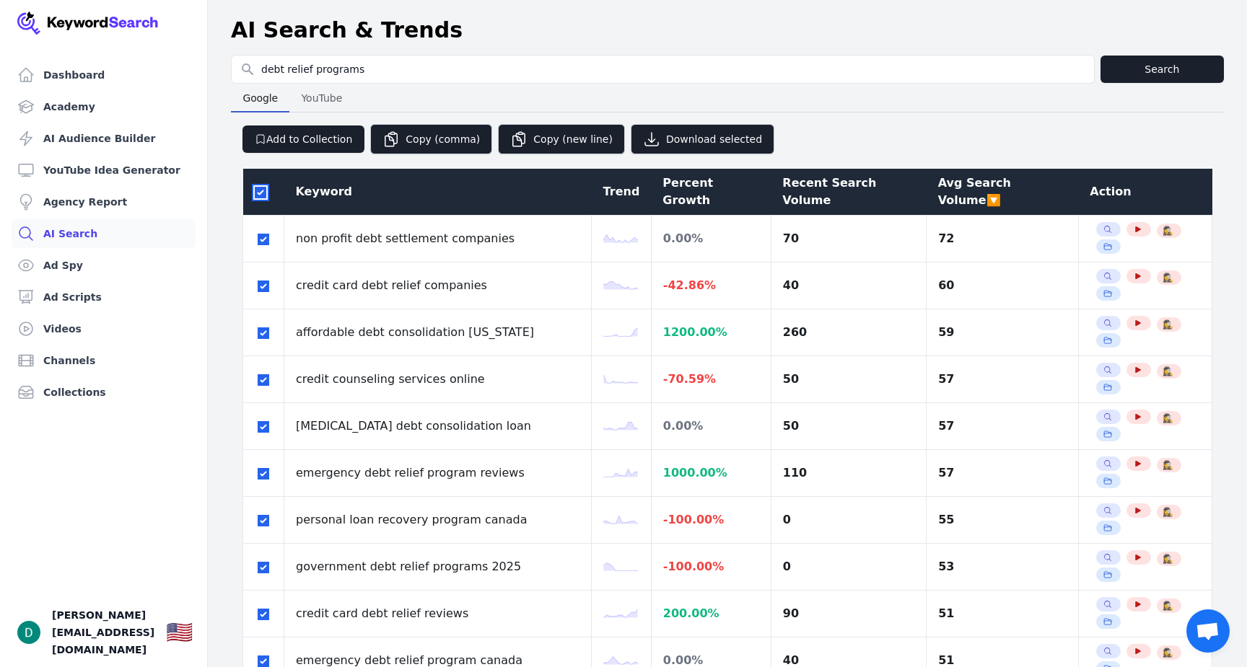
checkbox input "true"
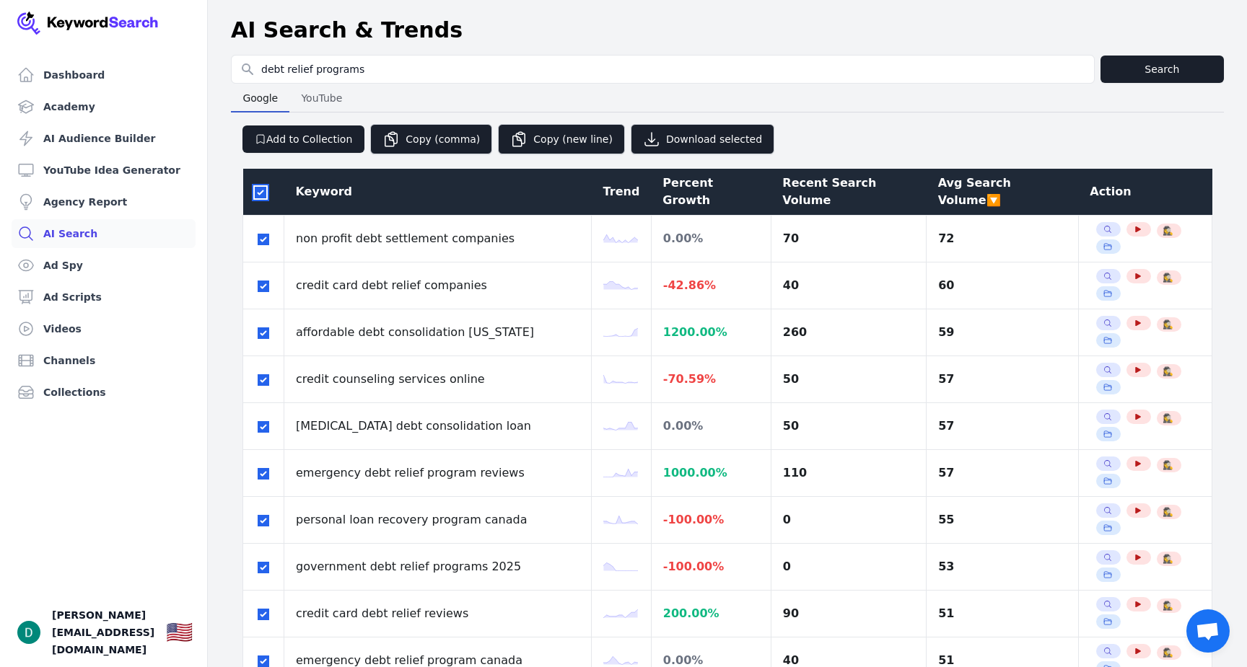
checkbox input "true"
click at [258, 187] on input "checkbox" at bounding box center [261, 193] width 12 height 12
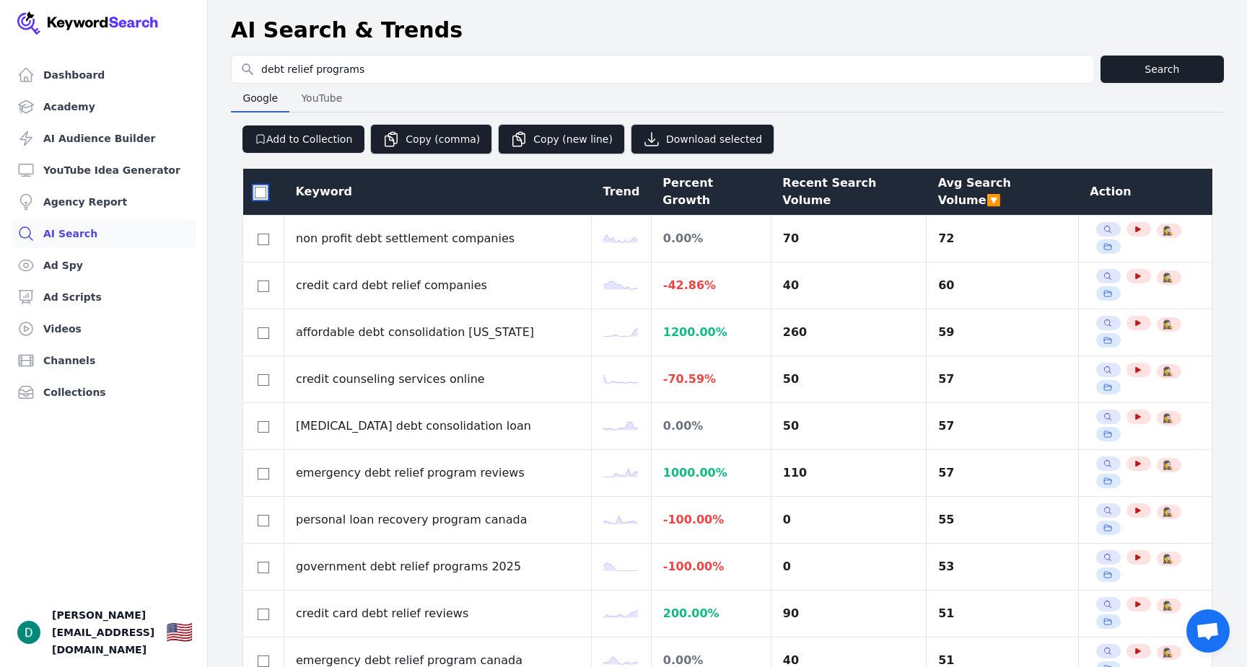
checkbox input "false"
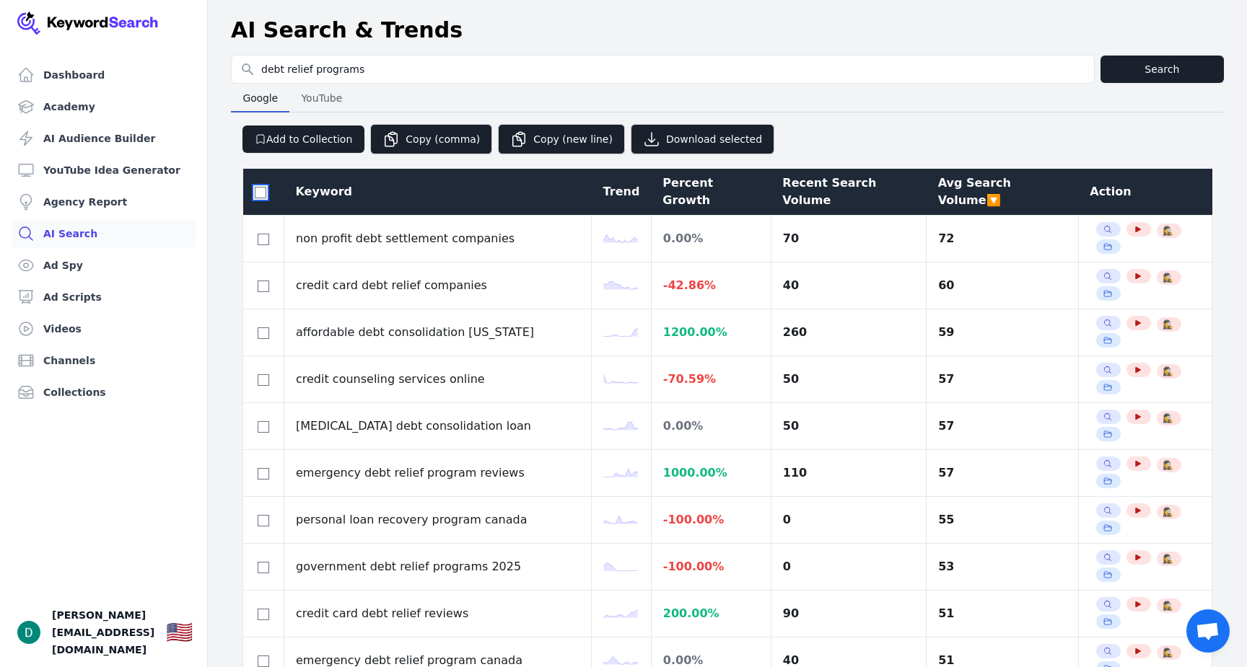
checkbox input "false"
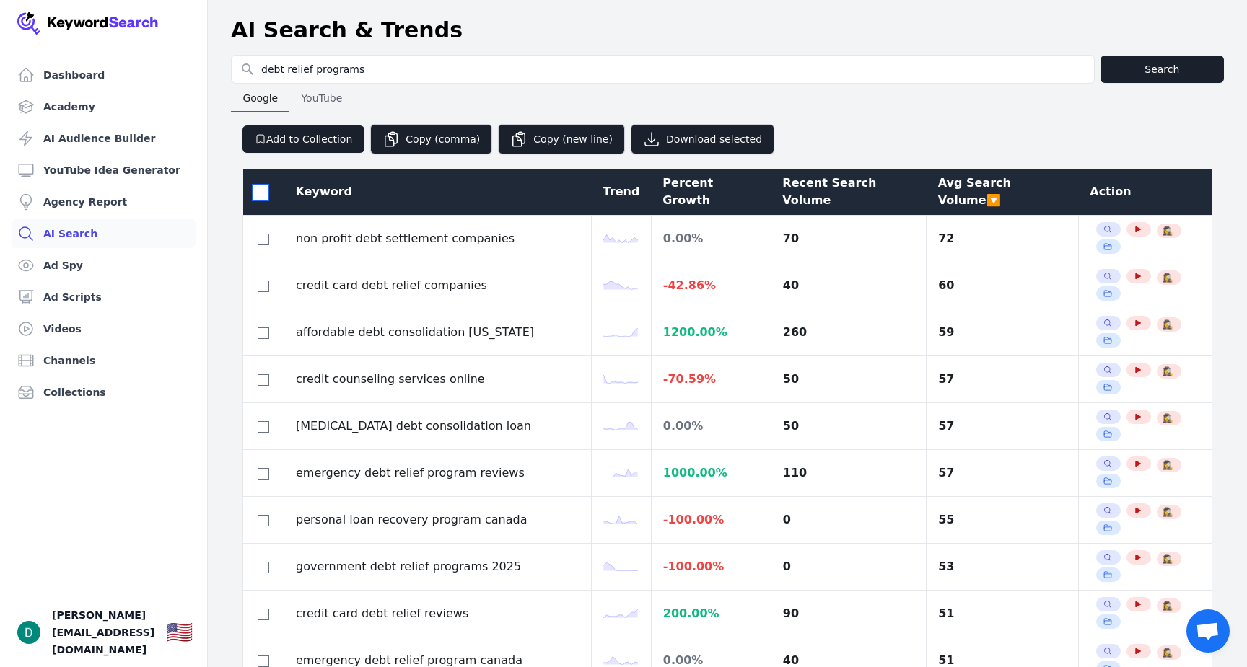
checkbox input "false"
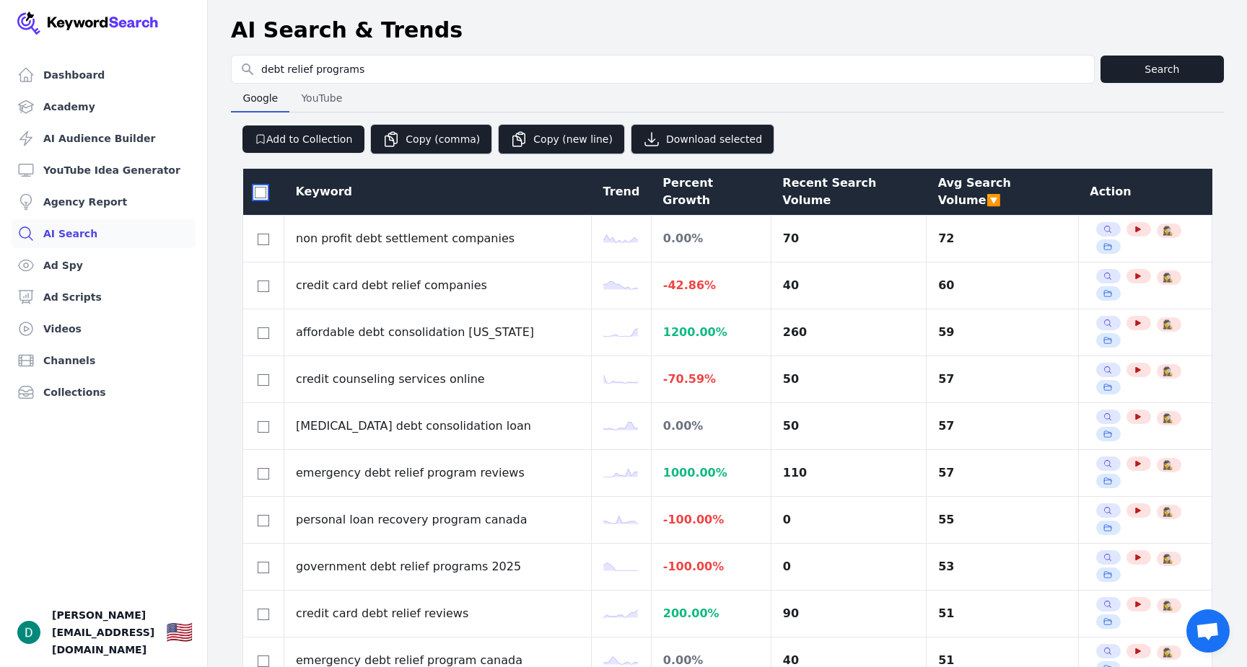
checkbox input "false"
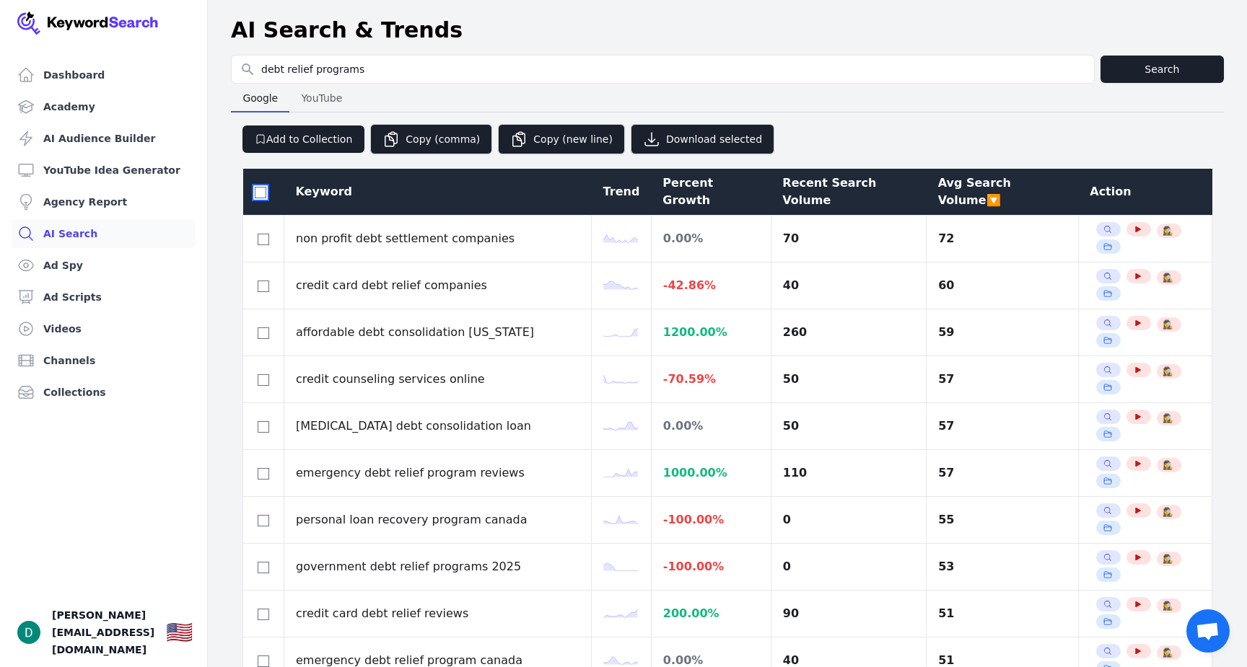
checkbox input "false"
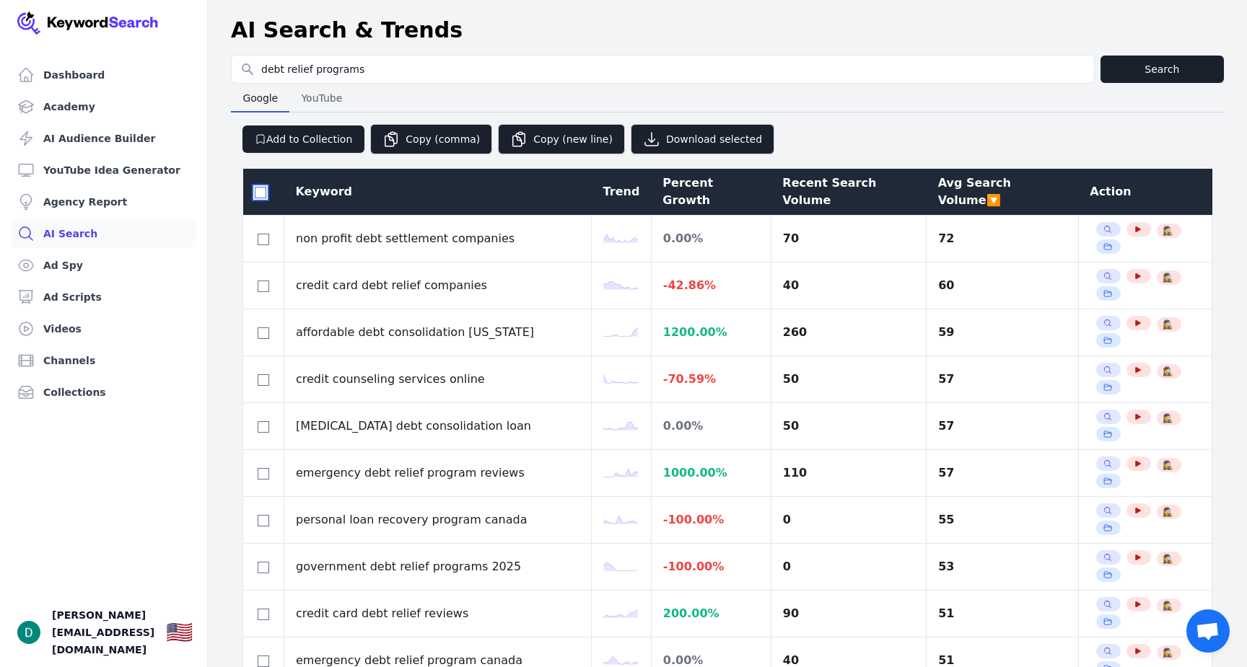
checkbox input "false"
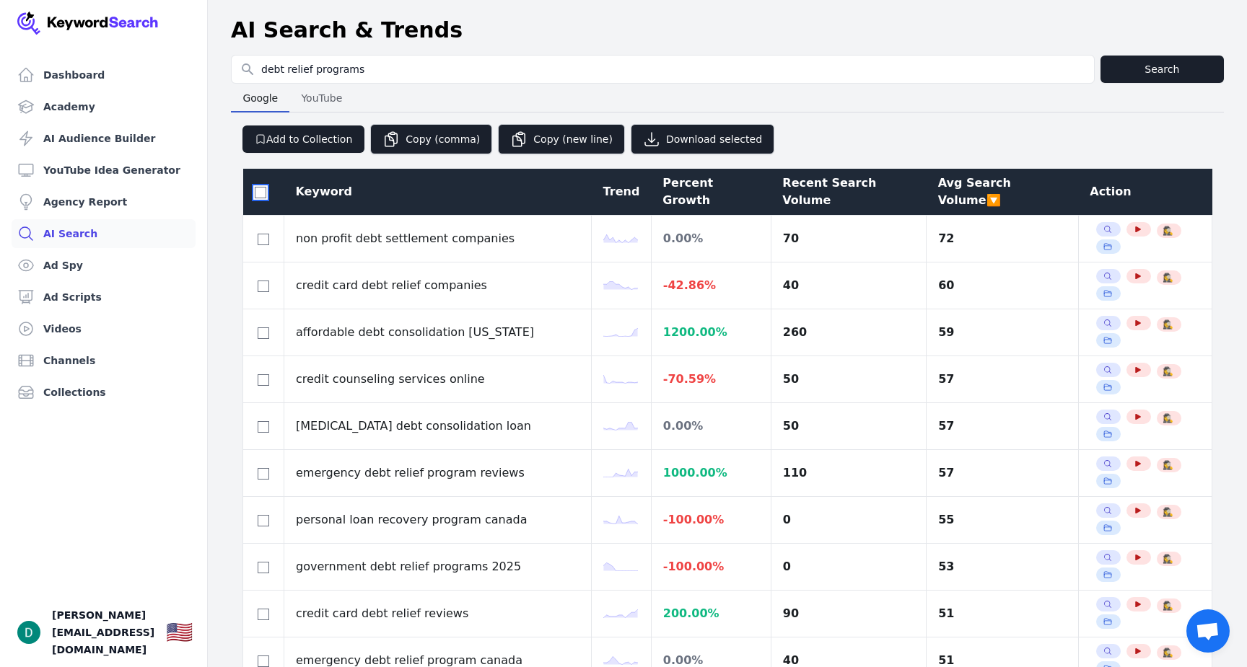
checkbox input "false"
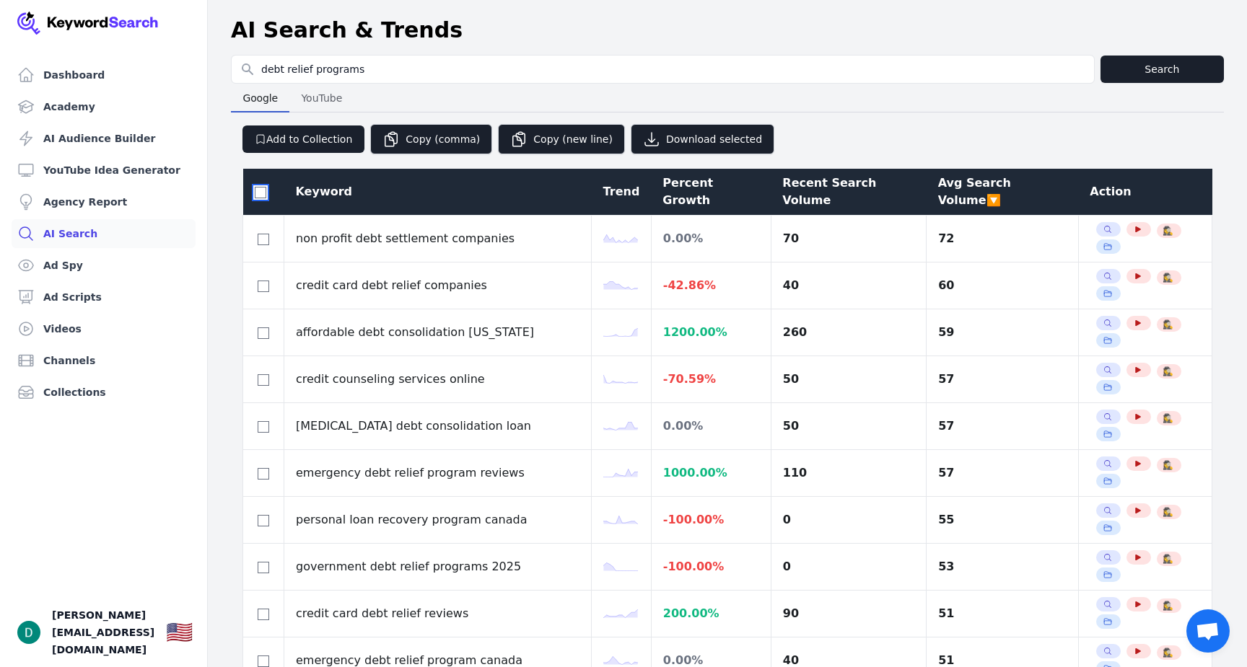
checkbox input "false"
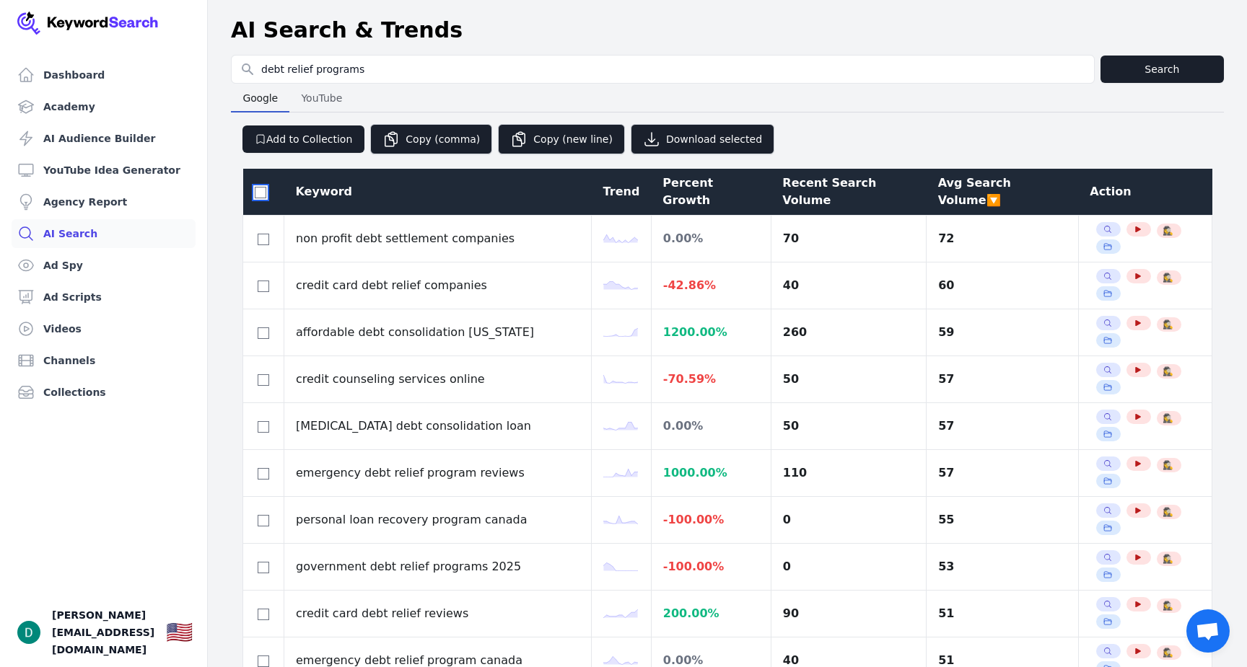
checkbox input "false"
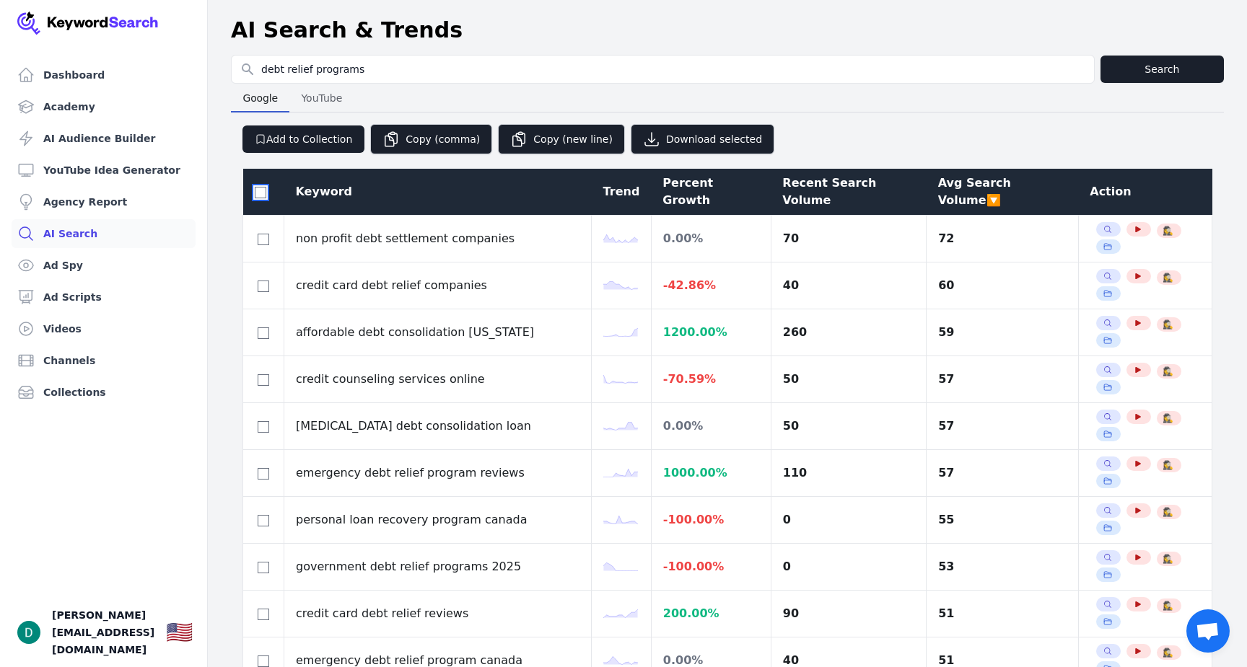
checkbox input "false"
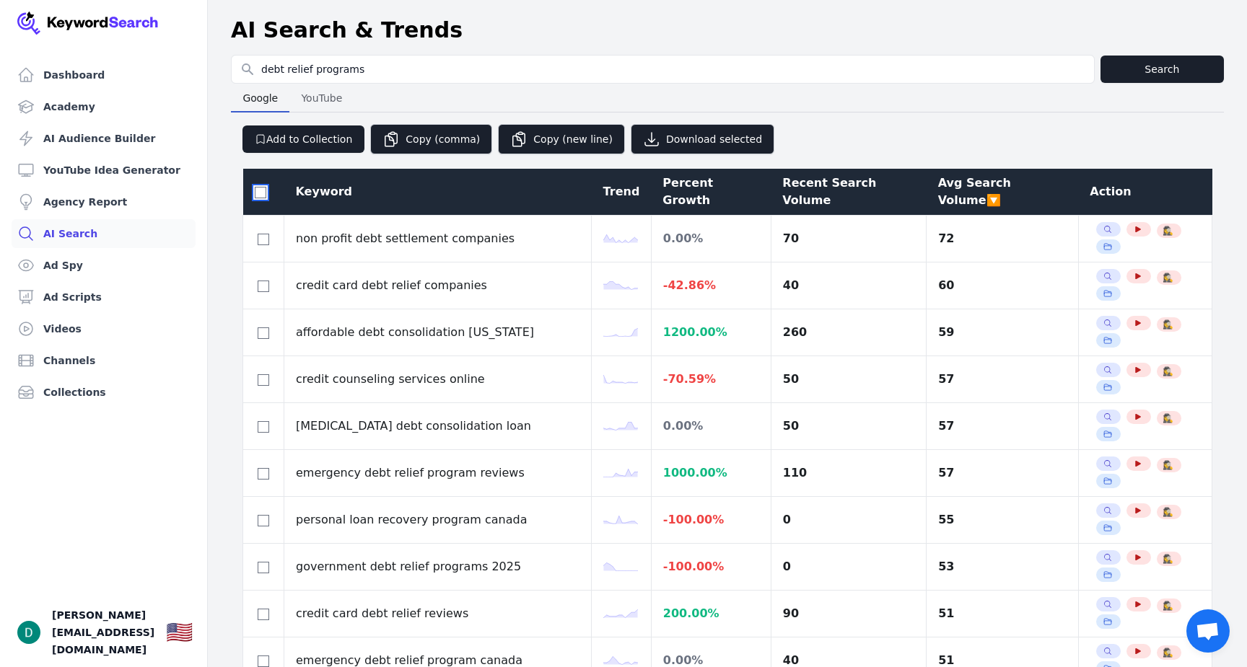
checkbox input "false"
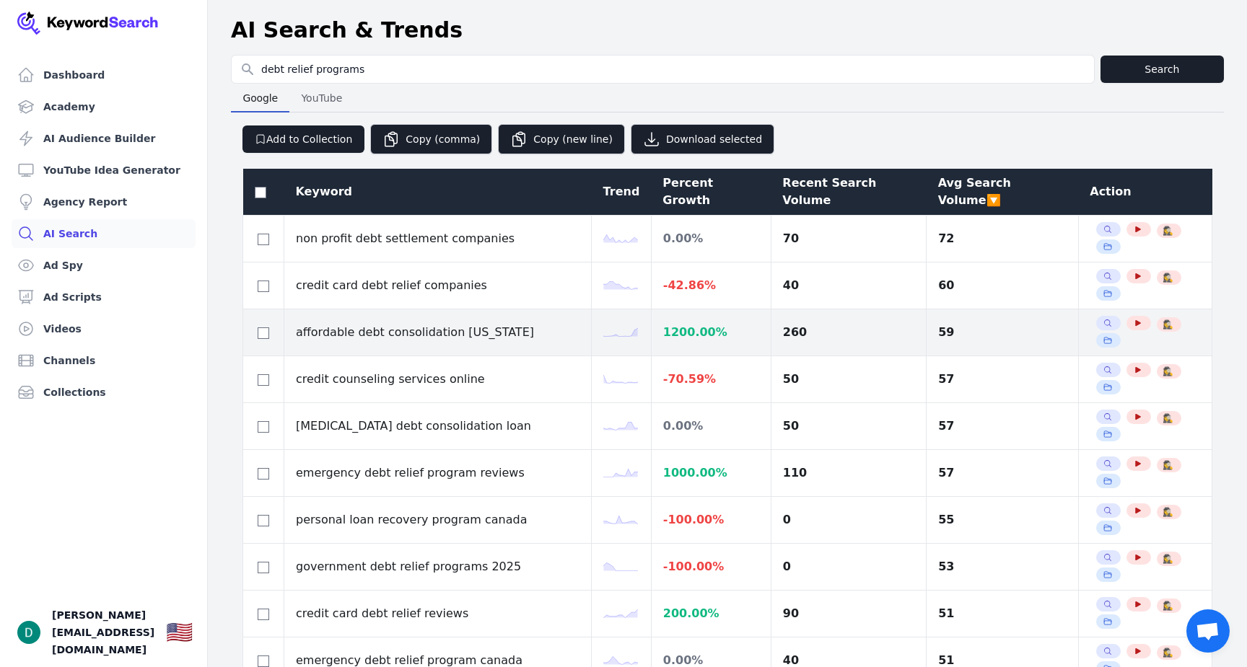
click at [255, 324] on div at bounding box center [263, 332] width 17 height 17
click at [258, 328] on input "checkbox" at bounding box center [264, 334] width 12 height 12
checkbox input "true"
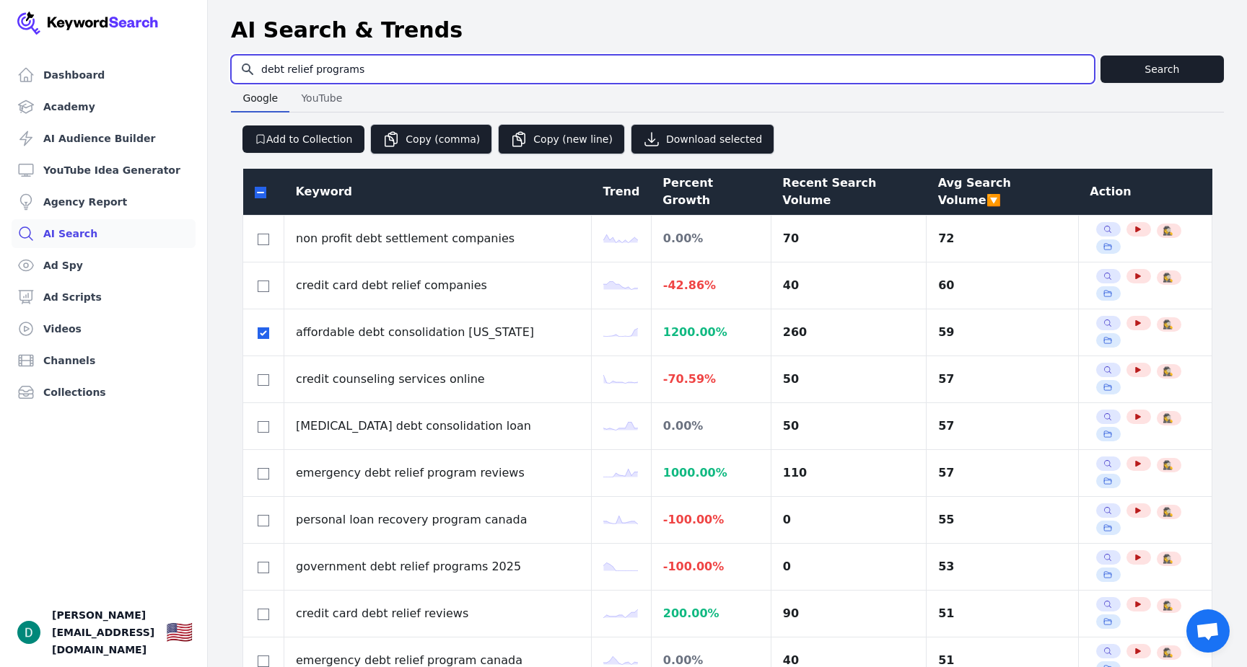
click at [351, 61] on input "debt relief programs" at bounding box center [663, 69] width 862 height 27
click at [351, 62] on input "debt relief programs" at bounding box center [663, 69] width 862 height 27
type input "balance transfer credit cards"
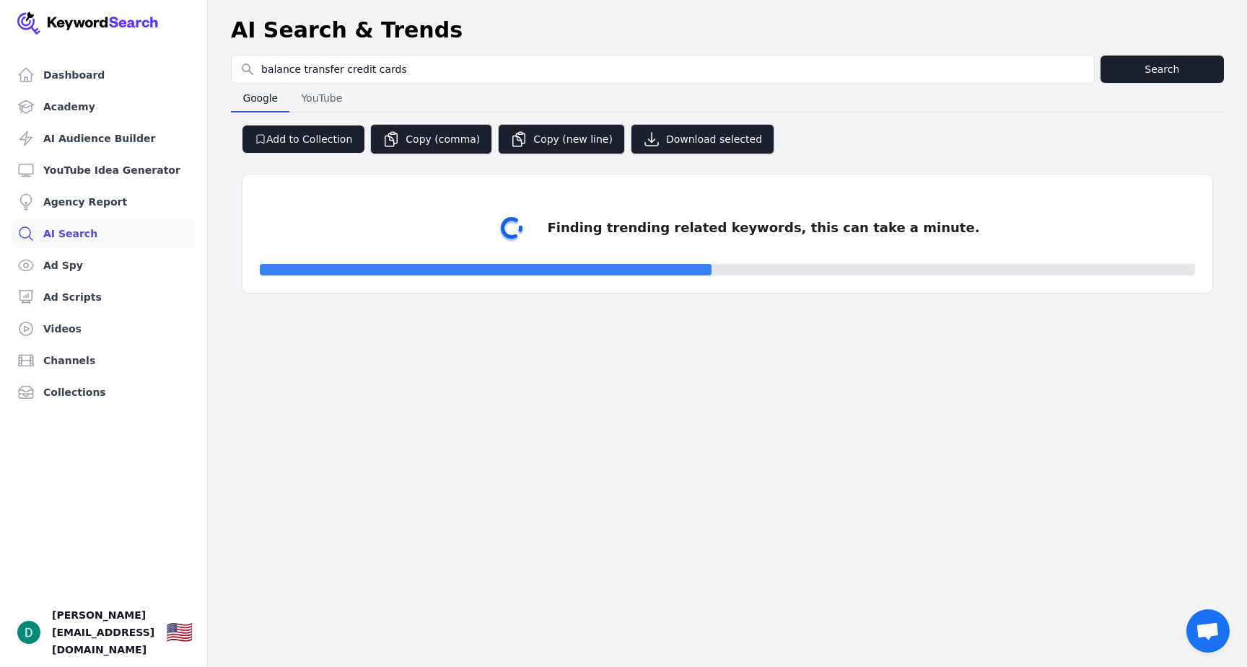
select select "50"
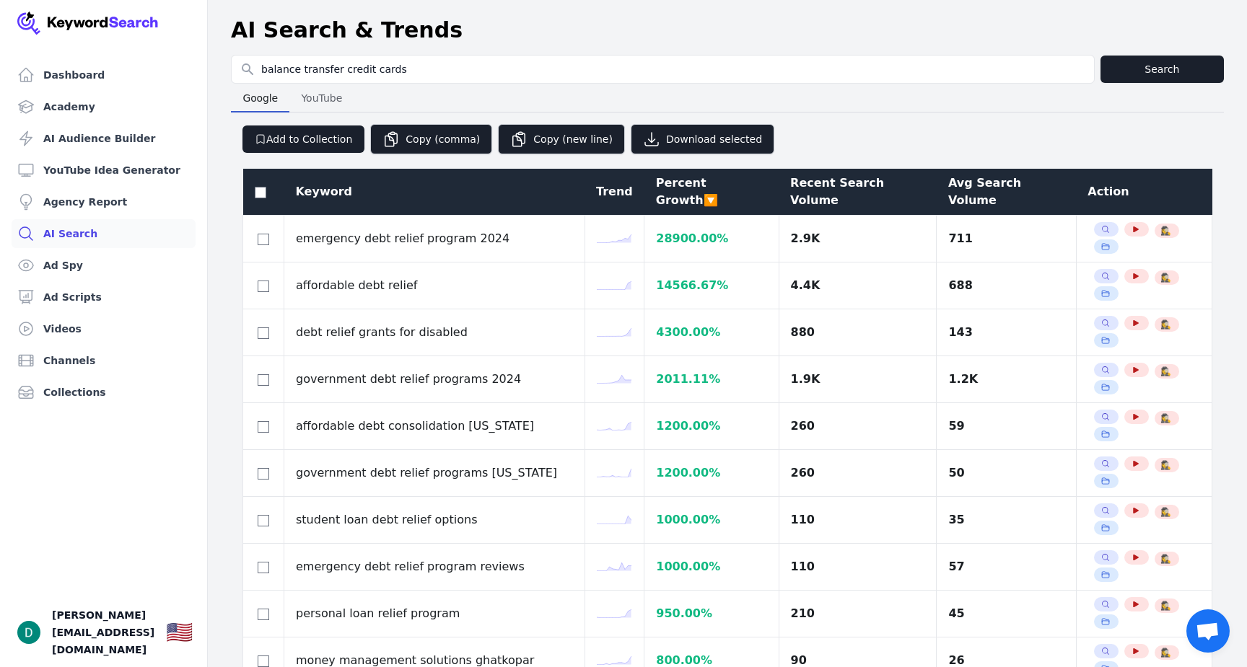
click at [1148, 114] on div "Add to Collection Copy (comma) Copy (new line) Download selected" at bounding box center [727, 134] width 993 height 42
click at [980, 180] on div "Avg Search Volume" at bounding box center [1006, 192] width 116 height 35
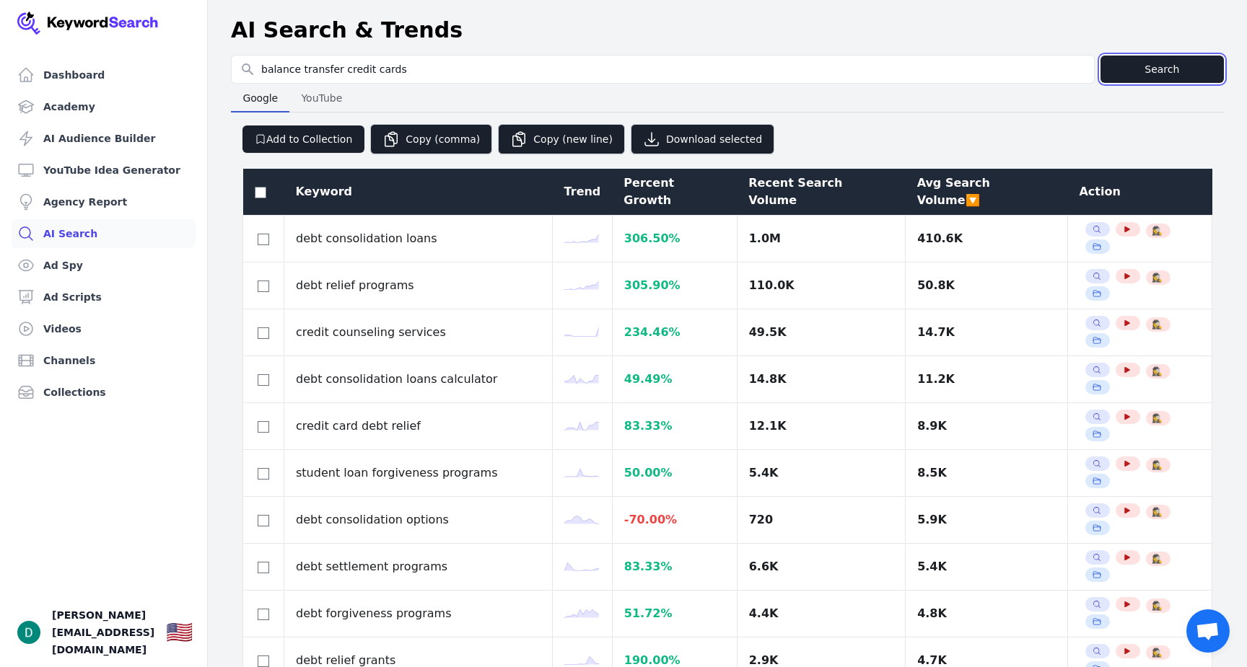
click at [1139, 69] on button "Search" at bounding box center [1161, 69] width 123 height 27
click at [346, 103] on button "YouTube YouTube" at bounding box center [321, 98] width 64 height 29
select select "50"
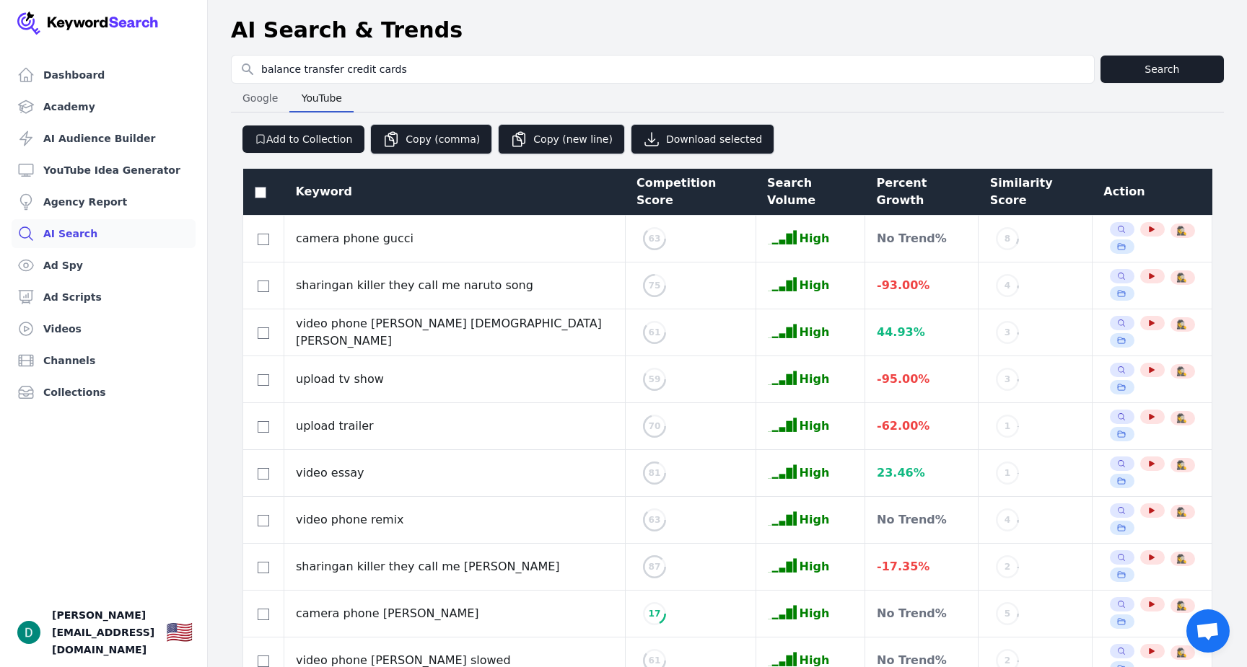
click at [346, 183] on div "Keyword" at bounding box center [455, 191] width 318 height 17
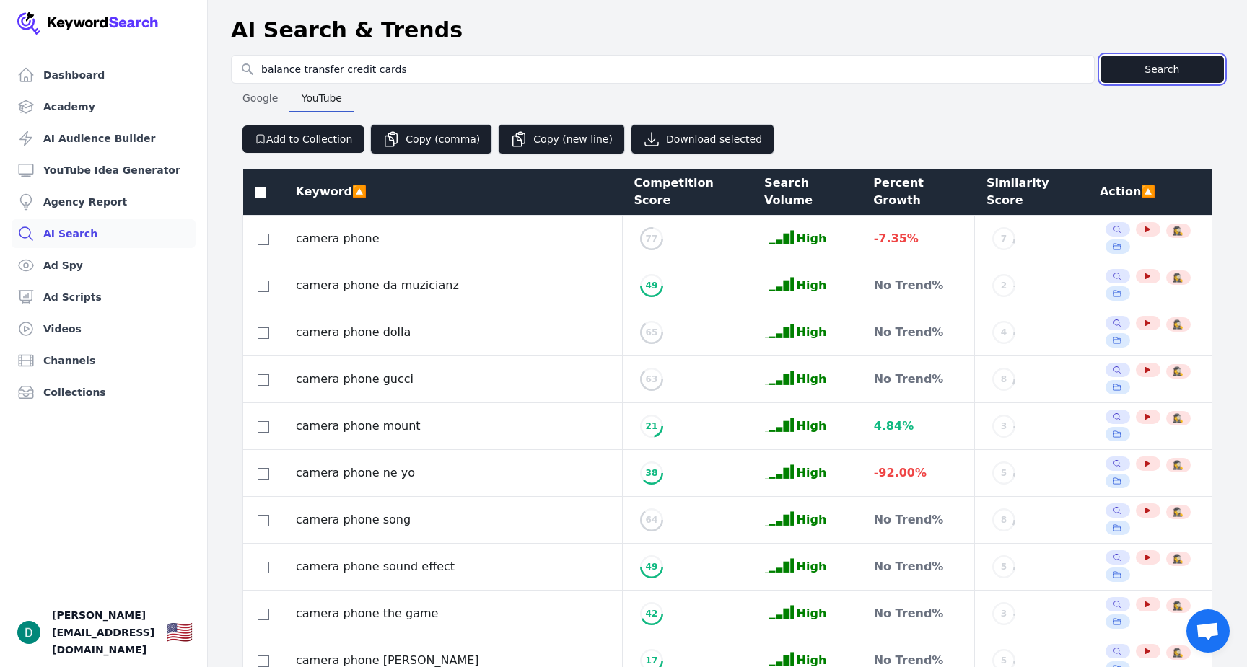
click at [1138, 61] on button "Search" at bounding box center [1161, 69] width 123 height 27
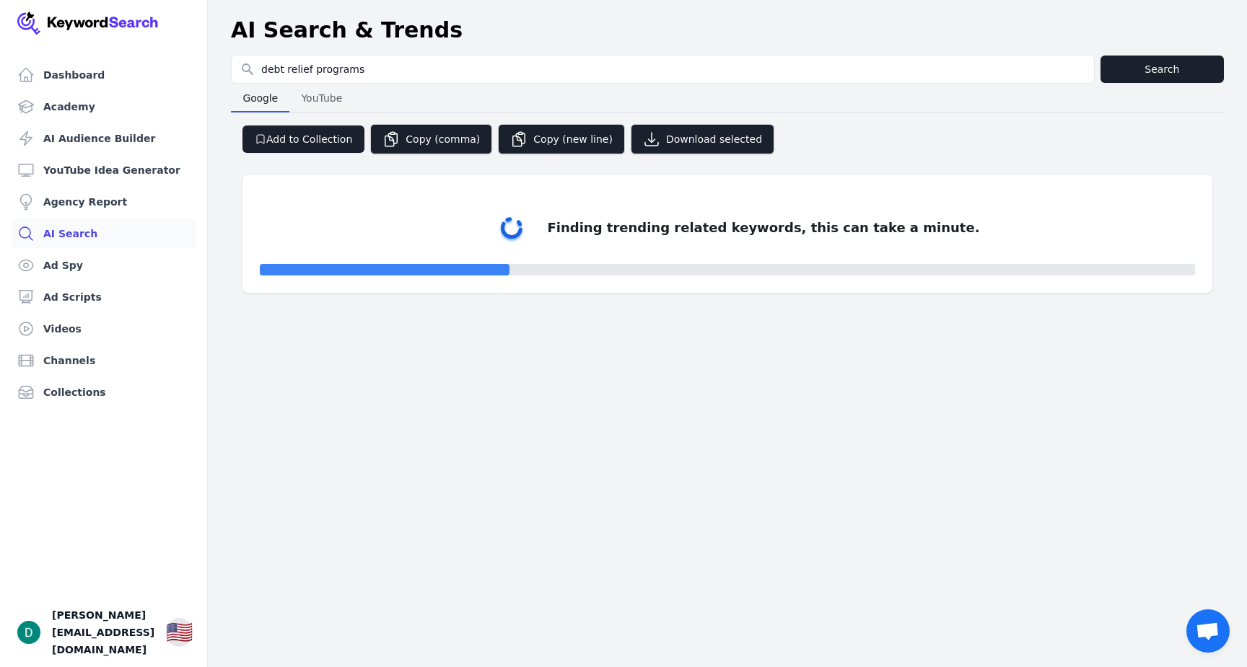
select select "50"
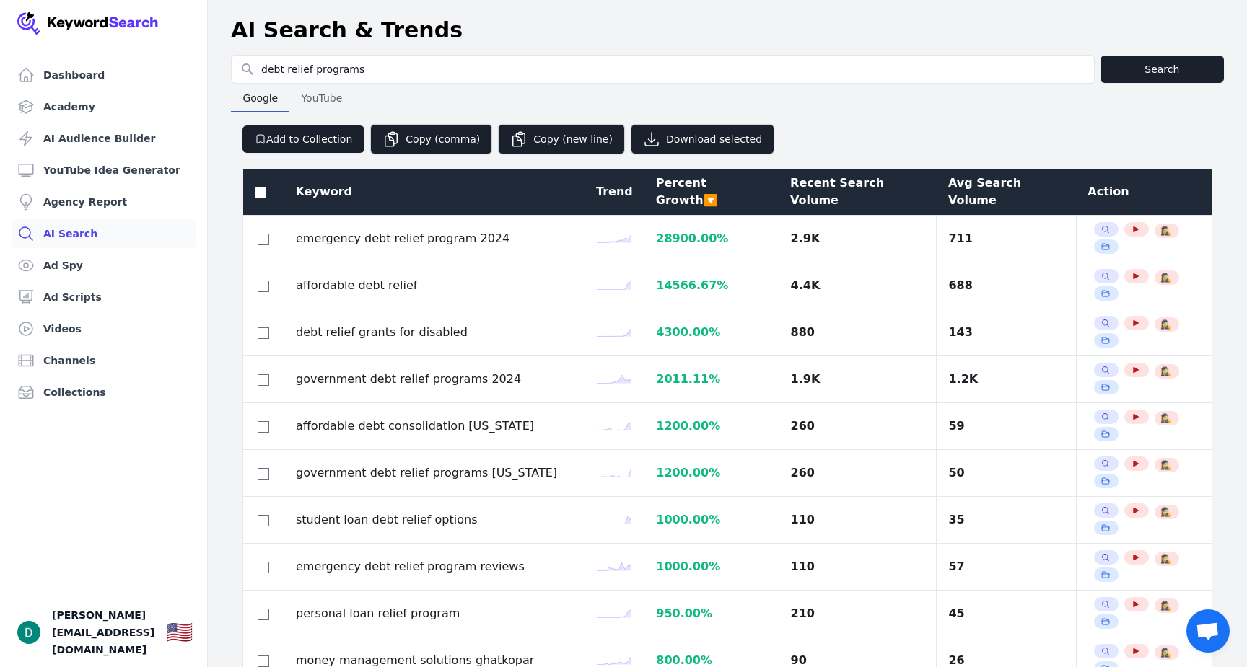
click at [318, 183] on div "Keyword" at bounding box center [435, 191] width 278 height 17
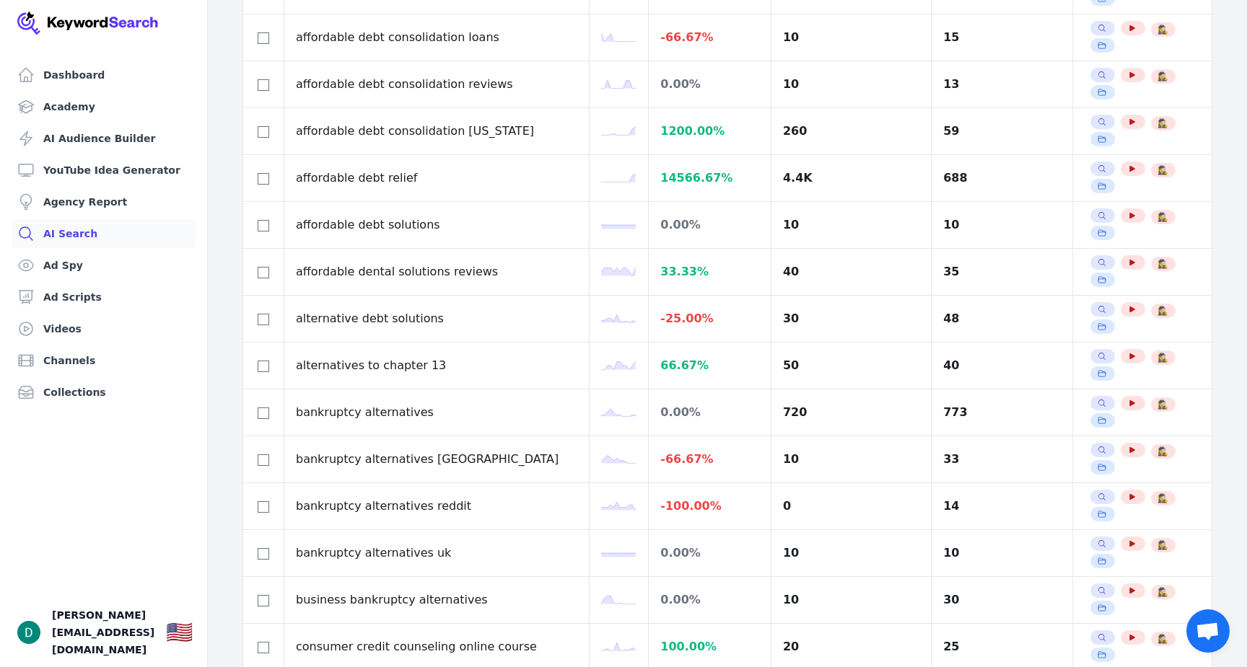
scroll to position [125, 0]
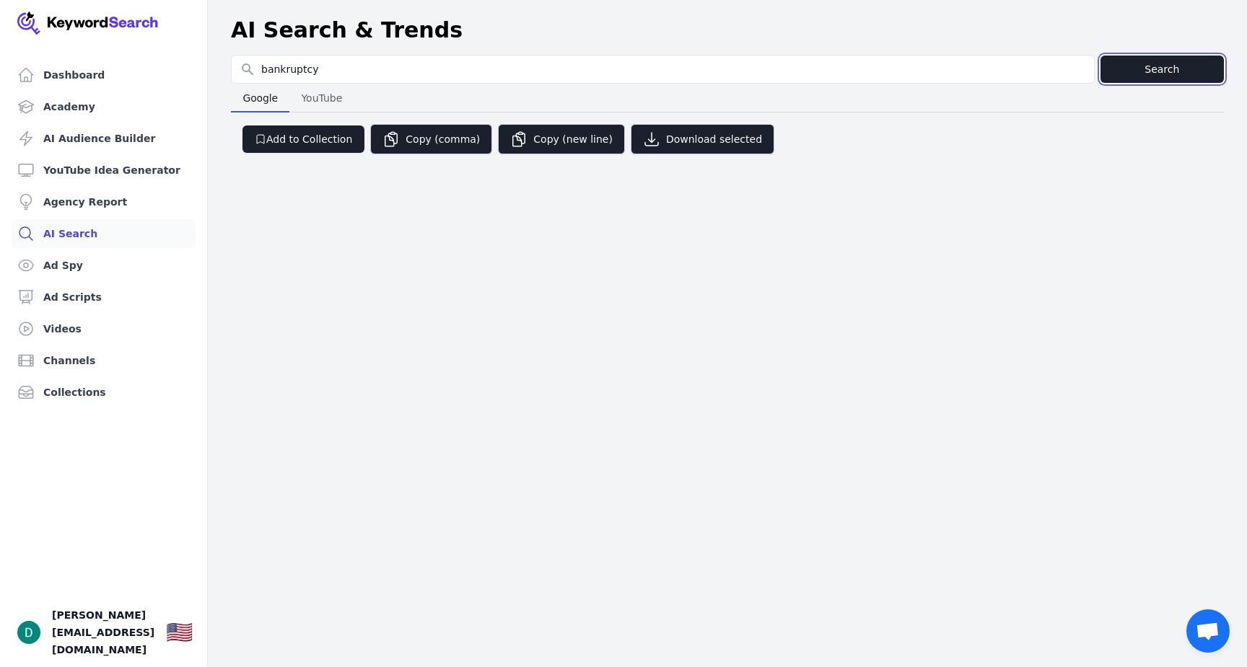
click at [1131, 73] on button "Search" at bounding box center [1161, 69] width 123 height 27
click at [59, 79] on link "Dashboard" at bounding box center [104, 75] width 184 height 29
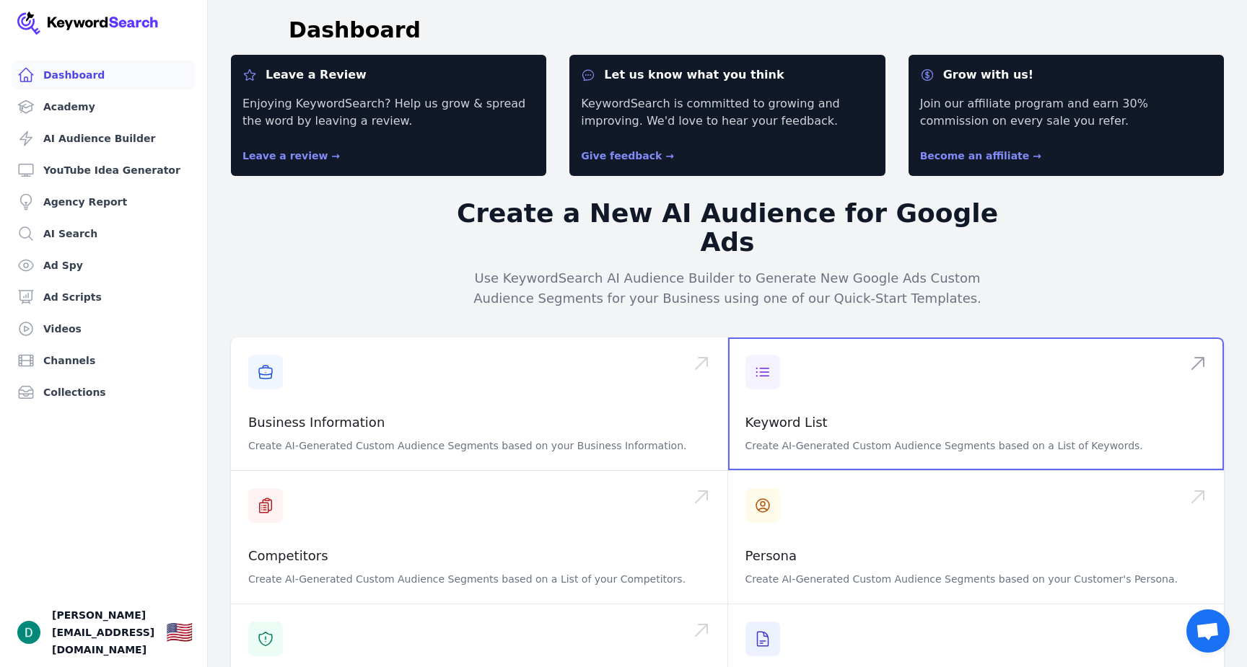
click at [805, 359] on span at bounding box center [976, 404] width 496 height 133
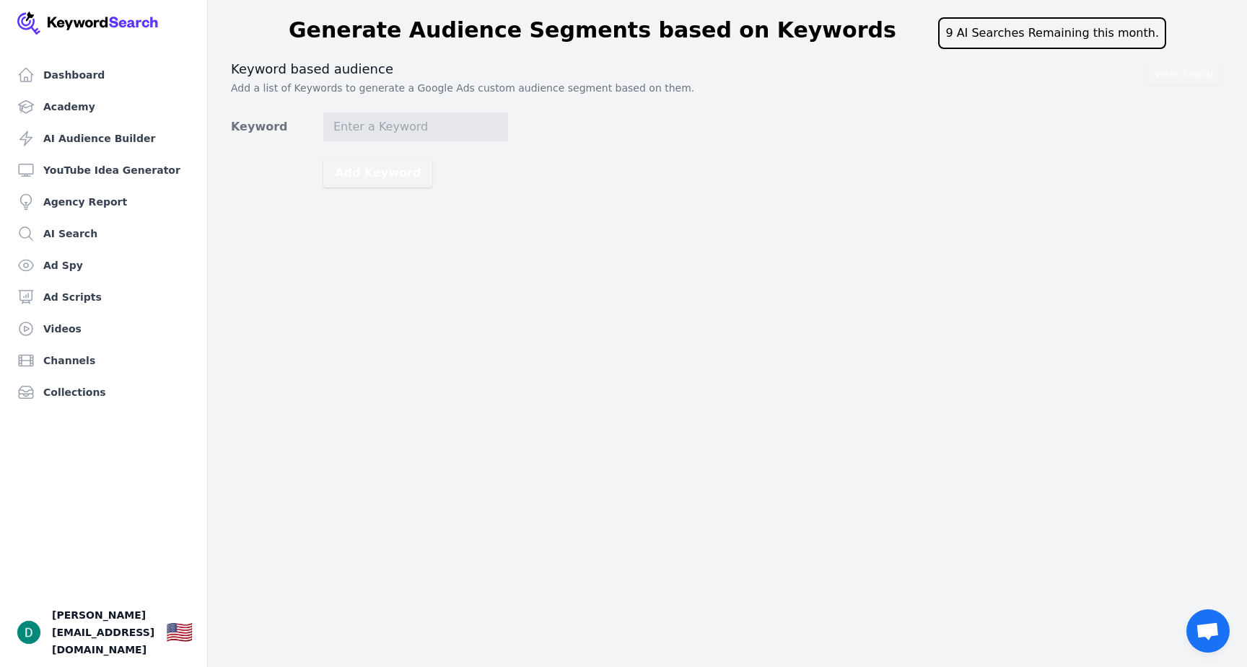
click at [443, 148] on form "Keyword Add Keyword" at bounding box center [369, 150] width 277 height 75
click at [442, 110] on div "Video Tutorial Keyword based audience Add a list of Keywords to generate a Goog…" at bounding box center [727, 124] width 993 height 127
click at [439, 128] on input "Keyword" at bounding box center [415, 127] width 185 height 29
type input "a"
type input "bankruptcy"
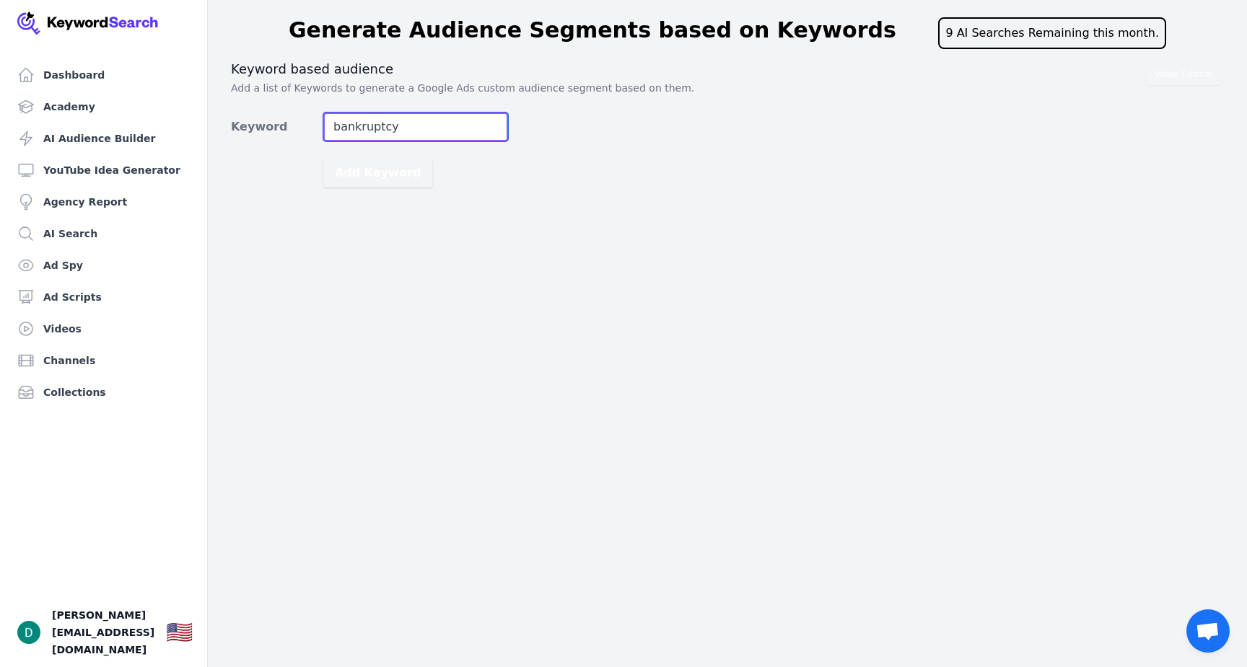
click at [323, 159] on button "Add Keyword" at bounding box center [377, 173] width 109 height 29
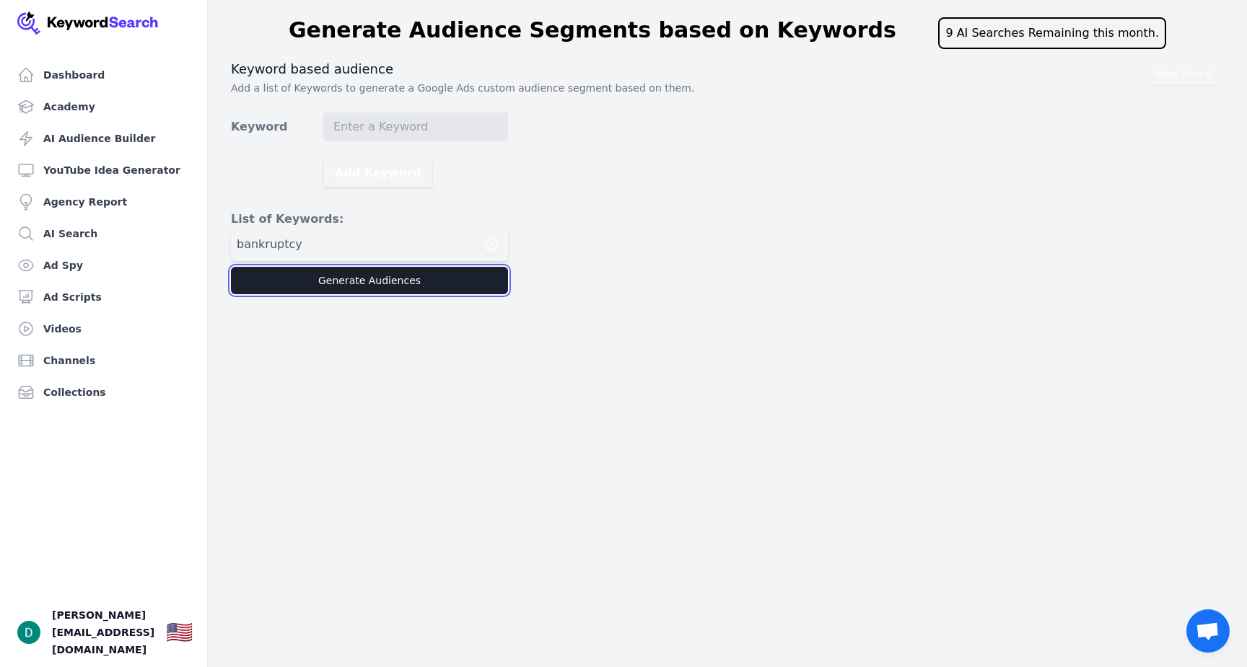
click at [302, 279] on button "Generate Audiences" at bounding box center [369, 280] width 277 height 27
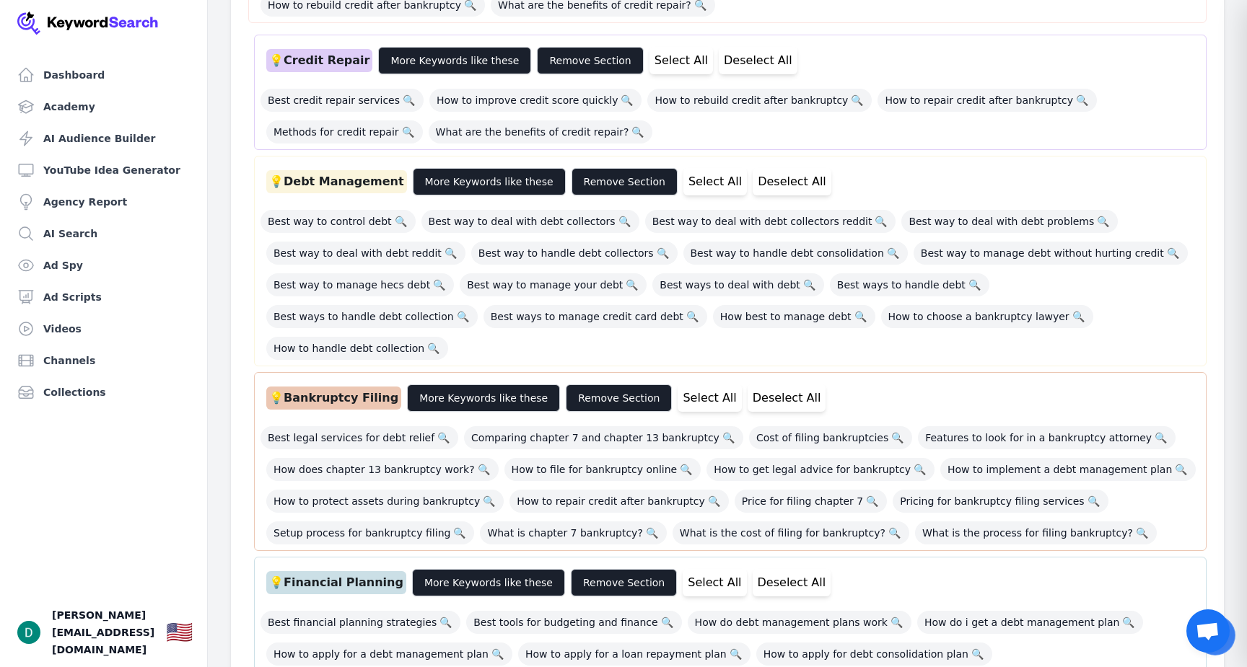
scroll to position [473, 0]
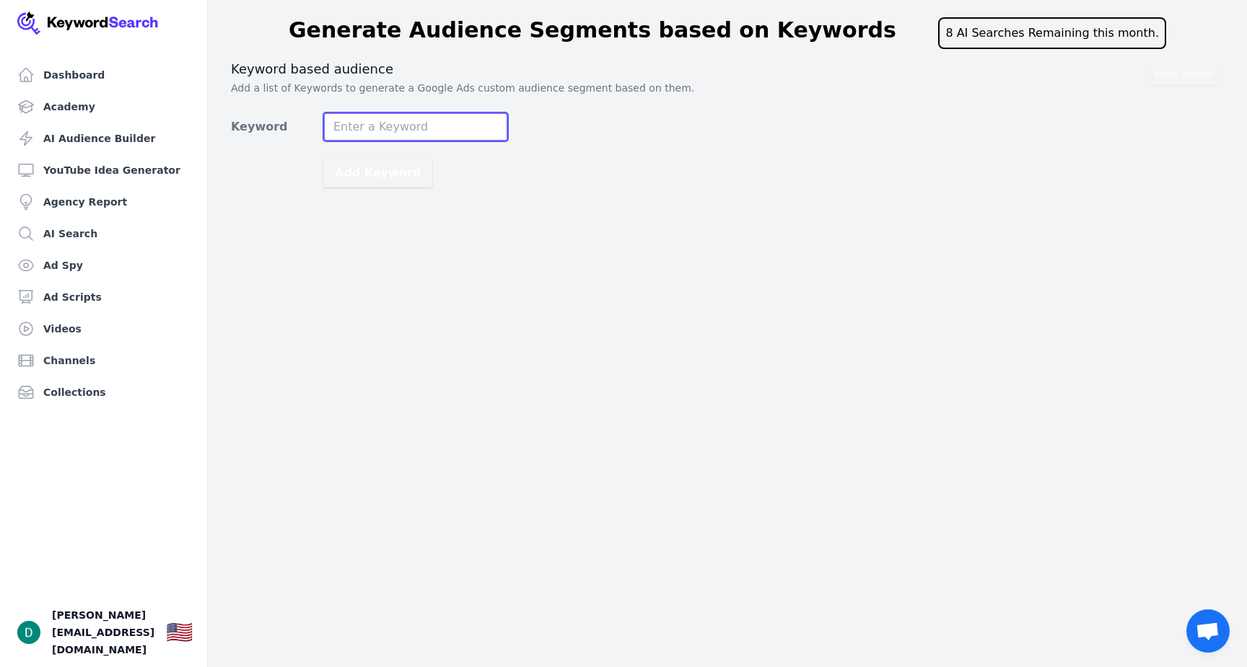
click at [463, 126] on input "Keyword" at bounding box center [415, 127] width 185 height 29
click at [416, 135] on input "Keyword" at bounding box center [415, 127] width 185 height 29
type input "balance transfer credit card"
click at [323, 159] on button "Add Keyword" at bounding box center [377, 173] width 109 height 29
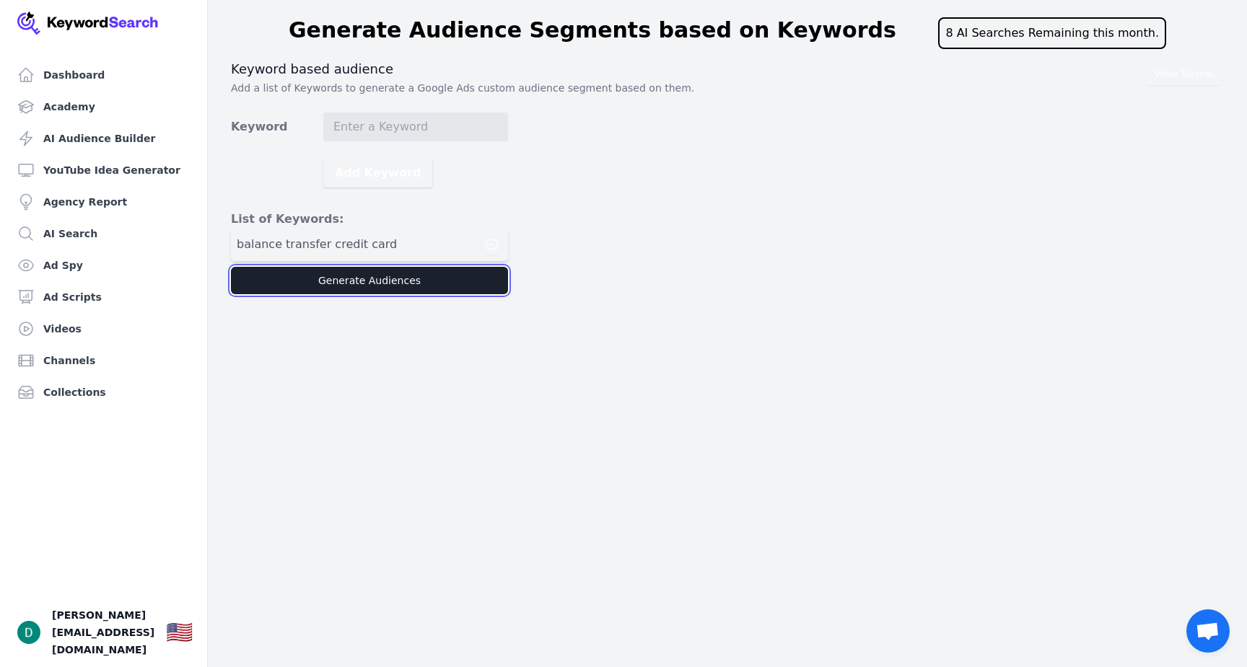
click at [382, 280] on button "Generate Audiences" at bounding box center [369, 280] width 277 height 27
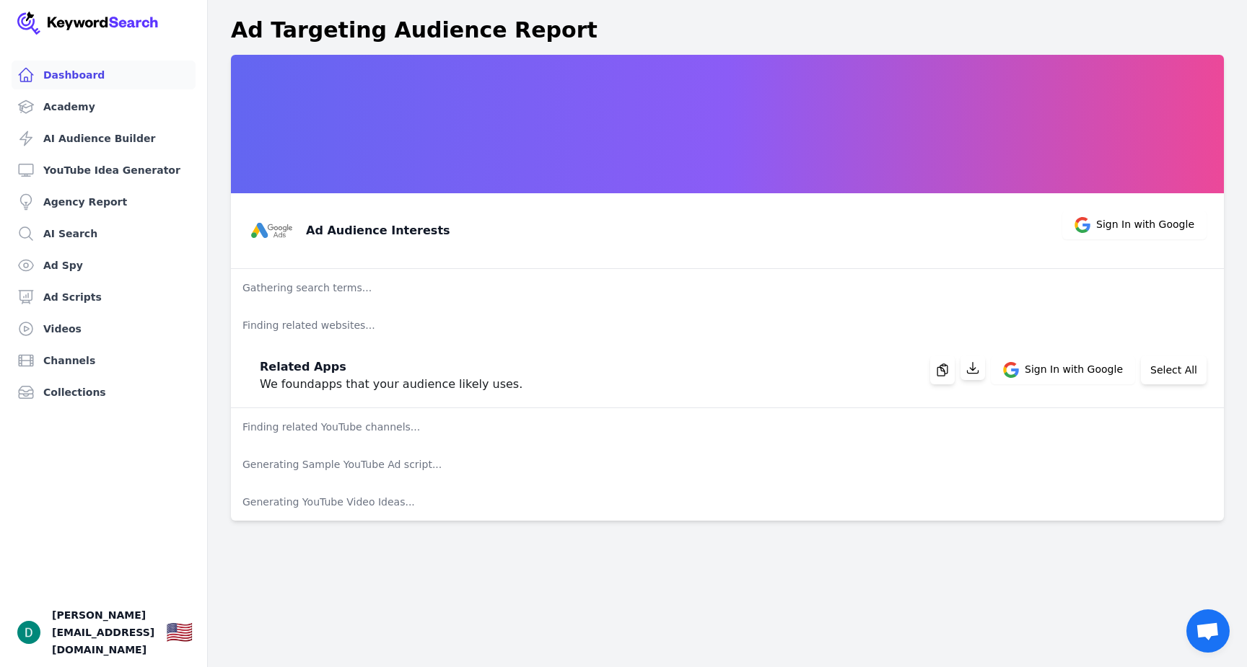
click at [69, 81] on link "Dashboard" at bounding box center [104, 75] width 184 height 29
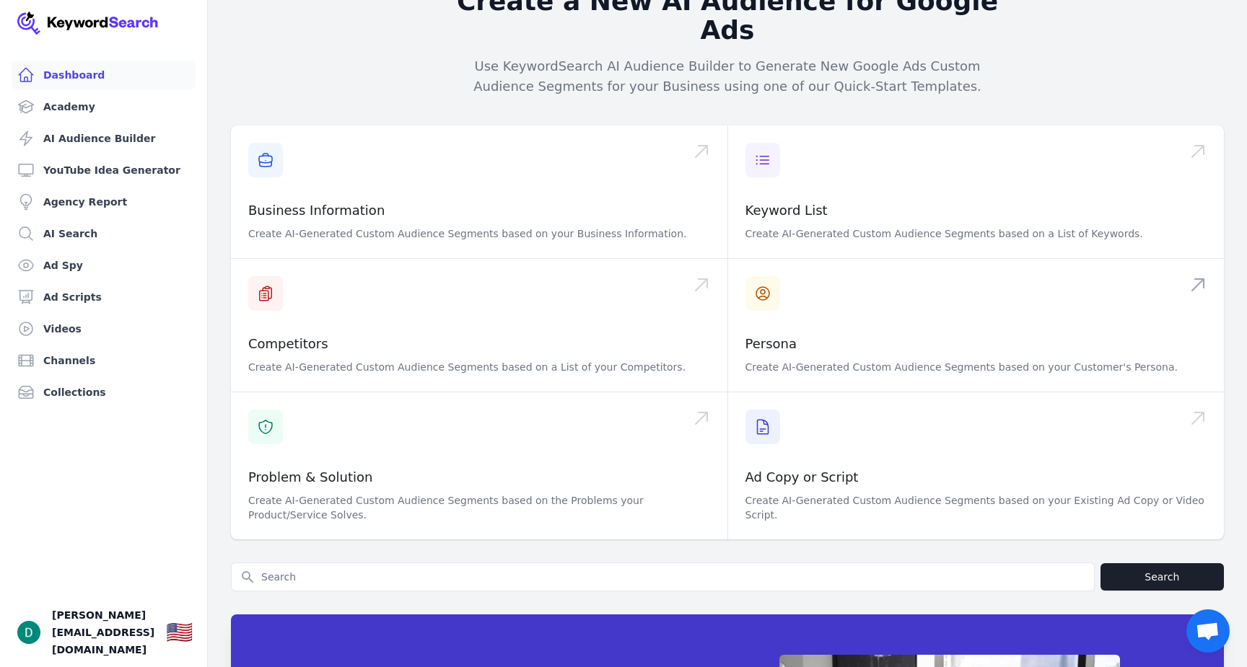
scroll to position [216, 0]
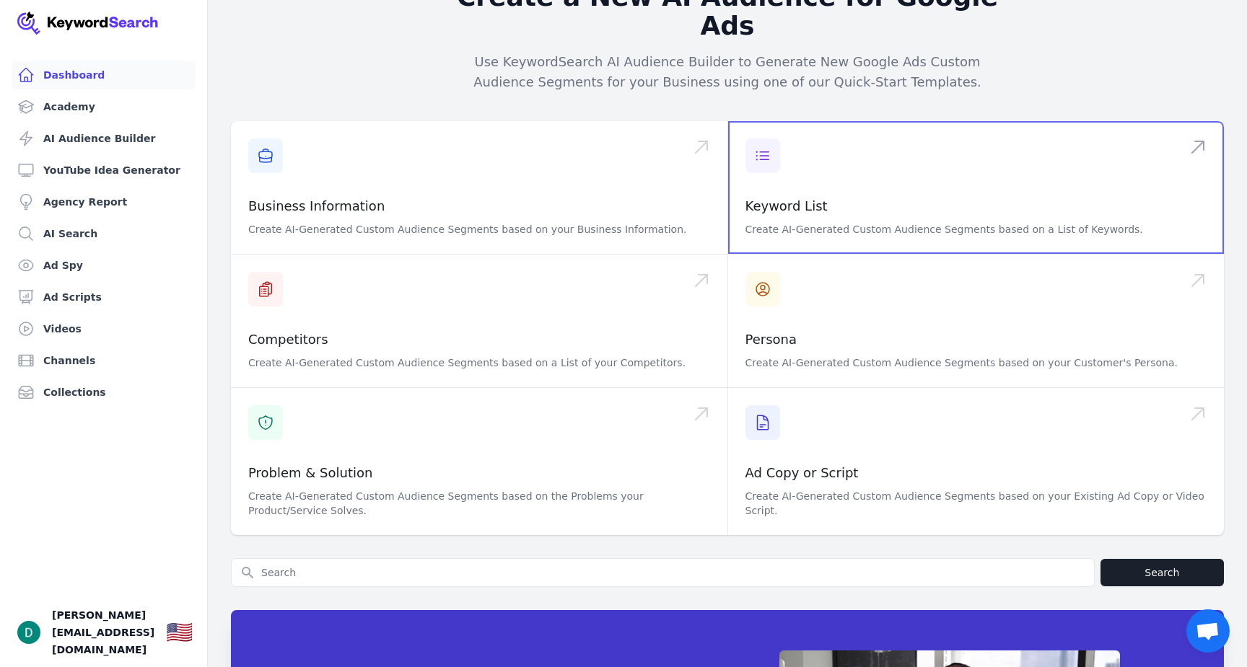
click at [809, 189] on span at bounding box center [976, 187] width 496 height 133
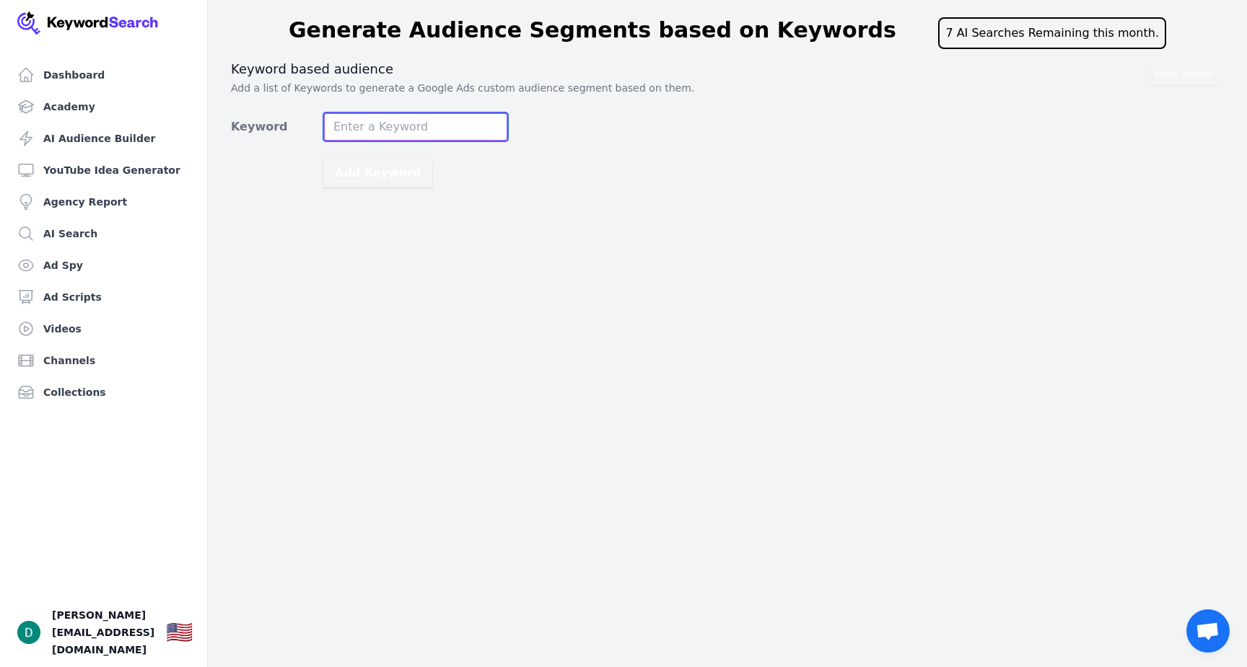
click at [423, 132] on input "Keyword" at bounding box center [415, 127] width 185 height 29
type input "balance transfer credit card"
click at [405, 200] on div "Dashboard Academy AI Audience Builder YouTube Idea Generator Agency Report AI S…" at bounding box center [623, 333] width 1247 height 667
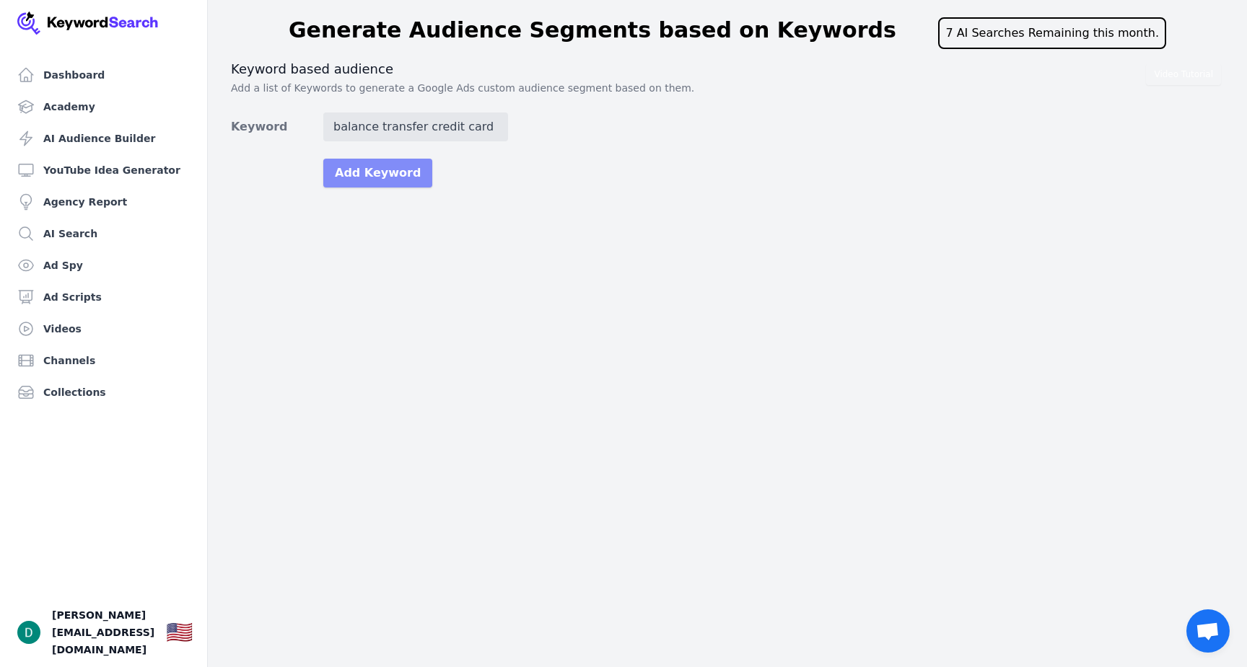
click at [394, 175] on button "Add Keyword" at bounding box center [377, 173] width 109 height 29
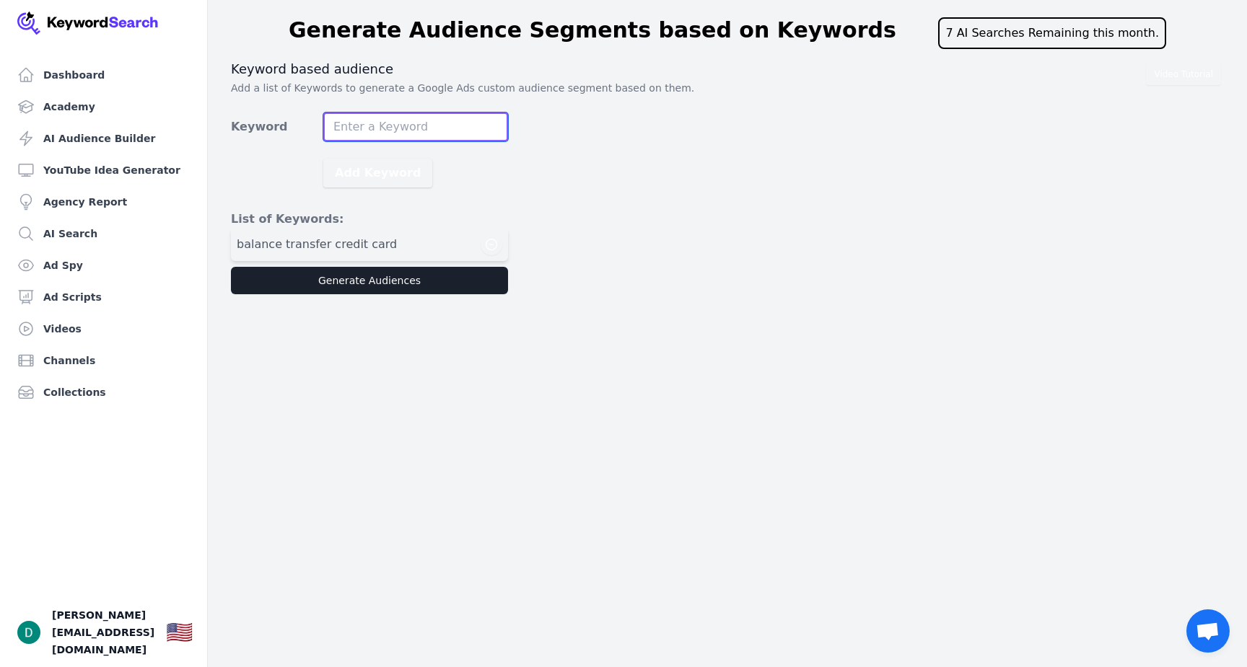
click at [385, 128] on input "Keyword" at bounding box center [415, 127] width 185 height 29
type input "bankruptcy"
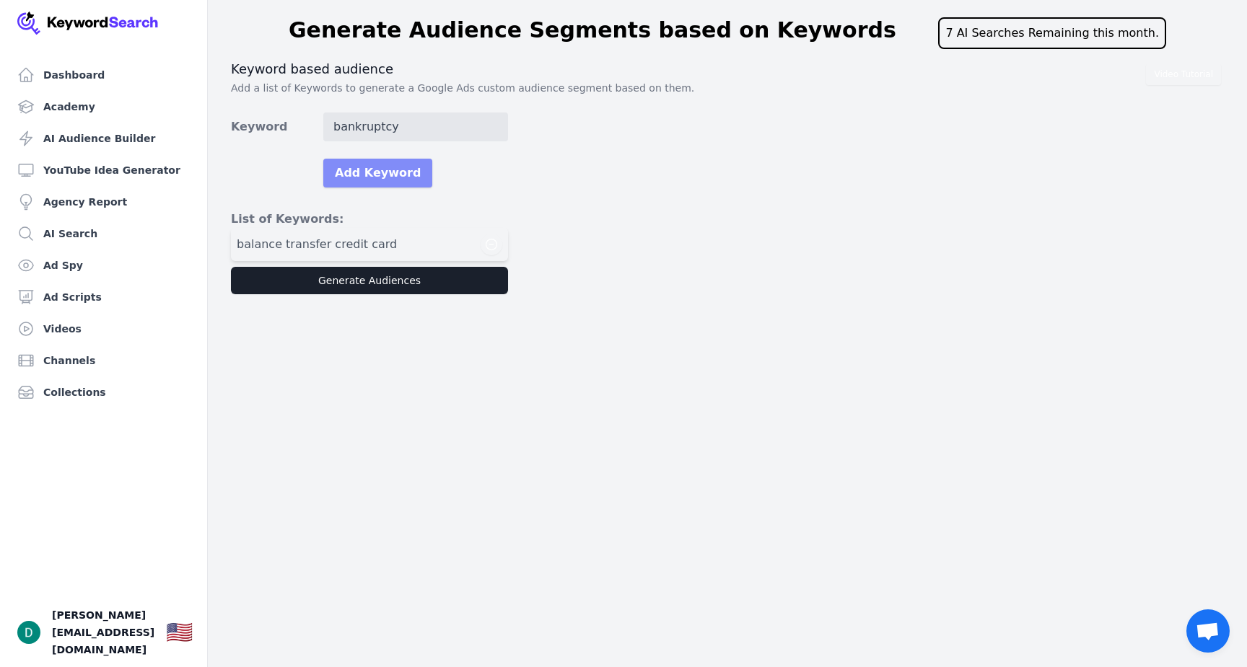
click at [397, 183] on button "Add Keyword" at bounding box center [377, 173] width 109 height 29
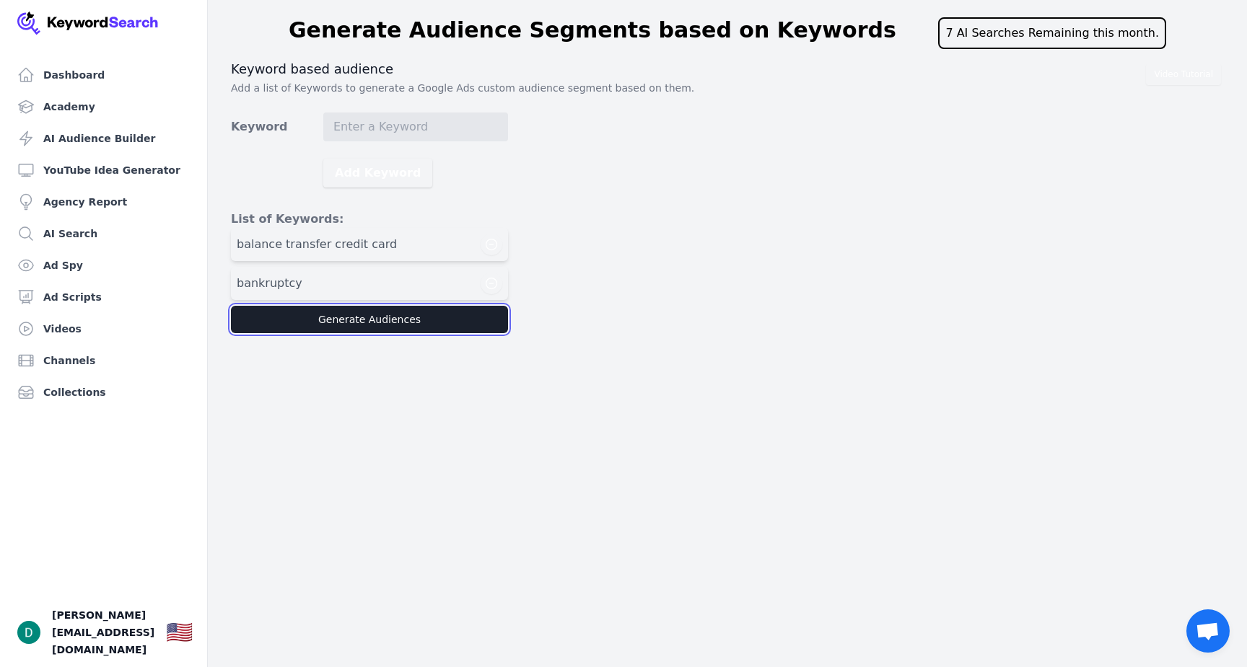
click at [382, 322] on button "Generate Audiences" at bounding box center [369, 319] width 277 height 27
